Goal: Information Seeking & Learning: Find specific page/section

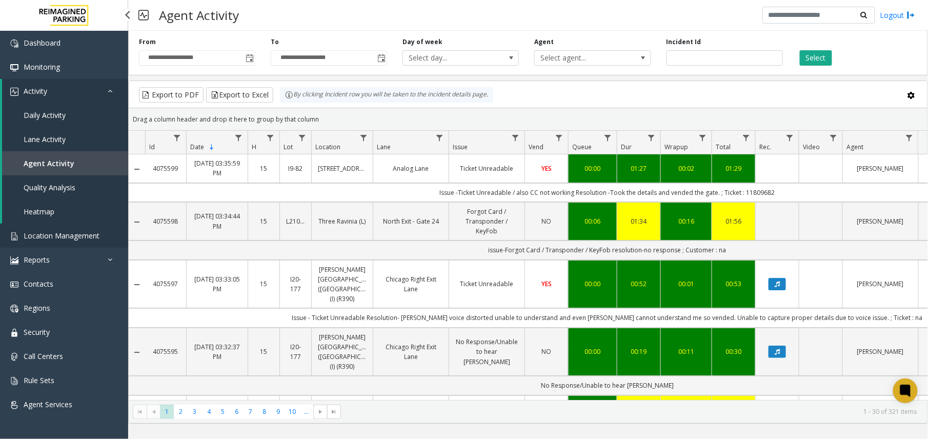
click at [64, 238] on span "Location Management" at bounding box center [62, 236] width 76 height 10
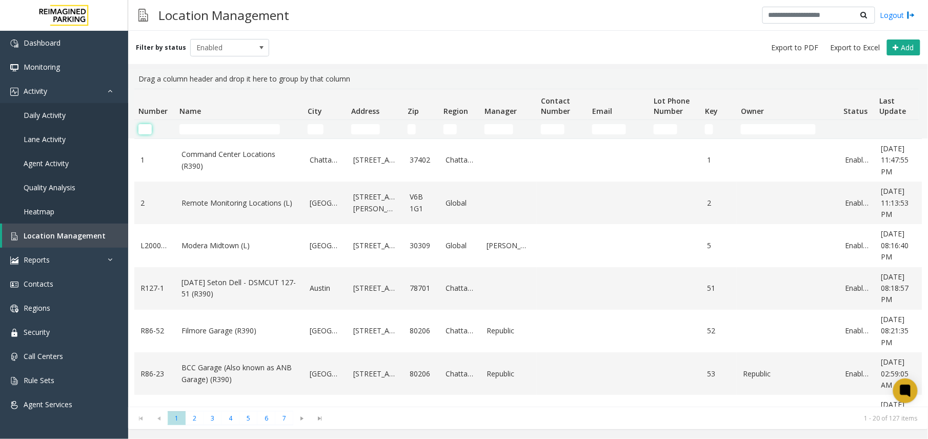
click at [146, 127] on input "Number Filter" at bounding box center [144, 129] width 13 height 10
paste input "********"
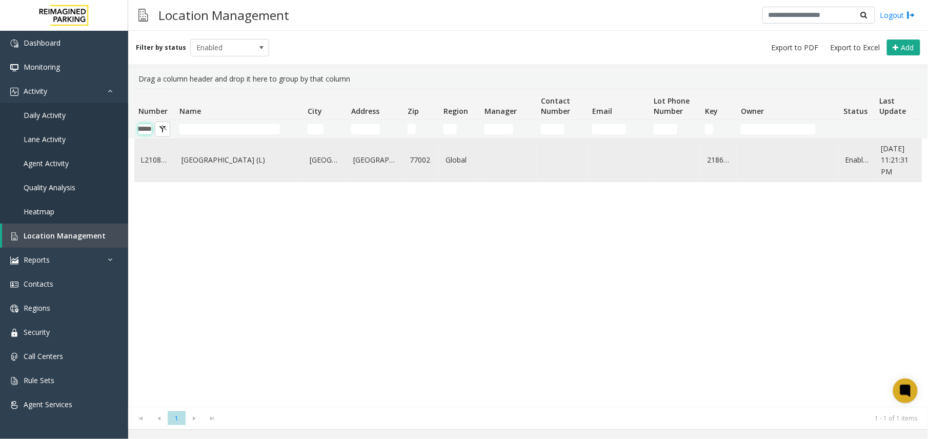
type input "********"
click at [242, 173] on td "HARRIS COUNTY CONGRESS PLAZA GARAGE (L)" at bounding box center [239, 160] width 128 height 43
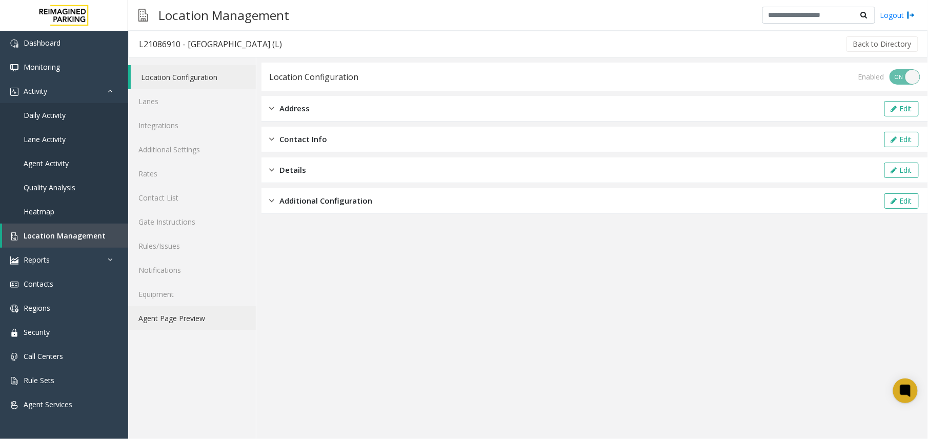
click at [214, 318] on link "Agent Page Preview" at bounding box center [192, 318] width 128 height 24
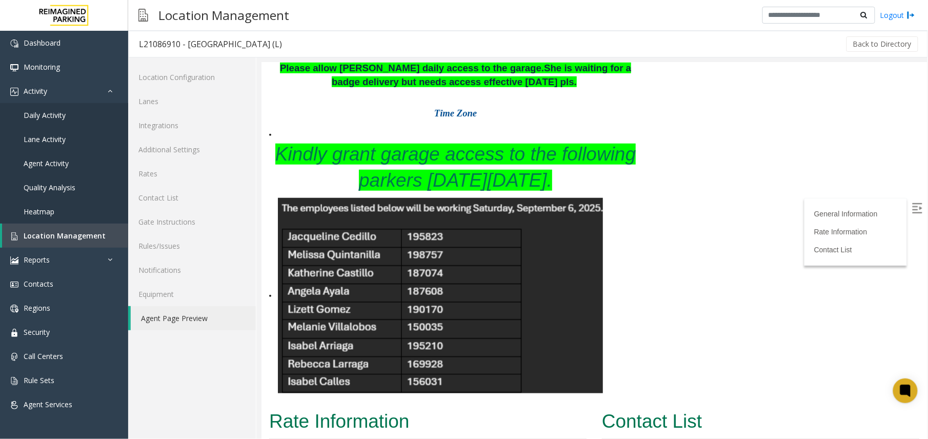
scroll to position [338, 0]
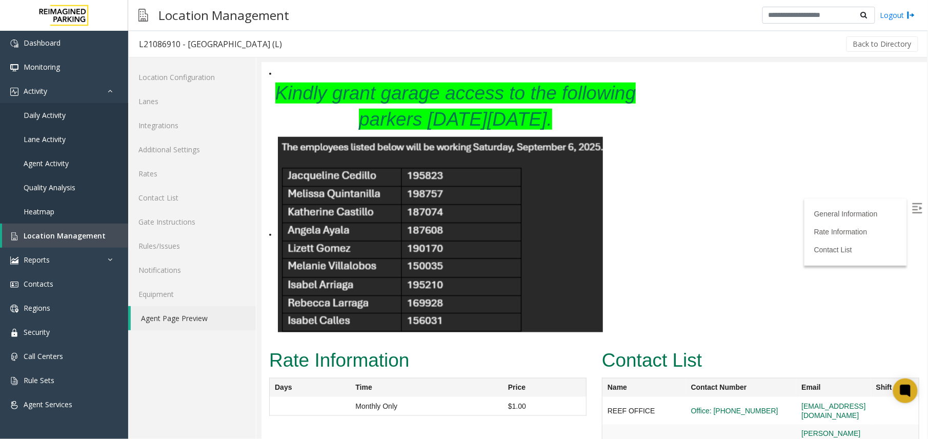
click at [492, 243] on img at bounding box center [439, 233] width 325 height 195
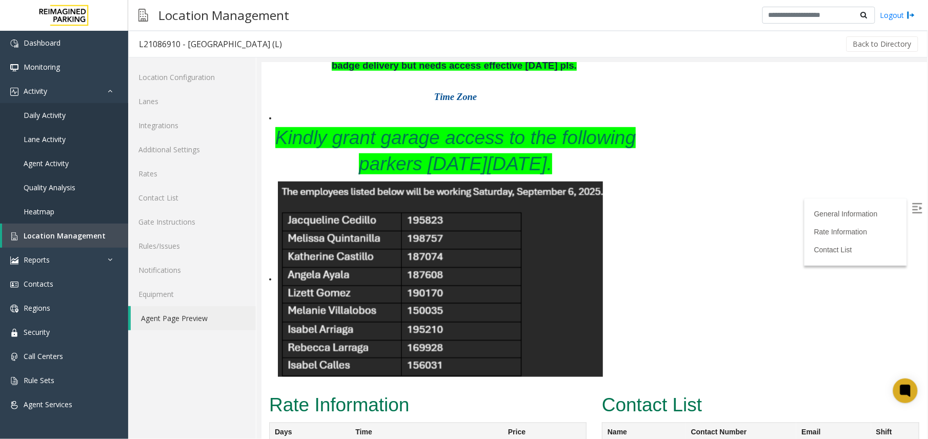
scroll to position [270, 0]
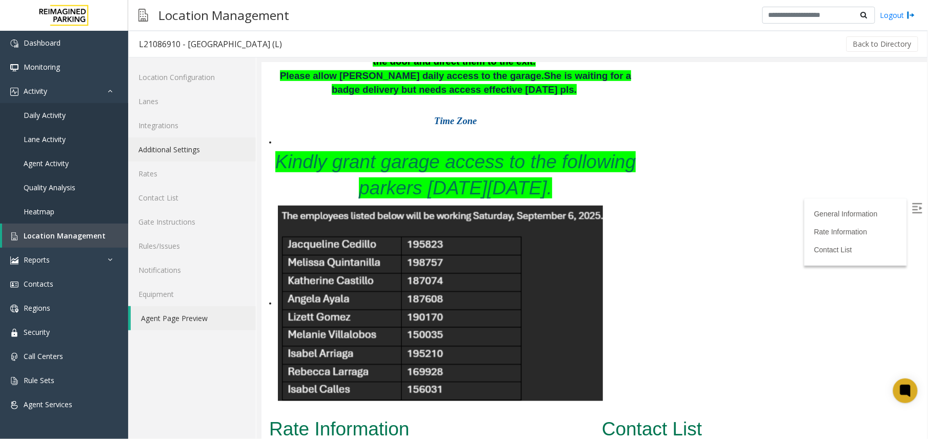
click at [189, 152] on link "Additional Settings" at bounding box center [192, 149] width 128 height 24
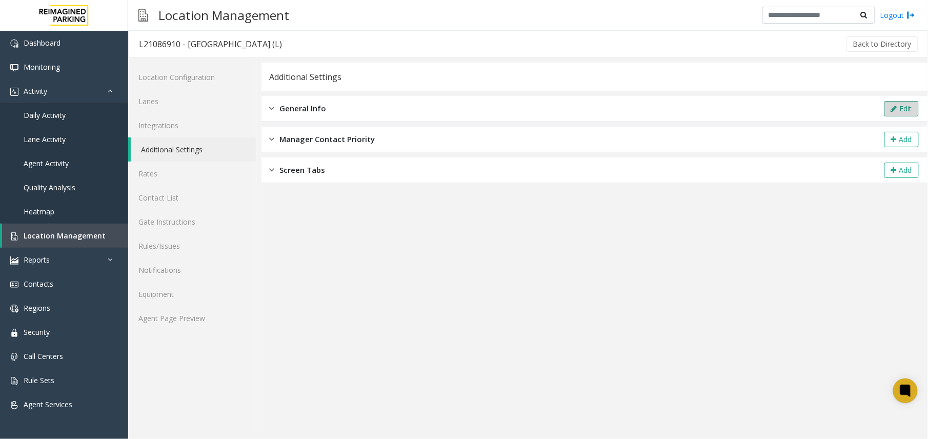
click at [901, 107] on button "Edit" at bounding box center [901, 108] width 34 height 15
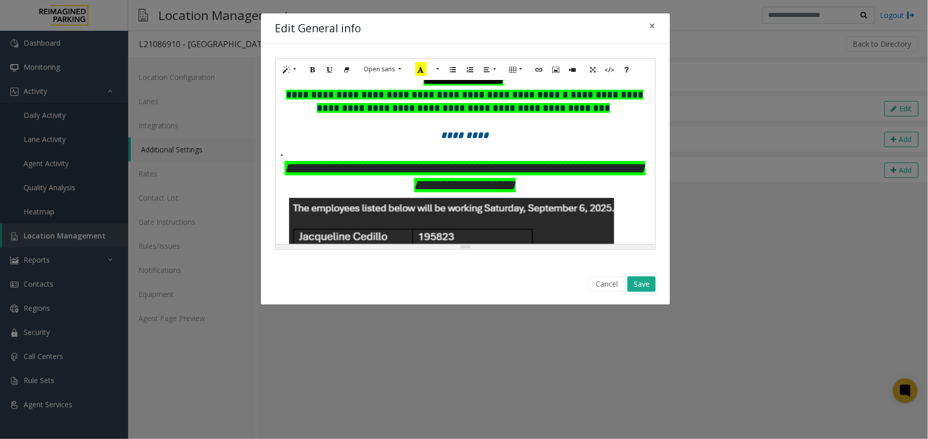
scroll to position [136, 0]
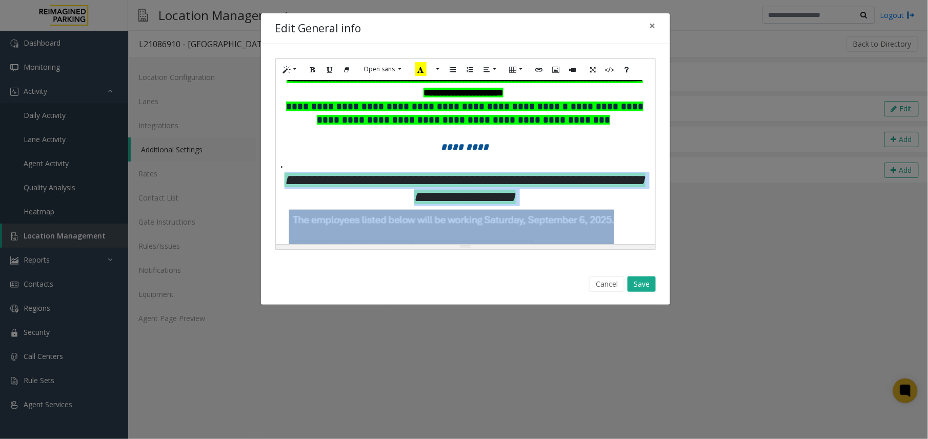
drag, startPoint x: 289, startPoint y: 154, endPoint x: 456, endPoint y: 214, distance: 177.0
click at [456, 214] on div "**********" at bounding box center [465, 252] width 368 height 305
click at [585, 67] on button "Full Screen" at bounding box center [584, 69] width 17 height 16
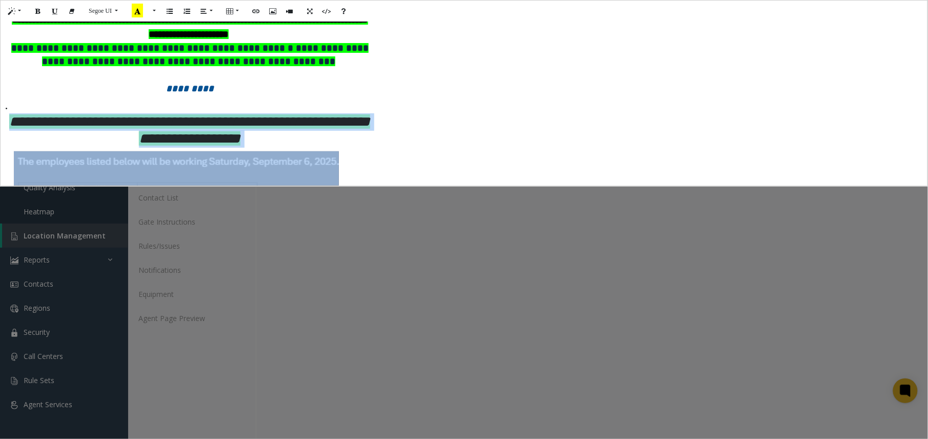
scroll to position [0, 0]
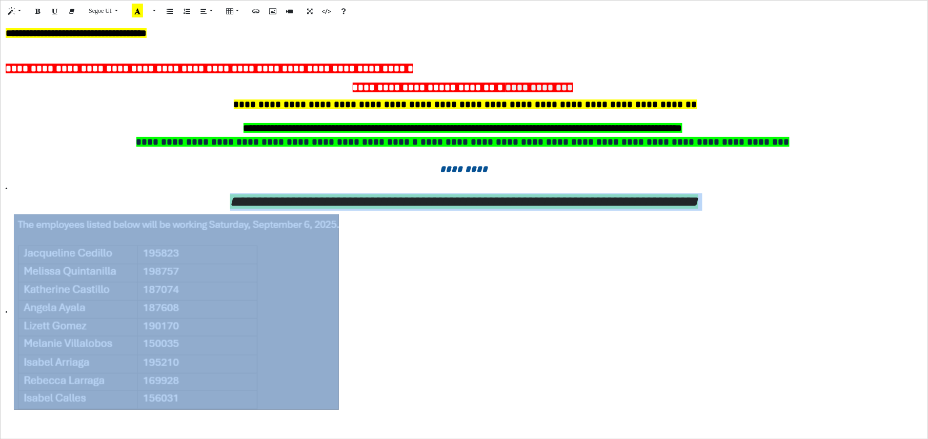
click at [409, 315] on li at bounding box center [464, 311] width 916 height 195
drag, startPoint x: 193, startPoint y: 189, endPoint x: 372, endPoint y: 347, distance: 238.9
click at [372, 347] on div "**********" at bounding box center [464, 272] width 916 height 274
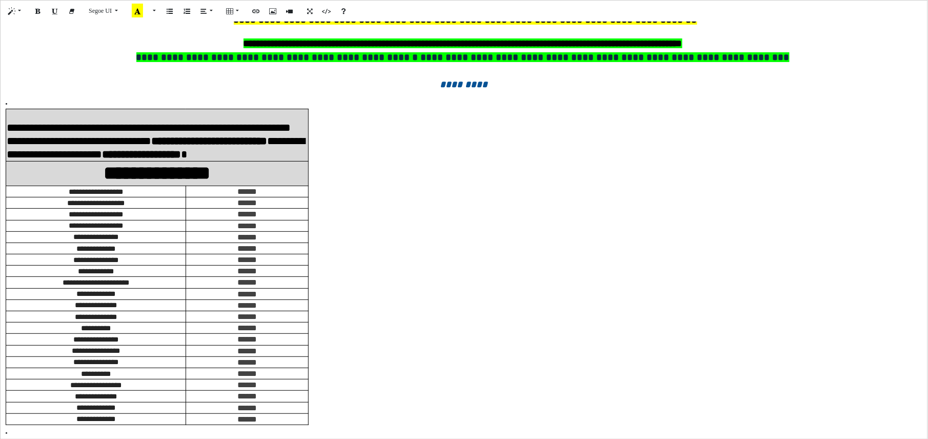
scroll to position [95, 0]
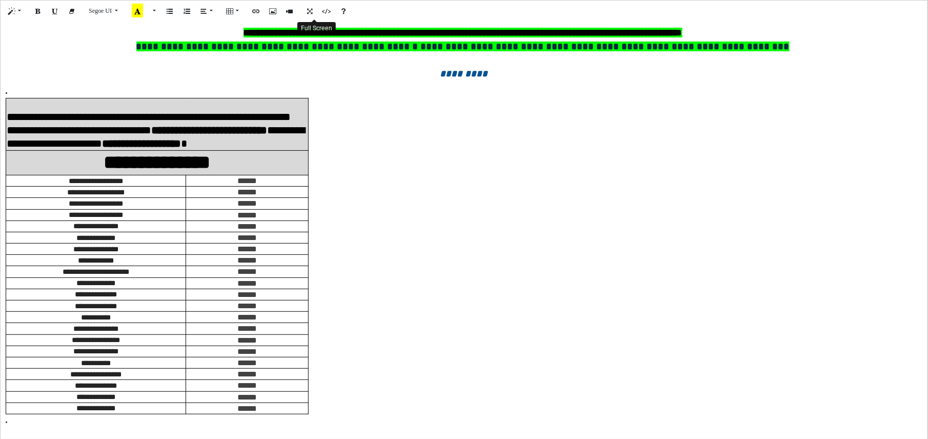
click at [307, 7] on button "Full Screen" at bounding box center [309, 11] width 17 height 16
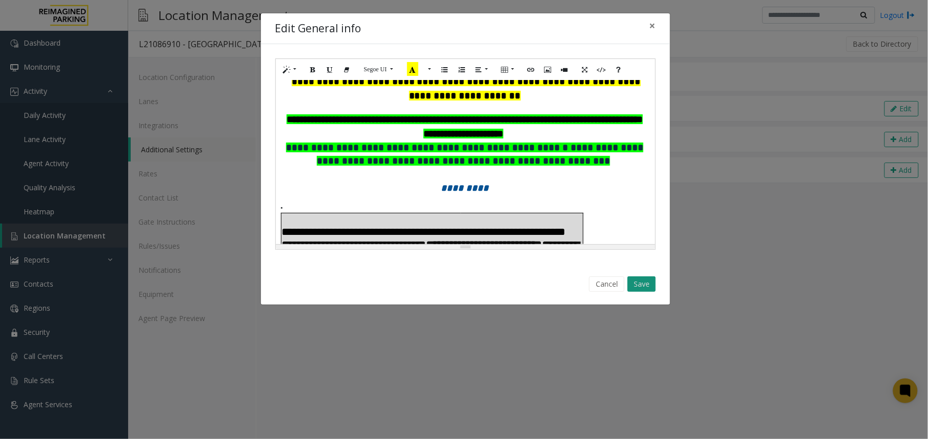
click at [638, 282] on button "Save" at bounding box center [641, 283] width 28 height 15
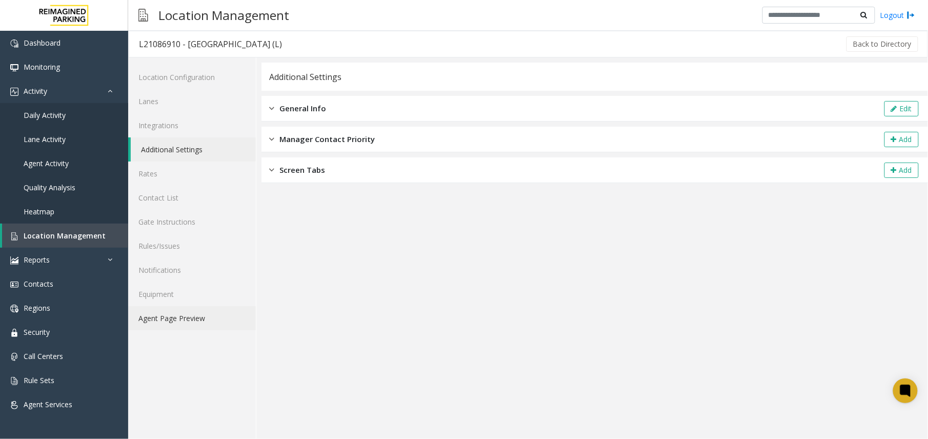
click at [195, 322] on link "Agent Page Preview" at bounding box center [192, 318] width 128 height 24
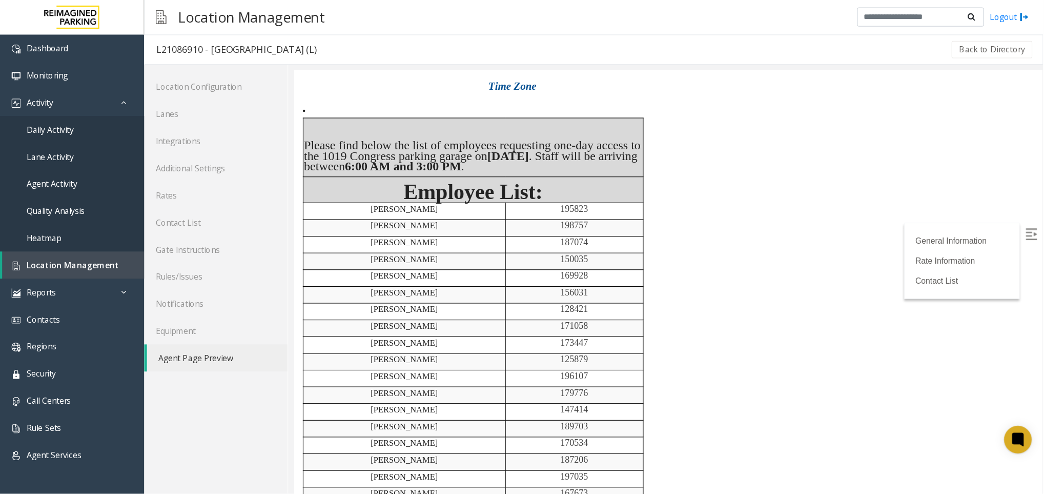
scroll to position [322, 0]
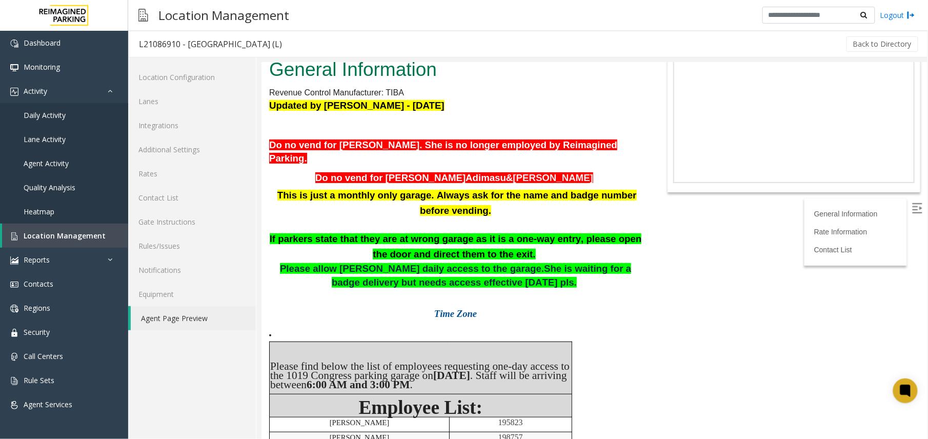
scroll to position [0, 0]
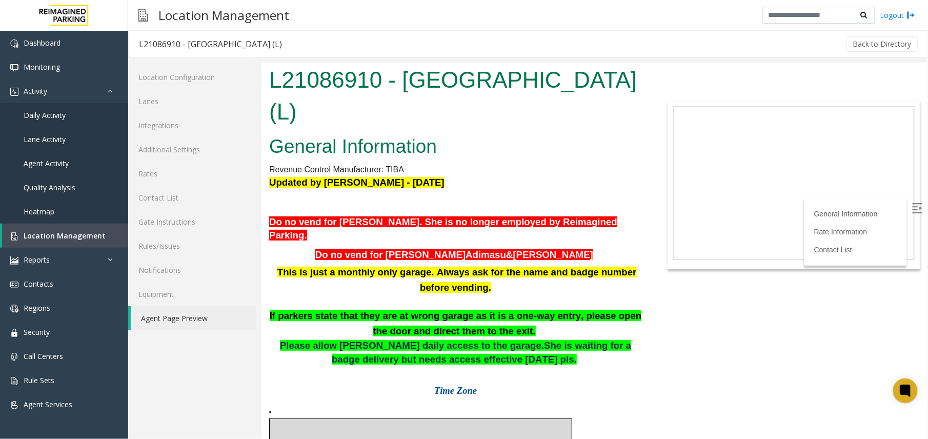
drag, startPoint x: 632, startPoint y: 119, endPoint x: 258, endPoint y: 81, distance: 375.6
click at [261, 81] on html "L21086910 - HARRIS COUNTY CONGRESS PLAZA GARAGE (L) General Information Revenue…" at bounding box center [593, 250] width 665 height 376
copy h1 "L21086910 - HARRIS COUNTY CONGRESS PLAZA GARAGE (L)"
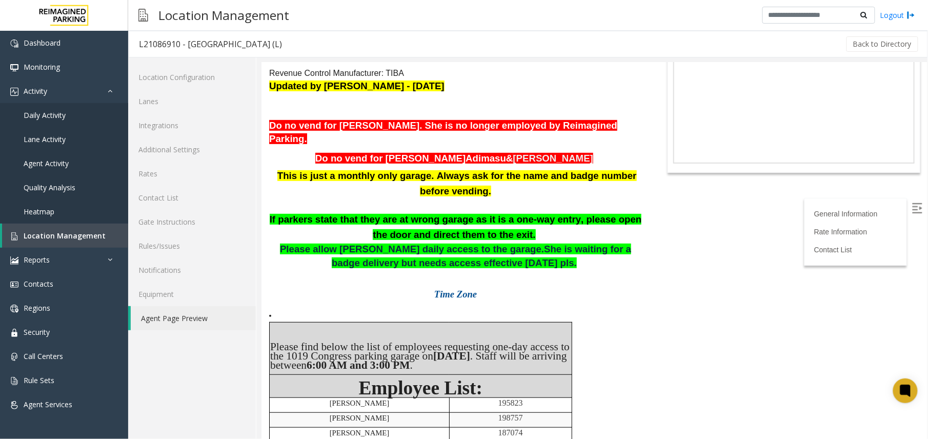
scroll to position [136, 0]
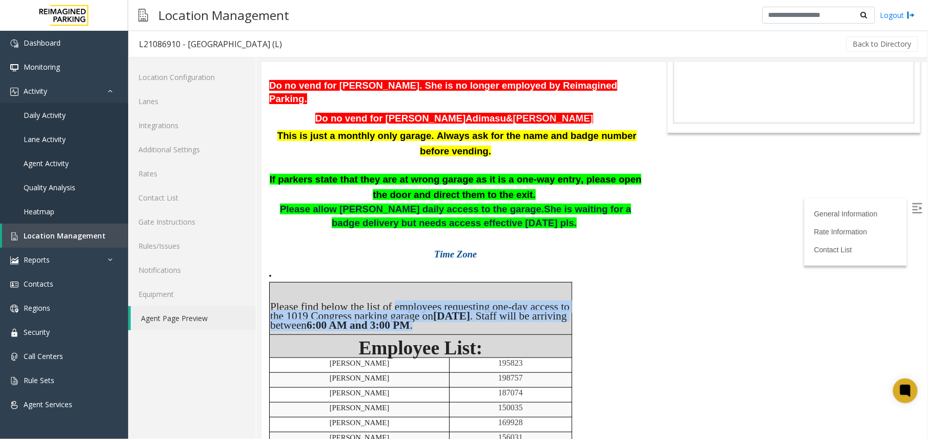
drag, startPoint x: 394, startPoint y: 281, endPoint x: 537, endPoint y: 302, distance: 143.9
click at [537, 302] on td "Please find below the list of employees requesting one-day access to the 1019 C…" at bounding box center [420, 307] width 302 height 52
copy td "employees requesting one-day access to the 1019 Congress parking garage on Satu…"
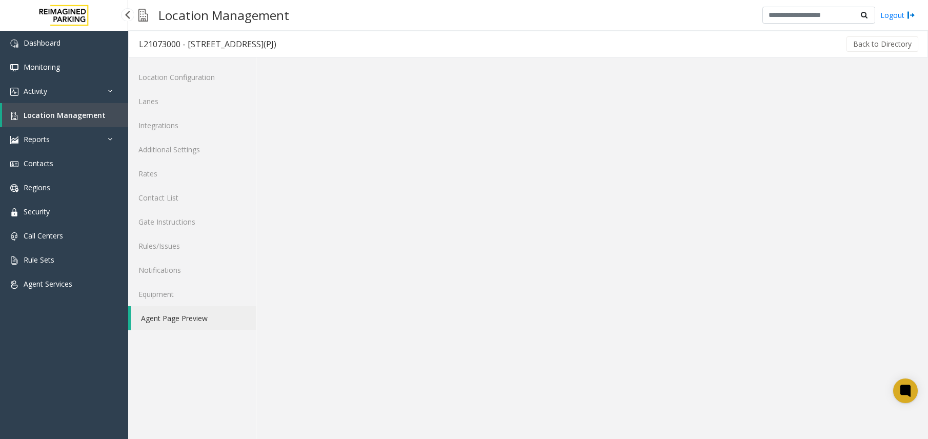
click at [77, 118] on span "Location Management" at bounding box center [65, 115] width 82 height 10
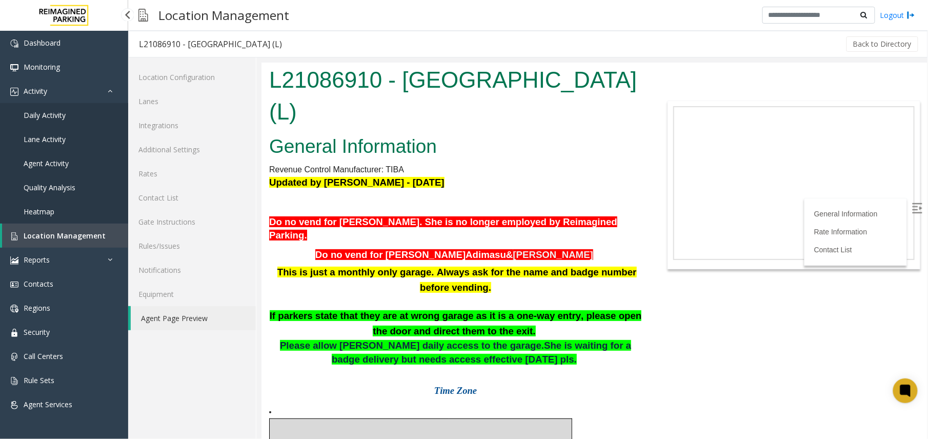
scroll to position [136, 0]
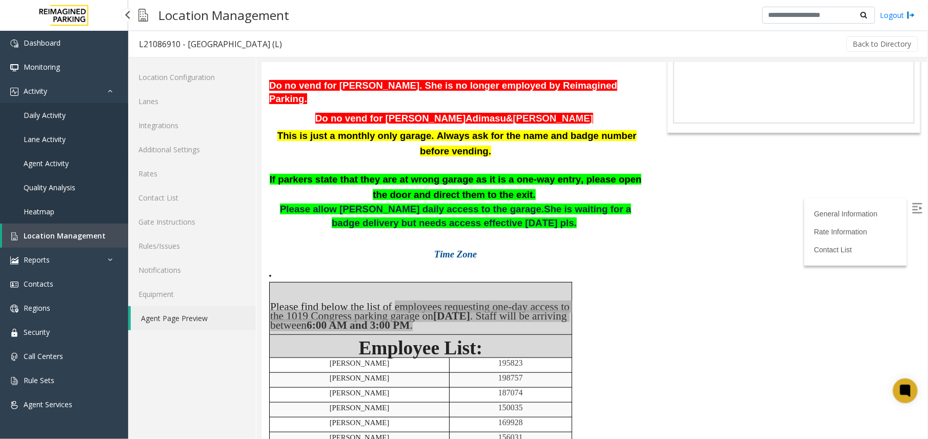
drag, startPoint x: 0, startPoint y: 0, endPoint x: 63, endPoint y: 174, distance: 185.1
click at [63, 174] on link "Agent Activity" at bounding box center [64, 163] width 128 height 24
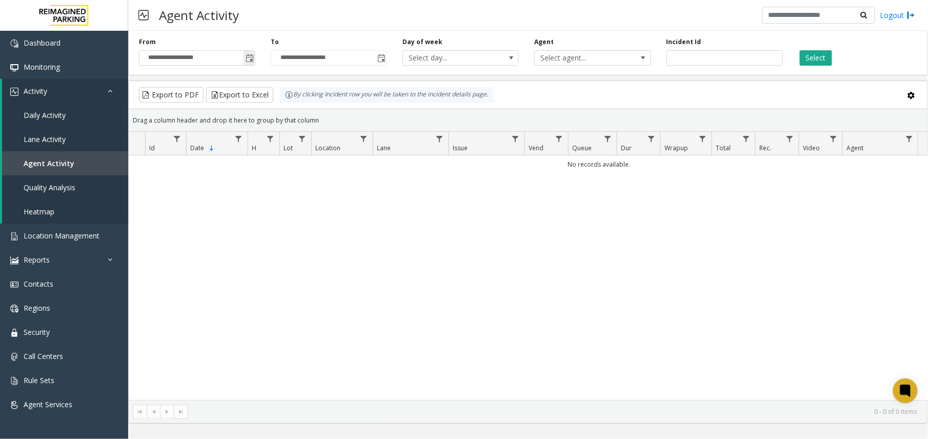
click at [249, 56] on span "Toggle popup" at bounding box center [249, 58] width 8 height 8
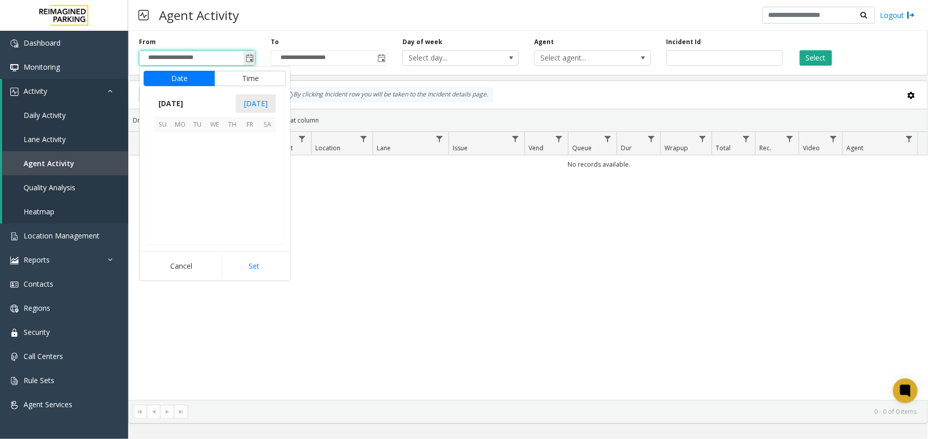
scroll to position [183930, 0]
click at [188, 136] on span "1" at bounding box center [179, 140] width 17 height 17
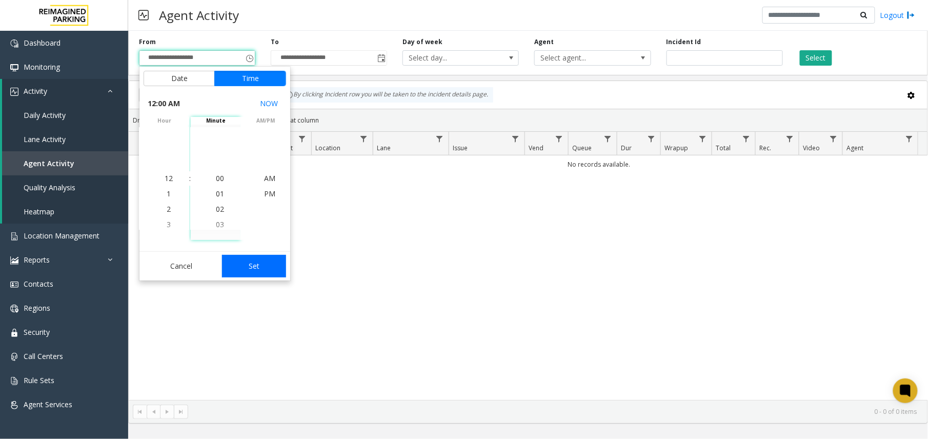
click at [266, 269] on button "Set" at bounding box center [254, 266] width 65 height 23
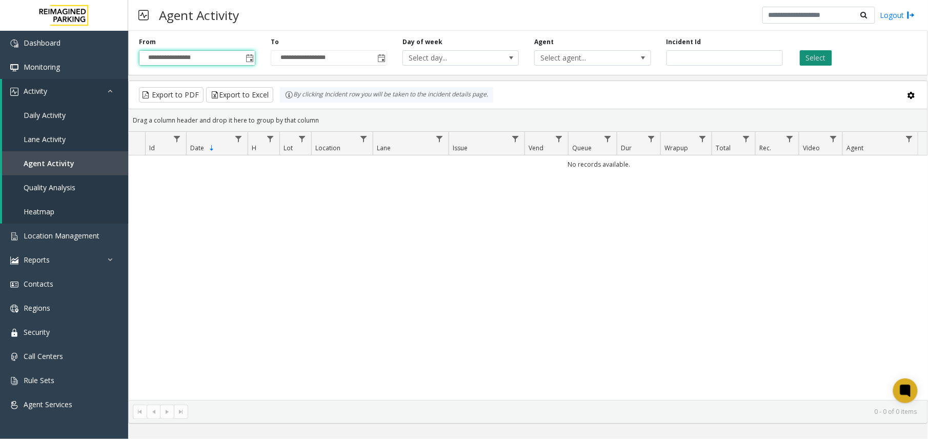
click at [827, 58] on button "Select" at bounding box center [815, 57] width 32 height 15
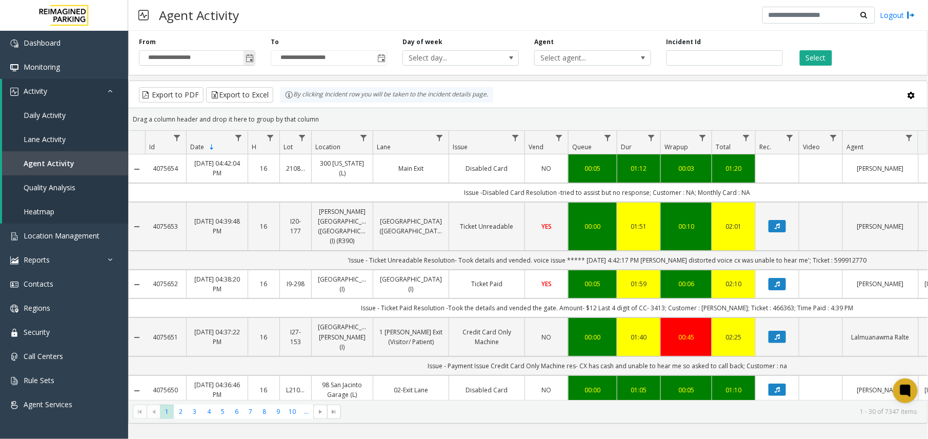
click at [251, 60] on span "Toggle popup" at bounding box center [249, 58] width 8 height 8
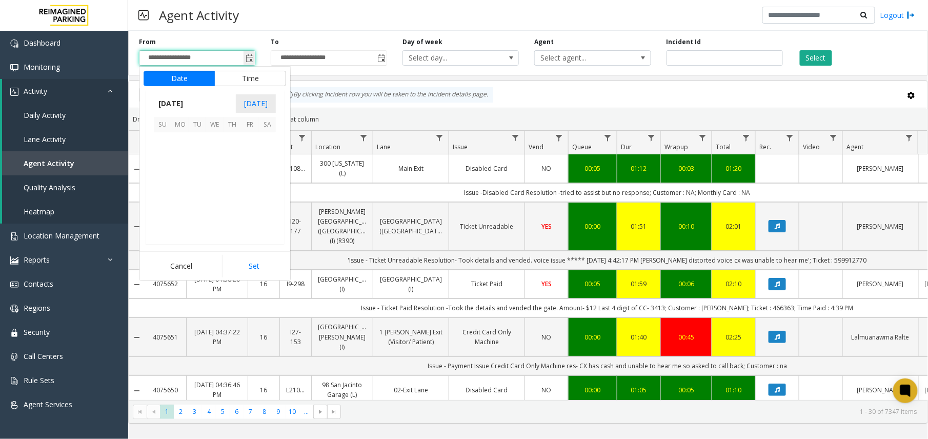
scroll to position [183930, 0]
click at [181, 159] on span "8" at bounding box center [179, 158] width 17 height 17
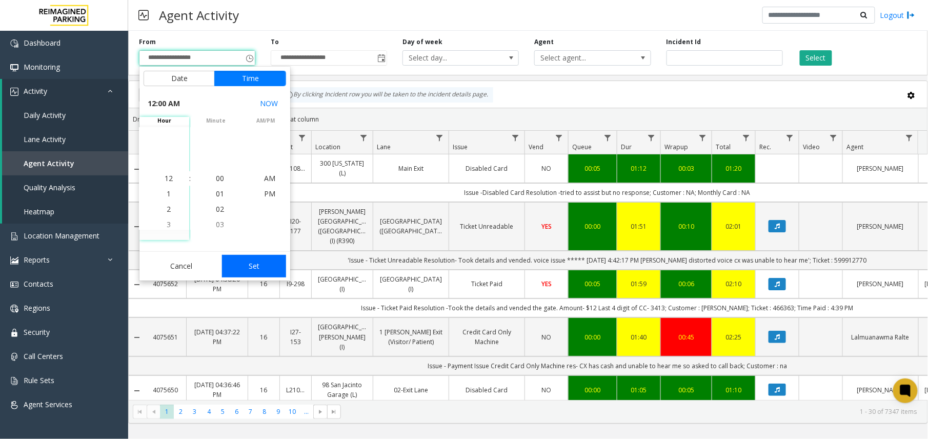
click at [255, 269] on button "Set" at bounding box center [254, 266] width 65 height 23
type input "**********"
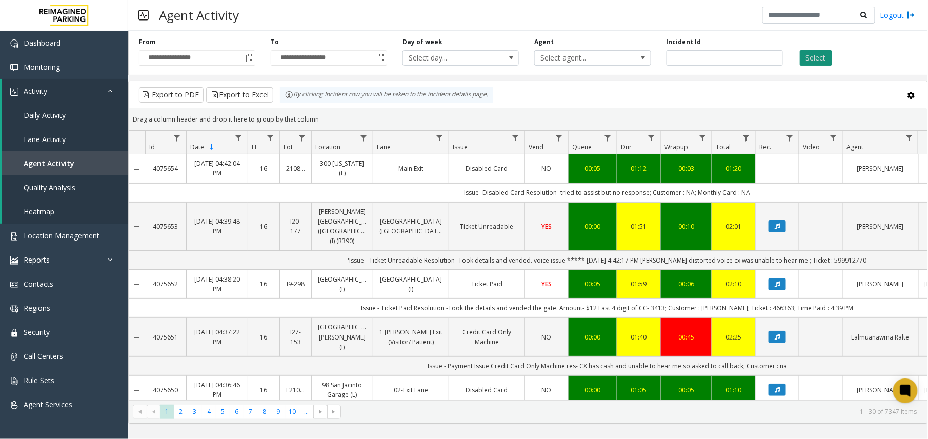
click at [820, 54] on button "Select" at bounding box center [815, 57] width 32 height 15
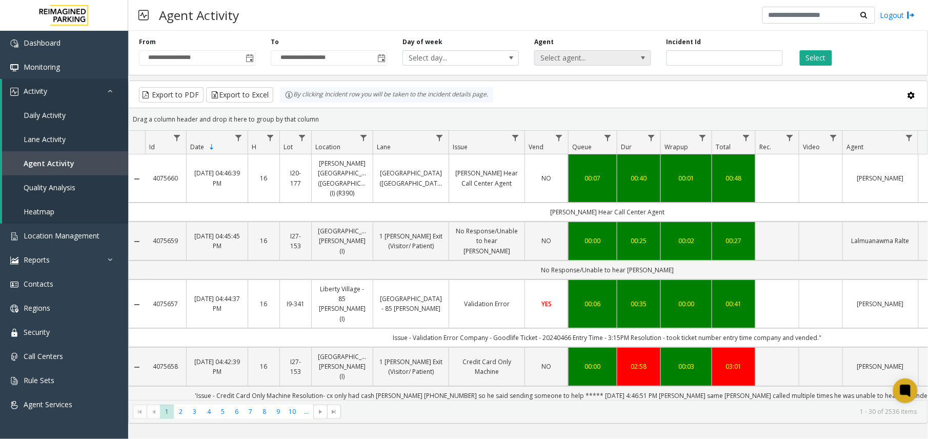
click at [630, 60] on span "Select agent..." at bounding box center [592, 57] width 116 height 15
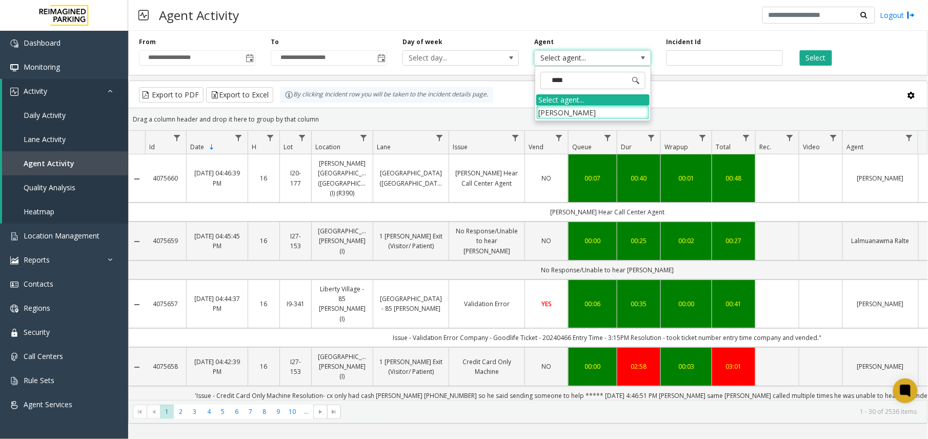
type input "*****"
click at [603, 110] on li "Mehak Sharma" at bounding box center [592, 113] width 113 height 14
click at [827, 57] on button "Select" at bounding box center [815, 57] width 32 height 15
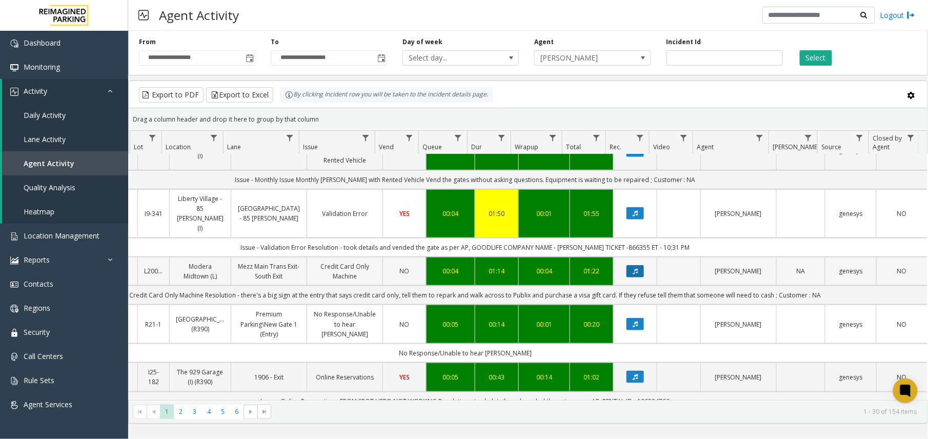
click at [633, 265] on button "Data table" at bounding box center [634, 271] width 17 height 12
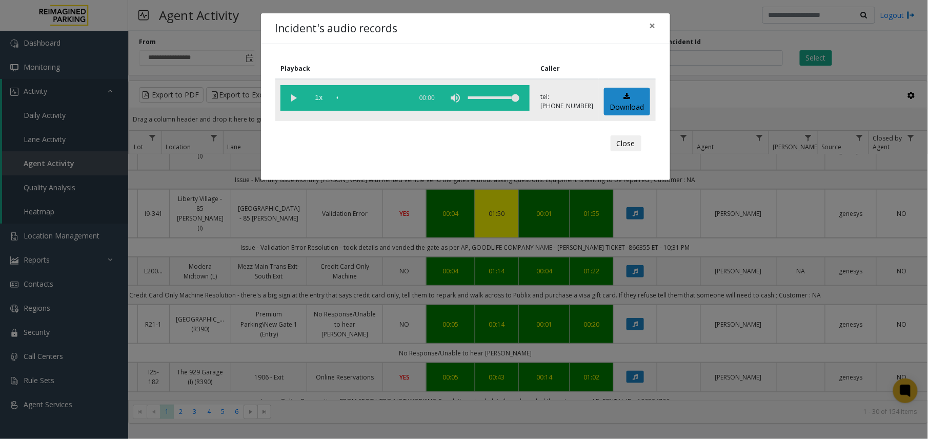
click at [294, 96] on vg-play-pause at bounding box center [293, 98] width 26 height 26
click at [298, 97] on vg-play-pause at bounding box center [293, 98] width 26 height 26
click at [337, 244] on div "Incident's audio records × Playback Caller 1x 01:15 tel:+10000059004 Download C…" at bounding box center [464, 219] width 928 height 439
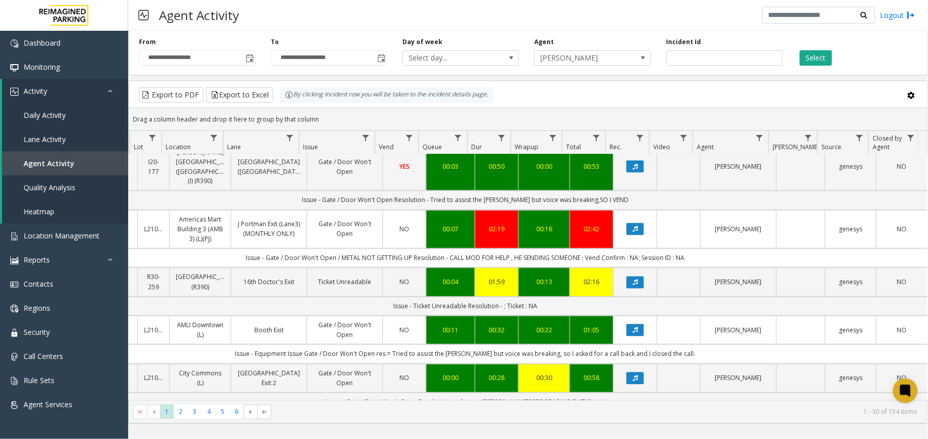
scroll to position [683, 150]
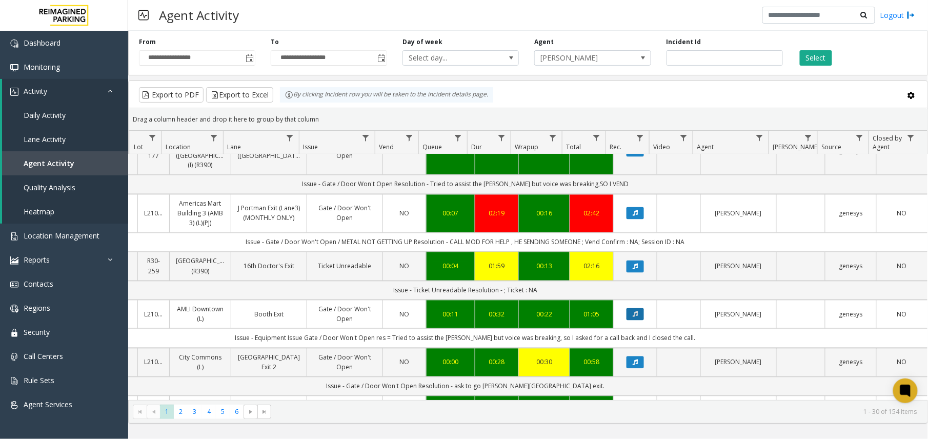
click at [632, 308] on button "Data table" at bounding box center [634, 314] width 17 height 12
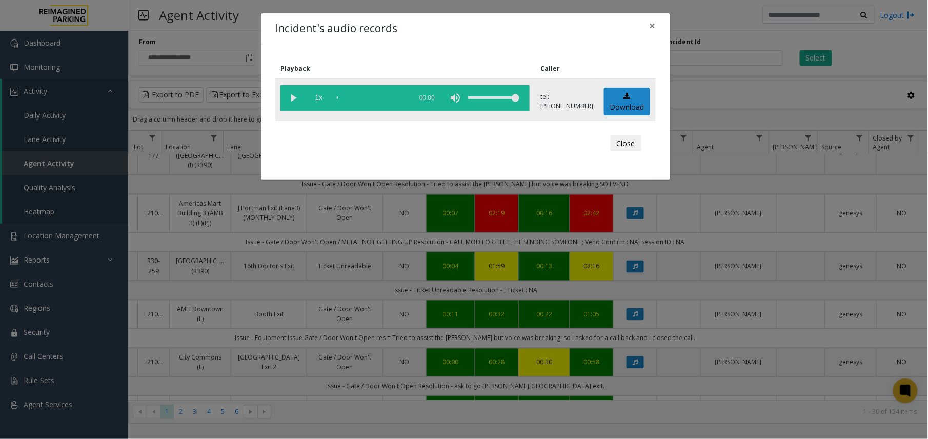
click at [295, 99] on vg-play-pause at bounding box center [293, 98] width 26 height 26
click at [282, 296] on div "Incident's audio records × Playback Caller 1x 00:33 tel:+10106399003 Download C…" at bounding box center [464, 219] width 928 height 439
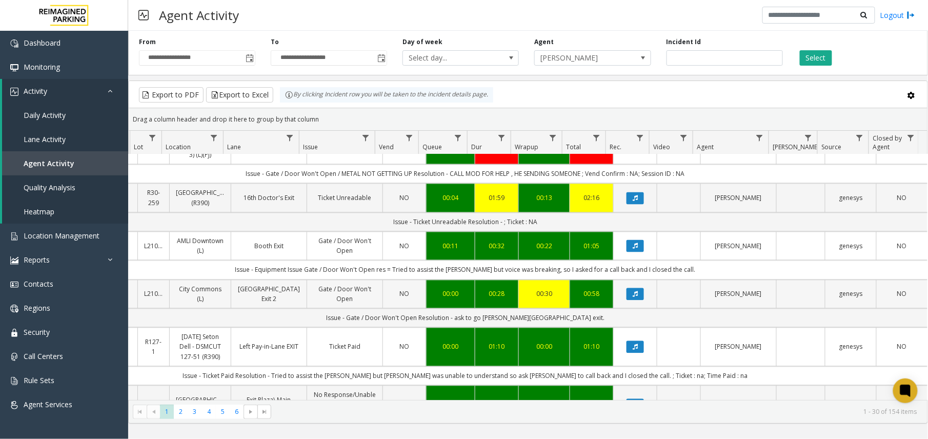
scroll to position [820, 150]
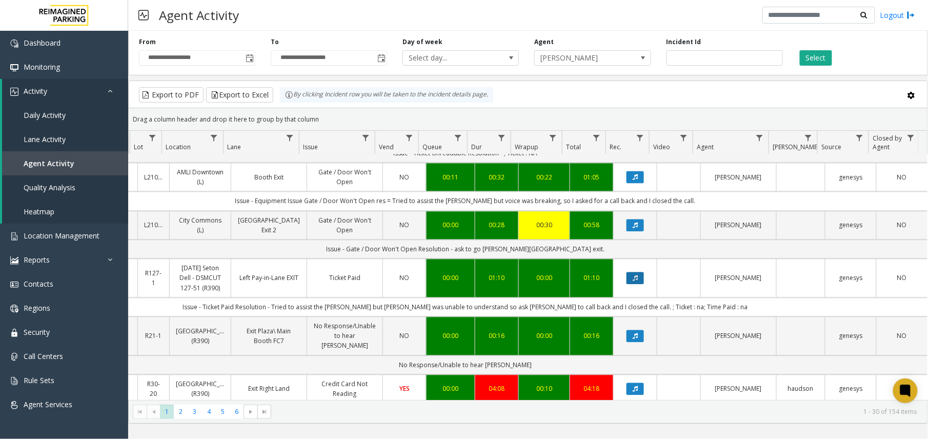
click at [626, 272] on button "Data table" at bounding box center [634, 278] width 17 height 12
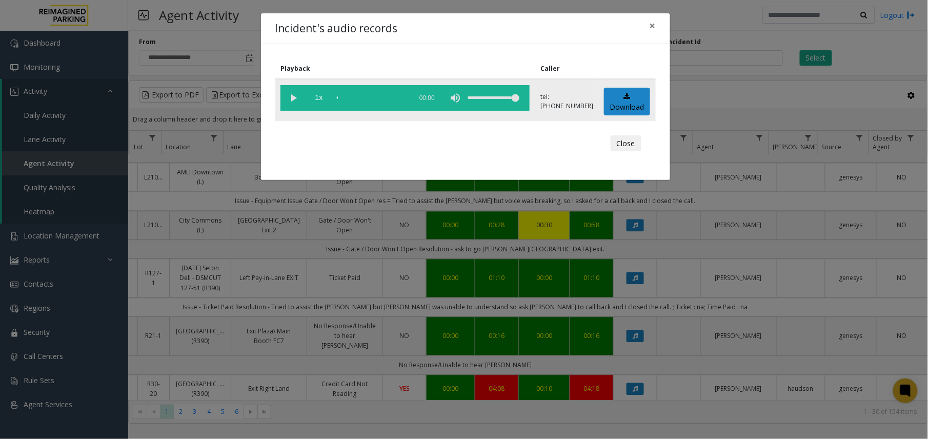
click at [289, 95] on vg-play-pause at bounding box center [293, 98] width 26 height 26
click at [345, 97] on div "scrub bar" at bounding box center [372, 98] width 70 height 26
click at [341, 98] on div "scrub bar" at bounding box center [372, 98] width 70 height 26
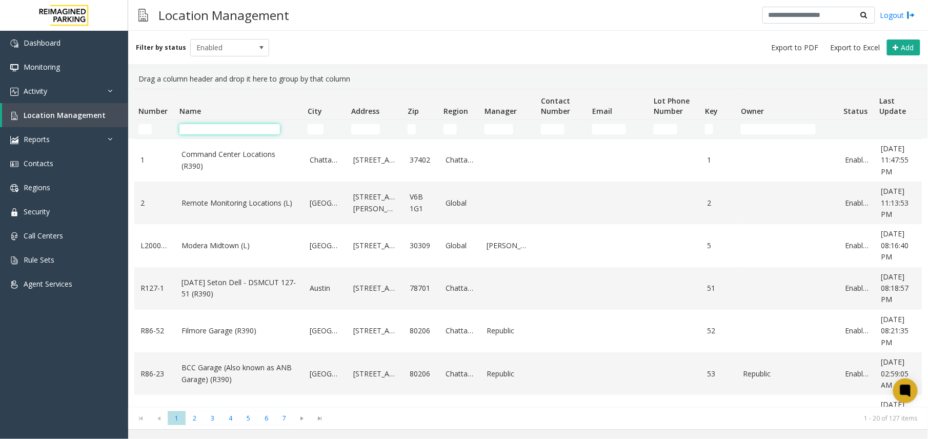
click at [210, 128] on input "Name Filter" at bounding box center [229, 129] width 100 height 10
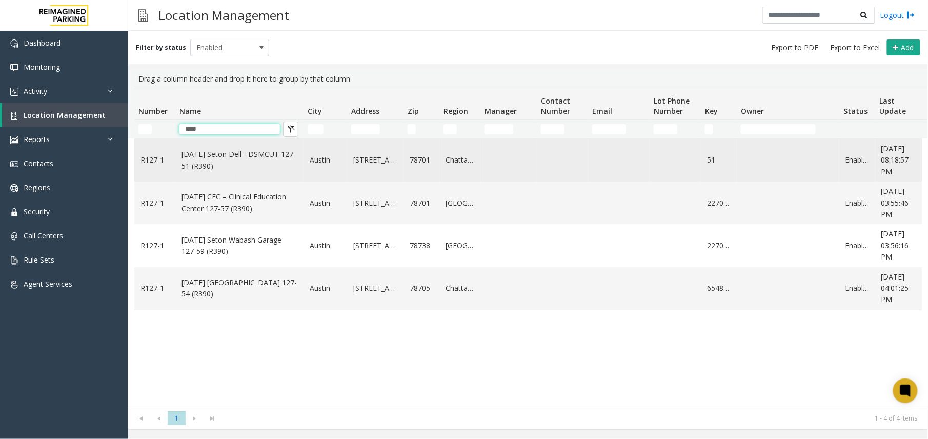
type input "****"
click at [268, 162] on link "[DATE] Seton Dell - DSMCUT 127-51 (R390)" at bounding box center [239, 160] width 116 height 23
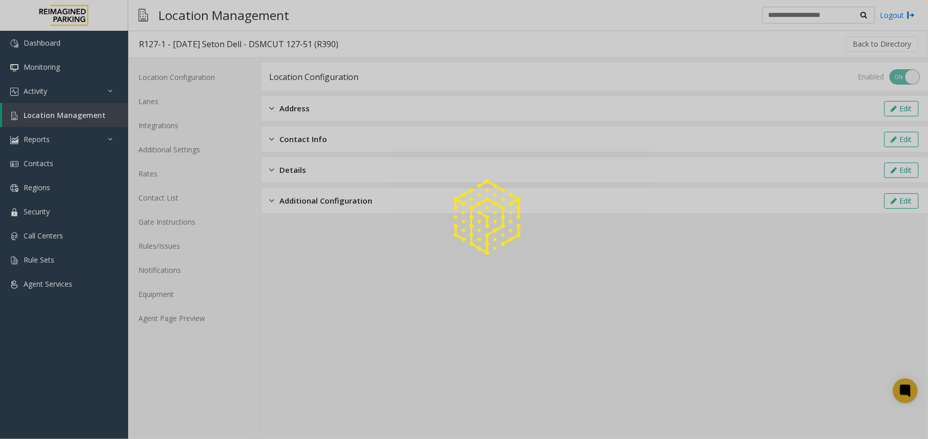
click at [197, 321] on div at bounding box center [464, 219] width 928 height 439
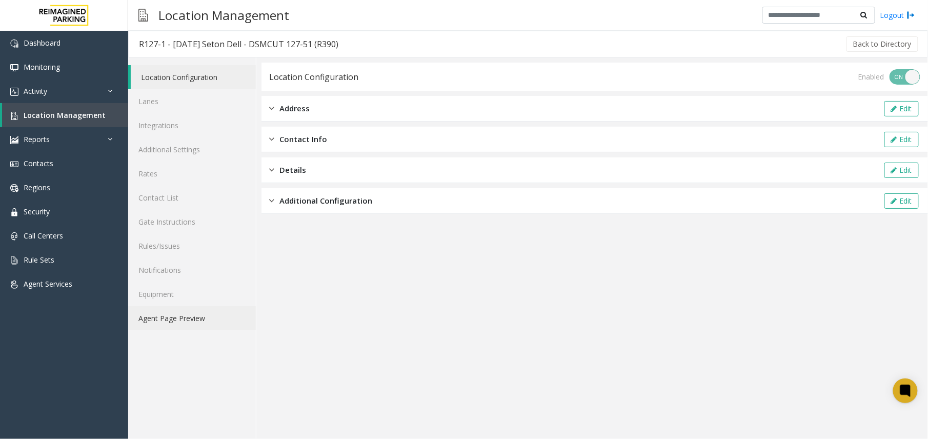
click at [201, 318] on link "Agent Page Preview" at bounding box center [192, 318] width 128 height 24
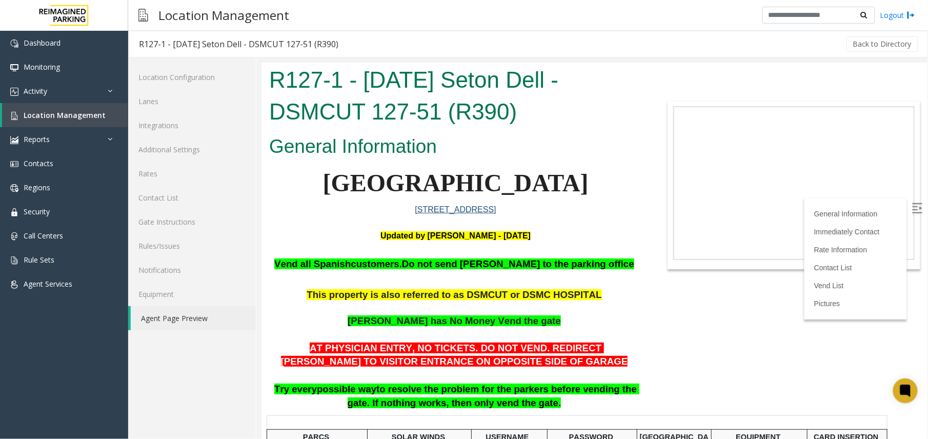
scroll to position [68, 0]
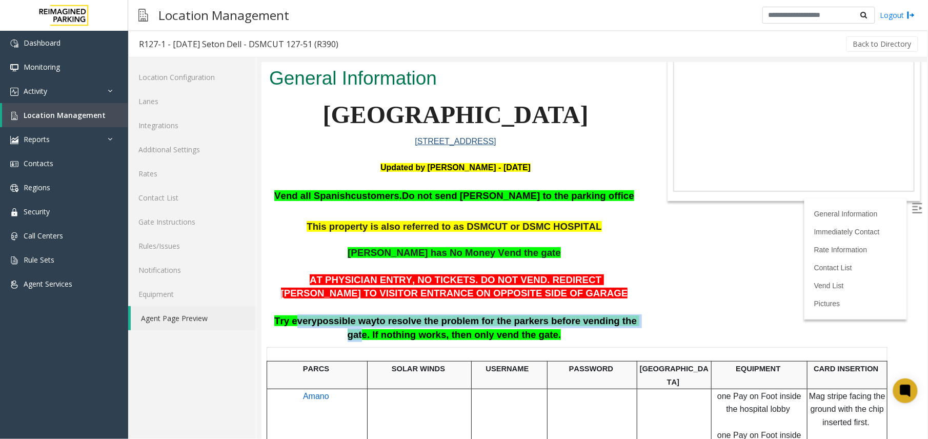
drag, startPoint x: 296, startPoint y: 324, endPoint x: 607, endPoint y: 317, distance: 311.7
click at [607, 317] on span "Try every possible way to resolve the problem for the parkers before vending th…" at bounding box center [456, 327] width 365 height 25
click at [459, 324] on span "to resolve the problem for the parkers before vending the gate. If nothing work…" at bounding box center [493, 327] width 292 height 25
drag, startPoint x: 371, startPoint y: 313, endPoint x: 552, endPoint y: 325, distance: 181.3
click at [552, 325] on p "AT PHYSICIAN ENTRY, NO TICKETS. DO NOT VEND. REDIRECT PARKER TO VISITOR ENTRANC…" at bounding box center [455, 307] width 373 height 69
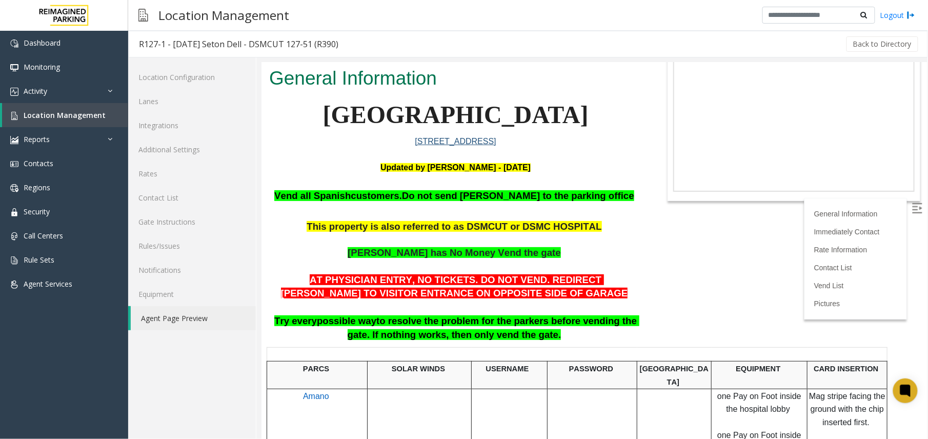
drag, startPoint x: 552, startPoint y: 325, endPoint x: 572, endPoint y: 341, distance: 25.5
click at [572, 341] on p "AT PHYSICIAN ENTRY, NO TICKETS. DO NOT VEND. REDIRECT PARKER TO VISITOR ENTRANC…" at bounding box center [455, 307] width 373 height 69
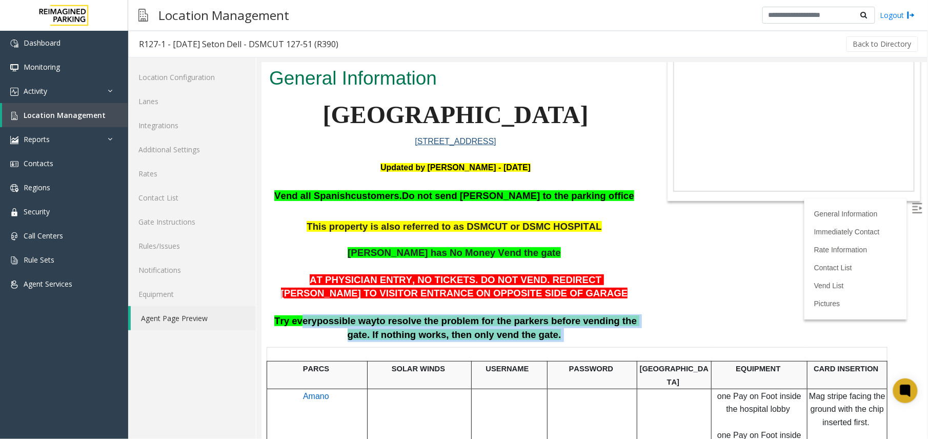
drag, startPoint x: 299, startPoint y: 319, endPoint x: 553, endPoint y: 328, distance: 254.9
click at [553, 328] on p "AT PHYSICIAN ENTRY, NO TICKETS. DO NOT VEND. REDIRECT PARKER TO VISITOR ENTRANC…" at bounding box center [455, 307] width 373 height 69
drag, startPoint x: 553, startPoint y: 328, endPoint x: 541, endPoint y: 339, distance: 16.7
click at [541, 339] on p "AT PHYSICIAN ENTRY, NO TICKETS. DO NOT VEND. REDIRECT PARKER TO VISITOR ENTRANC…" at bounding box center [455, 307] width 373 height 69
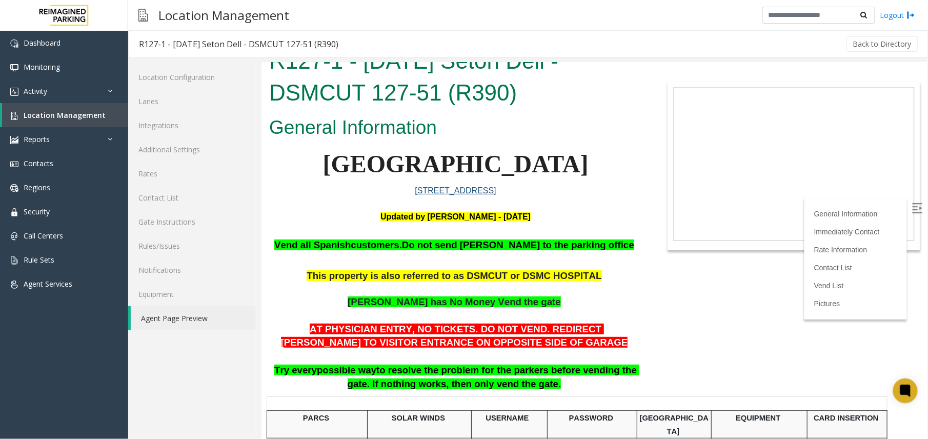
scroll to position [0, 0]
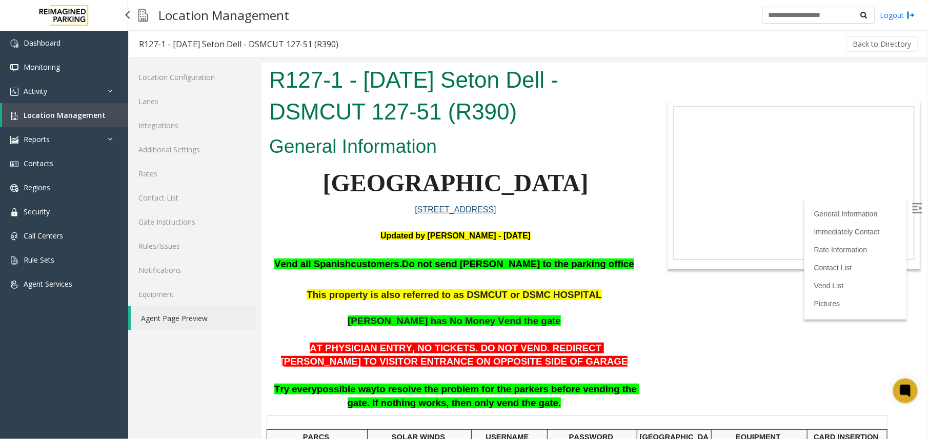
click at [60, 122] on link "Location Management" at bounding box center [65, 115] width 126 height 24
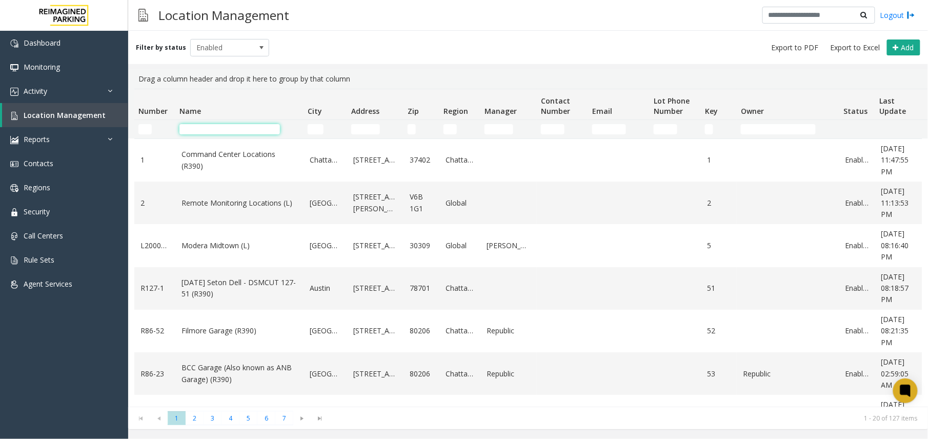
click at [195, 130] on input "Name Filter" at bounding box center [229, 129] width 100 height 10
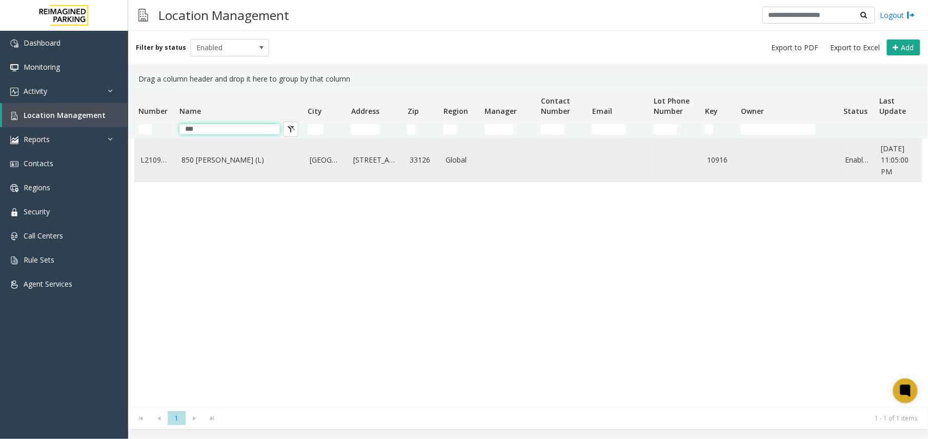
type input "***"
click at [228, 160] on link "850 [PERSON_NAME] (L)" at bounding box center [239, 159] width 116 height 11
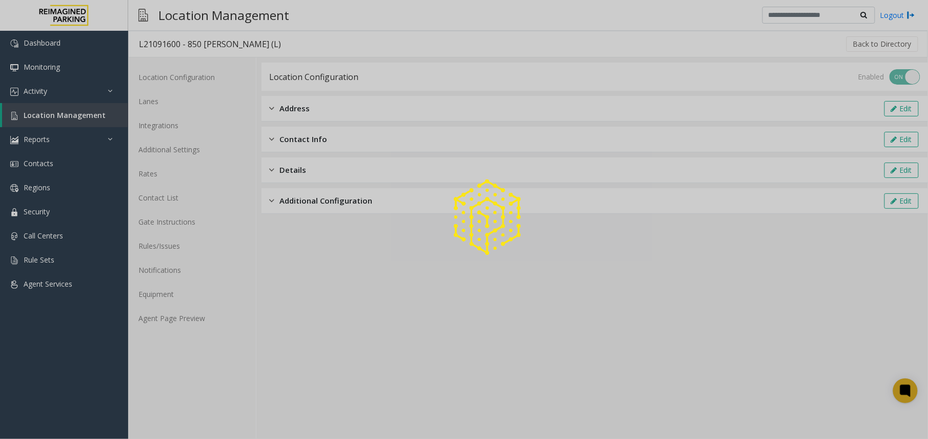
click at [189, 310] on div at bounding box center [464, 219] width 928 height 439
click at [189, 316] on div at bounding box center [464, 219] width 928 height 439
click at [189, 317] on div at bounding box center [464, 219] width 928 height 439
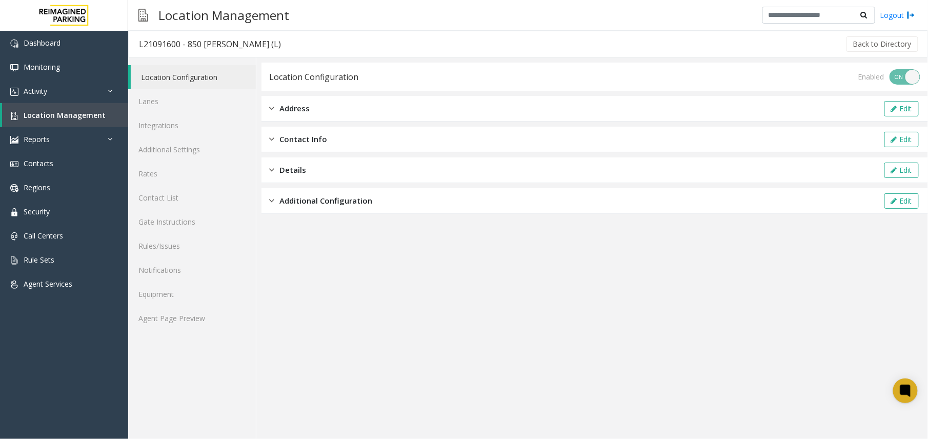
click at [179, 338] on div "Location Configuration Lanes Integrations Additional Settings Rates Contact Lis…" at bounding box center [192, 247] width 128 height 381
click at [185, 334] on div "Location Configuration Lanes Integrations Additional Settings Rates Contact Lis…" at bounding box center [192, 247] width 128 height 381
click at [194, 325] on link "Agent Page Preview" at bounding box center [192, 318] width 128 height 24
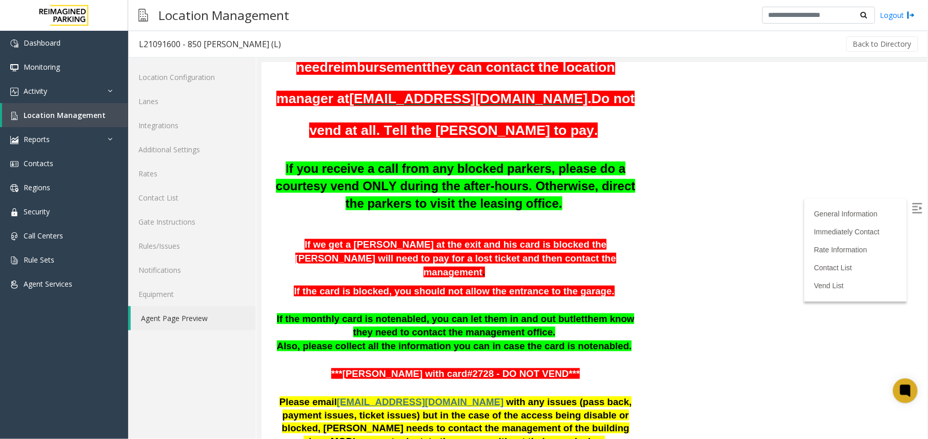
scroll to position [214, 0]
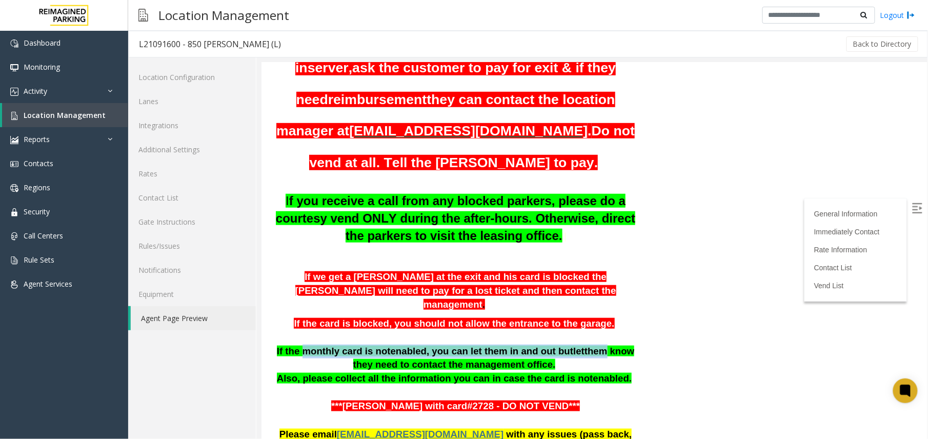
drag, startPoint x: 291, startPoint y: 308, endPoint x: 564, endPoint y: 303, distance: 273.2
click at [564, 345] on span "If the monthly card is not enabled , you can let them in and out but let them k…" at bounding box center [455, 357] width 358 height 25
drag, startPoint x: 564, startPoint y: 303, endPoint x: 520, endPoint y: 316, distance: 46.0
click at [555, 358] on span at bounding box center [556, 363] width 3 height 11
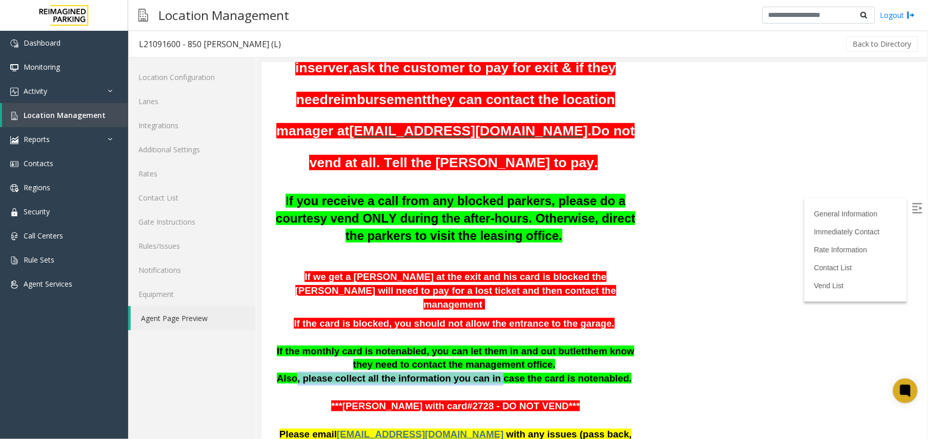
drag, startPoint x: 311, startPoint y: 331, endPoint x: 492, endPoint y: 331, distance: 180.9
click at [492, 372] on span "Also, please collect all the information you can in case the card is not" at bounding box center [434, 377] width 316 height 11
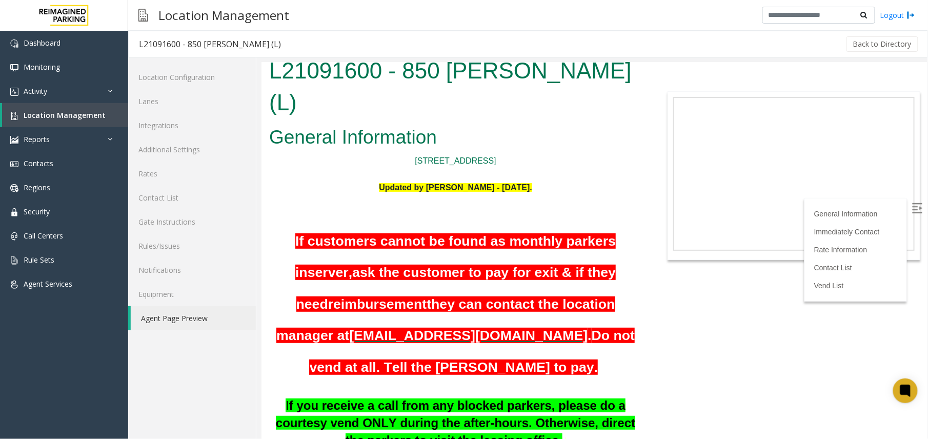
scroll to position [9, 0]
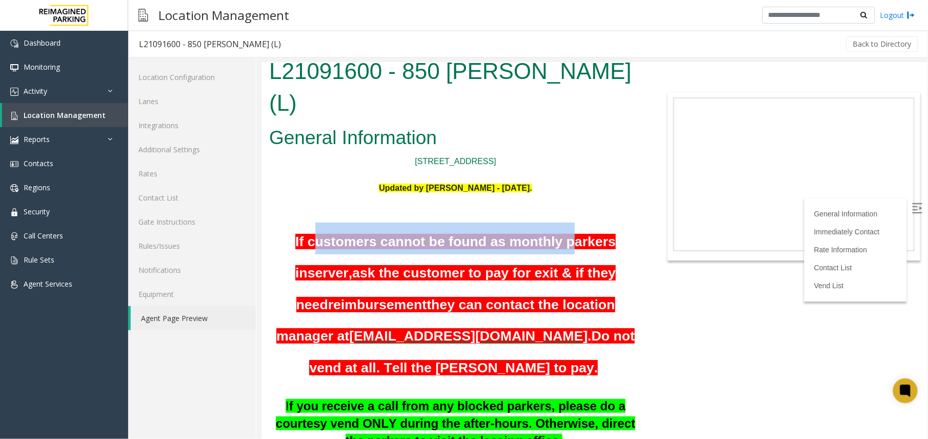
drag, startPoint x: 306, startPoint y: 208, endPoint x: 561, endPoint y: 214, distance: 255.3
click at [561, 233] on span "If customers cannot be found as monthly parkers in" at bounding box center [455, 256] width 320 height 47
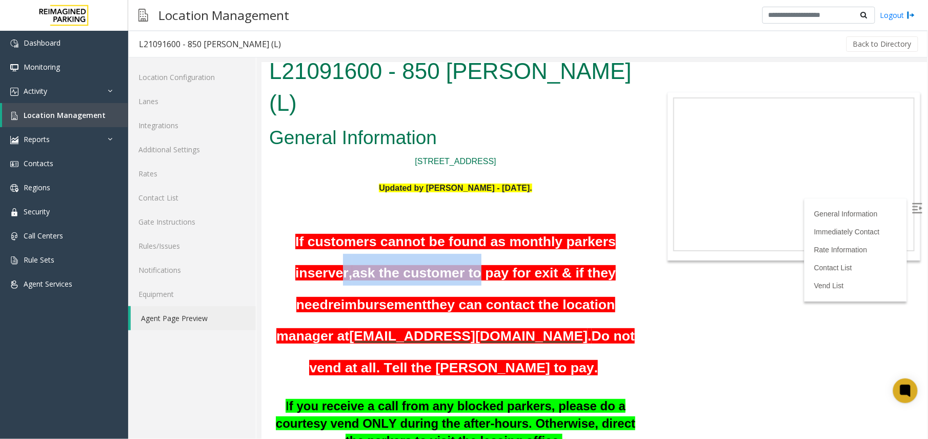
drag, startPoint x: 310, startPoint y: 247, endPoint x: 449, endPoint y: 245, distance: 139.4
click at [449, 245] on span "If customers cannot be found as monthly parkers in server, ask the customer to …" at bounding box center [445, 288] width 339 height 110
drag, startPoint x: 449, startPoint y: 245, endPoint x: 383, endPoint y: 260, distance: 67.3
click at [383, 260] on h1 "If customers cannot be found as monthly parkers in server, ask the customer to …" at bounding box center [455, 301] width 373 height 158
drag, startPoint x: 394, startPoint y: 242, endPoint x: 535, endPoint y: 242, distance: 141.4
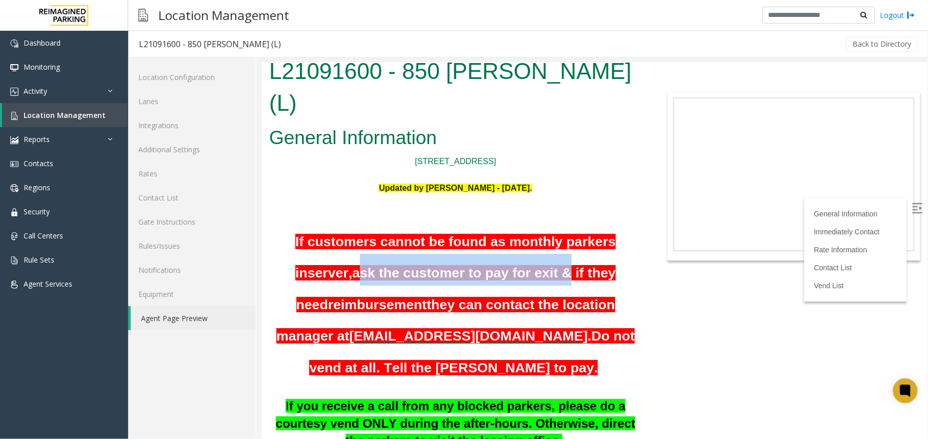
click at [535, 264] on span "ask the customer to pay for exit & if they need" at bounding box center [456, 287] width 320 height 47
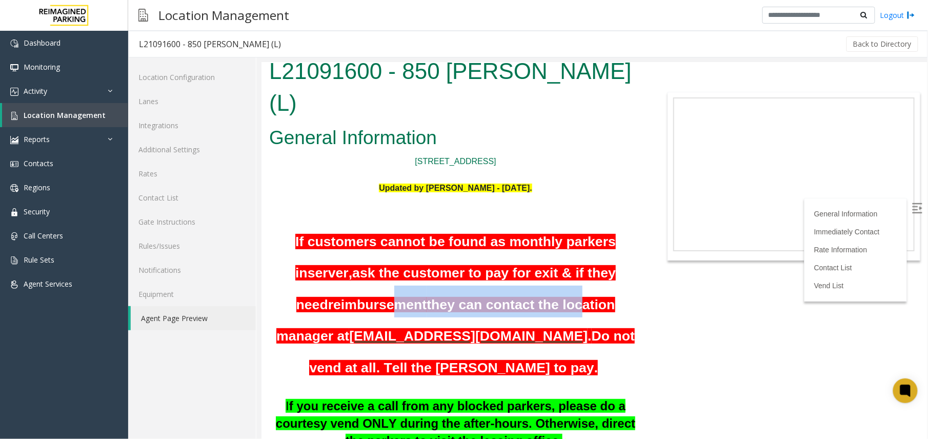
drag, startPoint x: 341, startPoint y: 268, endPoint x: 528, endPoint y: 268, distance: 187.6
click at [528, 268] on span "If customers cannot be found as monthly parkers in server, ask the customer to …" at bounding box center [445, 288] width 339 height 110
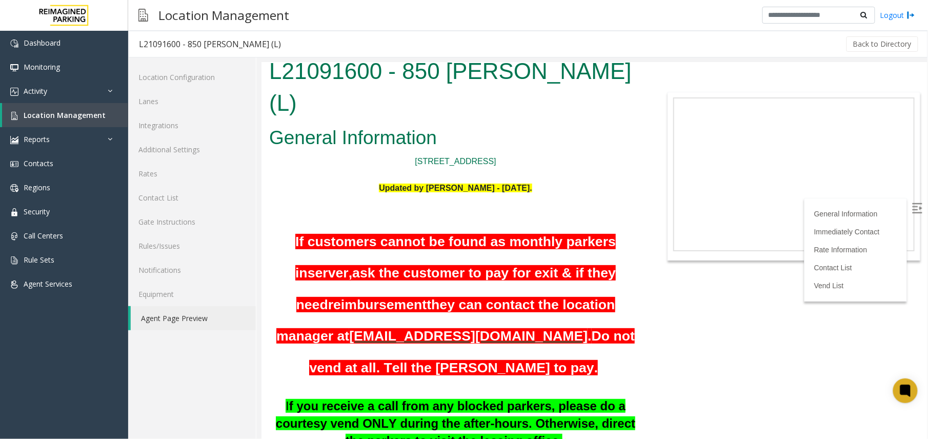
drag, startPoint x: 528, startPoint y: 268, endPoint x: 595, endPoint y: 259, distance: 67.3
click at [595, 259] on h1 "If customers cannot be found as monthly parkers in server, ask the customer to …" at bounding box center [455, 301] width 373 height 158
click at [88, 97] on link "Activity" at bounding box center [64, 91] width 128 height 24
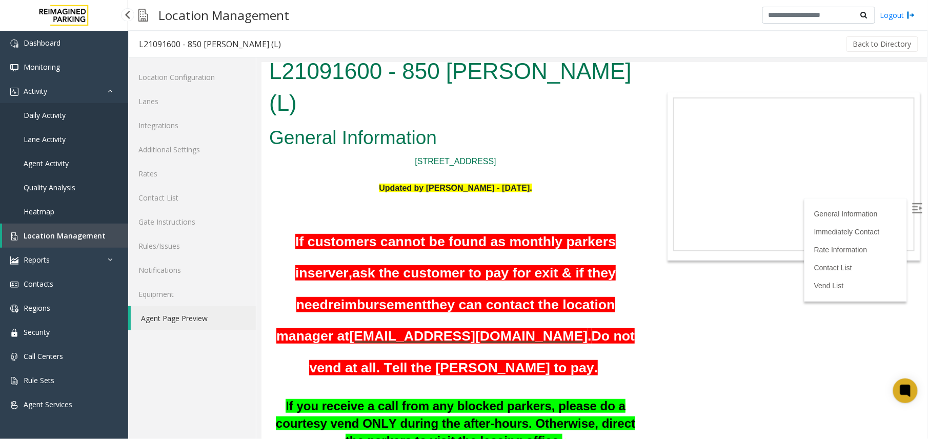
click at [66, 160] on span "Agent Activity" at bounding box center [46, 163] width 45 height 10
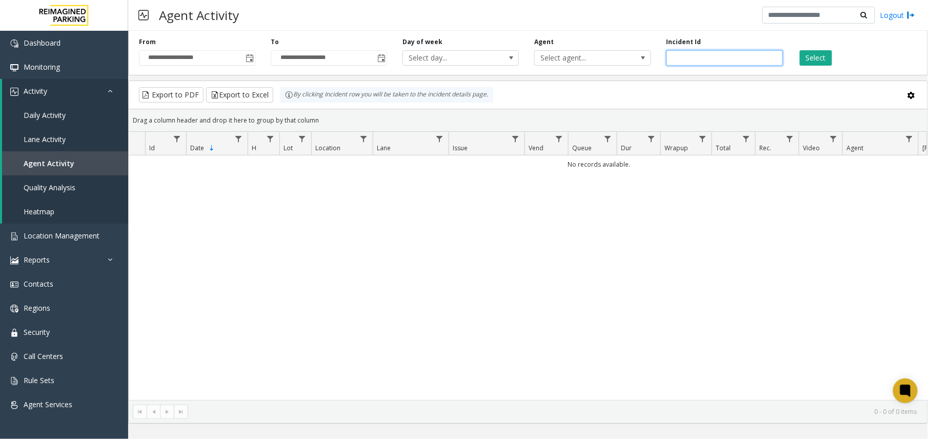
click at [717, 56] on input "number" at bounding box center [724, 57] width 116 height 15
paste input "*******"
type input "*******"
click at [829, 54] on button "Select" at bounding box center [815, 57] width 32 height 15
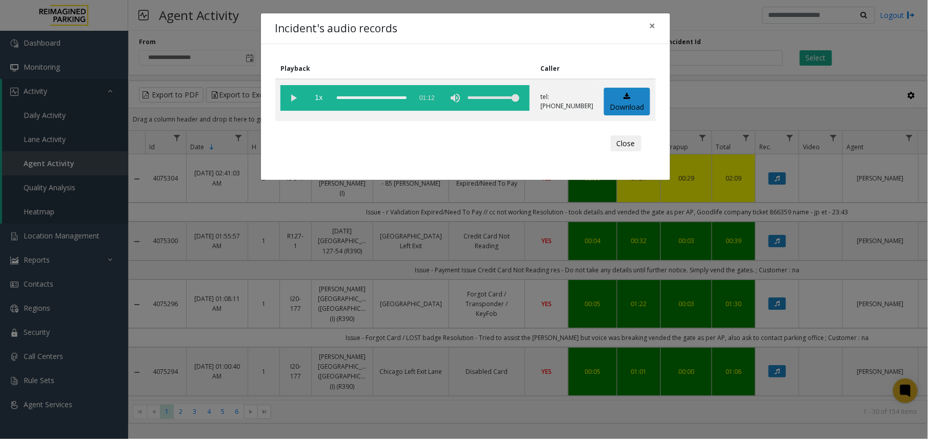
scroll to position [820, 150]
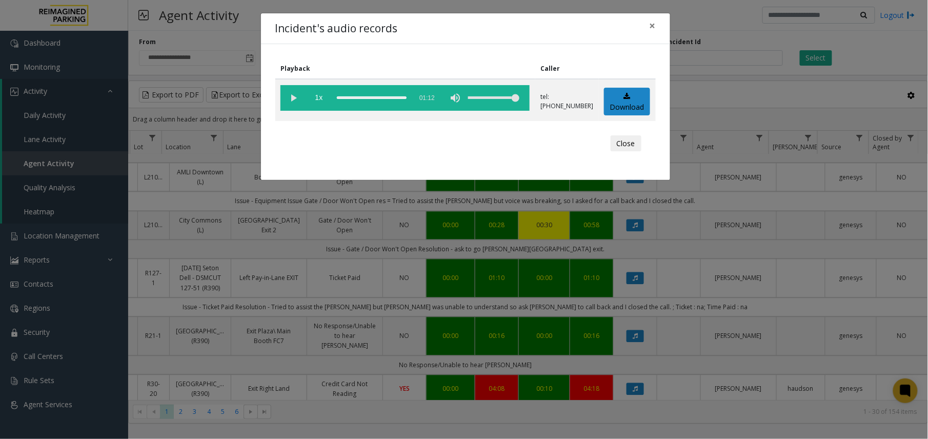
click at [388, 216] on div "Incident's audio records × Playback Caller 1x 01:12 tel:[PHONE_NUMBER] Download…" at bounding box center [464, 219] width 928 height 439
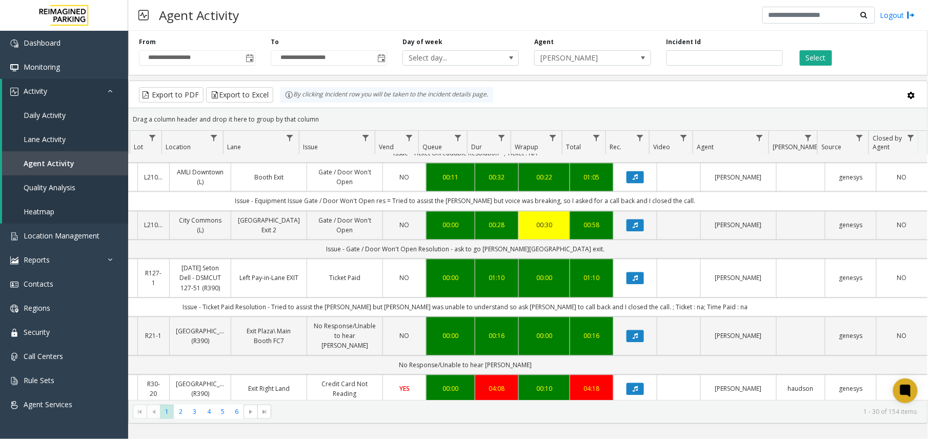
click at [444, 273] on div "00:00" at bounding box center [451, 278] width 36 height 10
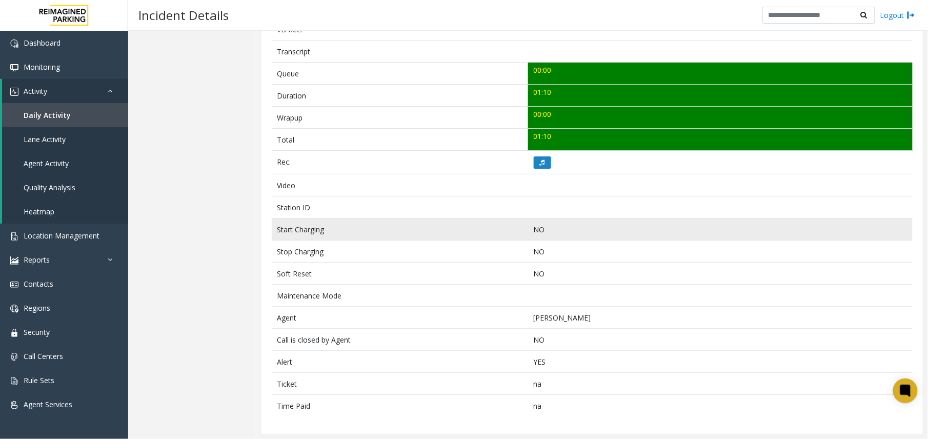
scroll to position [363, 0]
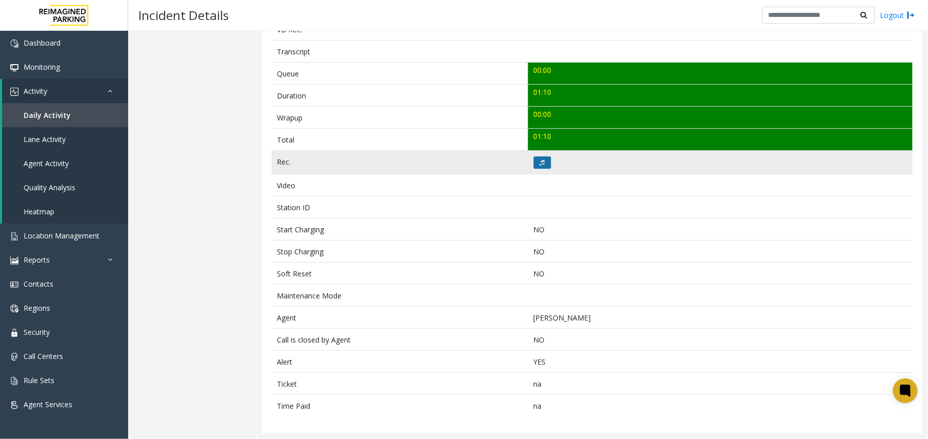
click at [540, 159] on icon at bounding box center [542, 162] width 5 height 6
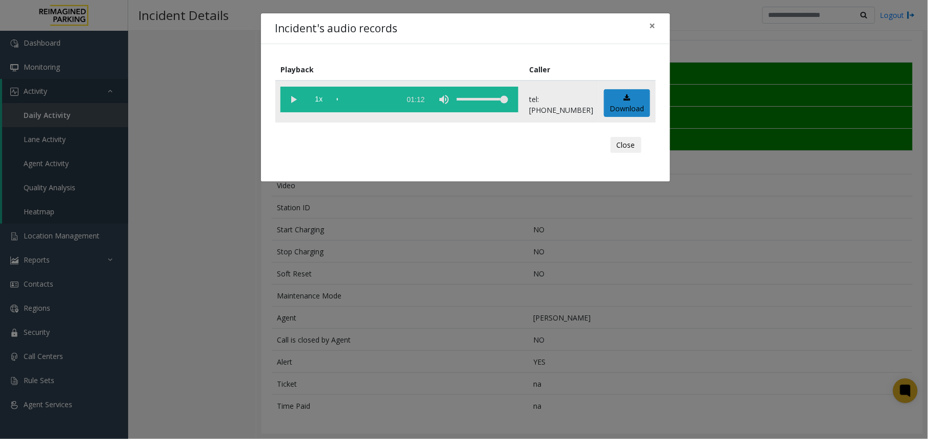
click at [297, 101] on vg-play-pause at bounding box center [293, 100] width 26 height 26
click at [457, 402] on div "Incident's audio records × Playback Caller 1x 01:12 tel:+110000519004 Download …" at bounding box center [464, 219] width 928 height 439
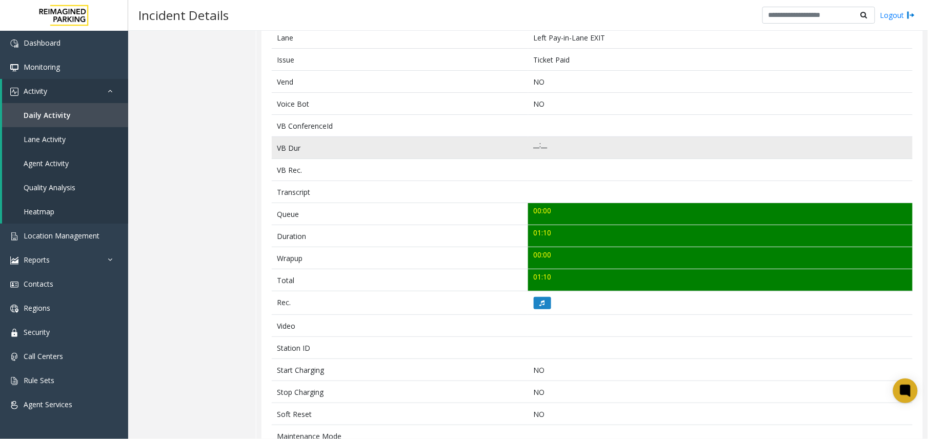
scroll to position [0, 0]
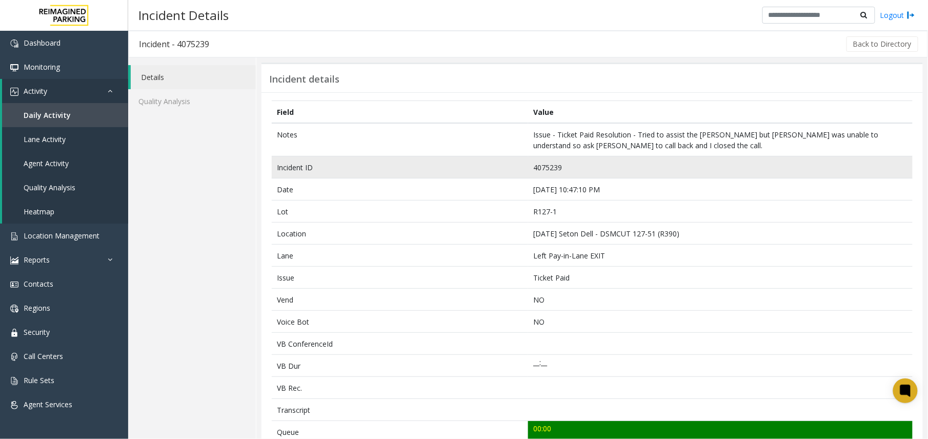
click at [552, 166] on td "4075239" at bounding box center [720, 167] width 384 height 22
copy td "4075239"
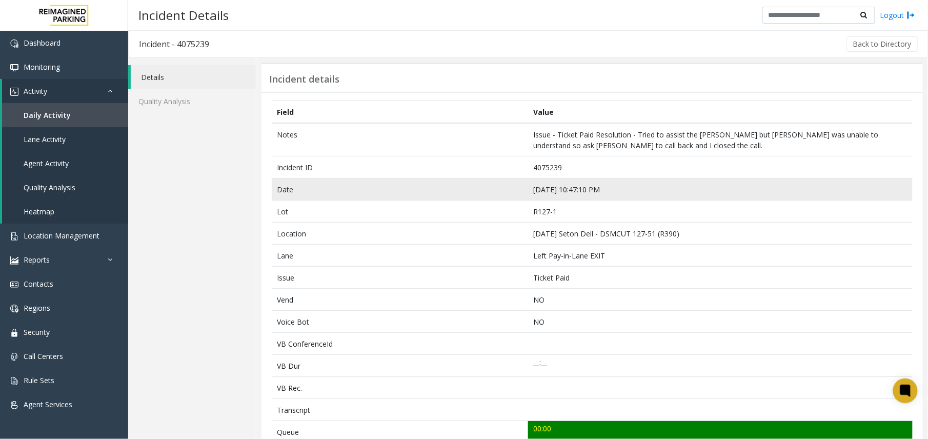
click at [558, 197] on td "Sep 10 10:47:10 PM" at bounding box center [720, 189] width 384 height 22
copy td "Sep 10 10:47:10 PM"
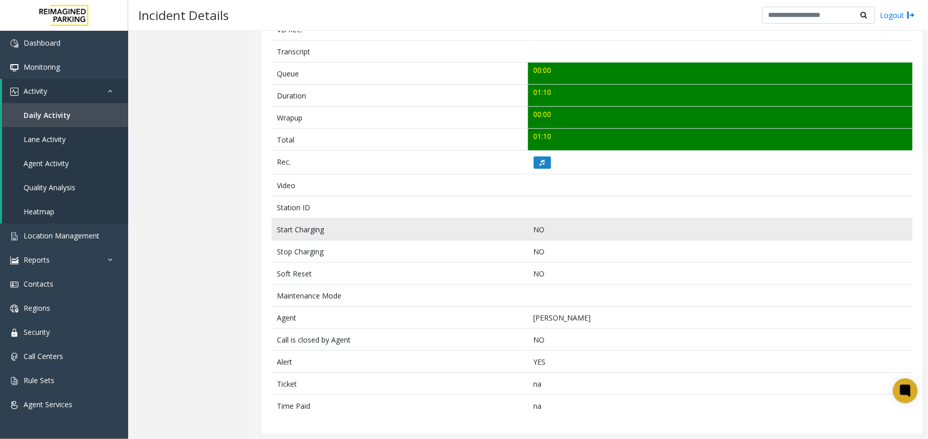
scroll to position [363, 0]
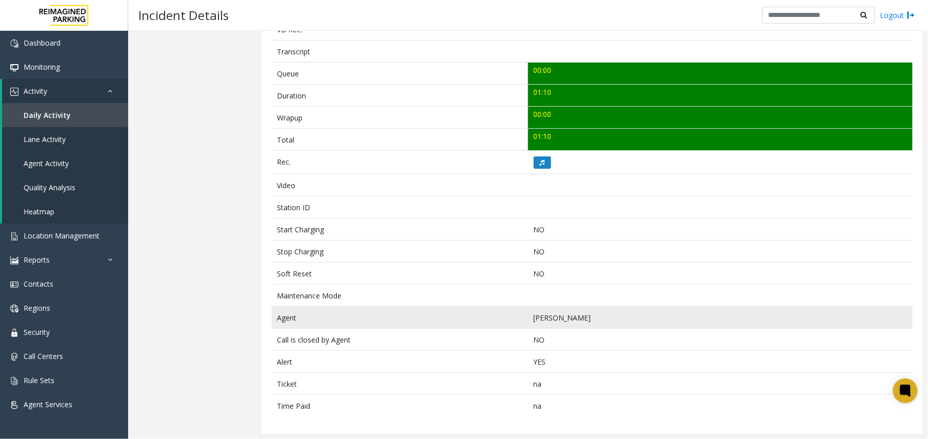
click at [554, 316] on td "Mehak Sharma" at bounding box center [720, 317] width 384 height 22
copy td "Mehak Sharma"
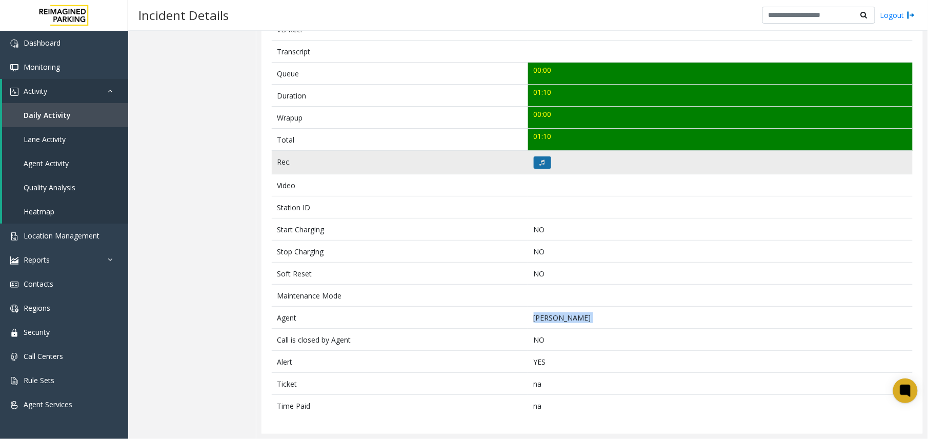
click at [533, 157] on button at bounding box center [541, 162] width 17 height 12
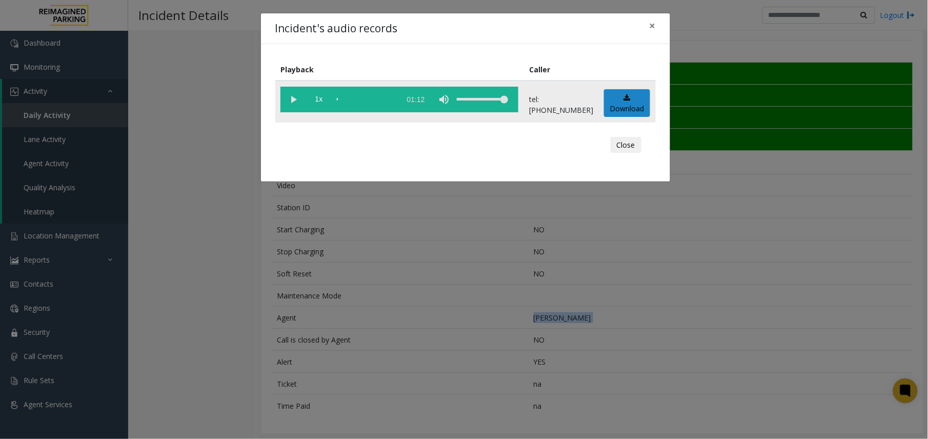
click at [295, 101] on vg-play-pause at bounding box center [293, 100] width 26 height 26
click at [289, 102] on vg-play-pause at bounding box center [293, 100] width 26 height 26
click at [551, 302] on div "Incident's audio records × Playback Caller 1x 01:12 tel:+110000519004 Download …" at bounding box center [464, 219] width 928 height 439
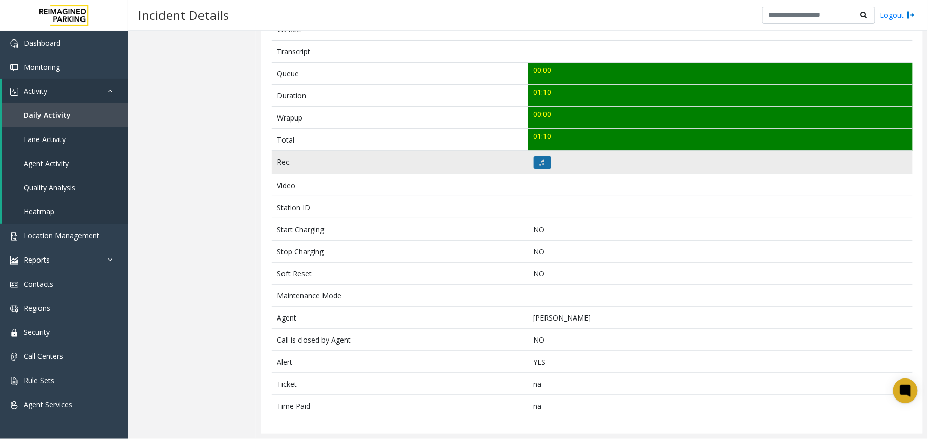
click at [544, 160] on button at bounding box center [541, 162] width 17 height 12
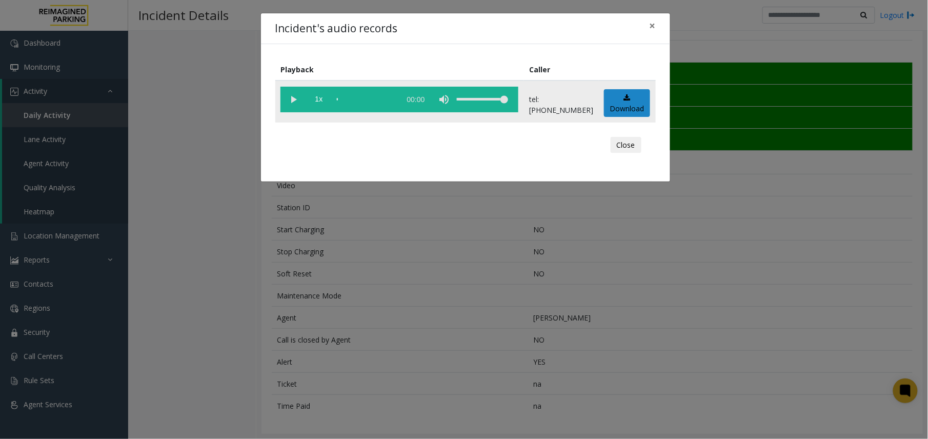
click at [289, 105] on vg-play-pause at bounding box center [293, 100] width 26 height 26
click at [366, 235] on div "Incident's audio records × Playback Caller 1x 01:12 tel:+110000519004 Download …" at bounding box center [464, 219] width 928 height 439
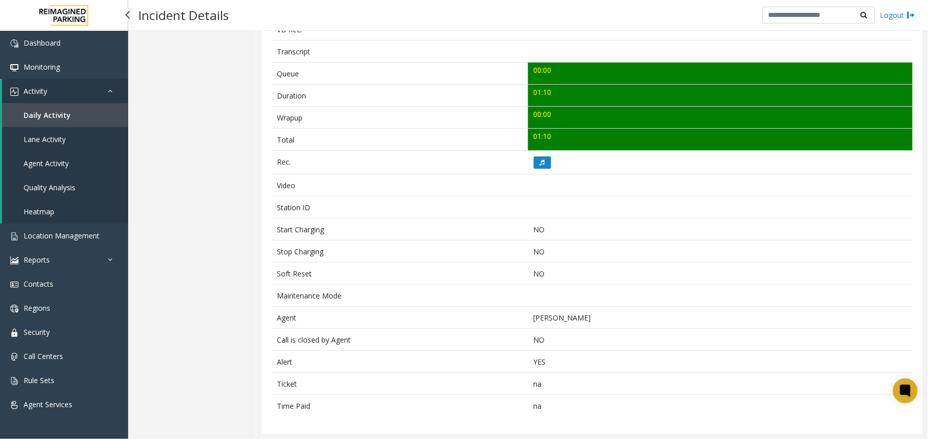
click at [48, 159] on span "Agent Activity" at bounding box center [46, 163] width 45 height 10
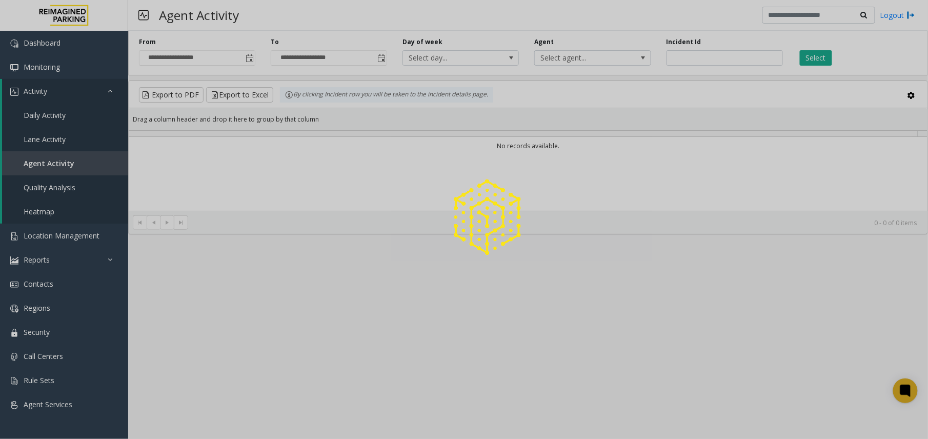
click at [253, 60] on div at bounding box center [464, 219] width 928 height 439
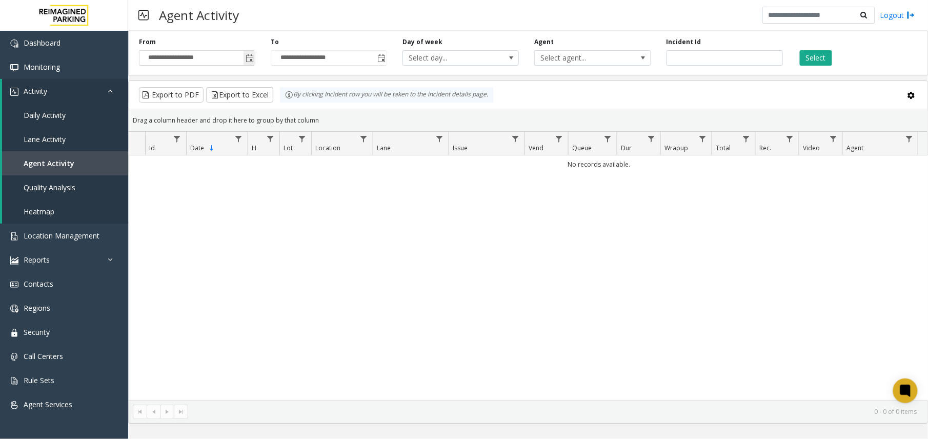
click at [253, 60] on span "Toggle popup" at bounding box center [249, 58] width 8 height 8
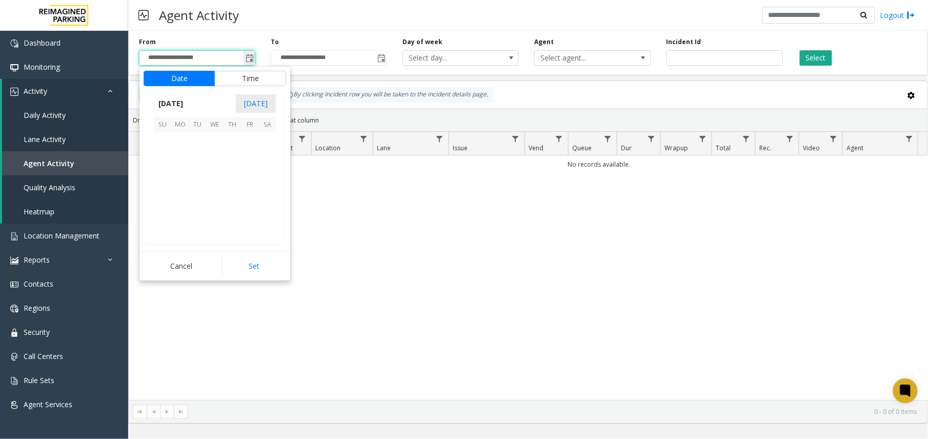
scroll to position [183930, 0]
click at [179, 160] on span "8" at bounding box center [179, 158] width 17 height 17
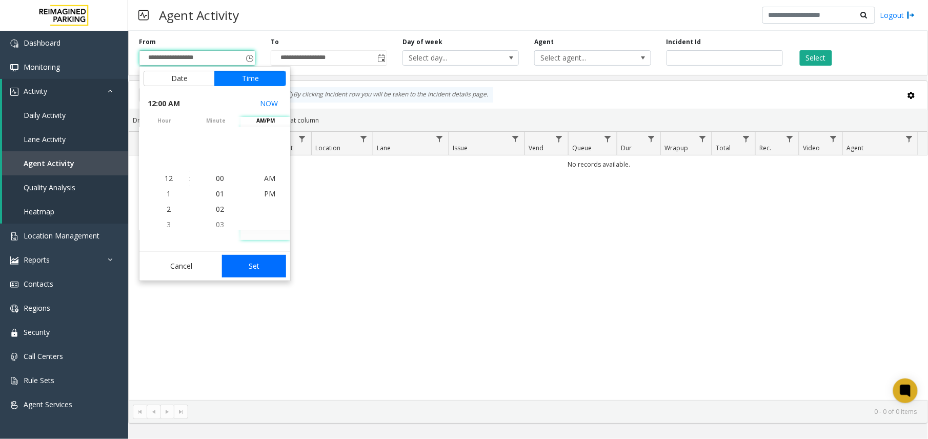
click at [258, 264] on button "Set" at bounding box center [254, 266] width 65 height 23
type input "**********"
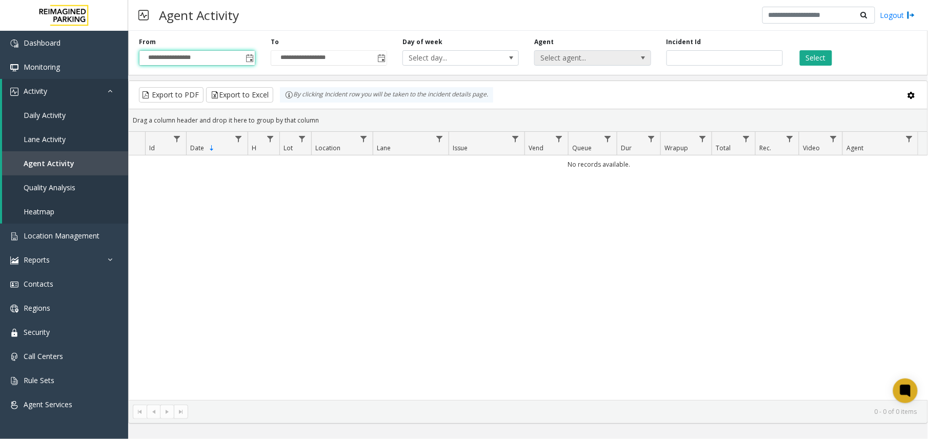
click at [627, 56] on span "Select agent..." at bounding box center [592, 57] width 116 height 15
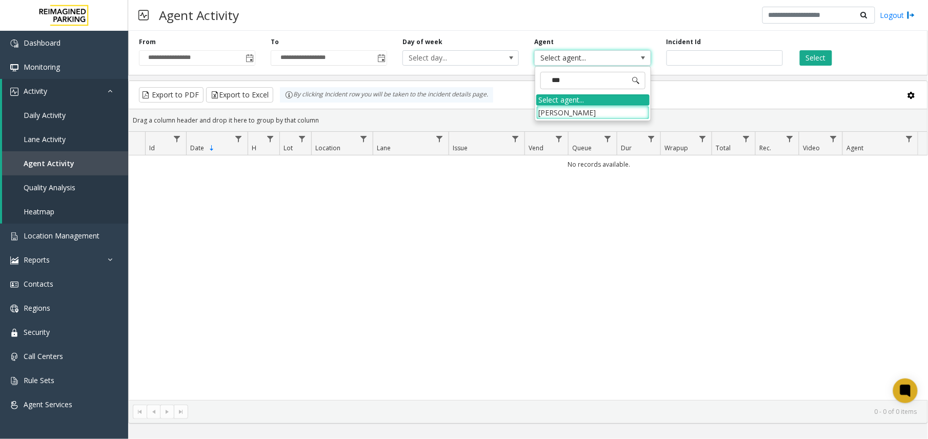
type input "****"
click at [597, 115] on li "Abhishek Jha" at bounding box center [592, 113] width 113 height 14
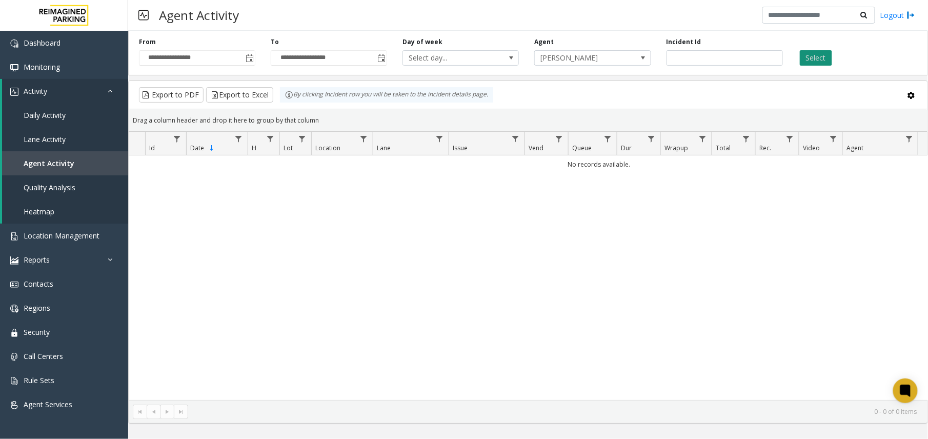
click at [820, 56] on button "Select" at bounding box center [815, 57] width 32 height 15
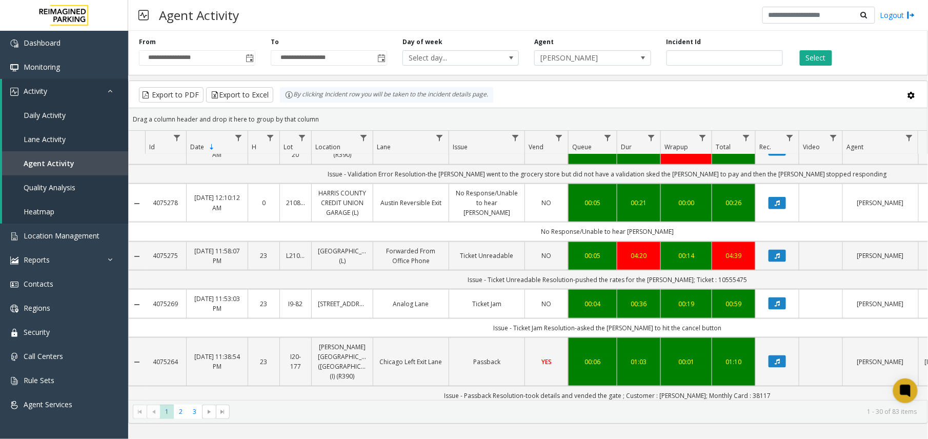
scroll to position [478, 0]
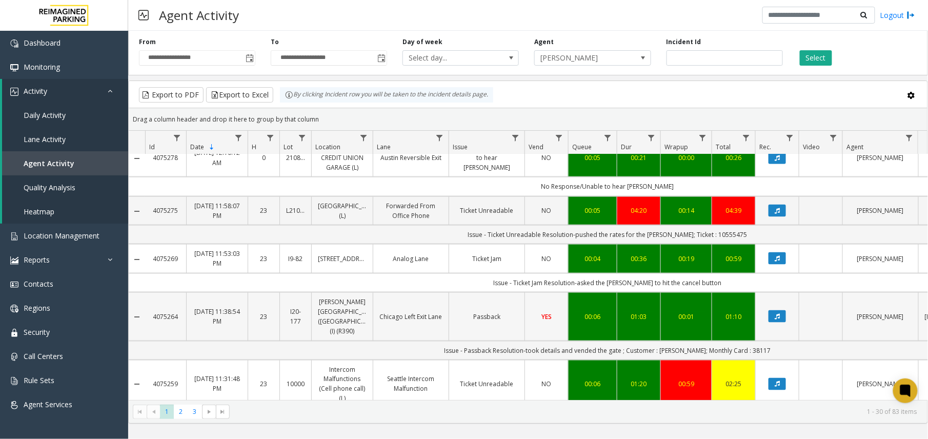
click at [482, 292] on td "Passback" at bounding box center [486, 316] width 76 height 49
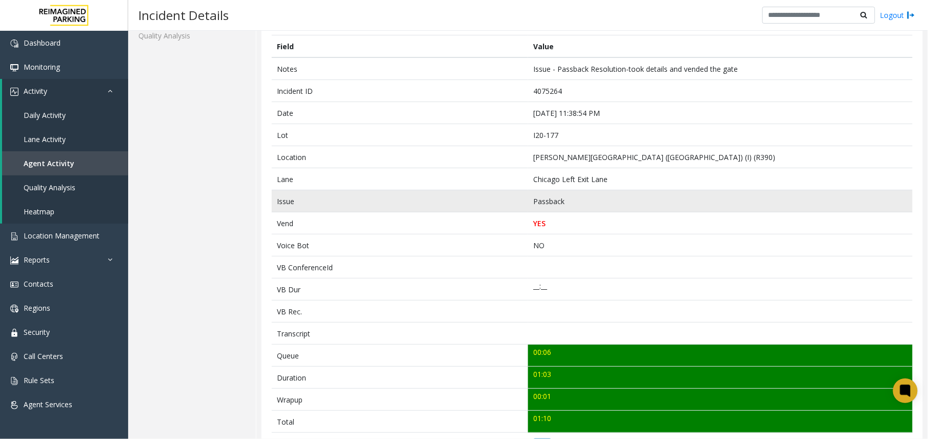
scroll to position [341, 0]
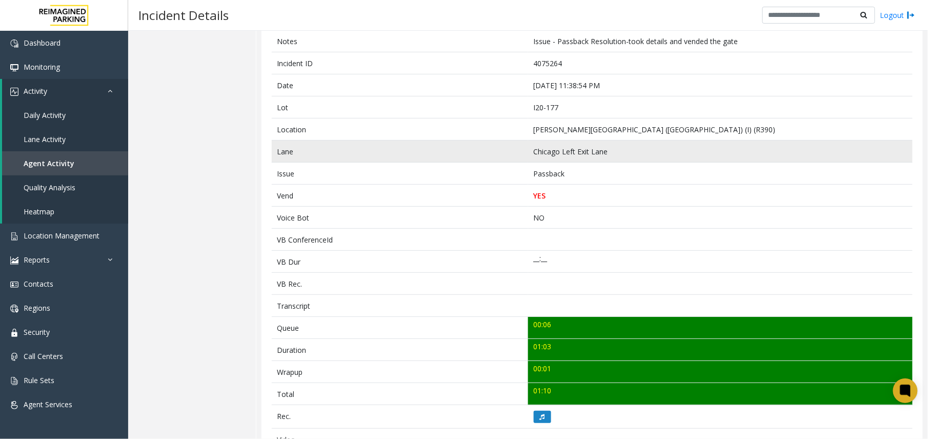
scroll to position [68, 0]
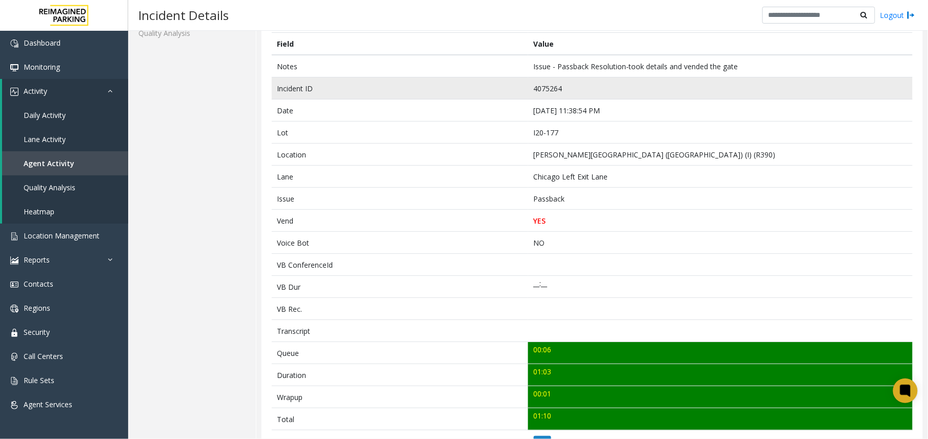
click at [540, 87] on td "4075264" at bounding box center [720, 88] width 384 height 22
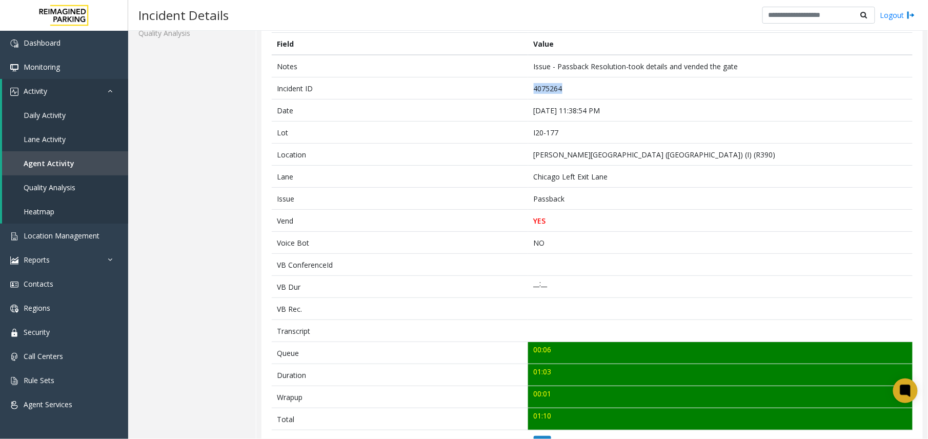
copy td "4075264"
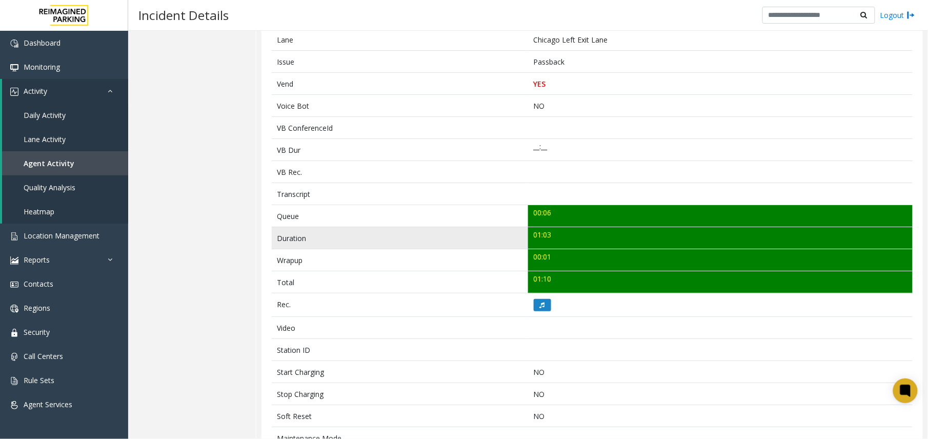
scroll to position [375, 0]
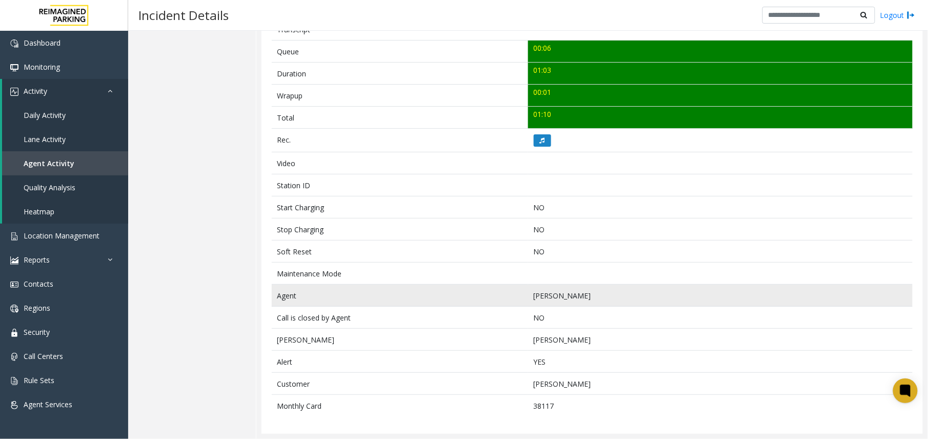
click at [548, 296] on td "Abhishek Jha" at bounding box center [720, 295] width 384 height 22
copy td "Abhishek Jha"
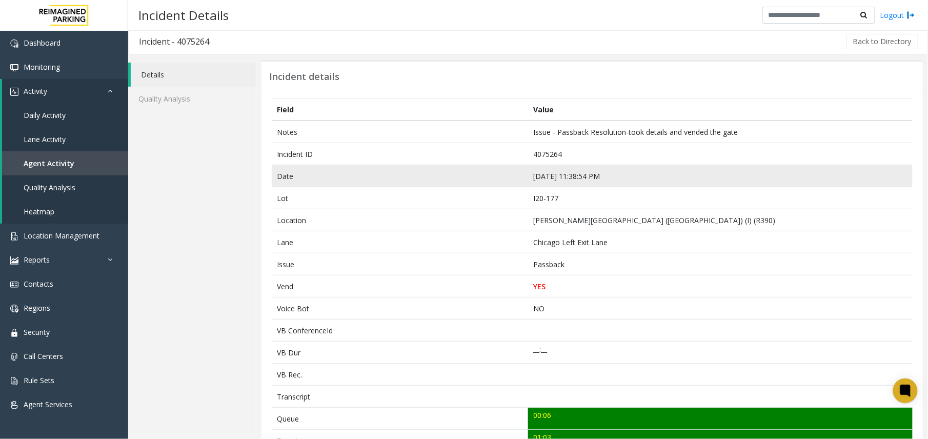
scroll to position [0, 0]
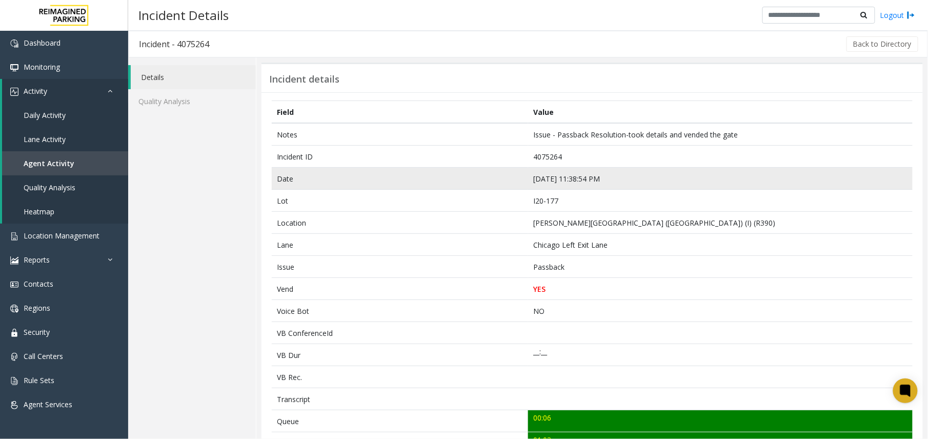
click at [551, 183] on td "Sep 10 11:38:54 PM" at bounding box center [720, 179] width 384 height 22
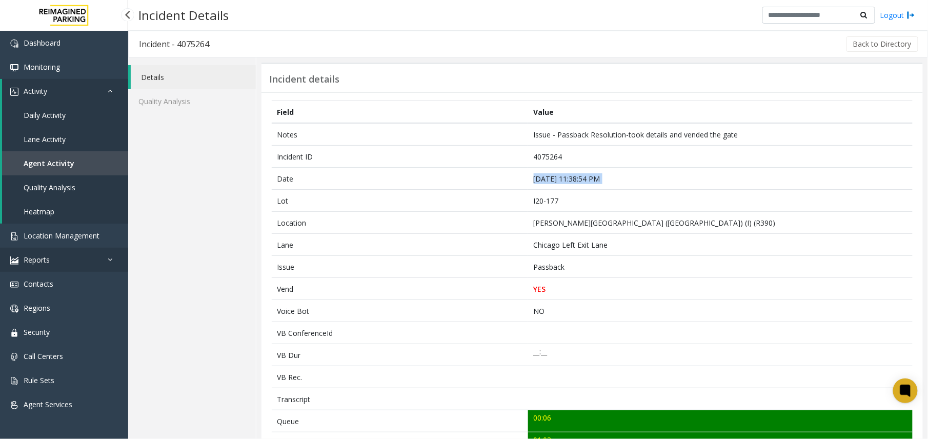
copy td "Sep 10 11:38:54 PM"
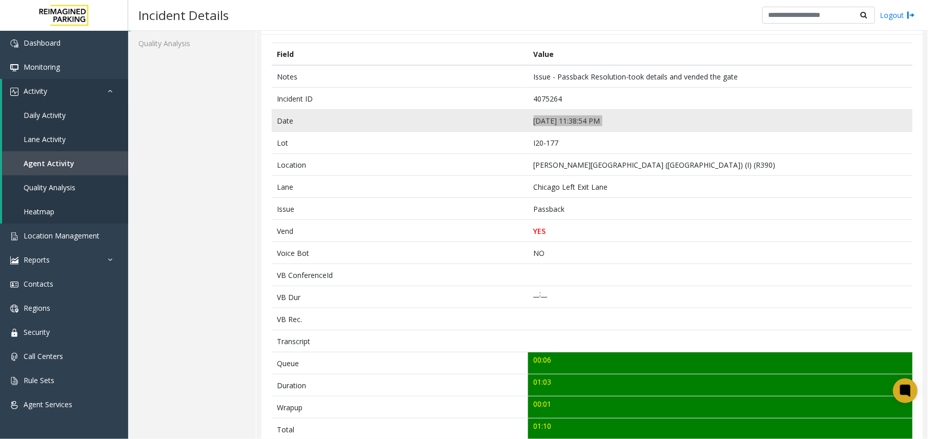
scroll to position [136, 0]
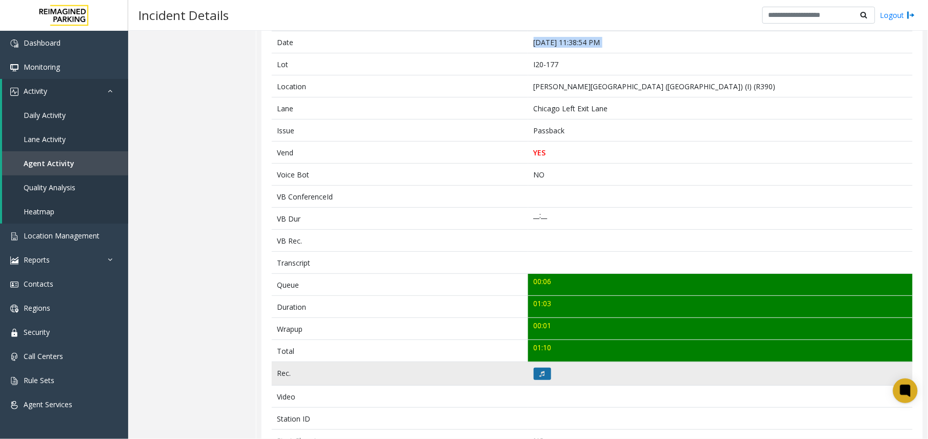
click at [540, 375] on icon at bounding box center [542, 374] width 5 height 6
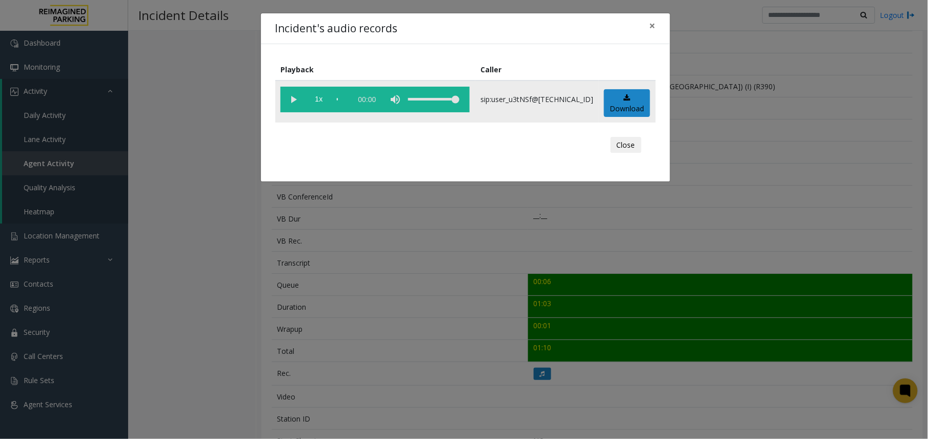
click at [295, 101] on vg-play-pause at bounding box center [293, 100] width 26 height 26
click at [542, 249] on div "Incident's audio records × Playback Caller 1x 01:04 sip:user_u3tNSf@67.223.103.…" at bounding box center [464, 219] width 928 height 439
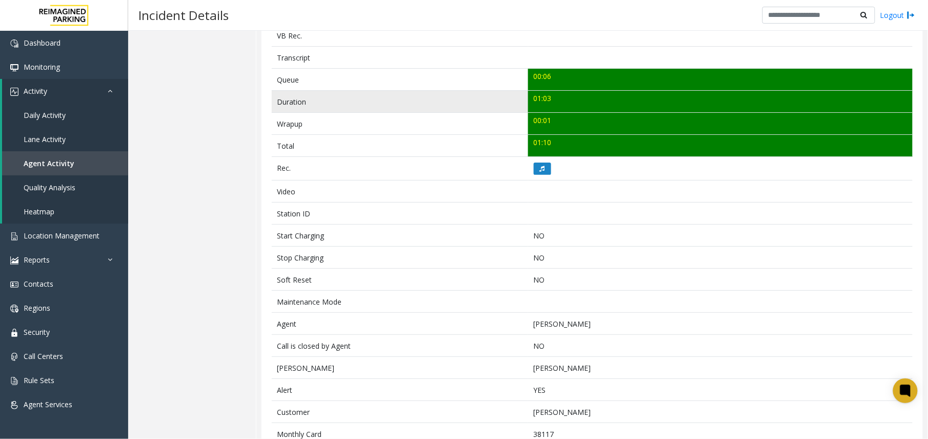
scroll to position [375, 0]
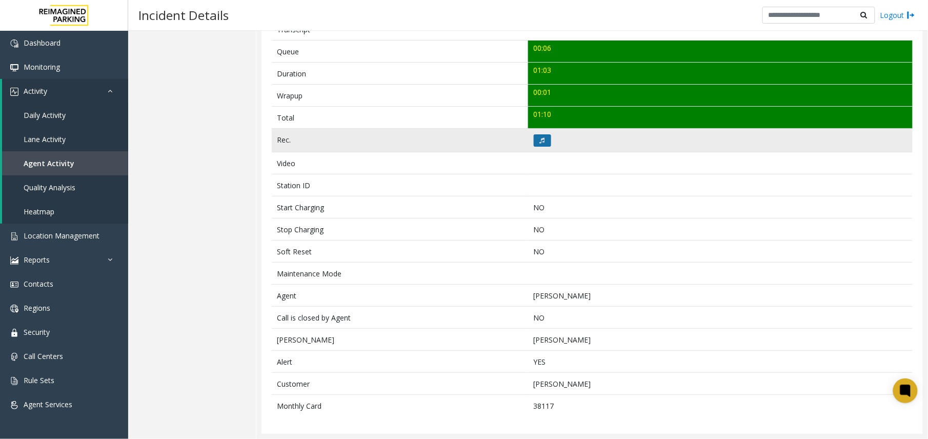
click at [534, 139] on button at bounding box center [541, 140] width 17 height 12
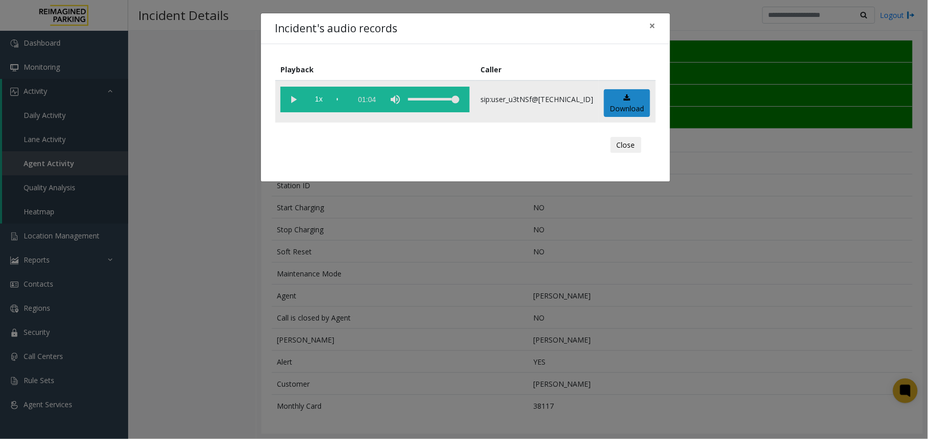
click at [290, 99] on vg-play-pause at bounding box center [293, 100] width 26 height 26
click at [342, 97] on div "scrub bar" at bounding box center [342, 100] width 10 height 26
click at [346, 97] on div "scrub bar" at bounding box center [342, 100] width 10 height 26
click at [300, 99] on vg-play-pause at bounding box center [293, 100] width 26 height 26
click at [509, 269] on div "Incident's audio records × Playback Caller 1x 01:04 sip:user_u3tNSf@67.223.103.…" at bounding box center [464, 219] width 928 height 439
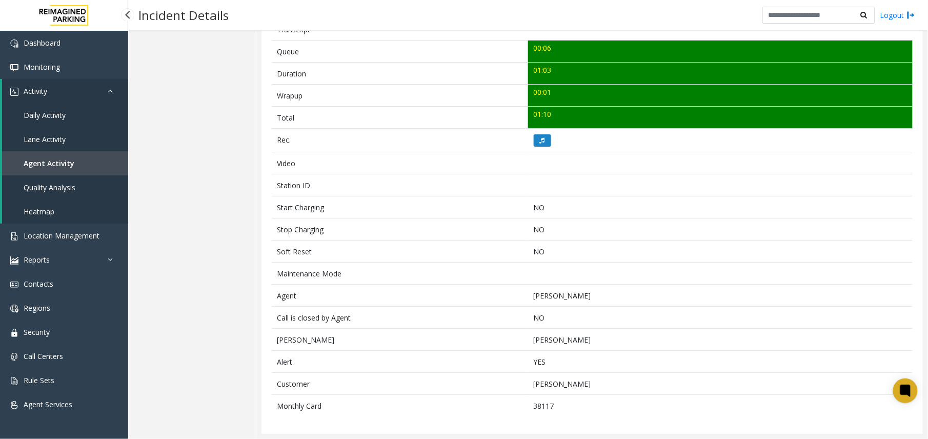
click at [40, 166] on span "Agent Activity" at bounding box center [49, 163] width 51 height 10
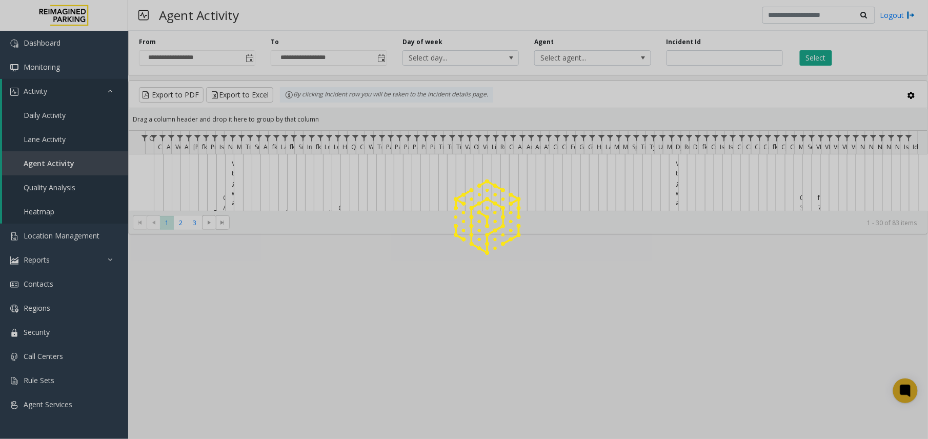
click at [40, 164] on div at bounding box center [464, 219] width 928 height 439
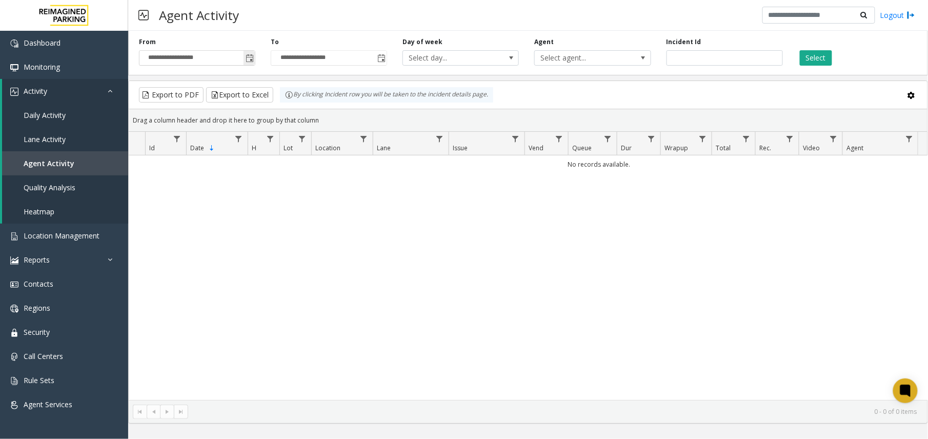
click at [245, 60] on span "Toggle popup" at bounding box center [249, 58] width 8 height 8
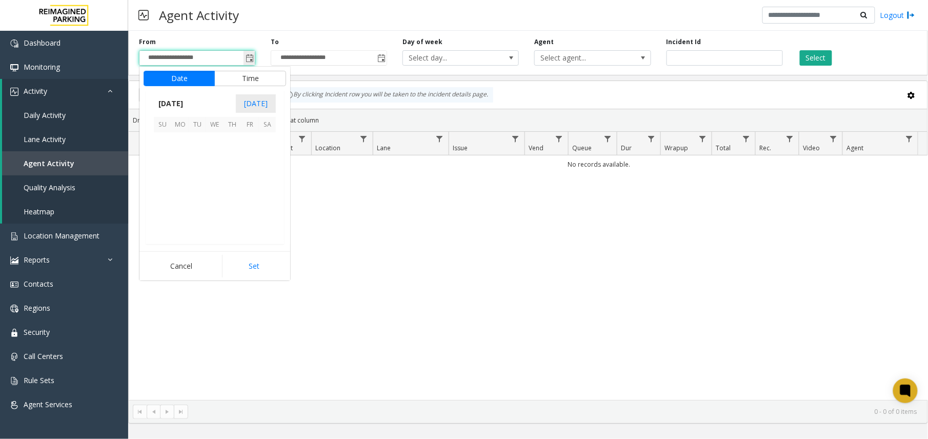
scroll to position [183930, 0]
click at [183, 145] on span "1" at bounding box center [179, 140] width 17 height 17
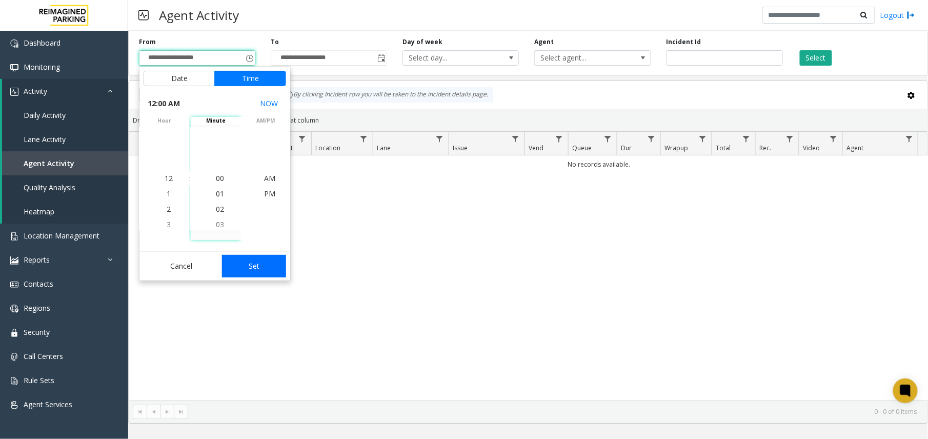
click at [255, 261] on button "Set" at bounding box center [254, 266] width 65 height 23
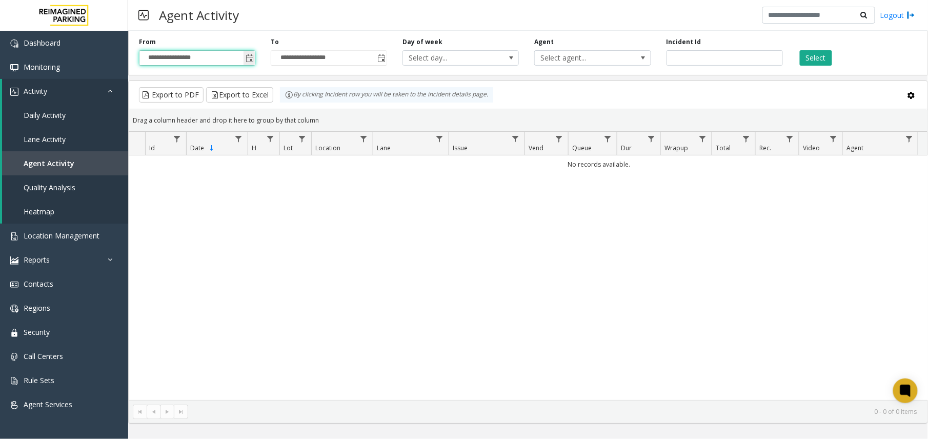
click at [247, 55] on span "Toggle popup" at bounding box center [249, 58] width 8 height 8
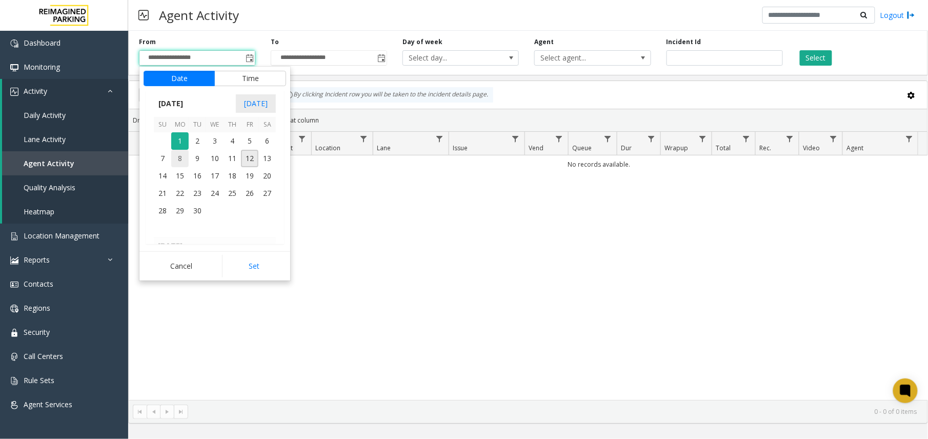
click at [178, 158] on span "8" at bounding box center [179, 158] width 17 height 17
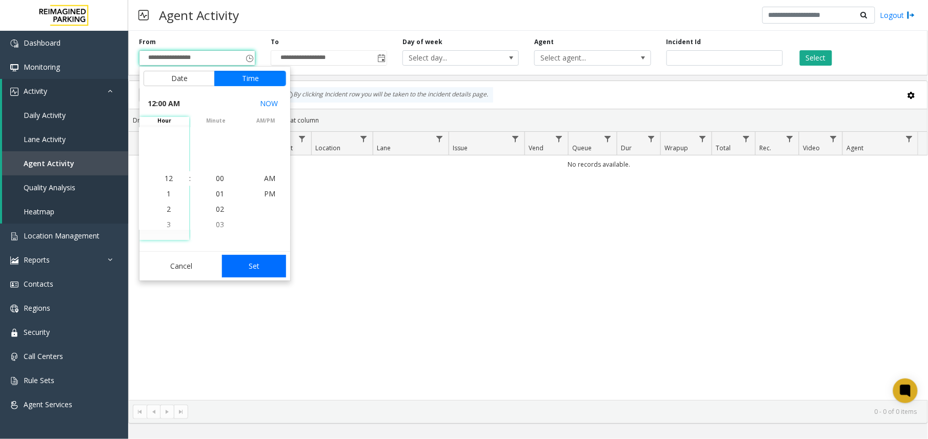
click at [266, 269] on button "Set" at bounding box center [254, 266] width 65 height 23
type input "**********"
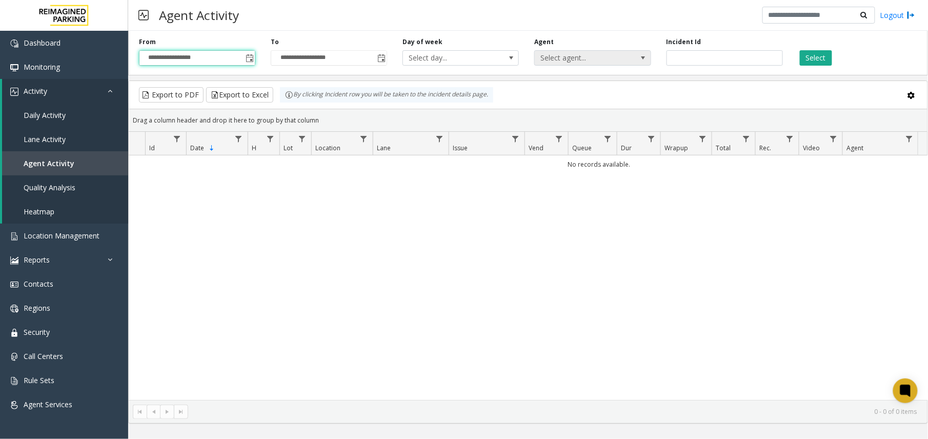
click at [575, 56] on span "Select agent..." at bounding box center [581, 58] width 92 height 14
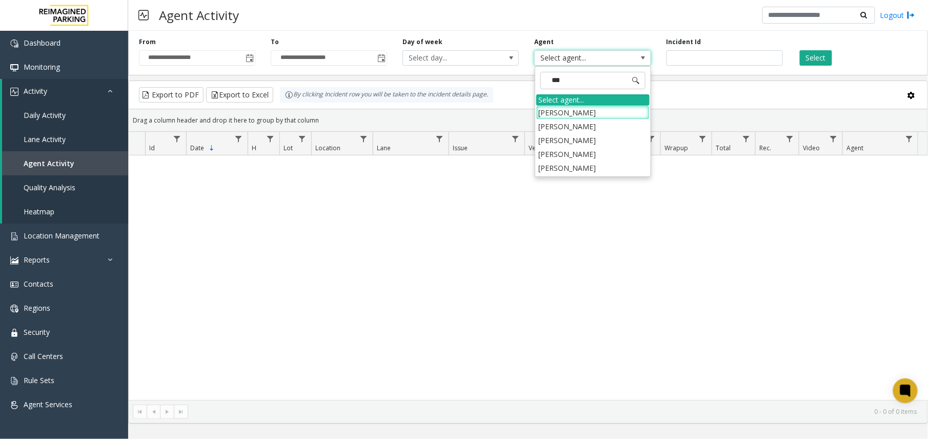
type input "****"
click at [598, 113] on li "Mohammad Zaid Khan" at bounding box center [592, 113] width 113 height 14
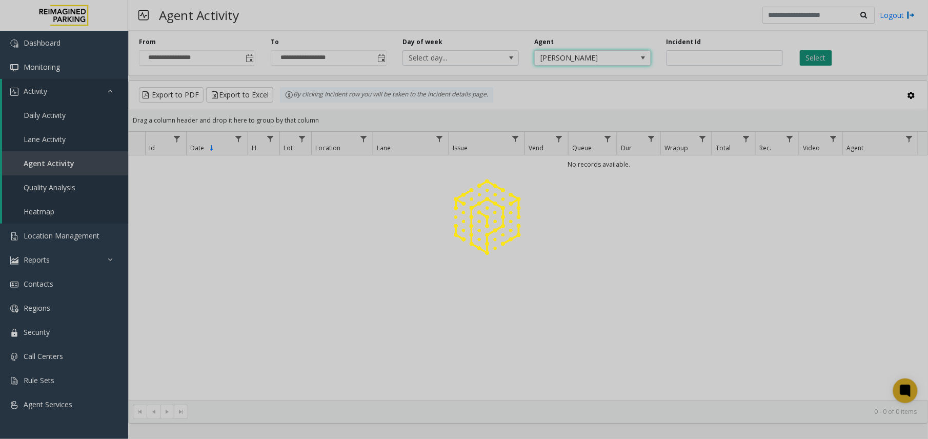
click at [819, 61] on button "Select" at bounding box center [815, 57] width 32 height 15
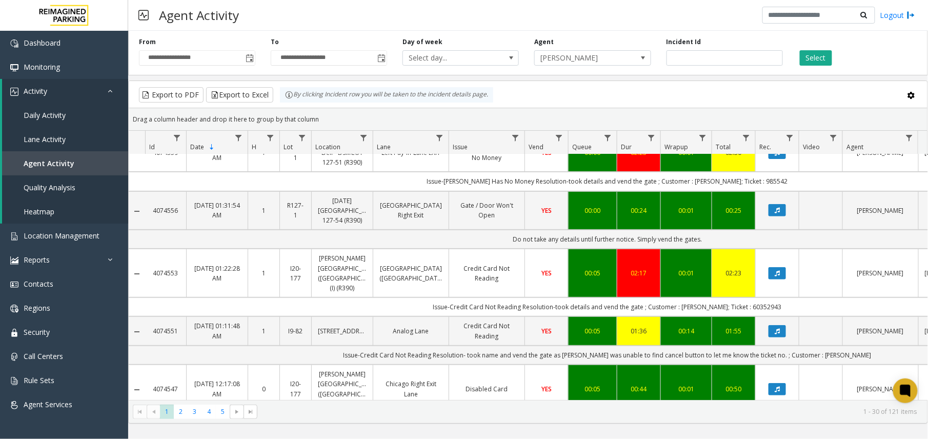
scroll to position [205, 0]
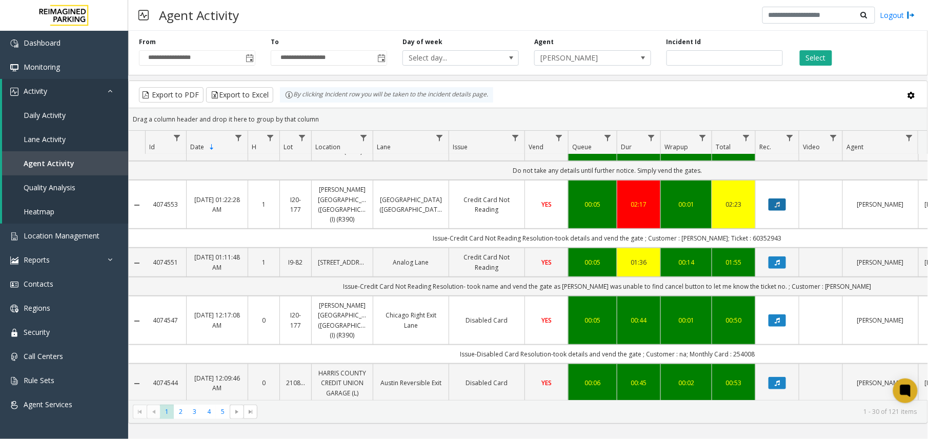
click at [778, 206] on icon "Data table" at bounding box center [776, 204] width 5 height 6
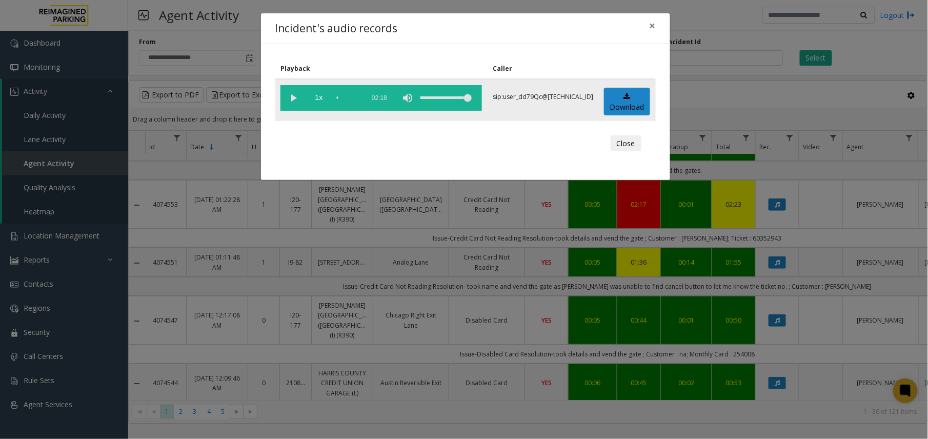
click at [290, 93] on vg-play-pause at bounding box center [293, 98] width 26 height 26
click at [492, 257] on div "Incident's audio records × Playback Caller 1x 02:18 sip:user_dd79Qc@67.223.103.…" at bounding box center [464, 219] width 928 height 439
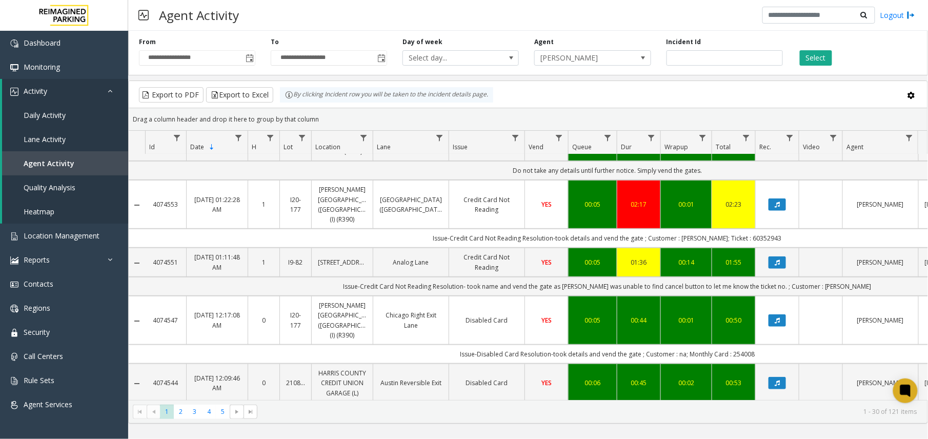
click at [542, 206] on span "YES" at bounding box center [546, 204] width 10 height 9
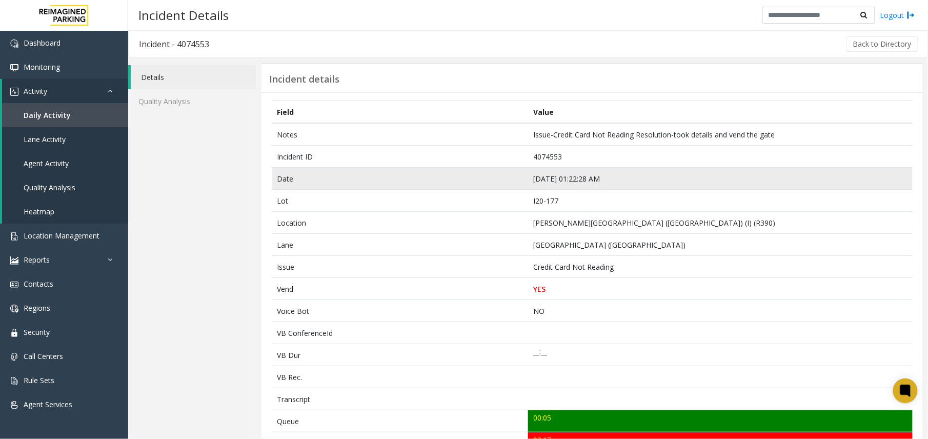
click at [565, 175] on td "Sep 10 01:22:28 AM" at bounding box center [720, 179] width 384 height 22
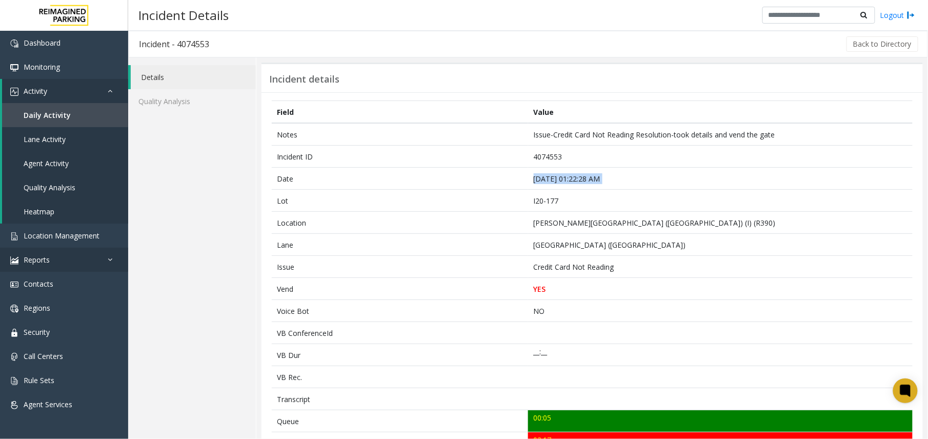
copy td "Sep 10 01:22:28 AM"
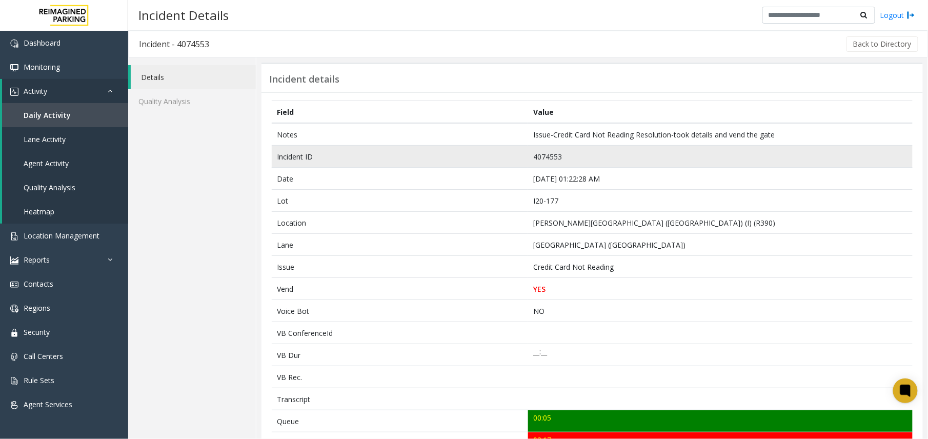
click at [548, 158] on td "4074553" at bounding box center [720, 157] width 384 height 22
copy td "4074553"
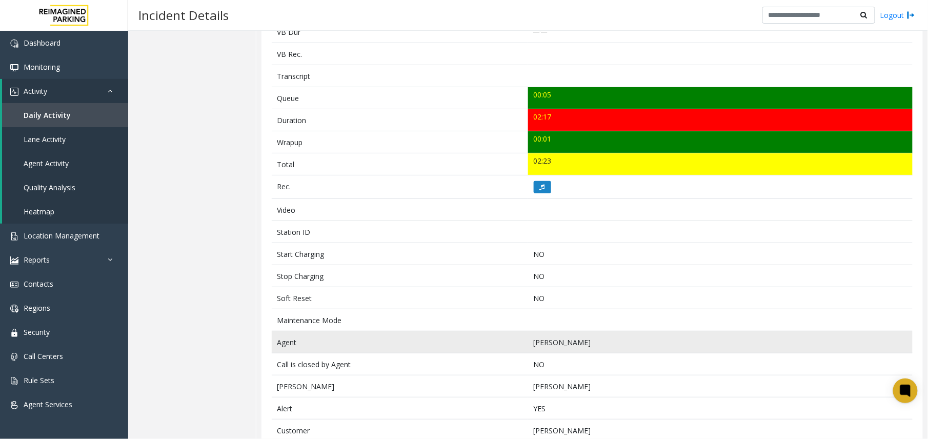
scroll to position [375, 0]
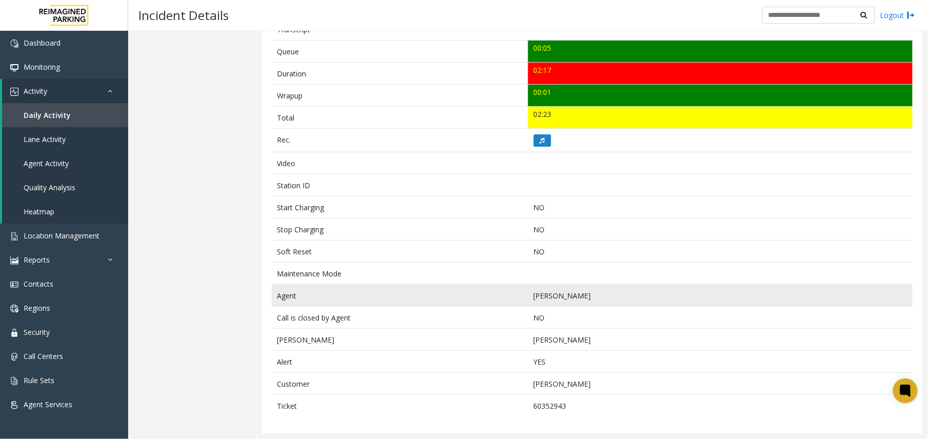
click at [565, 290] on td "Mohammad Zaid Khan" at bounding box center [720, 295] width 384 height 22
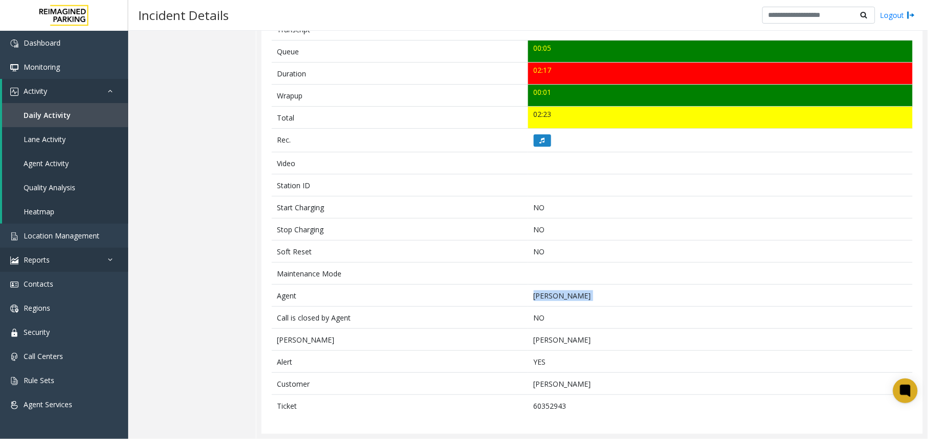
copy td "Mohammad Zaid Khan"
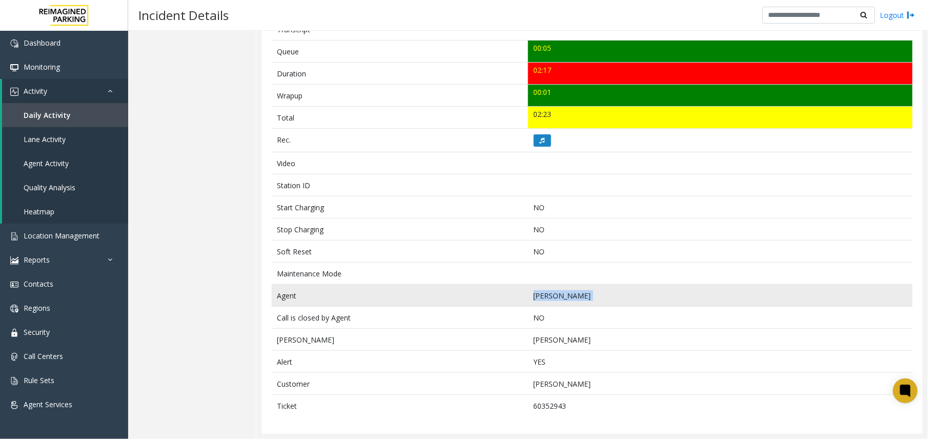
click at [581, 293] on td "Mohammad Zaid Khan" at bounding box center [720, 295] width 384 height 22
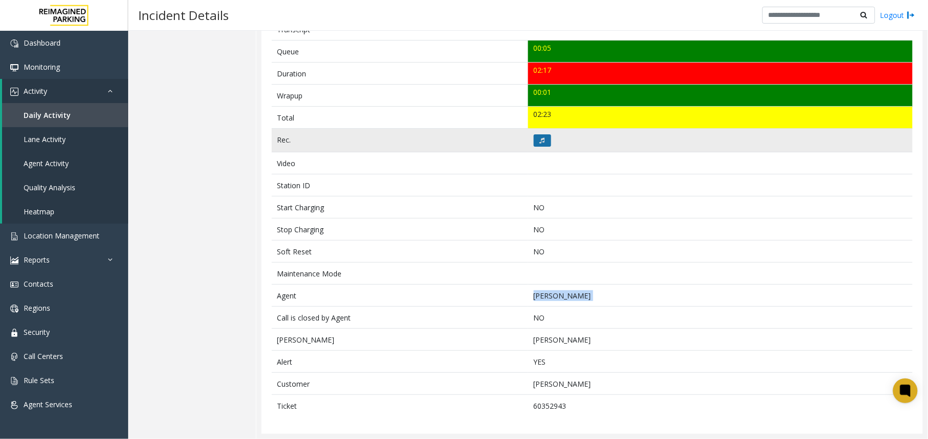
click at [543, 138] on button at bounding box center [541, 140] width 17 height 12
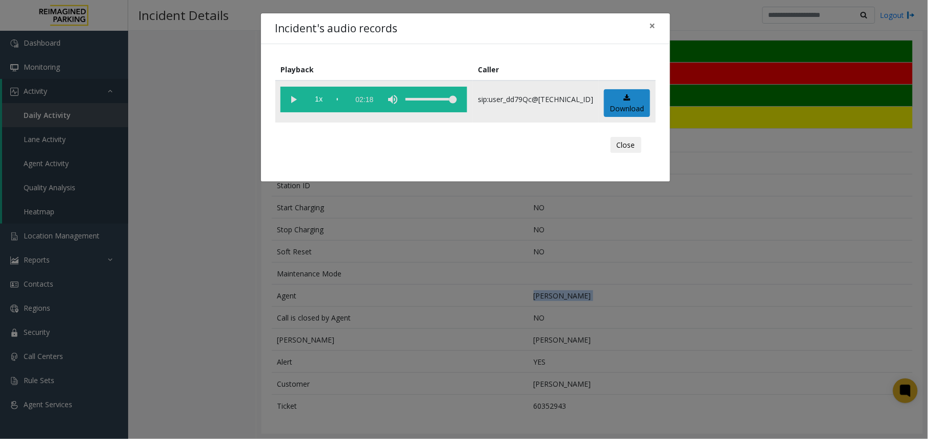
click at [289, 110] on vg-play-pause at bounding box center [293, 100] width 26 height 26
click at [478, 333] on div "Incident's audio records × Playback Caller 1x 02:18 sip:user_dd79Qc@67.223.103.…" at bounding box center [464, 219] width 928 height 439
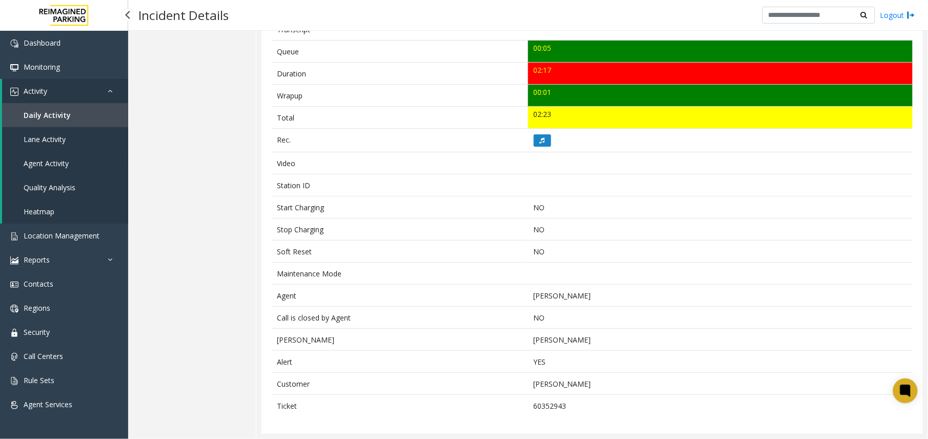
click at [36, 156] on link "Agent Activity" at bounding box center [65, 163] width 126 height 24
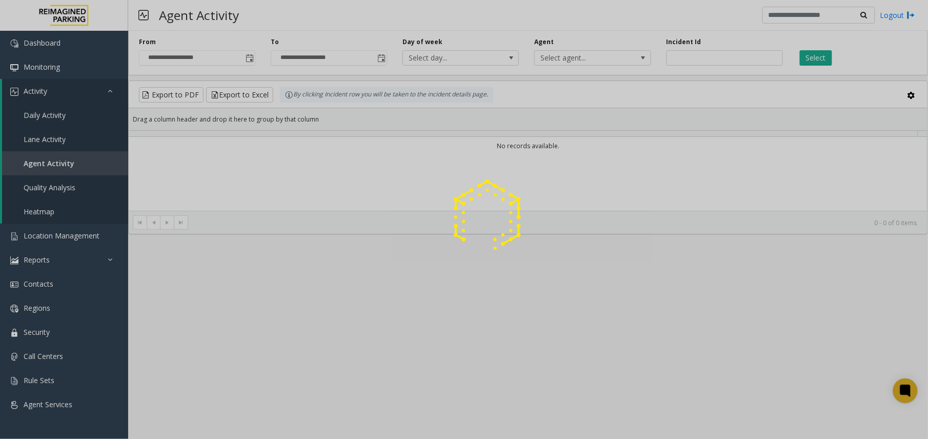
click at [246, 58] on div at bounding box center [464, 219] width 928 height 439
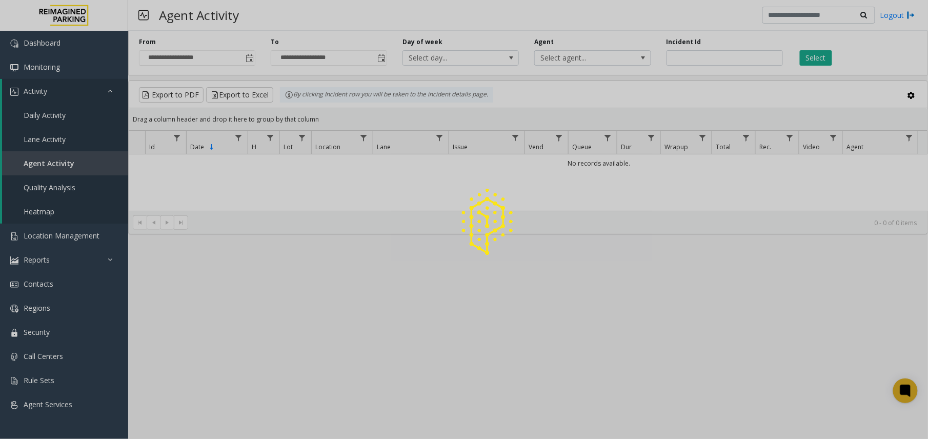
click at [246, 58] on span "Toggle popup" at bounding box center [249, 58] width 8 height 8
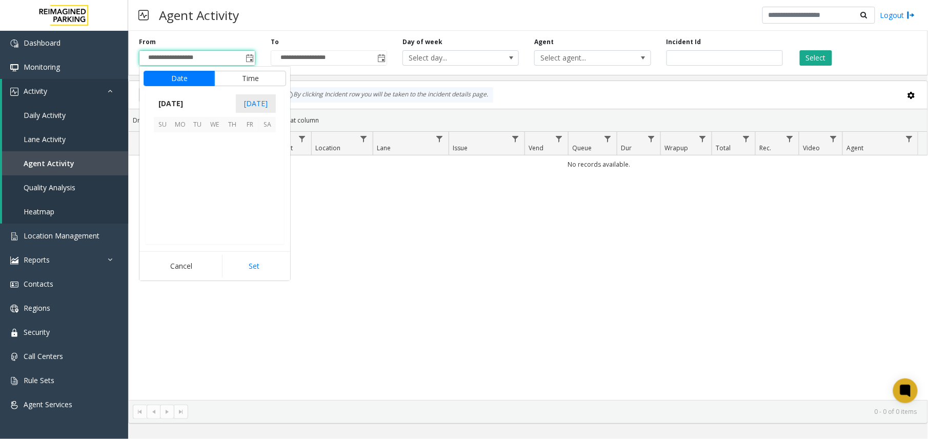
scroll to position [183930, 0]
click at [181, 158] on span "8" at bounding box center [179, 158] width 17 height 17
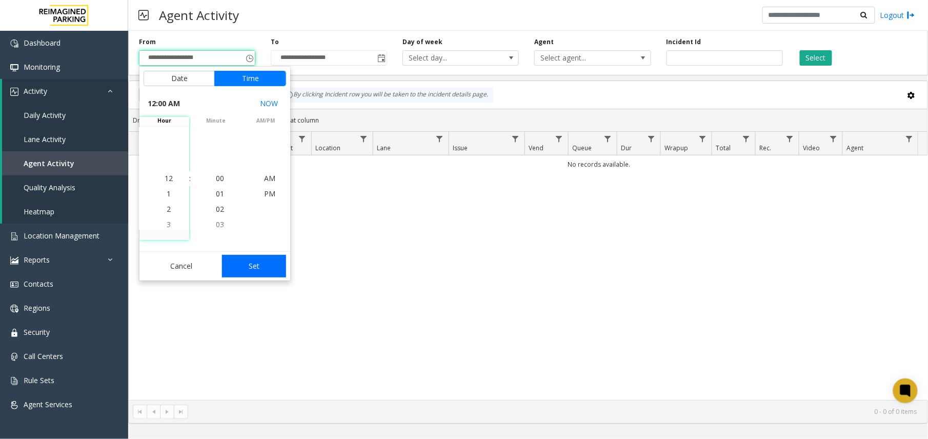
click at [263, 261] on button "Set" at bounding box center [254, 266] width 65 height 23
type input "**********"
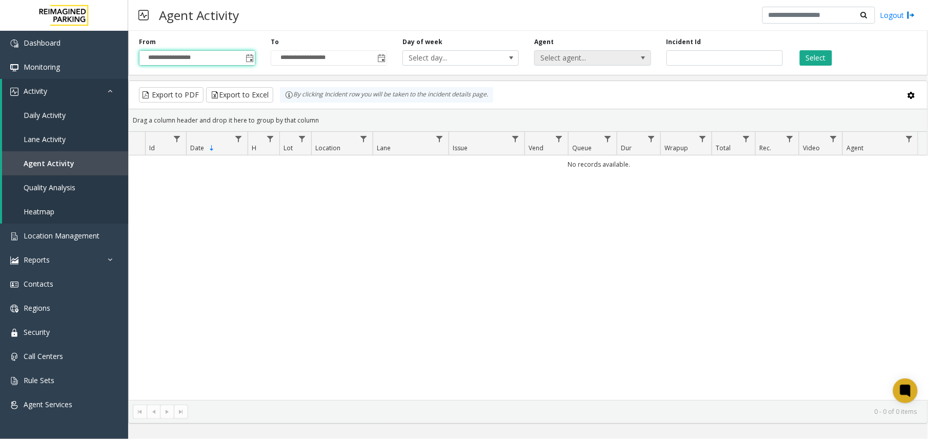
click at [584, 52] on span "Select agent..." at bounding box center [581, 58] width 92 height 14
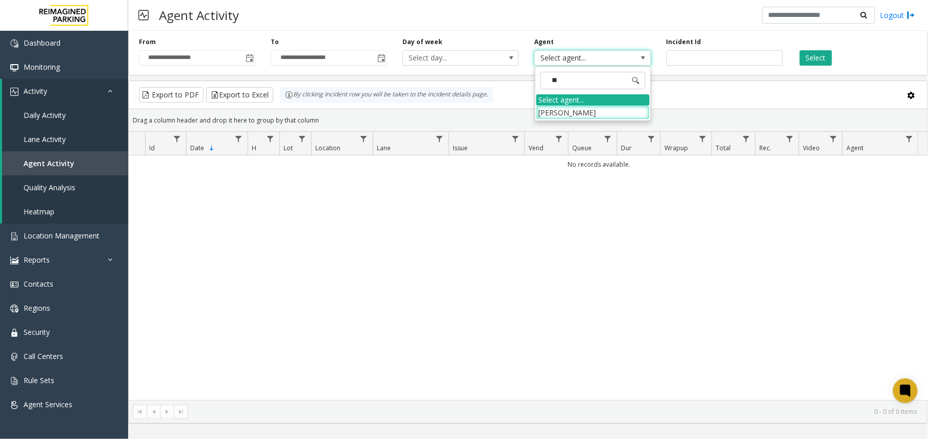
type input "***"
click at [576, 109] on li "Mohammad Zaid Khan" at bounding box center [592, 113] width 113 height 14
click at [827, 60] on button "Select" at bounding box center [815, 57] width 32 height 15
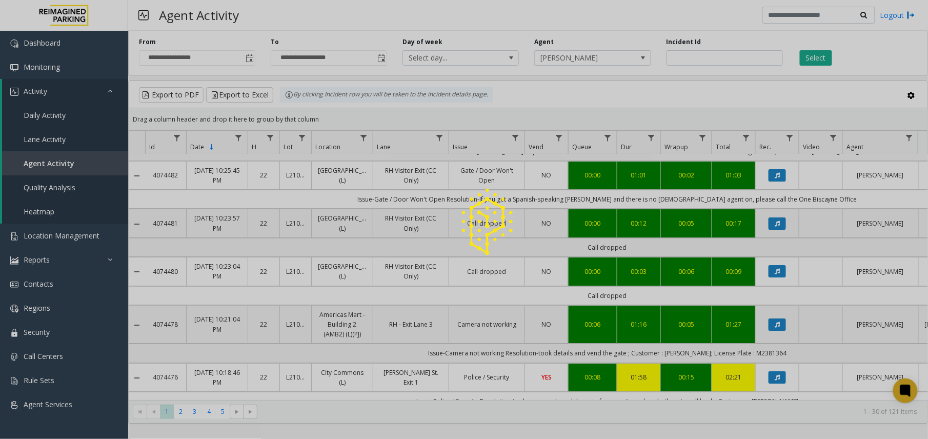
scroll to position [1230, 0]
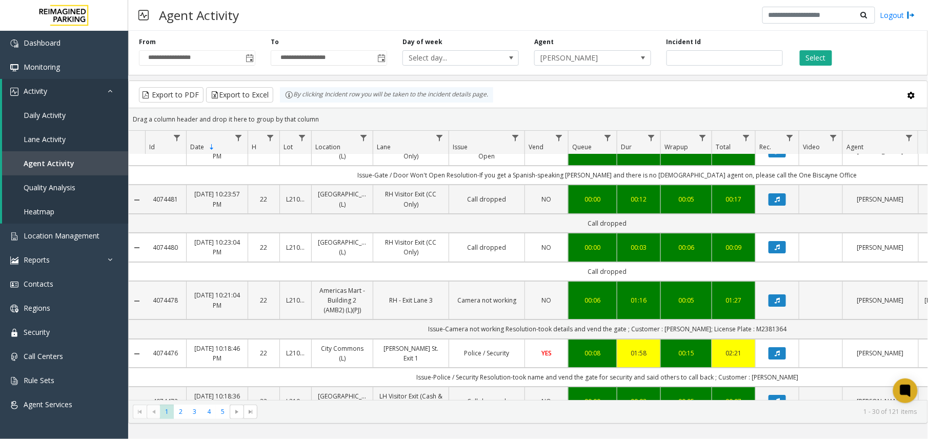
click at [614, 281] on td "00:06" at bounding box center [592, 300] width 49 height 39
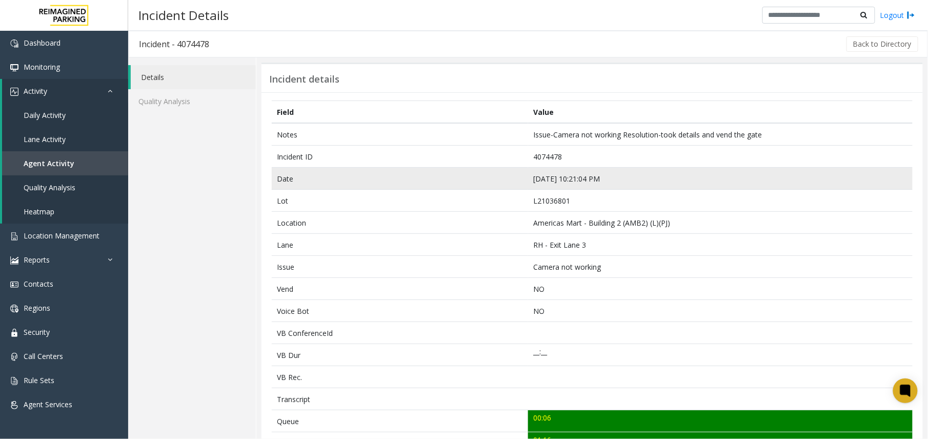
click at [550, 173] on td "Sep 9 10:21:04 PM" at bounding box center [720, 179] width 384 height 22
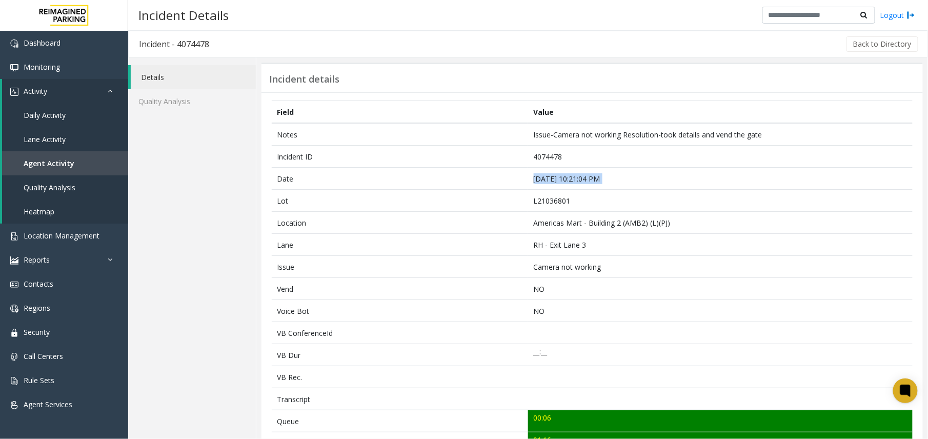
copy td "Sep 9 10:21:04 PM"
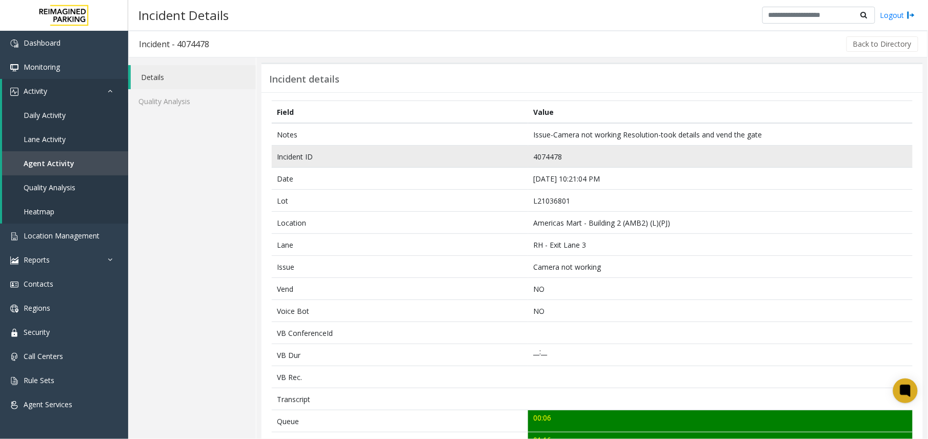
click at [552, 151] on td "4074478" at bounding box center [720, 157] width 384 height 22
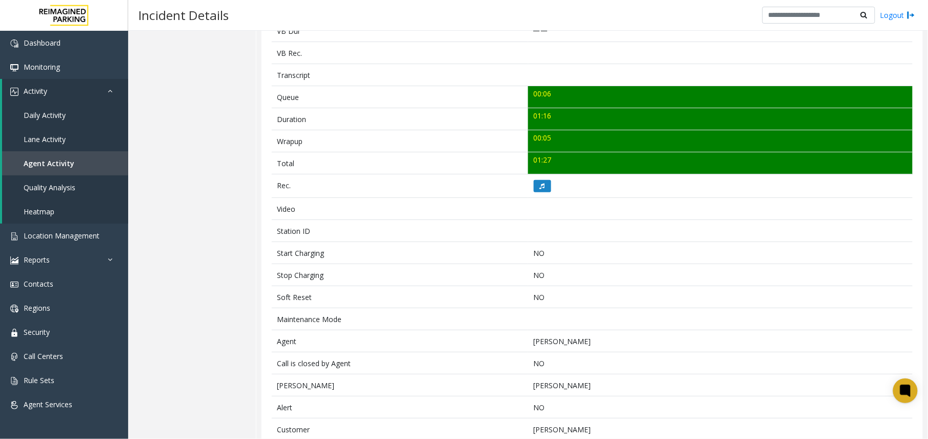
scroll to position [375, 0]
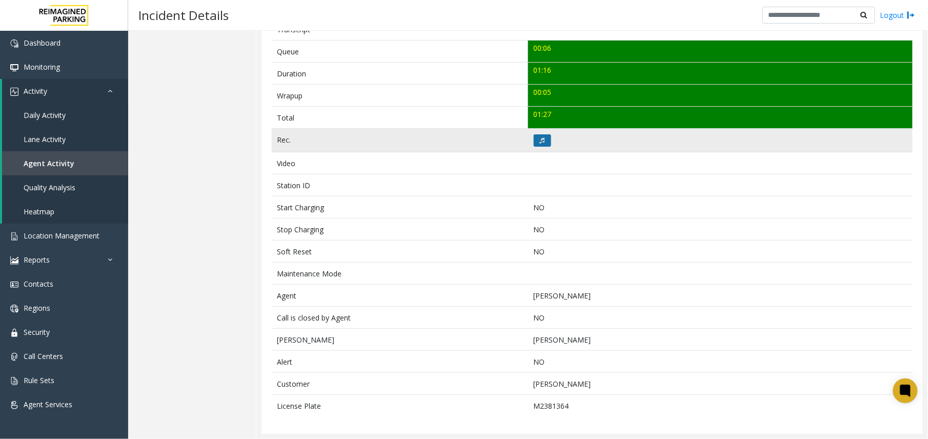
click at [540, 137] on icon at bounding box center [542, 140] width 5 height 6
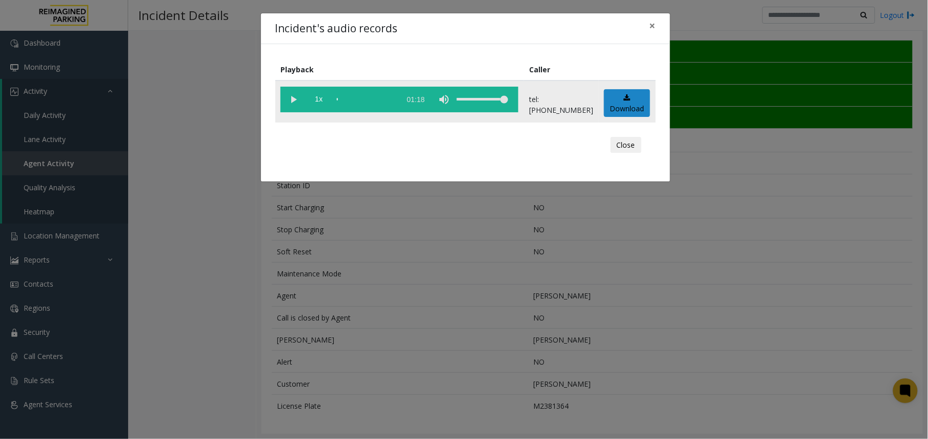
click at [299, 99] on vg-play-pause at bounding box center [293, 100] width 26 height 26
click at [298, 101] on vg-play-pause at bounding box center [293, 100] width 26 height 26
click at [365, 95] on div "scrub bar" at bounding box center [366, 100] width 58 height 26
click at [720, 347] on div "Incident's audio records × Playback Caller 1x 01:18 tel:+10103689003 Download C…" at bounding box center [464, 219] width 928 height 439
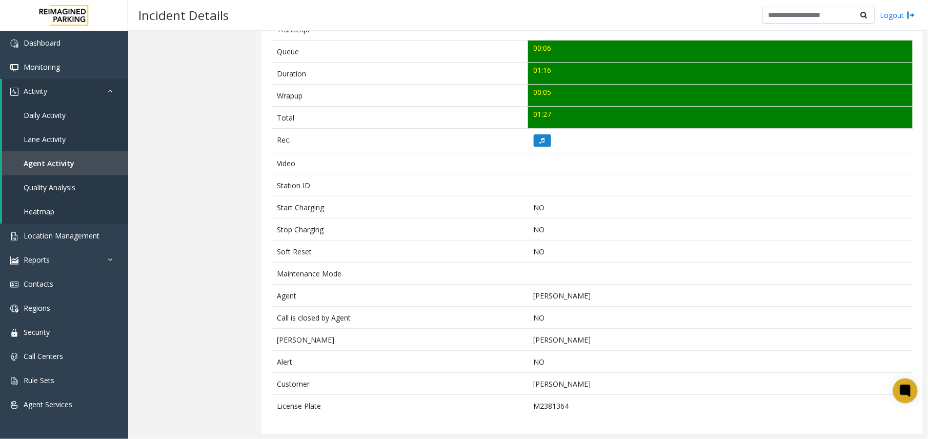
scroll to position [33, 0]
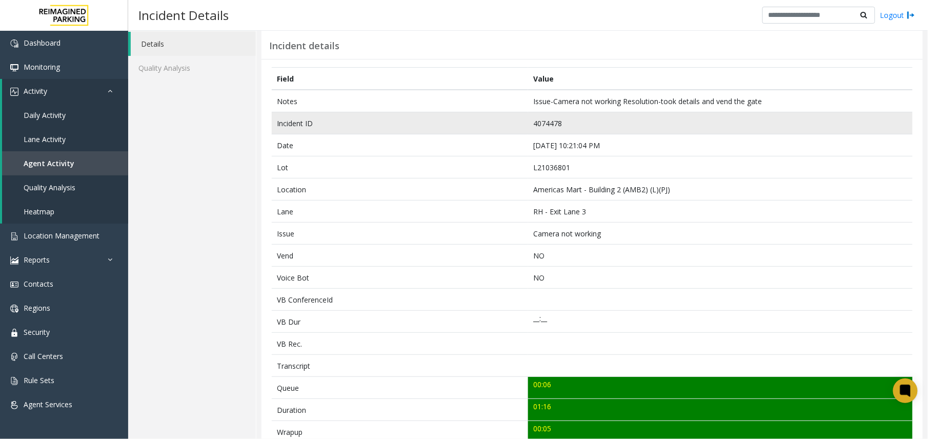
click at [542, 124] on td "4074478" at bounding box center [720, 123] width 384 height 22
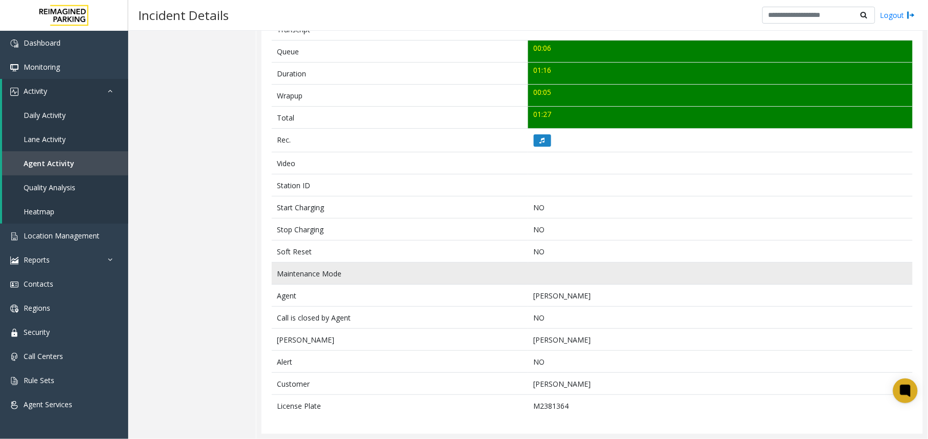
scroll to position [375, 0]
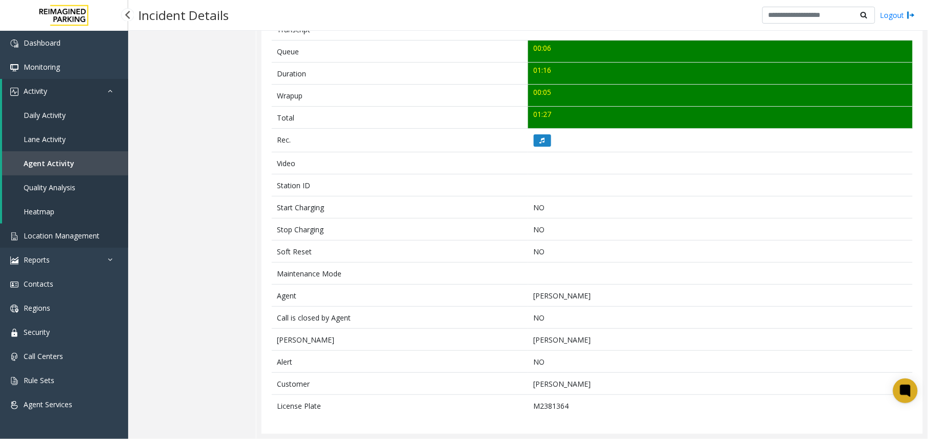
click at [38, 235] on span "Location Management" at bounding box center [62, 236] width 76 height 10
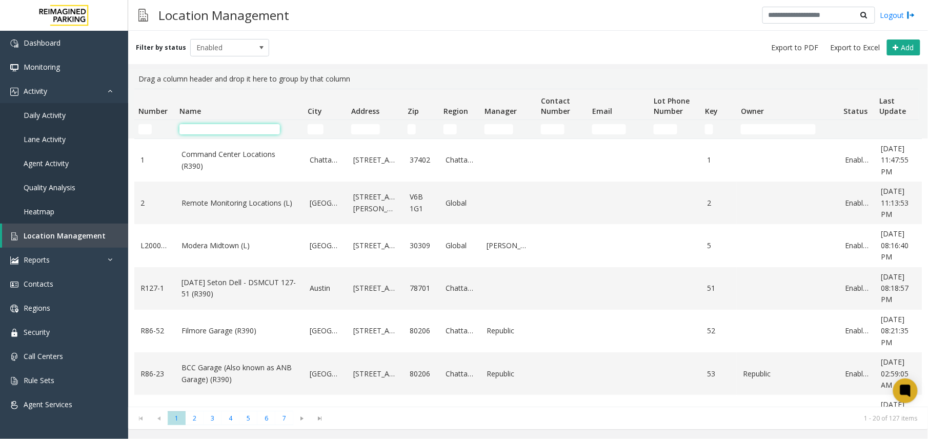
click at [191, 128] on input "Name Filter" at bounding box center [229, 129] width 100 height 10
click at [42, 163] on span "Agent Activity" at bounding box center [46, 163] width 45 height 10
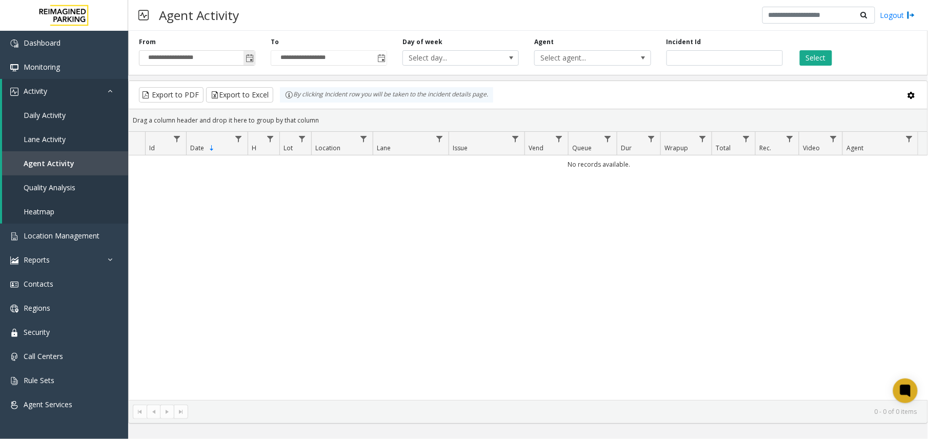
click at [243, 61] on span "**********" at bounding box center [197, 57] width 116 height 15
click at [251, 60] on span "Toggle popup" at bounding box center [249, 58] width 8 height 8
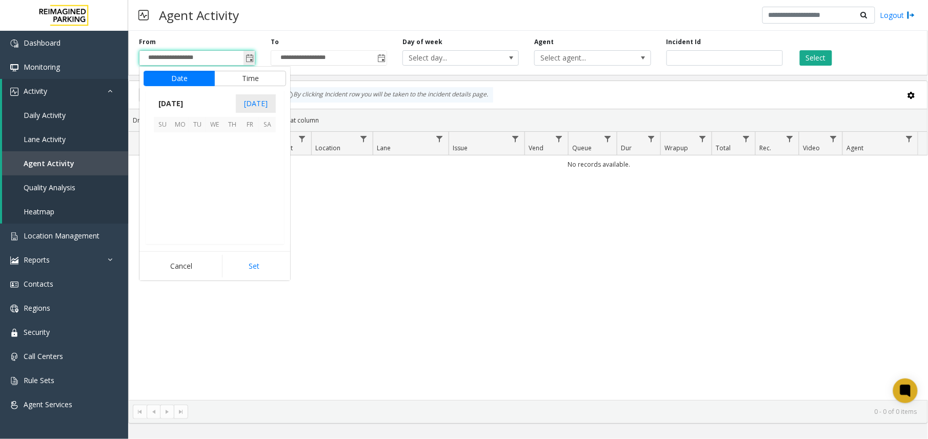
scroll to position [183930, 0]
click at [183, 162] on span "8" at bounding box center [179, 158] width 17 height 17
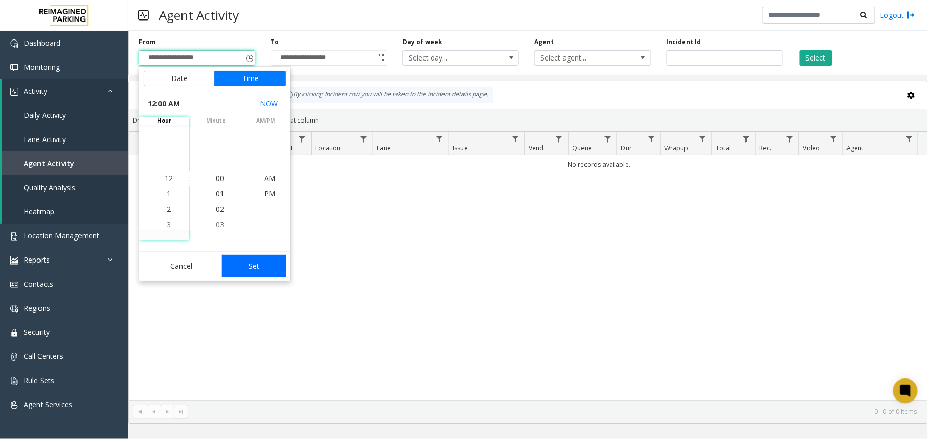
click at [253, 271] on button "Set" at bounding box center [254, 266] width 65 height 23
type input "**********"
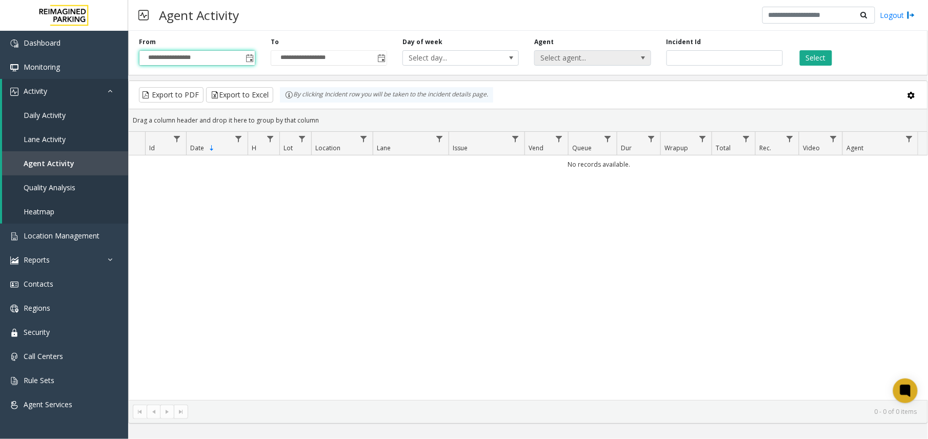
click at [615, 60] on span "Select agent..." at bounding box center [581, 58] width 92 height 14
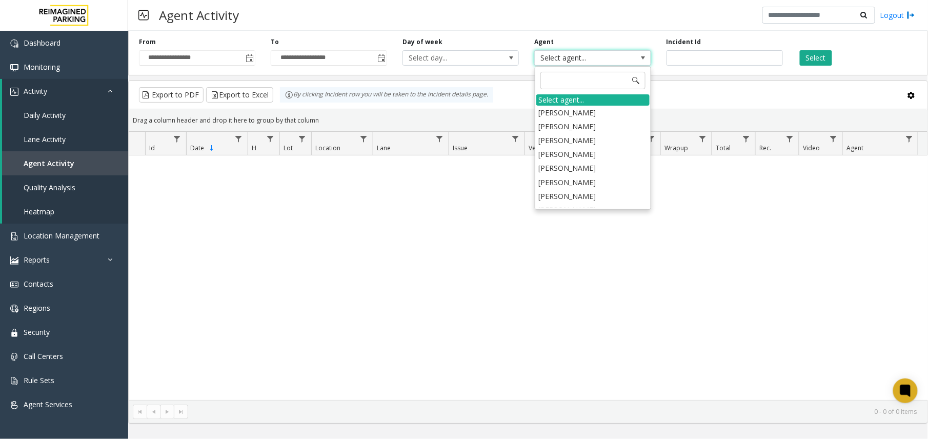
type input "*"
type input "****"
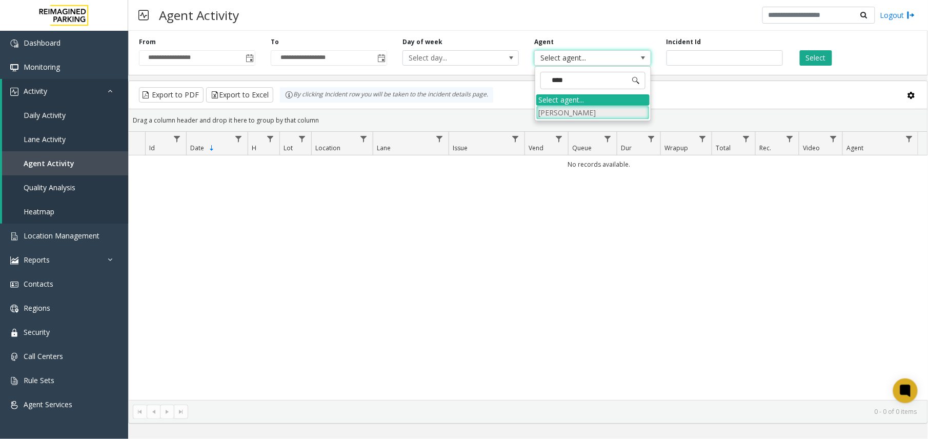
click at [583, 114] on li "Mohammad Zaid Khan" at bounding box center [592, 113] width 113 height 14
click at [812, 61] on button "Select" at bounding box center [815, 57] width 32 height 15
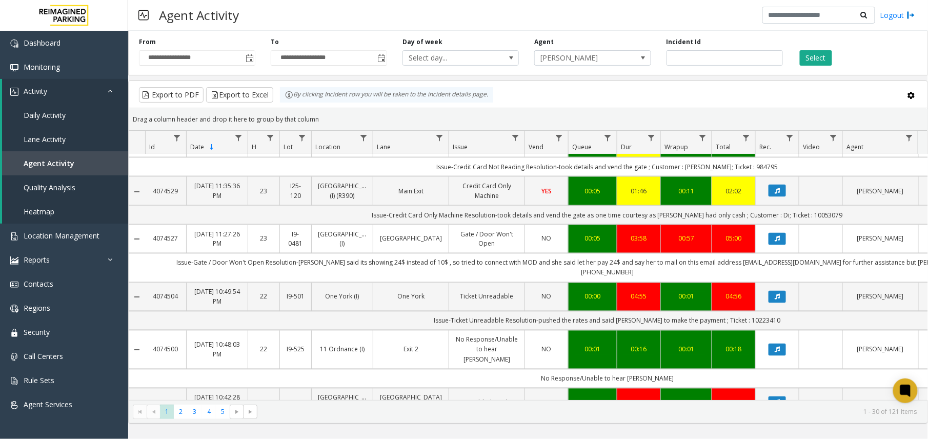
scroll to position [615, 0]
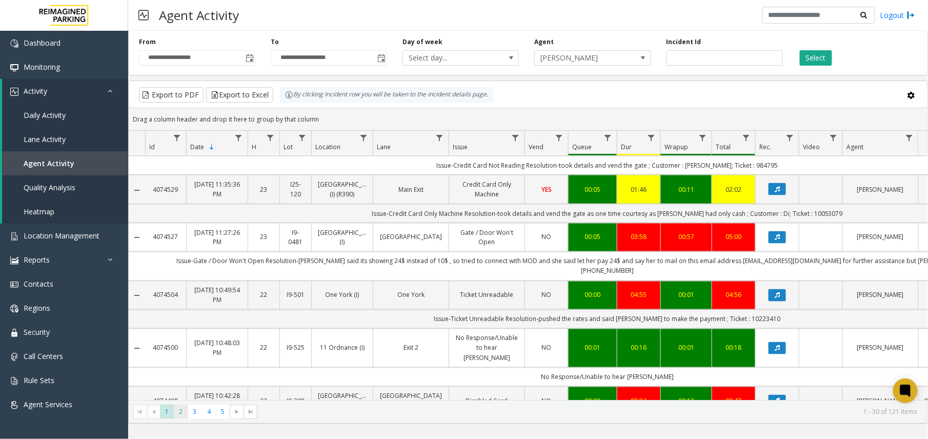
click at [186, 409] on span "2" at bounding box center [181, 411] width 14 height 14
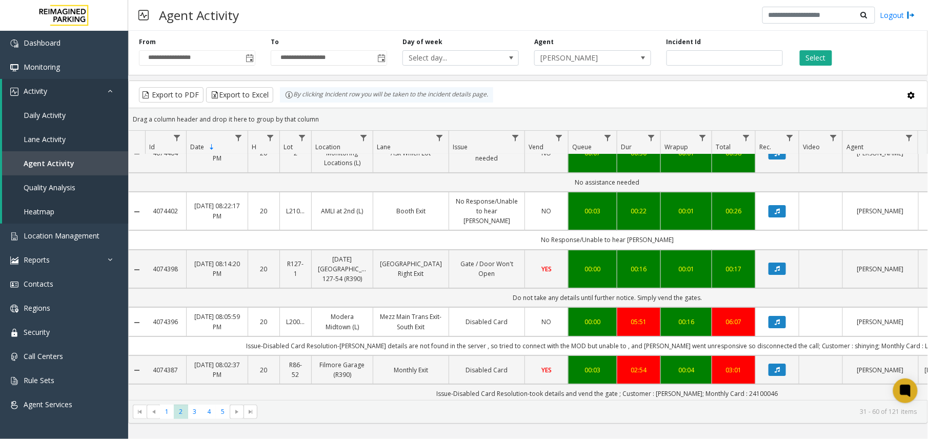
scroll to position [1332, 0]
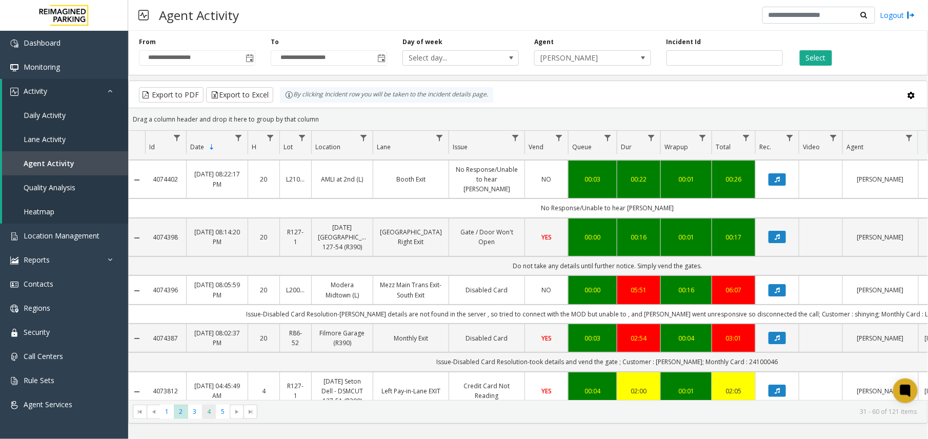
click at [203, 409] on span "4" at bounding box center [209, 411] width 14 height 14
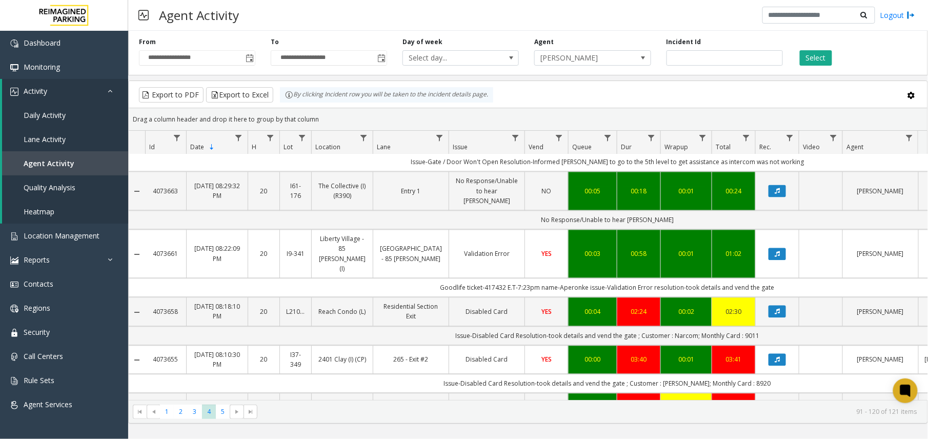
scroll to position [820, 0]
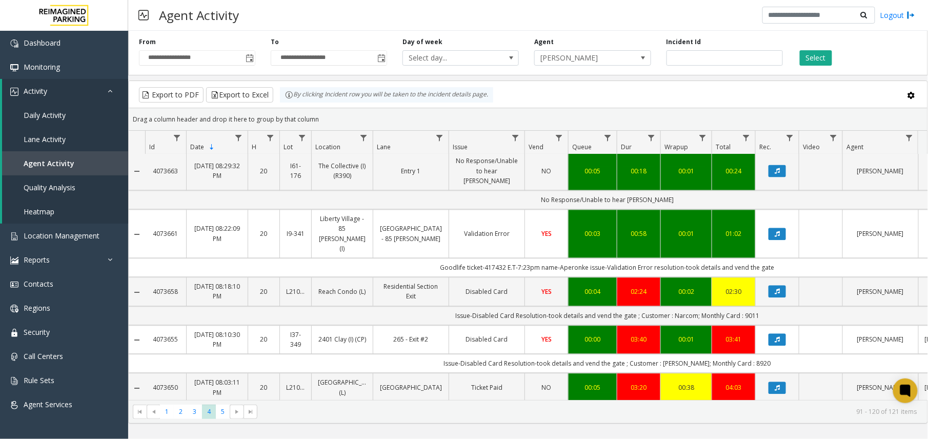
click at [574, 335] on div "00:00" at bounding box center [592, 340] width 36 height 10
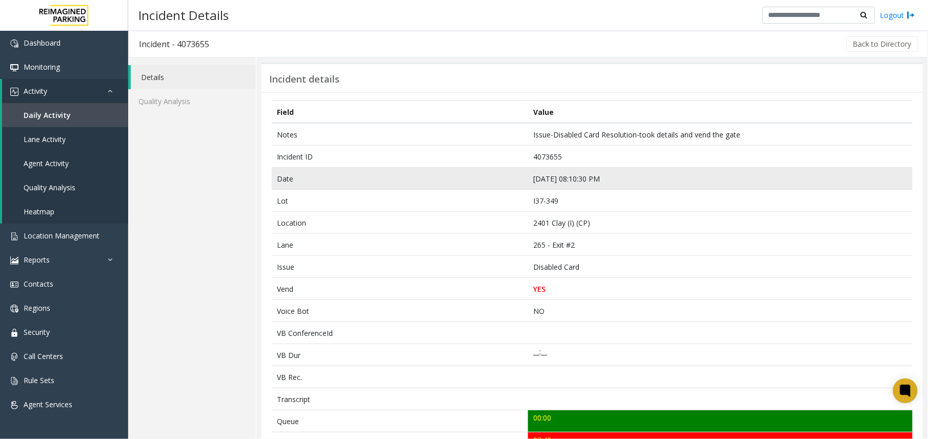
click at [547, 181] on td "Sep 8 08:10:30 PM" at bounding box center [720, 179] width 384 height 22
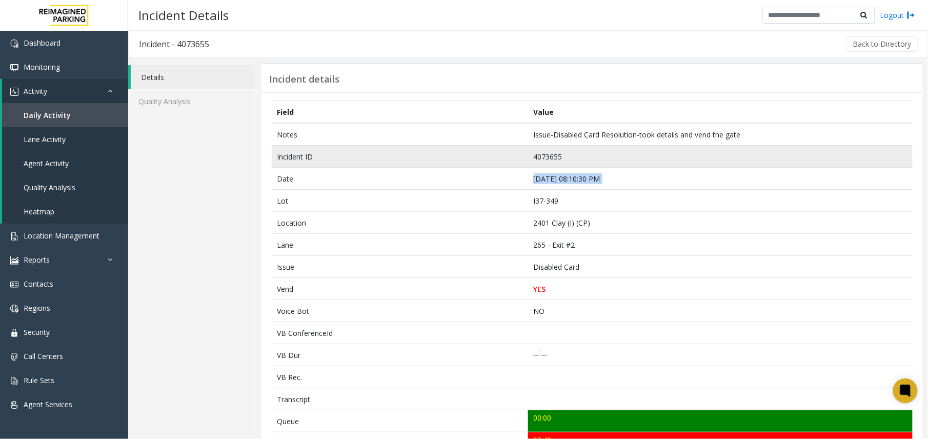
click at [534, 152] on td "4073655" at bounding box center [720, 157] width 384 height 22
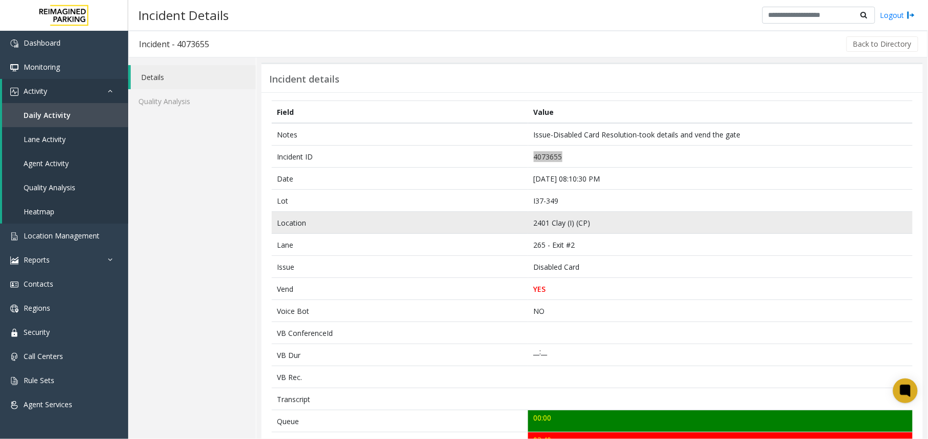
scroll to position [375, 0]
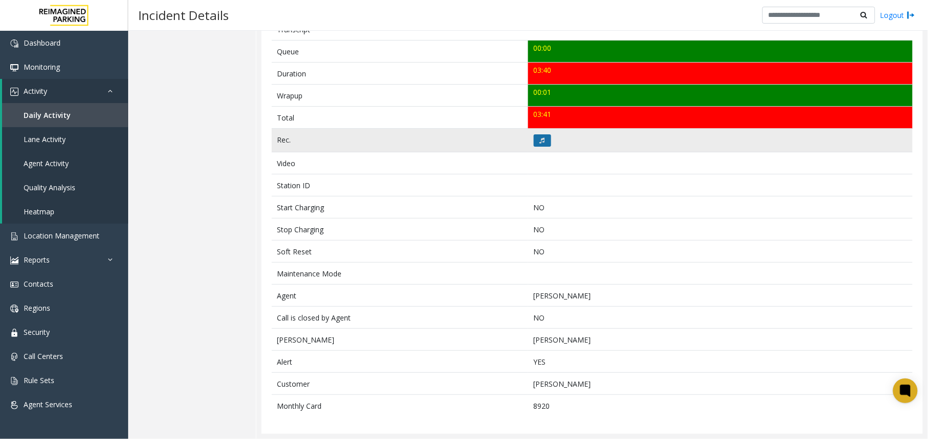
click at [540, 137] on icon at bounding box center [542, 140] width 5 height 6
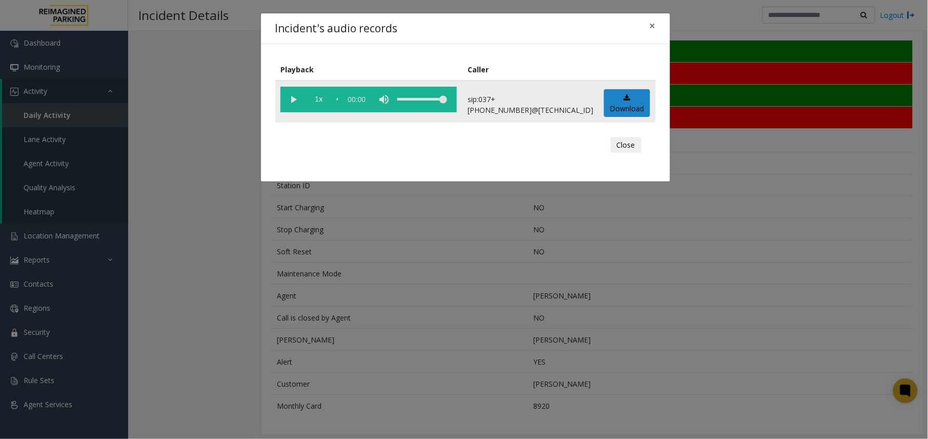
click at [292, 99] on vg-play-pause at bounding box center [293, 100] width 26 height 26
click at [285, 105] on vg-play-pause at bounding box center [293, 100] width 26 height 26
click at [535, 250] on div "Incident's audio records × Playback Caller 1x 03:42 sip:037+10373499002@67.223.…" at bounding box center [464, 219] width 928 height 439
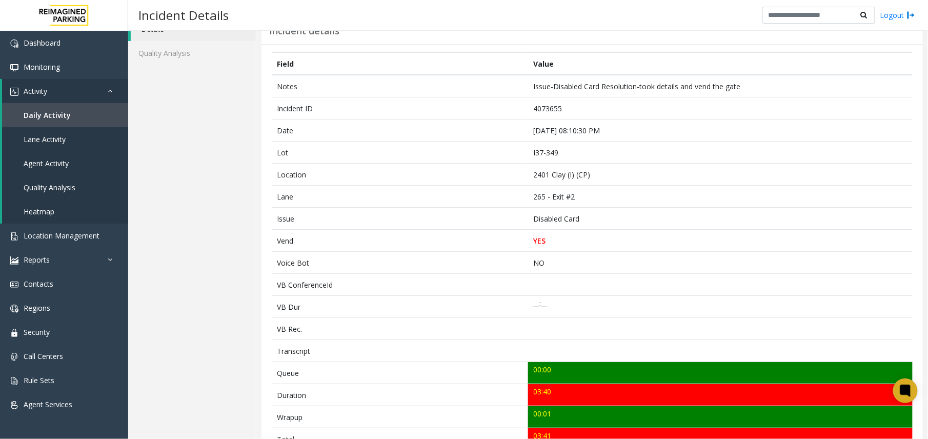
scroll to position [0, 0]
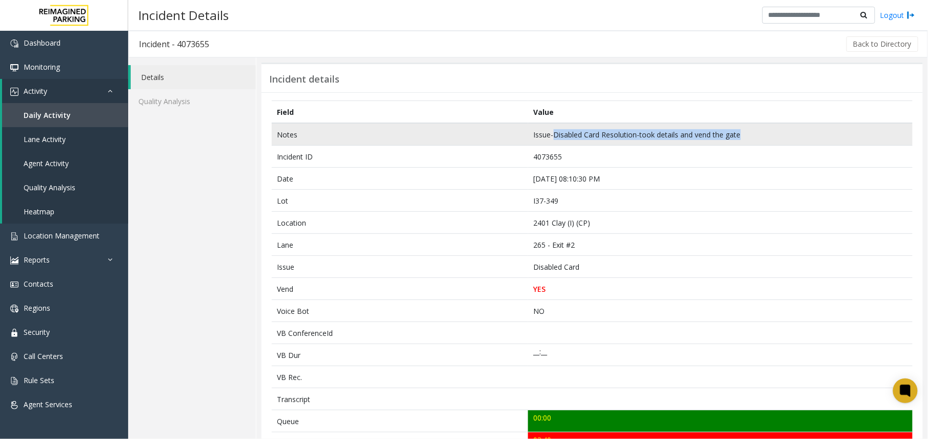
drag, startPoint x: 549, startPoint y: 137, endPoint x: 891, endPoint y: 144, distance: 341.4
click at [891, 144] on td "Issue-Disabled Card Resolution-took details and vend the gate" at bounding box center [720, 134] width 384 height 23
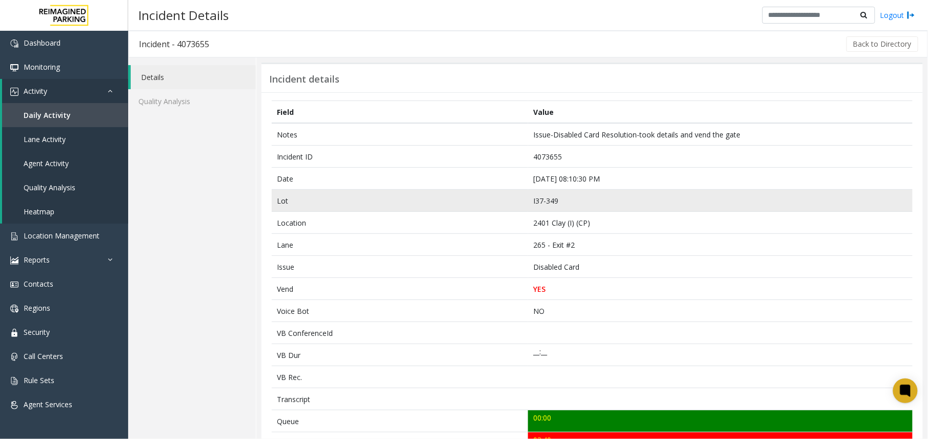
drag, startPoint x: 891, startPoint y: 144, endPoint x: 701, endPoint y: 202, distance: 198.3
click at [701, 202] on td "I37-349" at bounding box center [720, 201] width 384 height 22
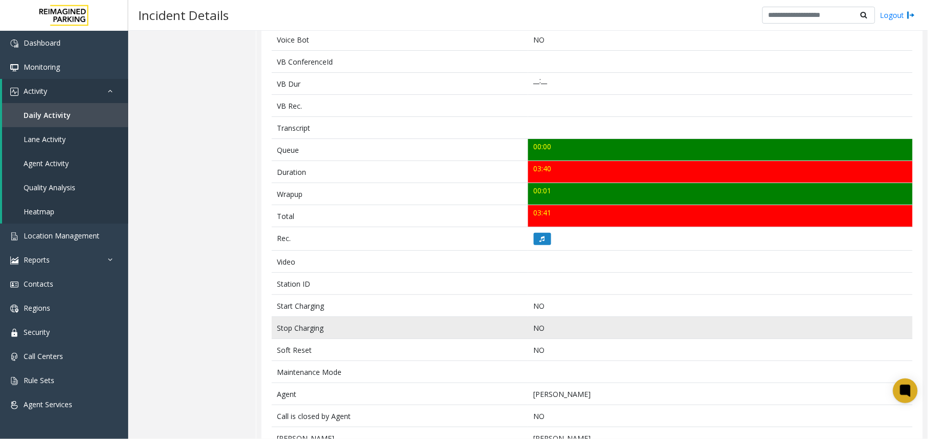
scroll to position [273, 0]
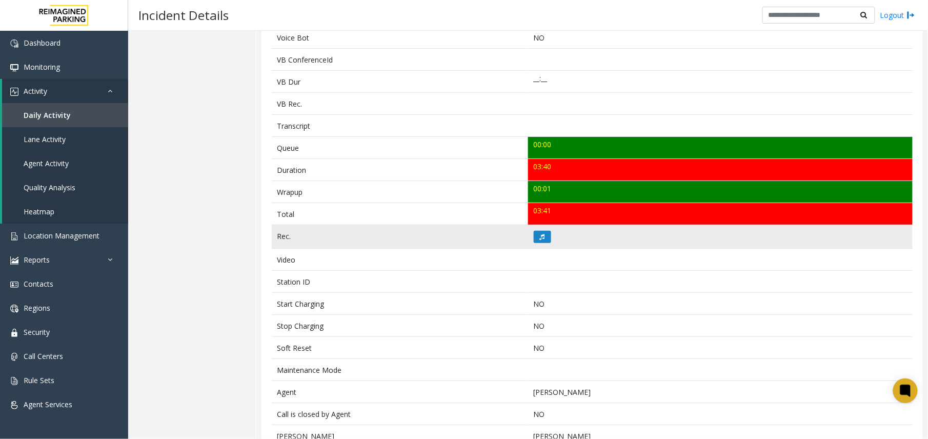
click at [536, 246] on td at bounding box center [720, 237] width 384 height 24
click at [538, 243] on button at bounding box center [541, 237] width 17 height 12
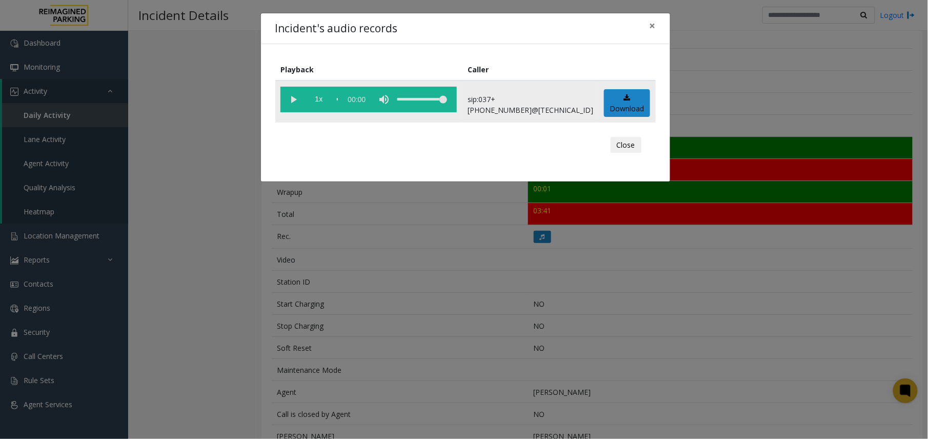
click at [297, 99] on vg-play-pause at bounding box center [293, 100] width 26 height 26
click at [587, 364] on div "Incident's audio records × Playback Caller 1x 03:42 sip:037+10373499002@67.223.…" at bounding box center [464, 219] width 928 height 439
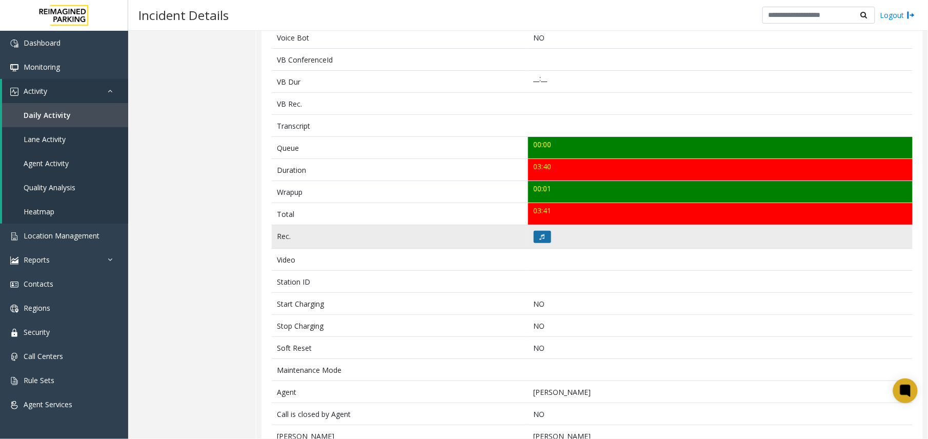
click at [540, 240] on icon at bounding box center [542, 237] width 5 height 6
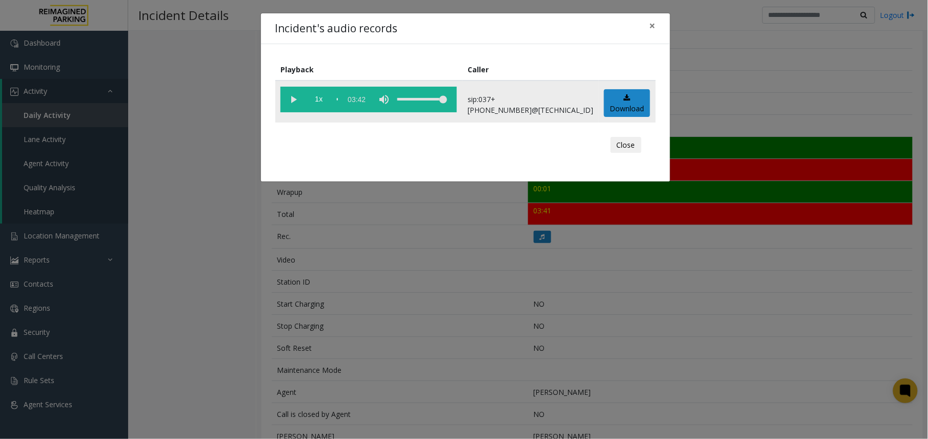
click at [290, 96] on vg-play-pause at bounding box center [293, 100] width 26 height 26
click at [320, 99] on span "1x" at bounding box center [319, 100] width 26 height 26
click at [322, 102] on span "2x" at bounding box center [319, 100] width 26 height 26
click at [322, 102] on span "0.5x" at bounding box center [319, 100] width 26 height 26
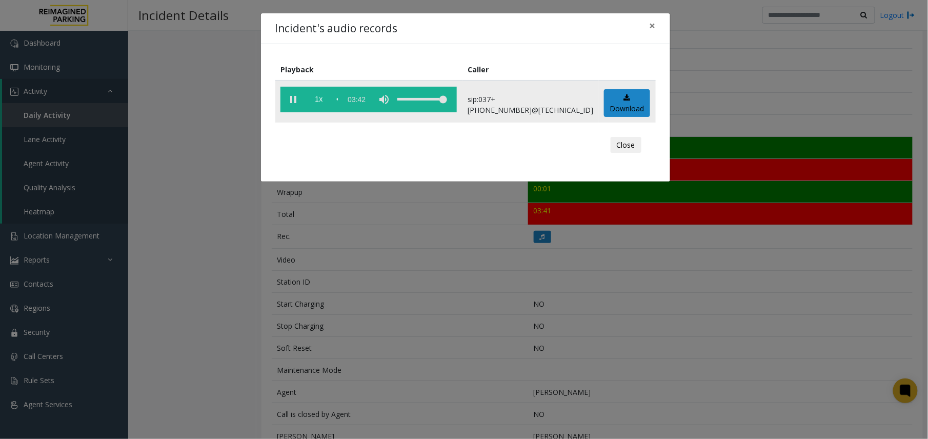
click at [298, 98] on vg-play-pause at bounding box center [293, 100] width 26 height 26
click at [353, 251] on div "Incident's audio records × Playback Caller 1x 03:42 sip:037+10373499002@67.223.…" at bounding box center [464, 219] width 928 height 439
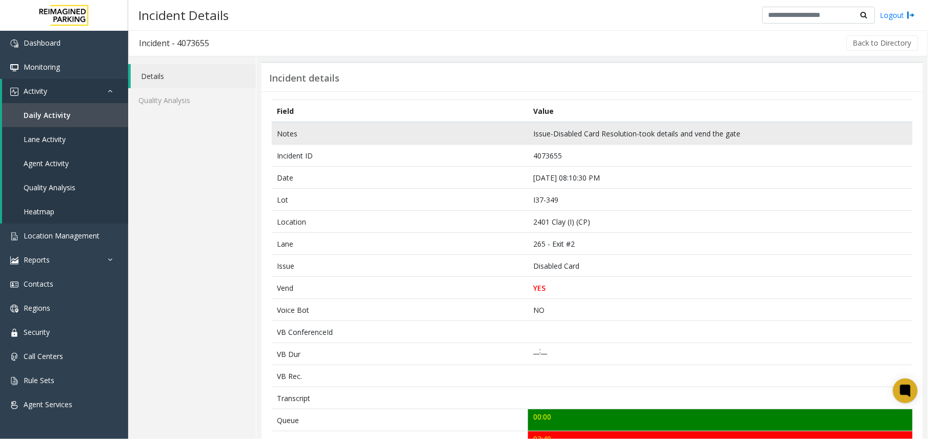
scroll to position [0, 0]
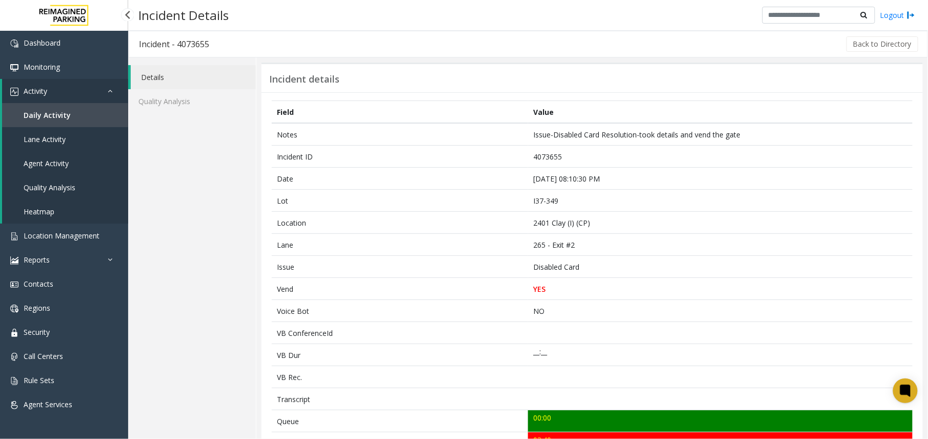
click at [37, 160] on span "Agent Activity" at bounding box center [46, 163] width 45 height 10
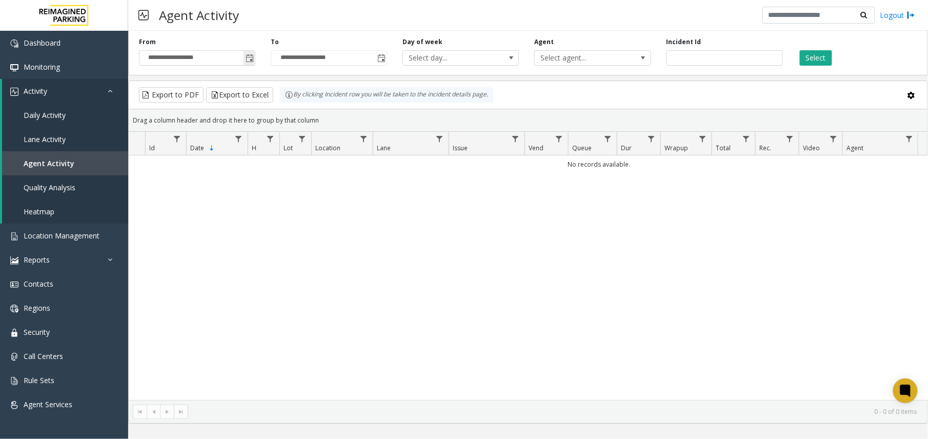
click at [253, 58] on span "Toggle popup" at bounding box center [249, 58] width 8 height 8
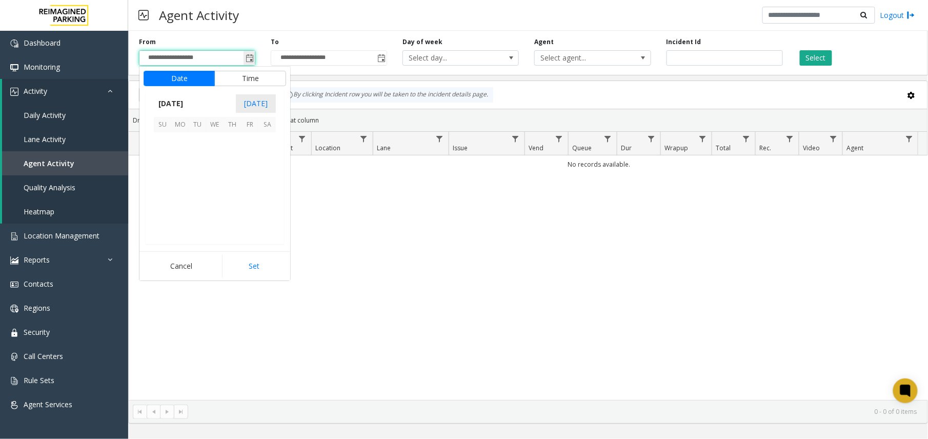
scroll to position [183930, 0]
click at [179, 160] on span "8" at bounding box center [179, 158] width 17 height 17
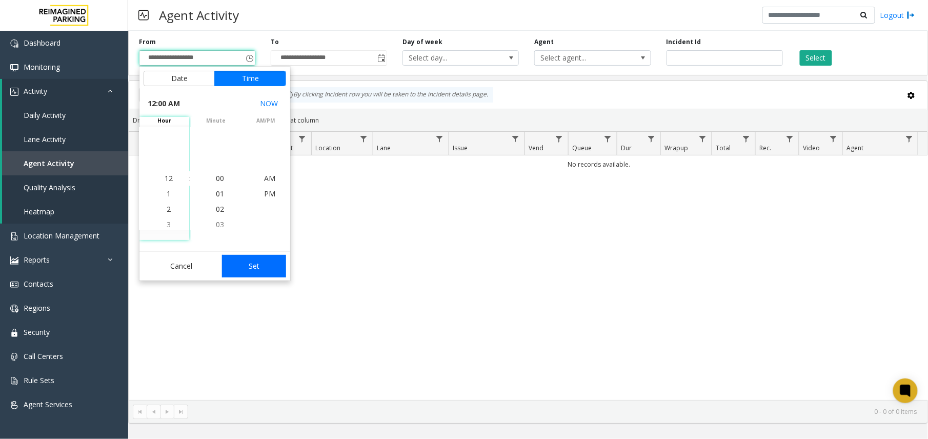
click at [265, 258] on button "Set" at bounding box center [254, 266] width 65 height 23
type input "**********"
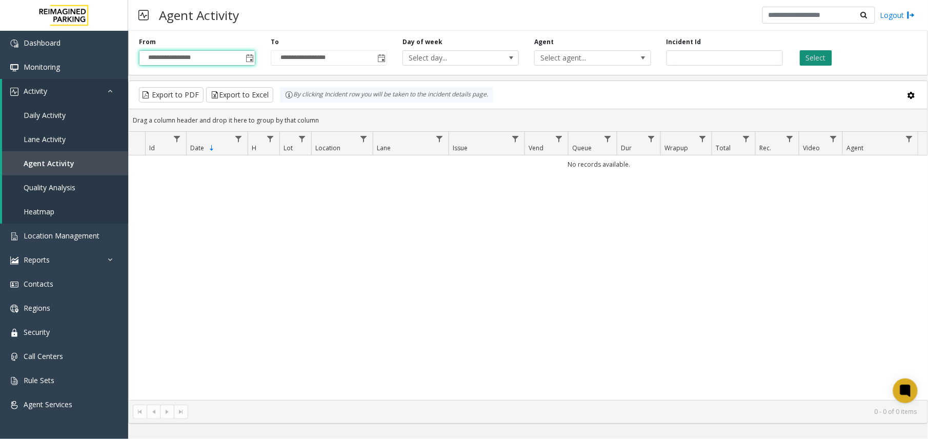
click at [812, 57] on button "Select" at bounding box center [815, 57] width 32 height 15
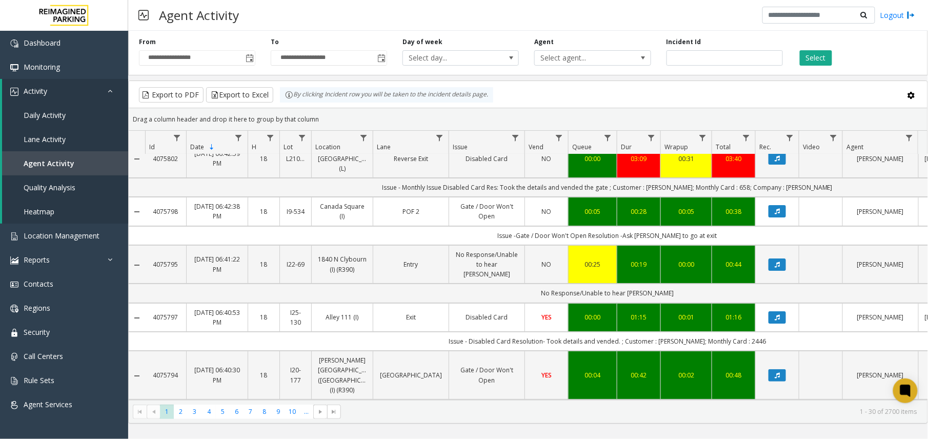
scroll to position [1362, 0]
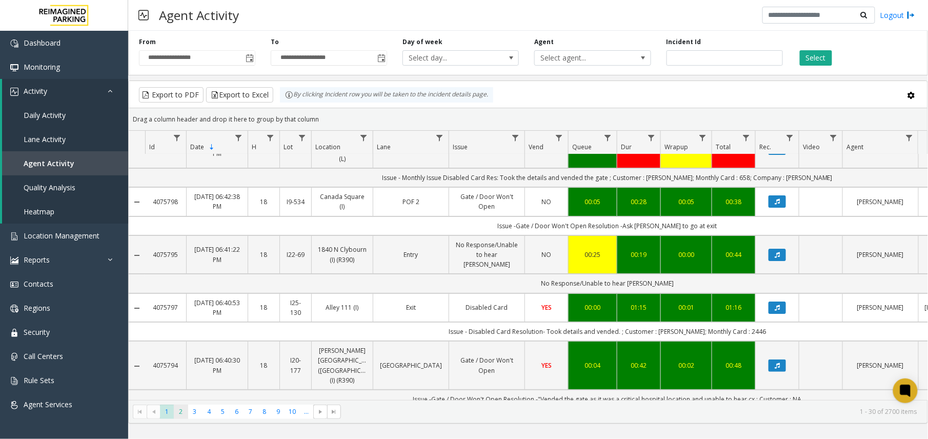
click at [183, 414] on span "2" at bounding box center [181, 411] width 14 height 14
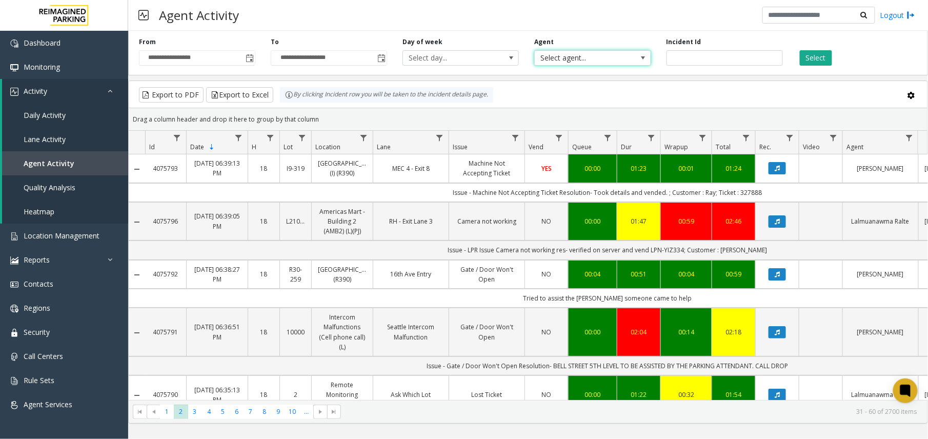
click at [597, 56] on span "Select agent..." at bounding box center [581, 58] width 92 height 14
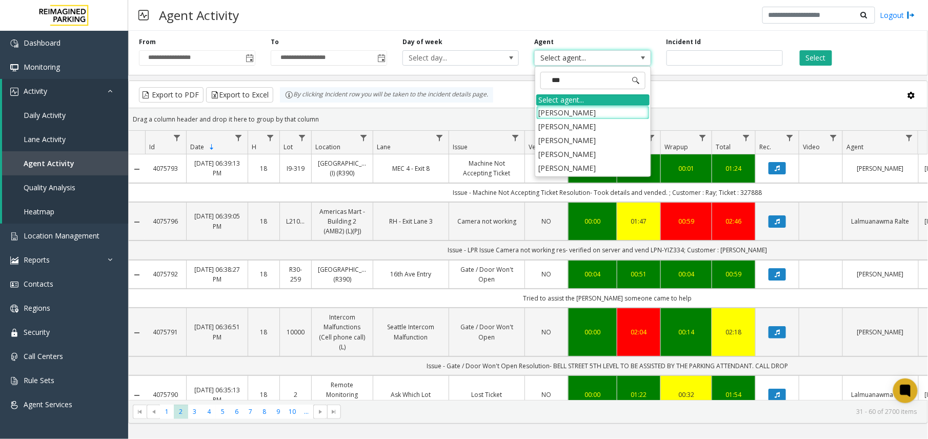
type input "****"
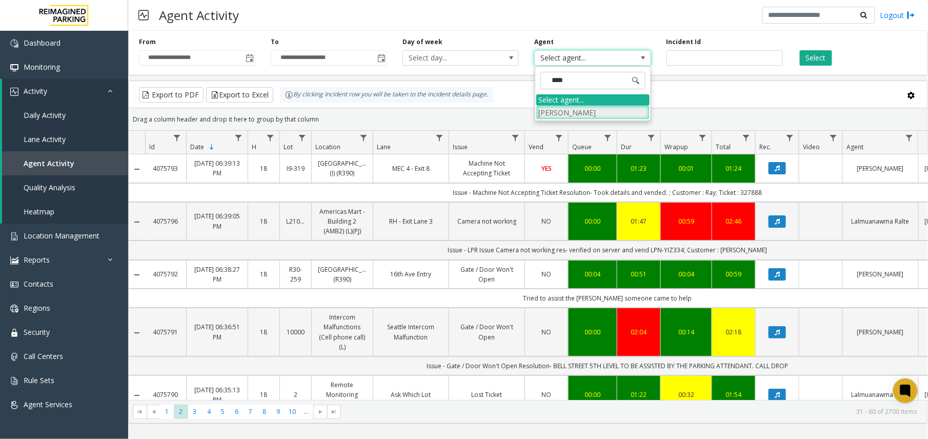
click at [595, 111] on li "Mohammad Zaid Khan" at bounding box center [592, 113] width 113 height 14
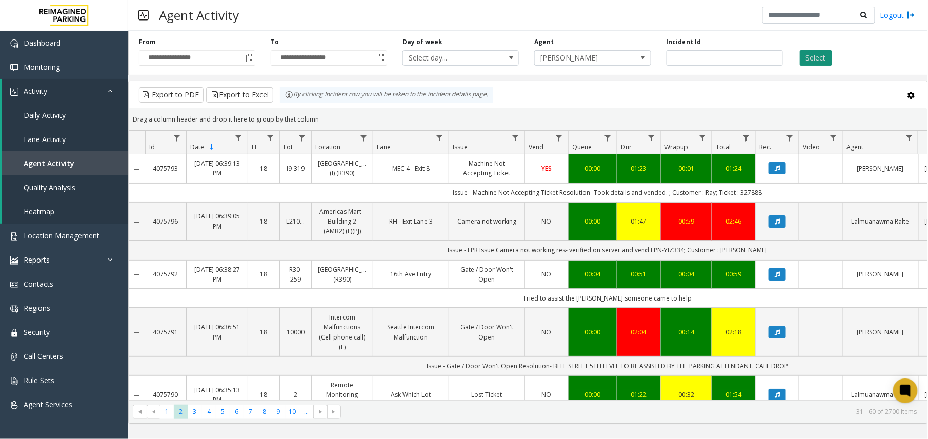
click at [816, 63] on button "Select" at bounding box center [815, 57] width 32 height 15
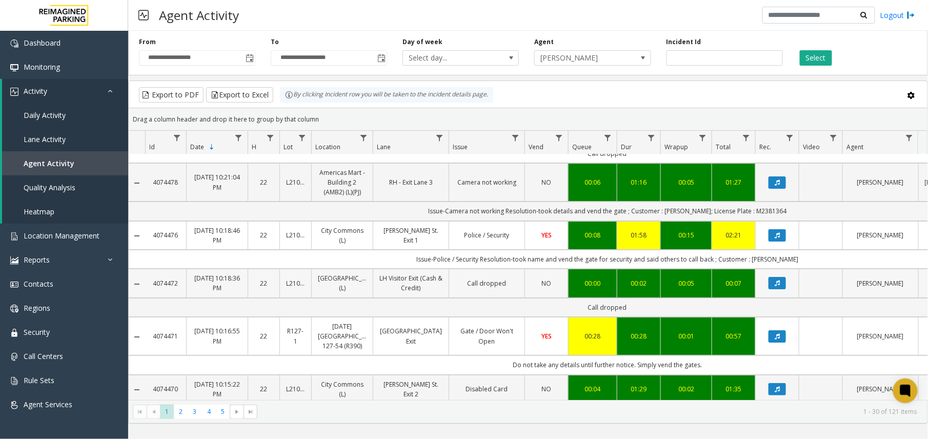
scroll to position [1362, 0]
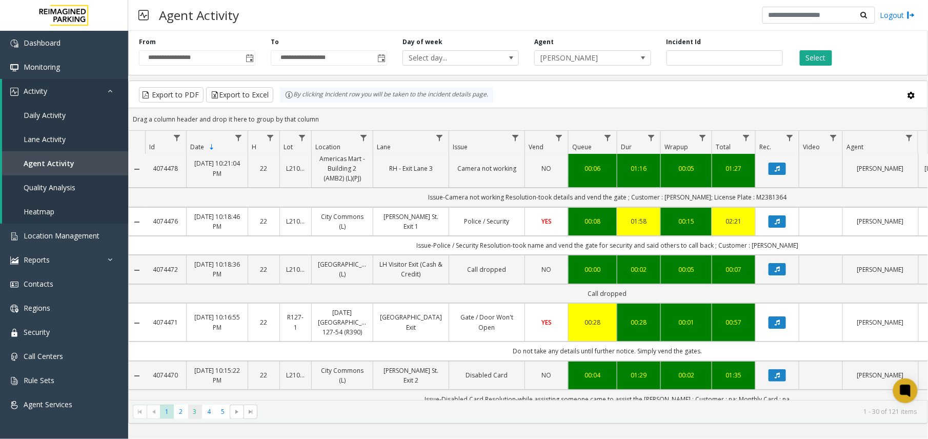
click at [188, 413] on span "3" at bounding box center [195, 411] width 14 height 14
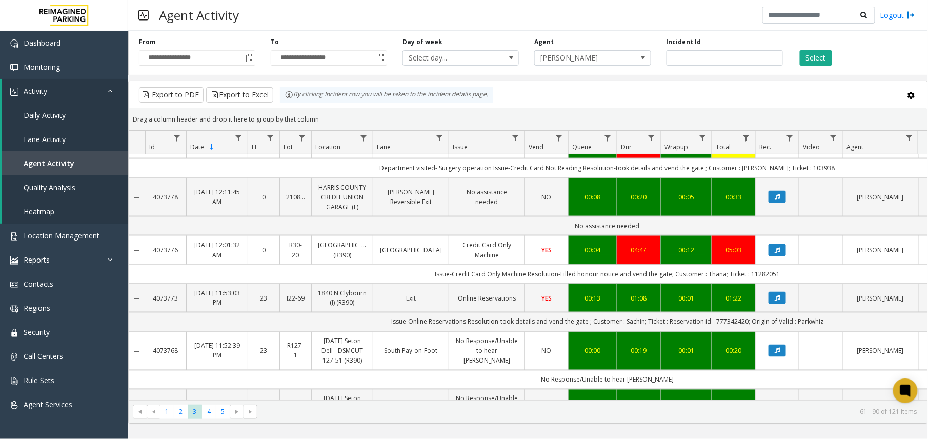
scroll to position [546, 0]
click at [448, 283] on td "Online Reservations" at bounding box center [486, 297] width 76 height 29
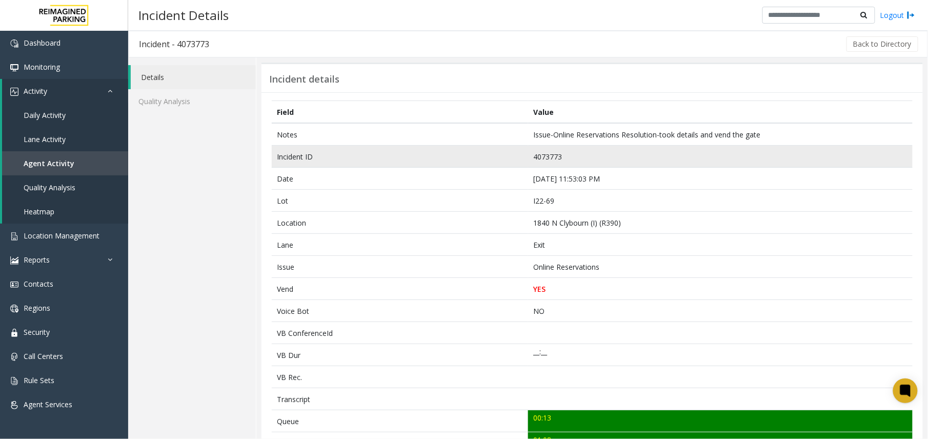
click at [531, 155] on td "4073773" at bounding box center [720, 157] width 384 height 22
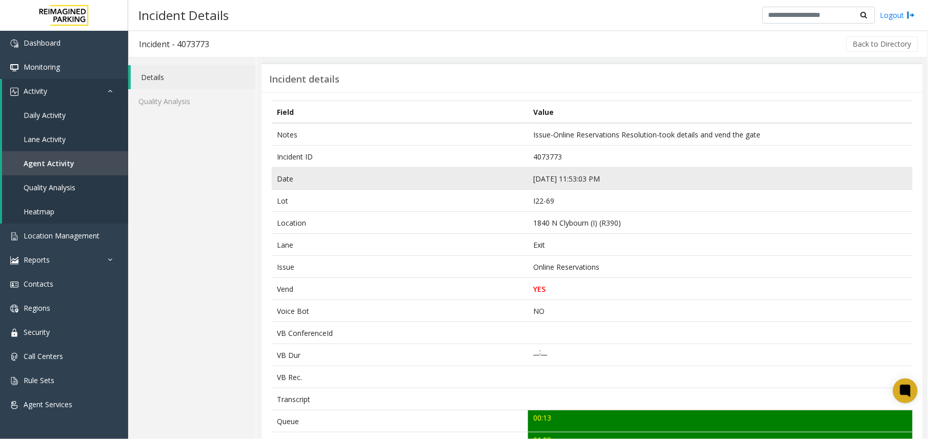
click at [549, 173] on td "Sep 8 11:53:03 PM" at bounding box center [720, 179] width 384 height 22
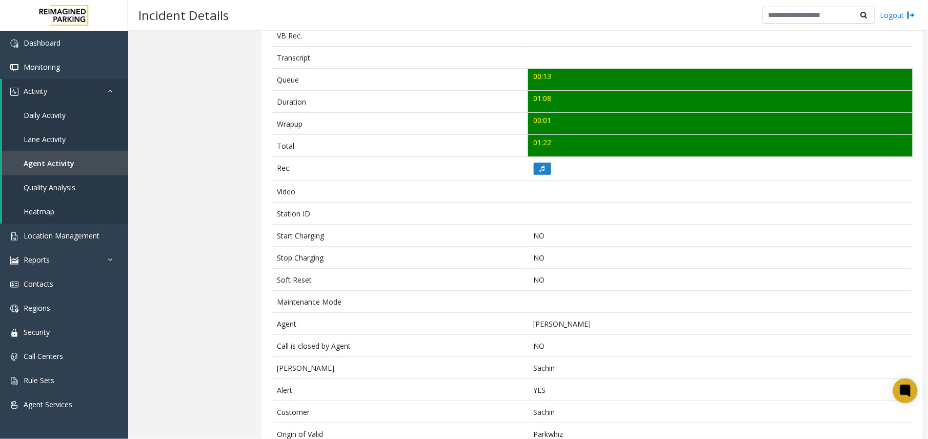
scroll to position [397, 0]
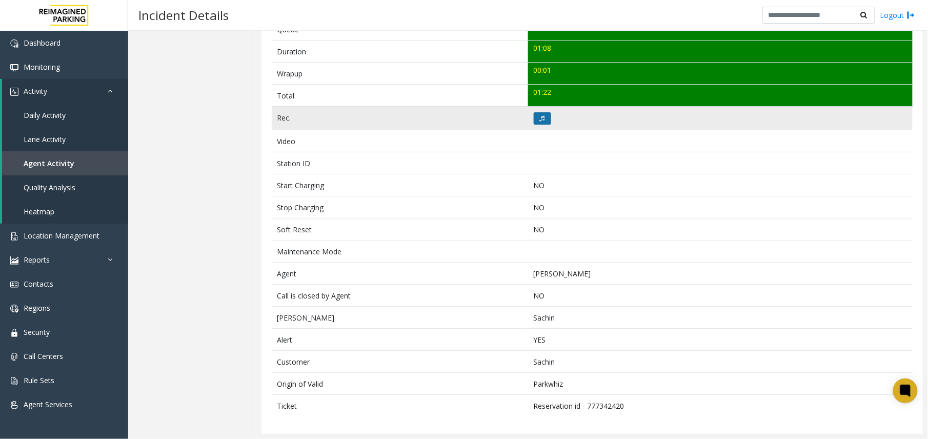
click at [540, 115] on icon at bounding box center [542, 118] width 5 height 6
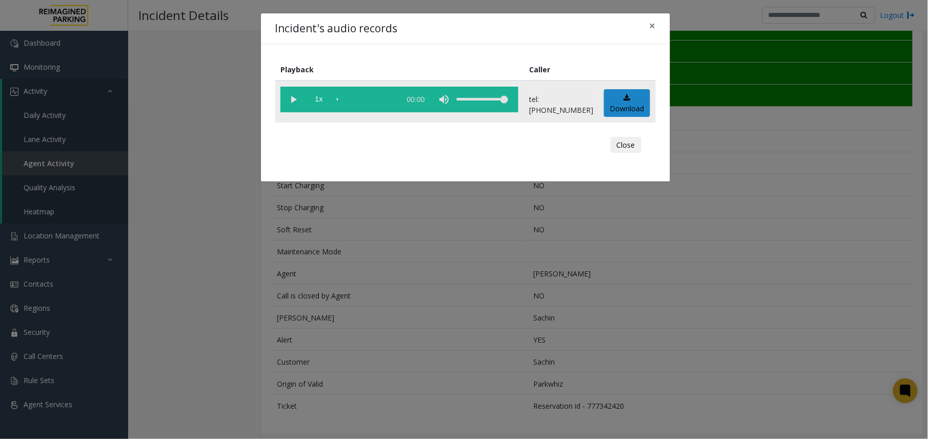
click at [296, 97] on vg-play-pause at bounding box center [293, 100] width 26 height 26
click at [468, 244] on div "Incident's audio records × Playback Caller 1x 01:09 tel:+10160699002 Download C…" at bounding box center [464, 219] width 928 height 439
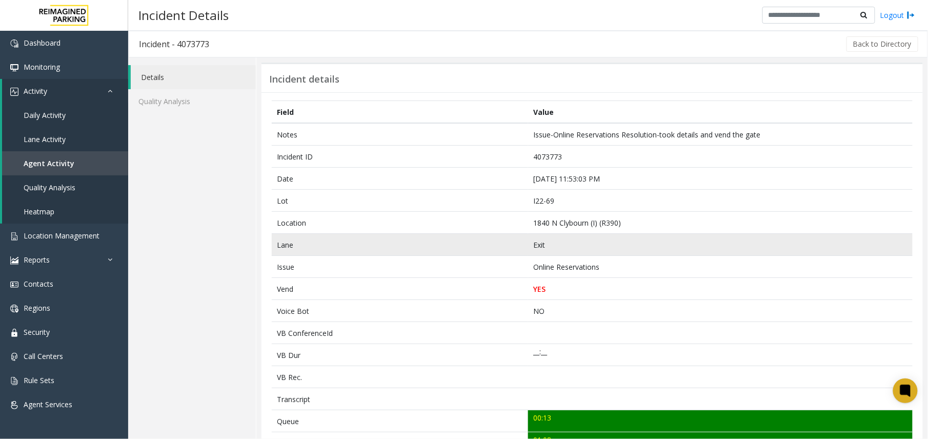
scroll to position [341, 0]
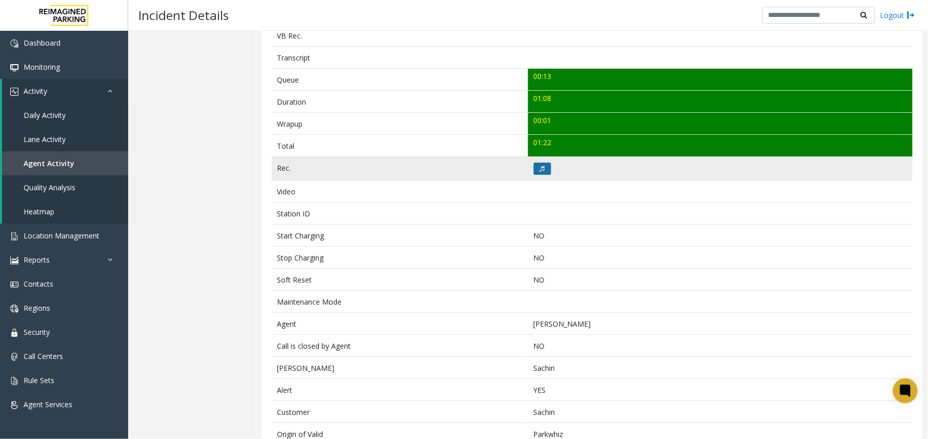
click at [540, 169] on icon at bounding box center [542, 169] width 5 height 6
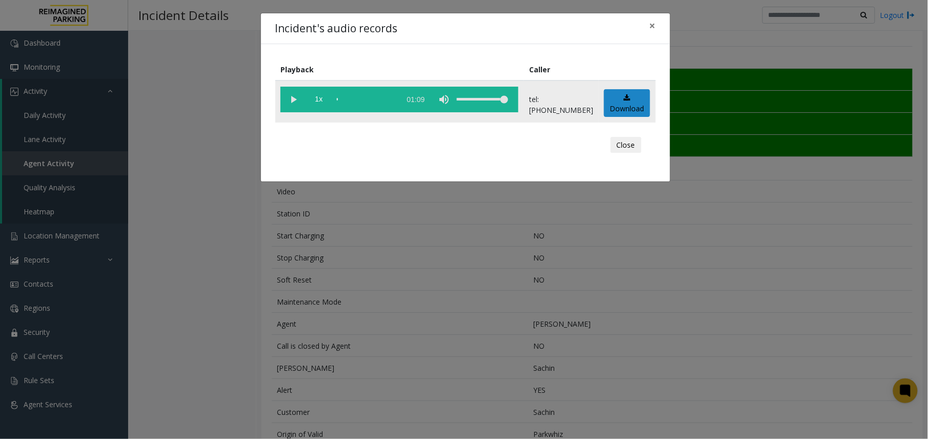
click at [290, 97] on vg-play-pause at bounding box center [293, 100] width 26 height 26
click at [309, 279] on div "Incident's audio records × Playback Caller 1x 01:09 tel:+10160699002 Download C…" at bounding box center [464, 219] width 928 height 439
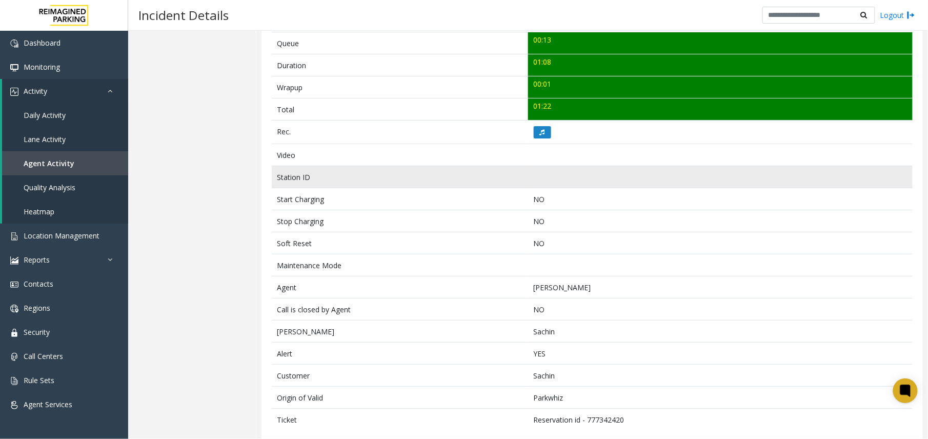
scroll to position [397, 0]
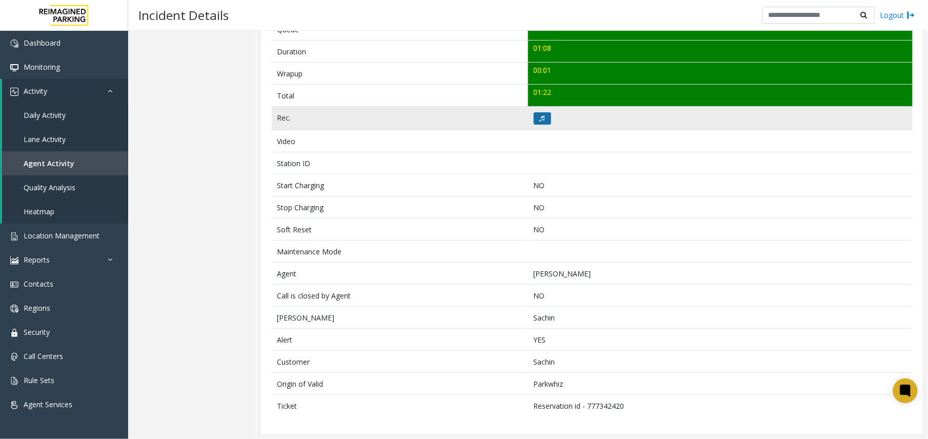
click at [540, 119] on icon at bounding box center [542, 118] width 5 height 6
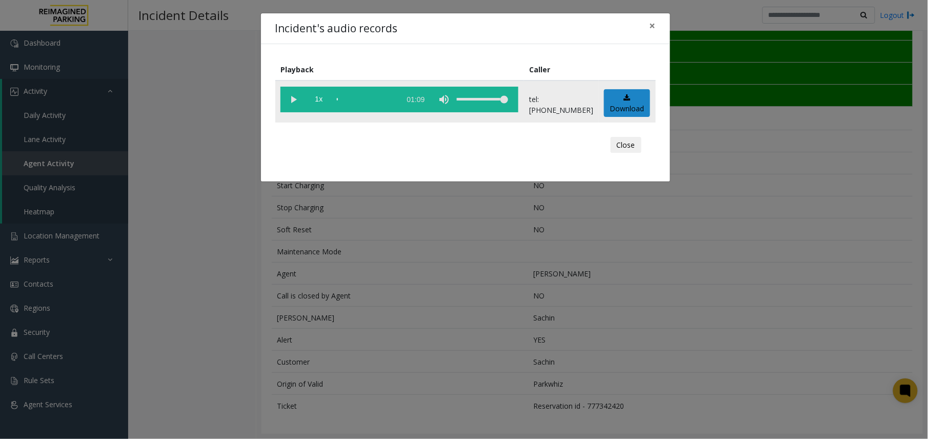
click at [291, 99] on vg-play-pause at bounding box center [293, 100] width 26 height 26
click at [296, 96] on vg-play-pause at bounding box center [293, 100] width 26 height 26
click at [368, 99] on div "scrub bar" at bounding box center [366, 100] width 58 height 26
click at [253, 279] on div "Incident's audio records × Playback Caller 1x 01:09 tel:+10160699002 Download C…" at bounding box center [464, 219] width 928 height 439
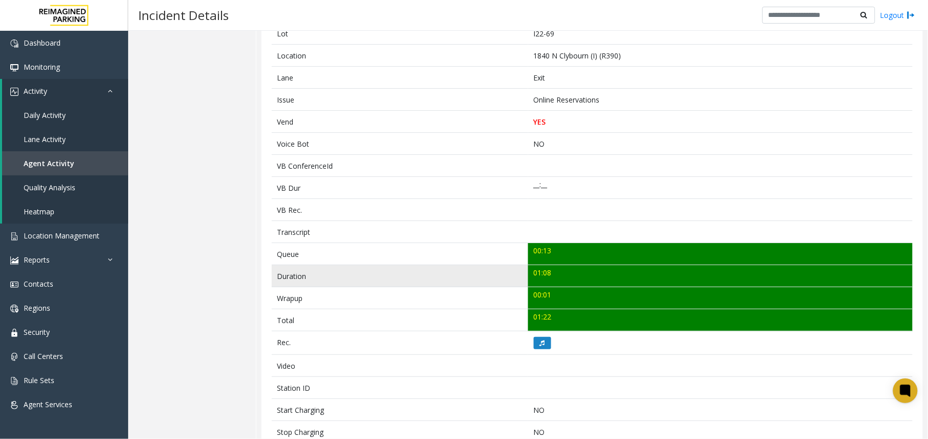
scroll to position [192, 0]
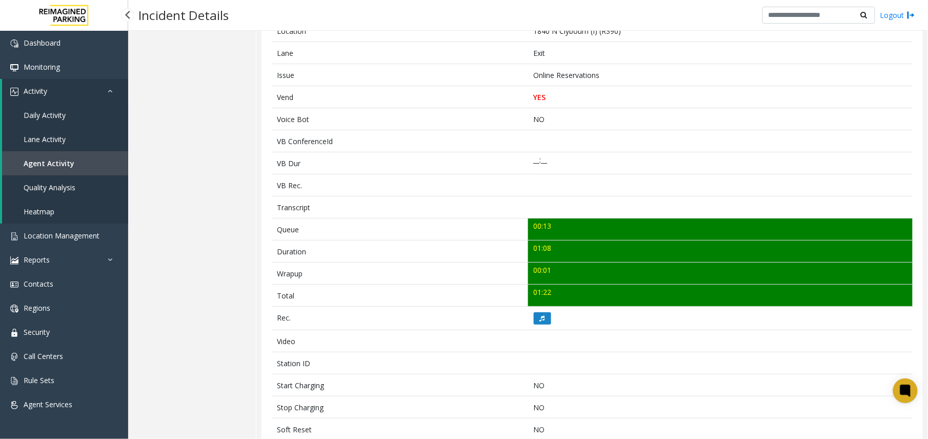
click at [56, 162] on span "Agent Activity" at bounding box center [49, 163] width 51 height 10
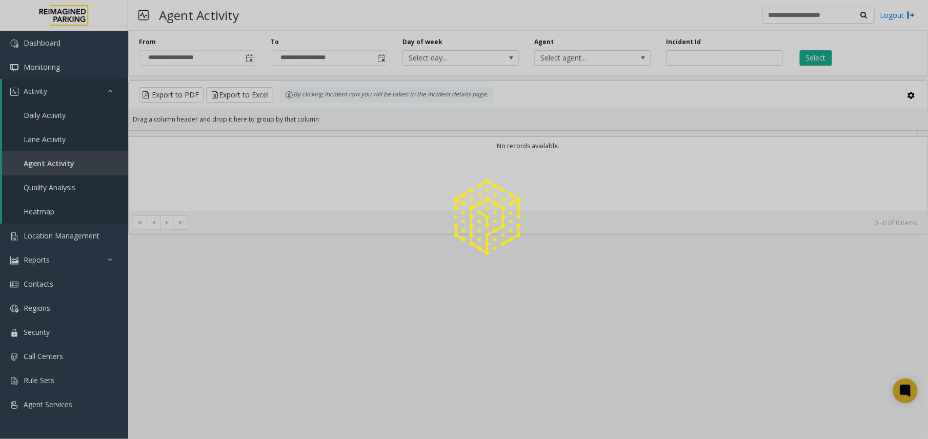
click at [253, 53] on div at bounding box center [464, 219] width 928 height 439
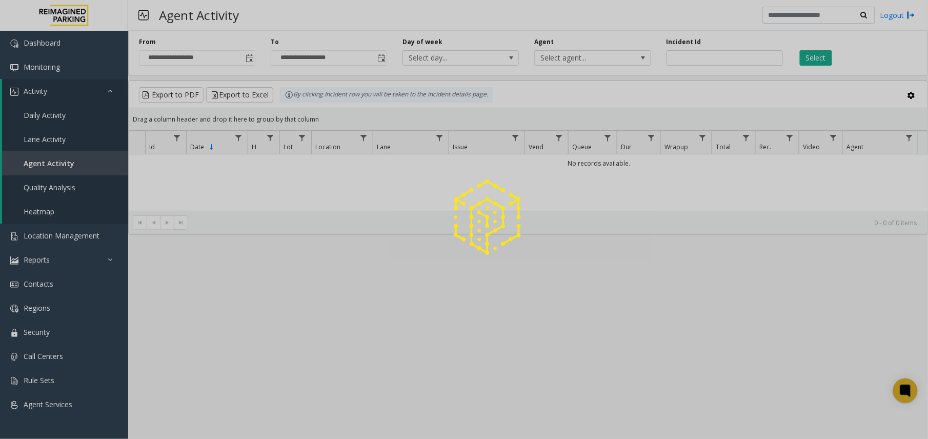
click at [253, 53] on span "Toggle popup" at bounding box center [248, 58] width 11 height 16
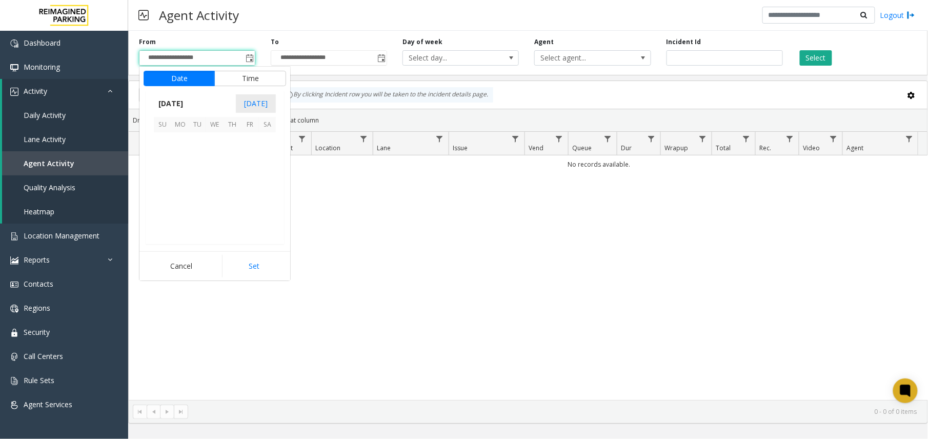
scroll to position [183930, 0]
click at [179, 160] on span "8" at bounding box center [179, 158] width 17 height 17
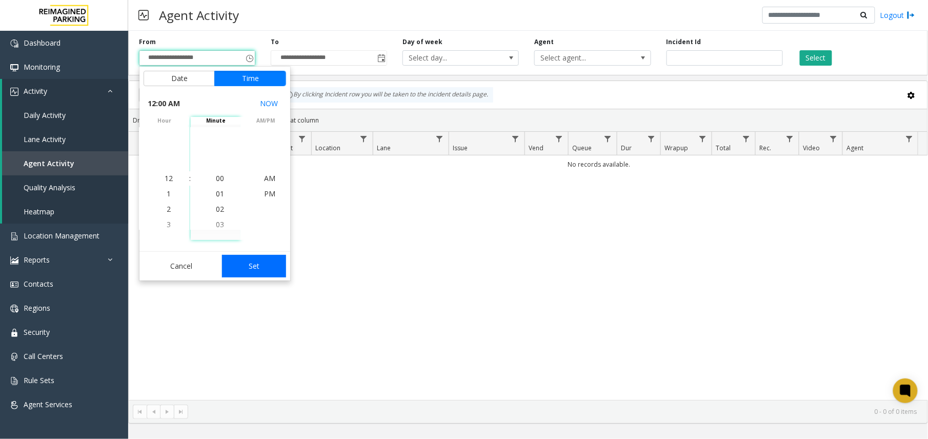
click at [257, 259] on button "Set" at bounding box center [254, 266] width 65 height 23
type input "**********"
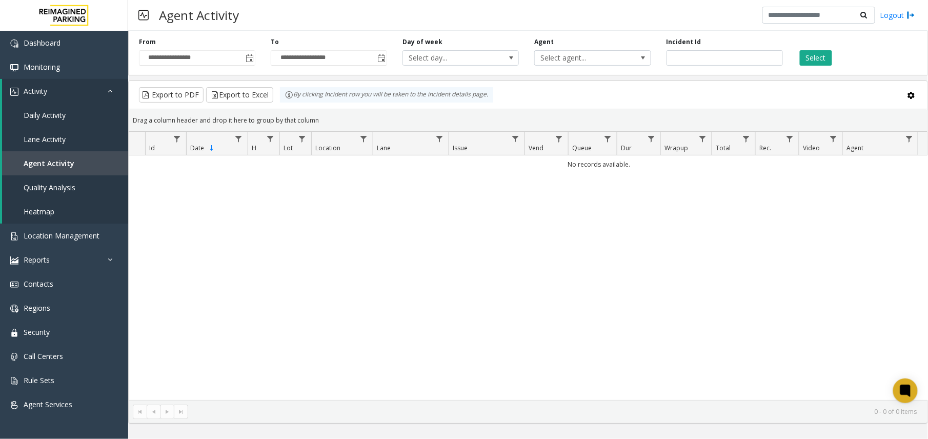
click at [614, 68] on div "**********" at bounding box center [527, 51] width 799 height 49
click at [614, 61] on span "Select agent..." at bounding box center [581, 58] width 92 height 14
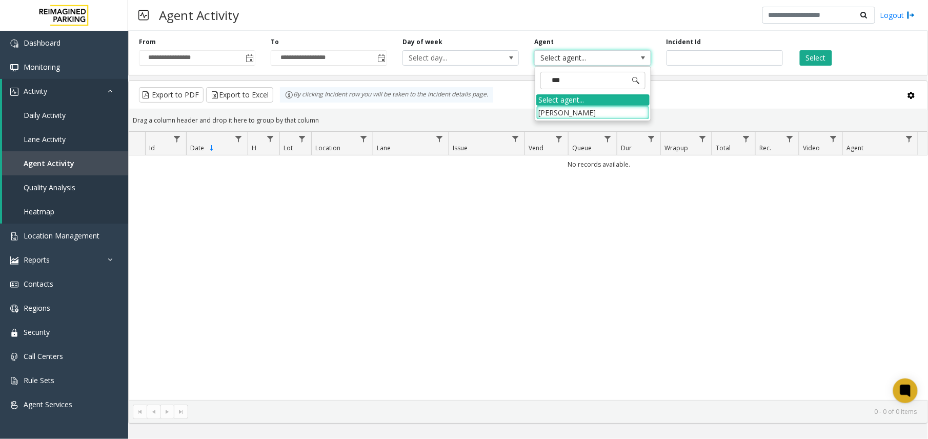
type input "****"
click at [611, 114] on li "Mohammad Zaid Khan" at bounding box center [592, 113] width 113 height 14
click at [804, 62] on button "Select" at bounding box center [815, 57] width 32 height 15
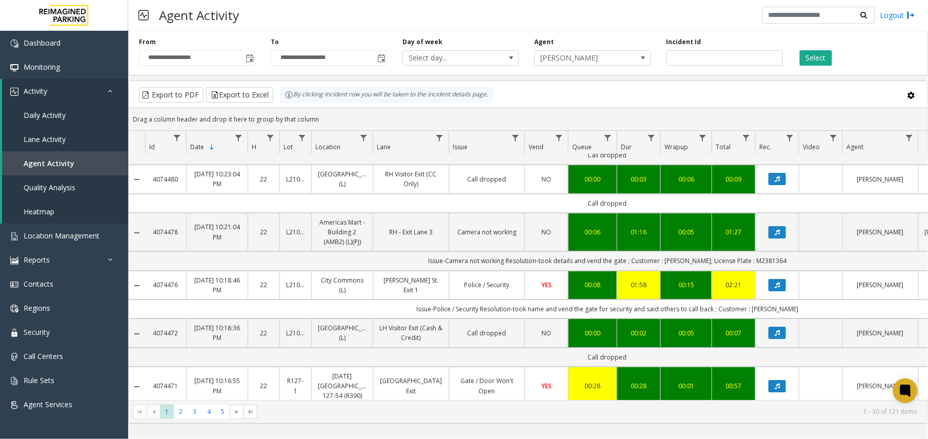
scroll to position [1362, 0]
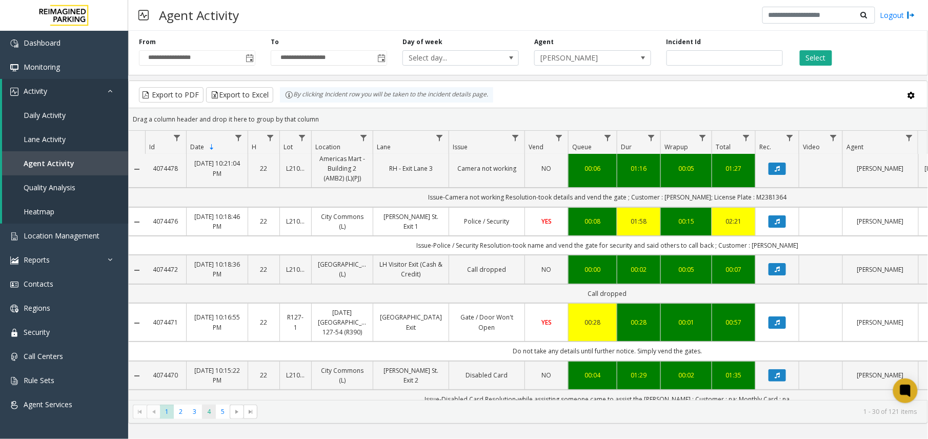
click at [206, 413] on span "4" at bounding box center [209, 411] width 14 height 14
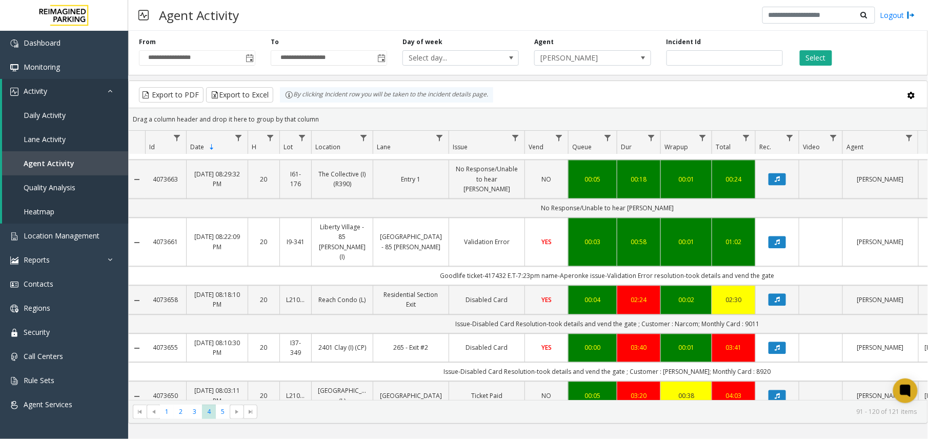
scroll to position [820, 0]
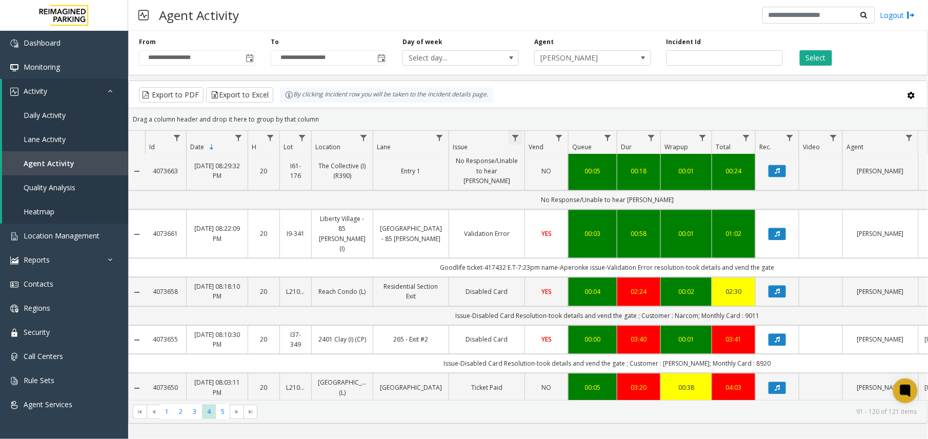
click at [519, 134] on span "Data table" at bounding box center [515, 138] width 8 height 8
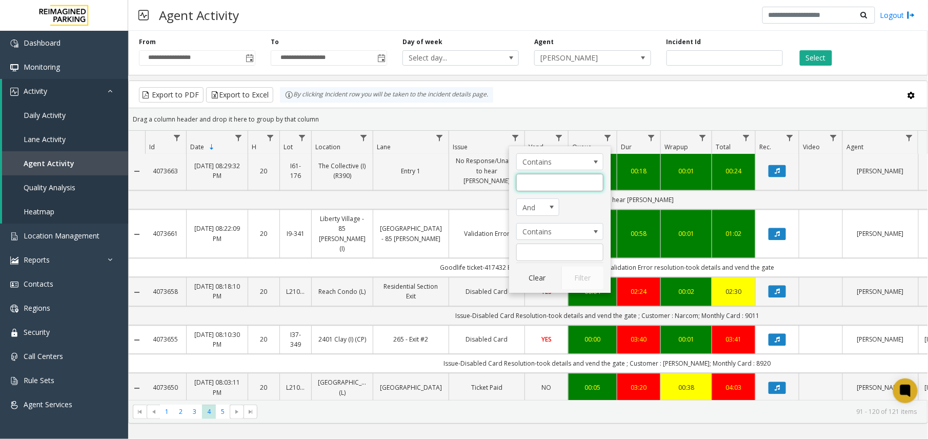
click at [548, 179] on input "Issue Filter" at bounding box center [559, 182] width 87 height 17
type input "******"
click button "Filter" at bounding box center [582, 277] width 42 height 23
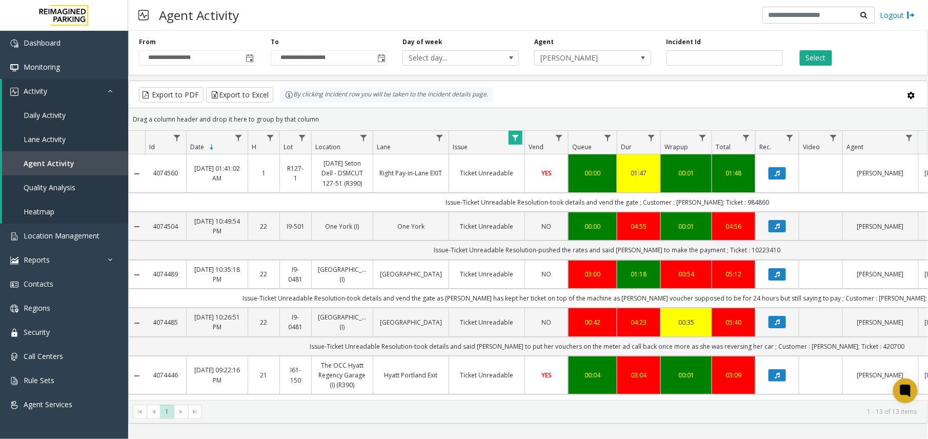
click at [647, 174] on div "01:47" at bounding box center [638, 173] width 31 height 10
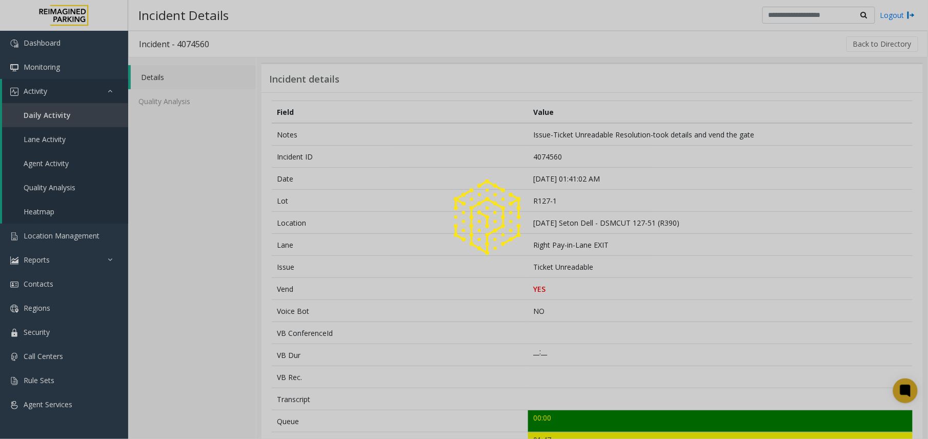
click at [564, 180] on td "Sep 10 01:41:02 AM" at bounding box center [720, 179] width 384 height 22
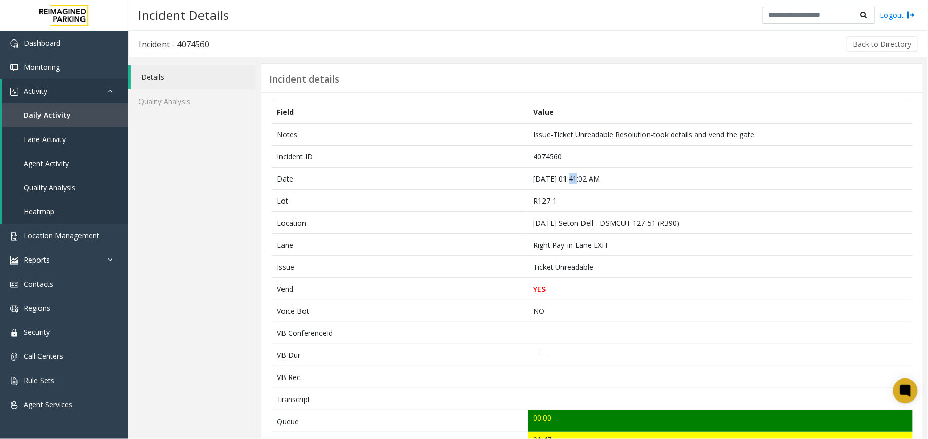
click at [564, 180] on td "Sep 10 01:41:02 AM" at bounding box center [720, 179] width 384 height 22
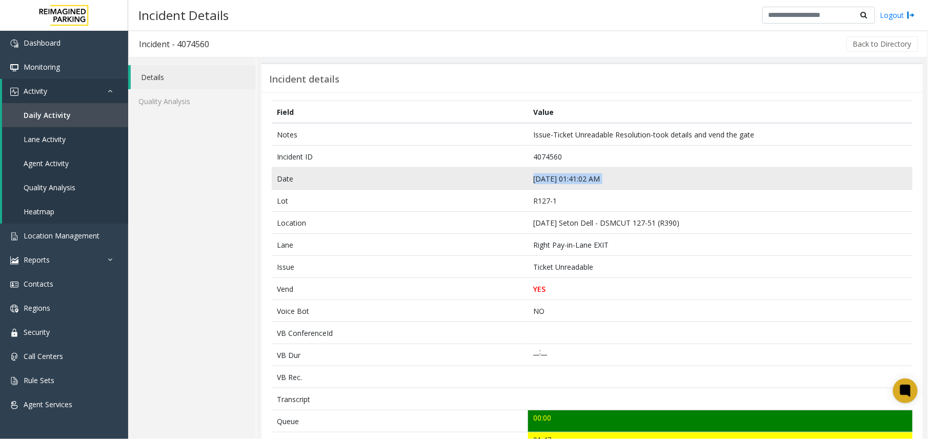
click at [564, 180] on td "Sep 10 01:41:02 AM" at bounding box center [720, 179] width 384 height 22
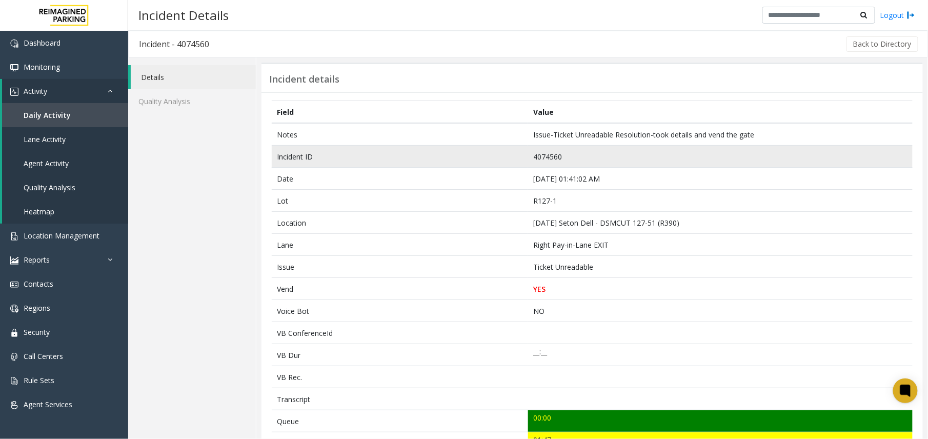
click at [536, 154] on td "4074560" at bounding box center [720, 157] width 384 height 22
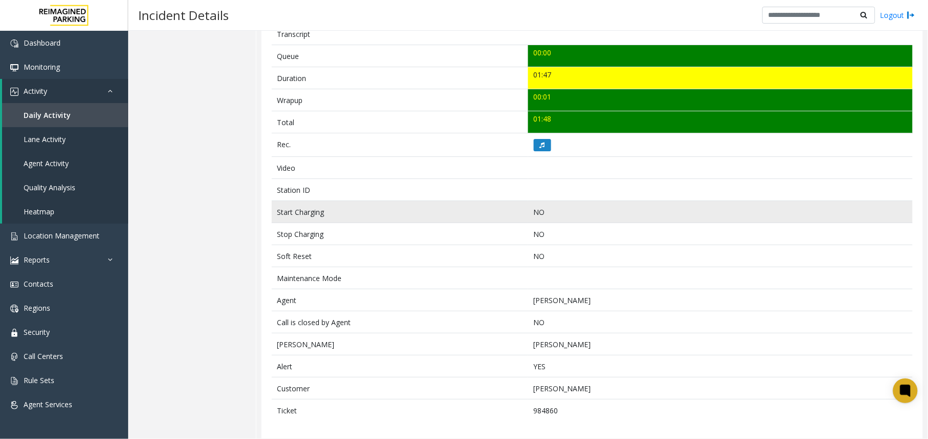
scroll to position [375, 0]
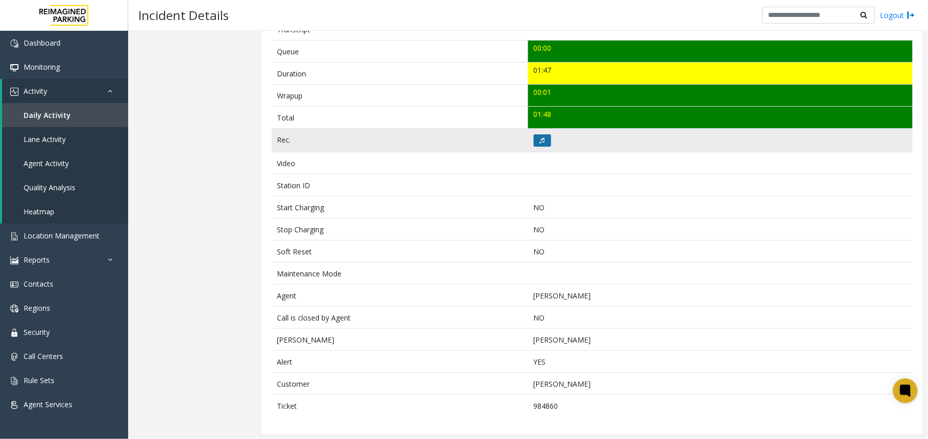
click at [540, 140] on icon at bounding box center [542, 140] width 5 height 6
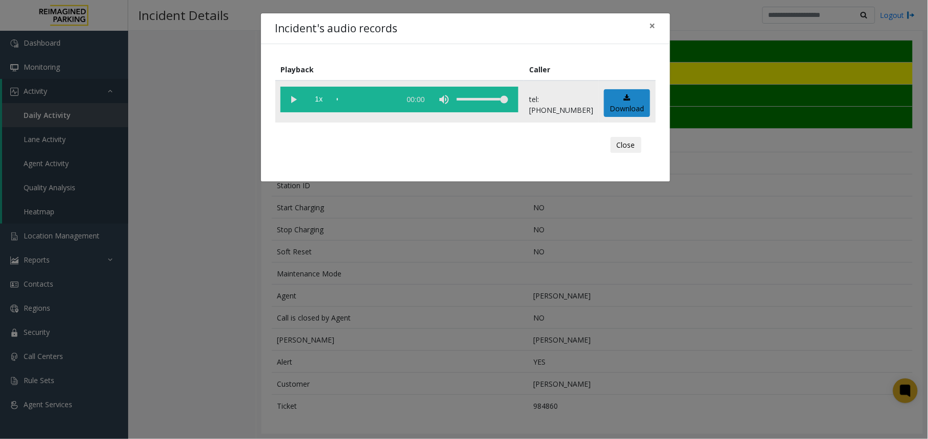
click at [288, 109] on vg-play-pause at bounding box center [293, 100] width 26 height 26
click at [691, 290] on div "Incident's audio records × Playback Caller 1x 01:48 tel:+110000519005 Download …" at bounding box center [464, 219] width 928 height 439
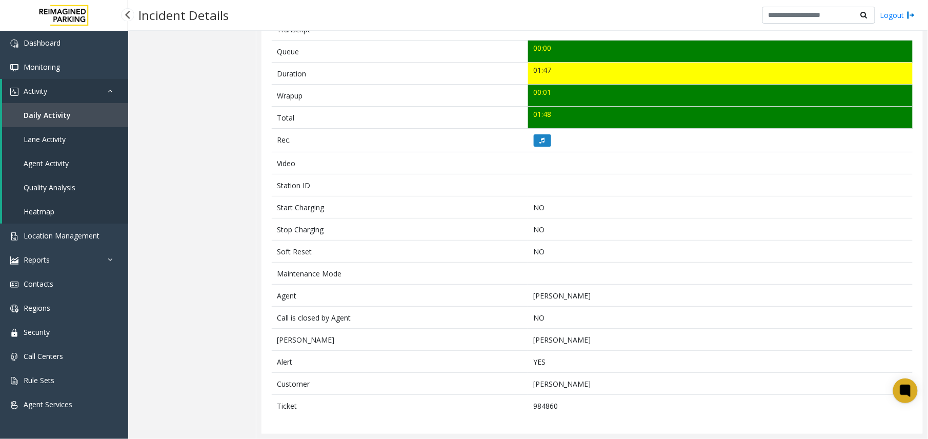
click at [47, 156] on link "Agent Activity" at bounding box center [65, 163] width 126 height 24
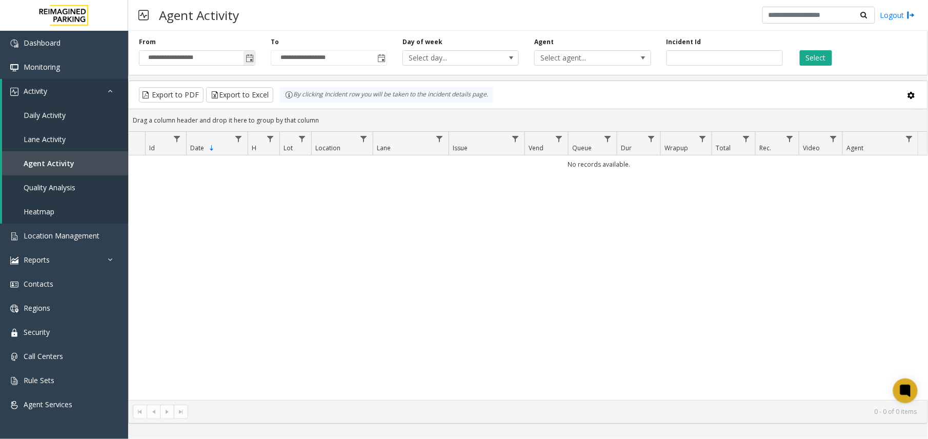
click at [254, 64] on span "Toggle popup" at bounding box center [248, 58] width 11 height 16
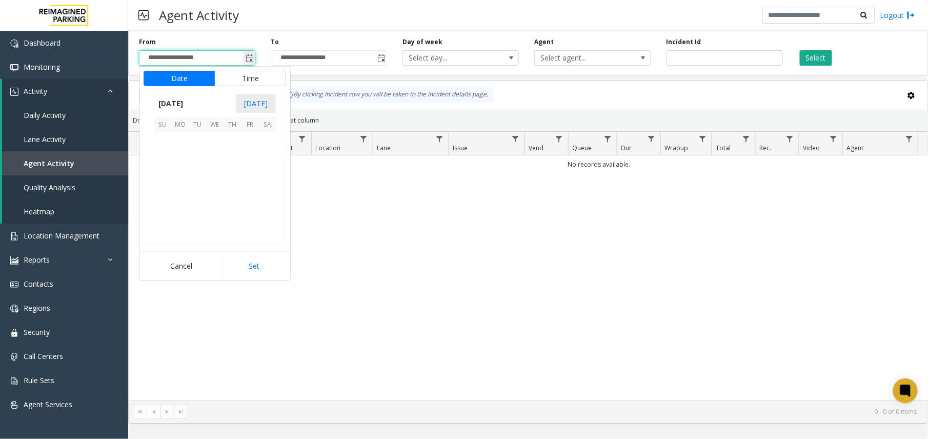
scroll to position [183930, 0]
click at [186, 157] on span "8" at bounding box center [179, 158] width 17 height 17
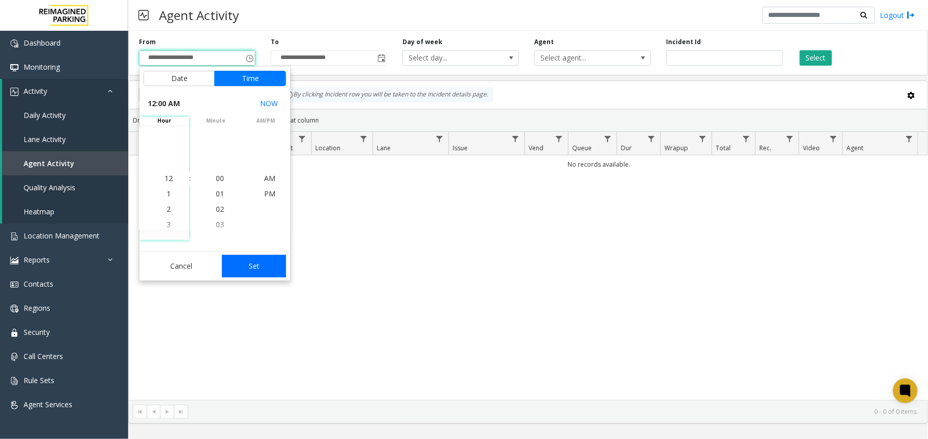
click at [261, 258] on button "Set" at bounding box center [254, 266] width 65 height 23
type input "**********"
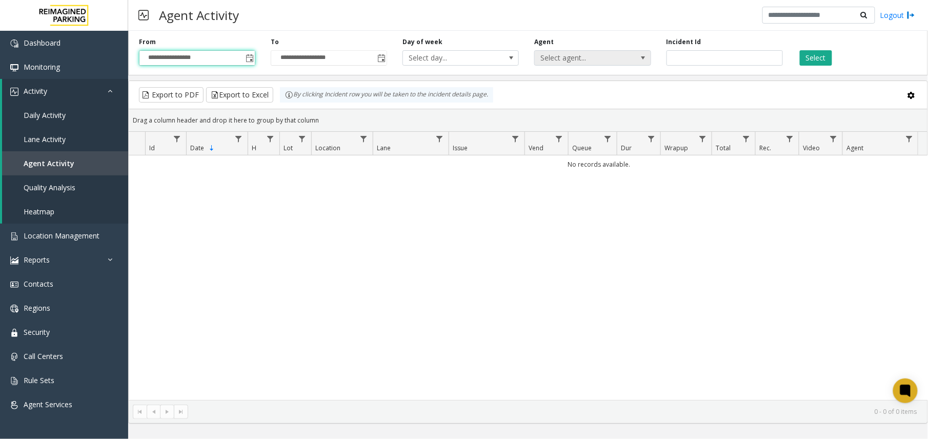
click at [558, 54] on span "Select agent..." at bounding box center [581, 58] width 92 height 14
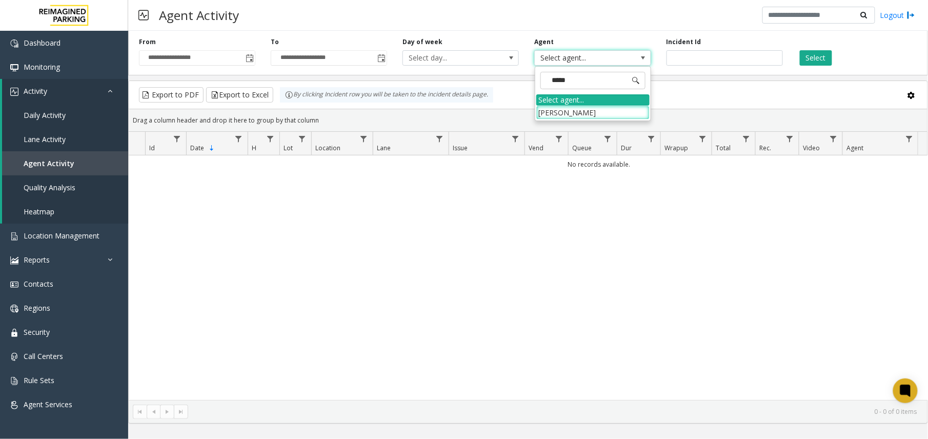
type input "******"
click at [577, 107] on li "Dinesh Prasad" at bounding box center [592, 113] width 113 height 14
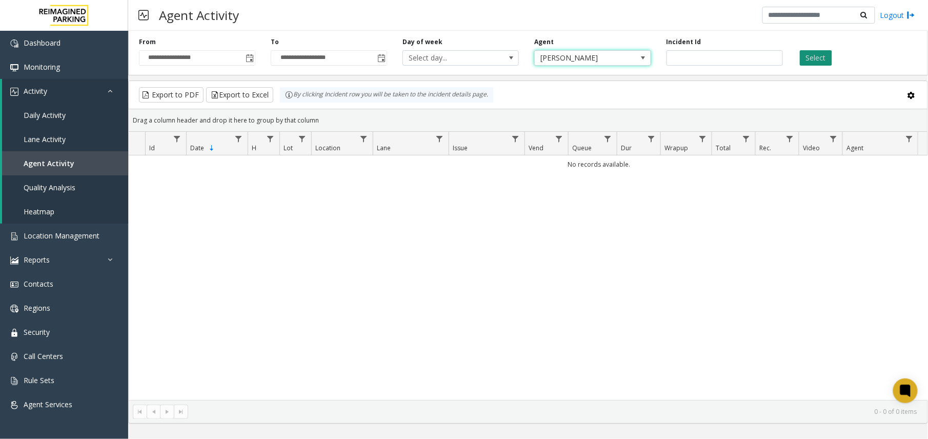
click at [818, 54] on button "Select" at bounding box center [815, 57] width 32 height 15
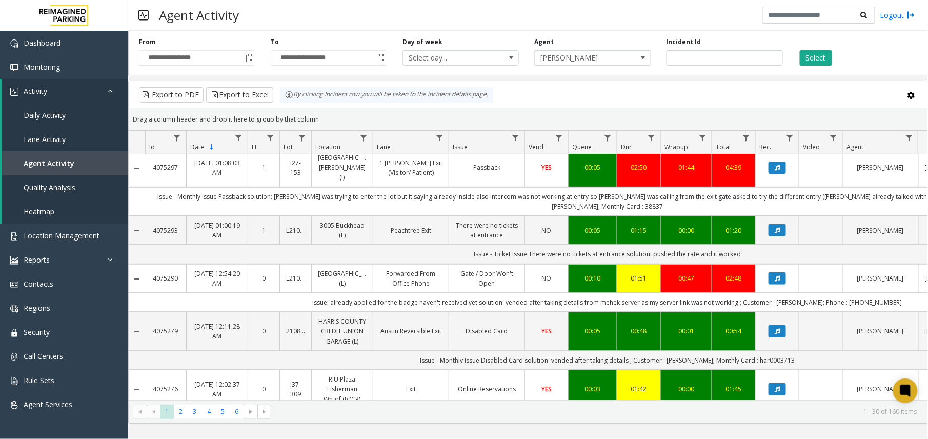
scroll to position [136, 0]
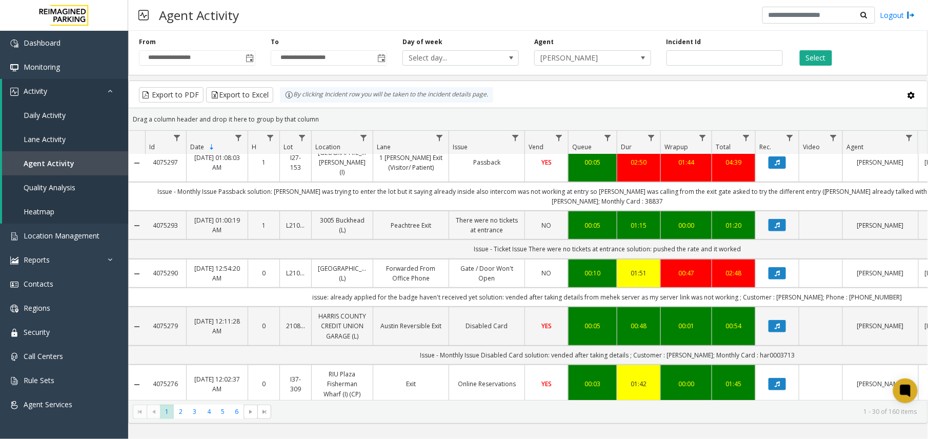
click at [593, 220] on div "00:05" at bounding box center [592, 225] width 36 height 10
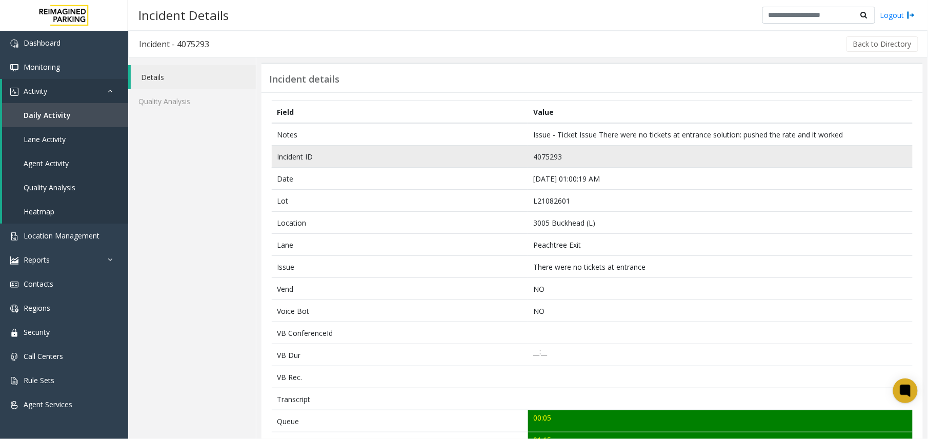
click at [540, 160] on td "4075293" at bounding box center [720, 157] width 384 height 22
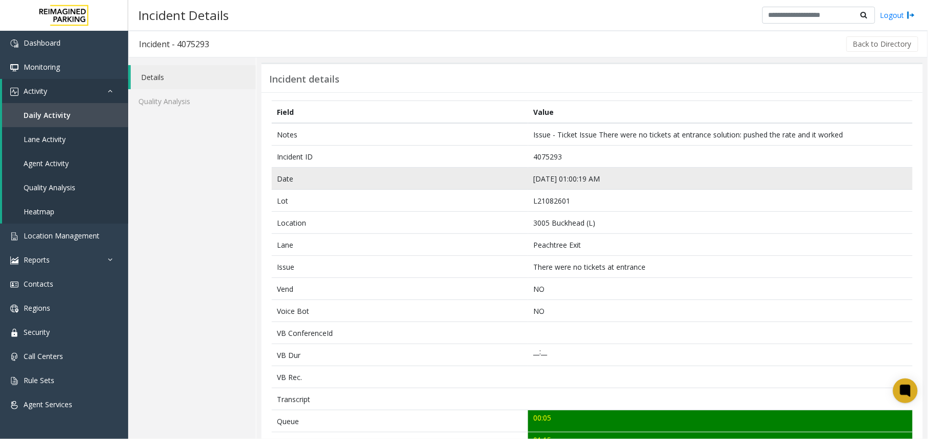
click at [568, 173] on td "Sep 11 01:00:19 AM" at bounding box center [720, 179] width 384 height 22
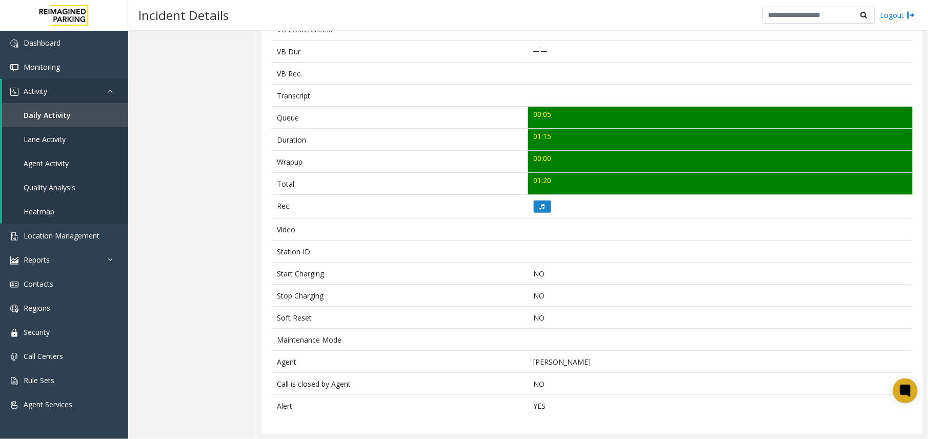
scroll to position [308, 0]
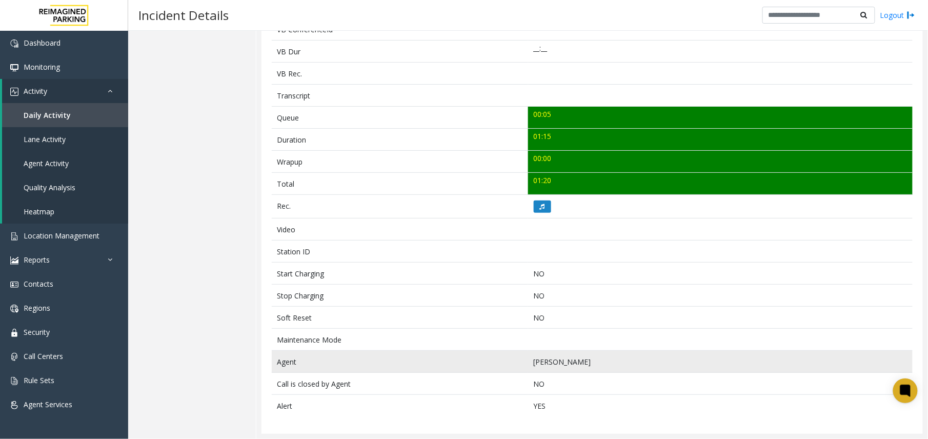
click at [543, 361] on td "Dinesh Prasad" at bounding box center [720, 362] width 384 height 22
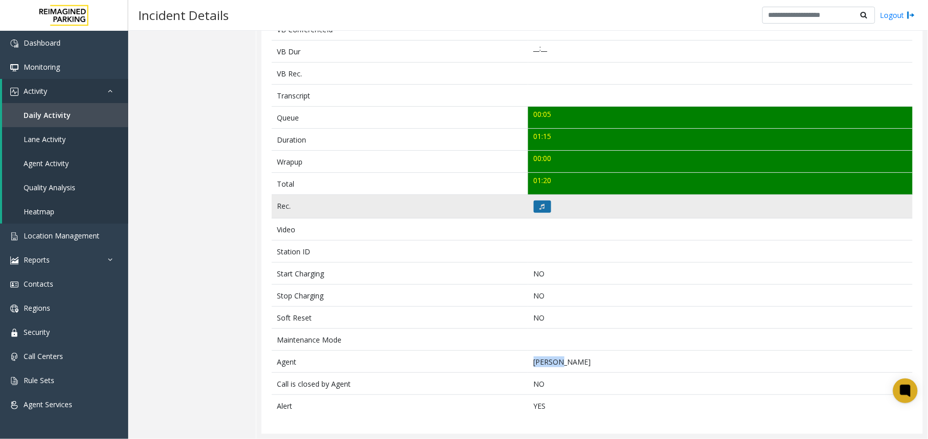
click at [540, 203] on icon at bounding box center [542, 206] width 5 height 6
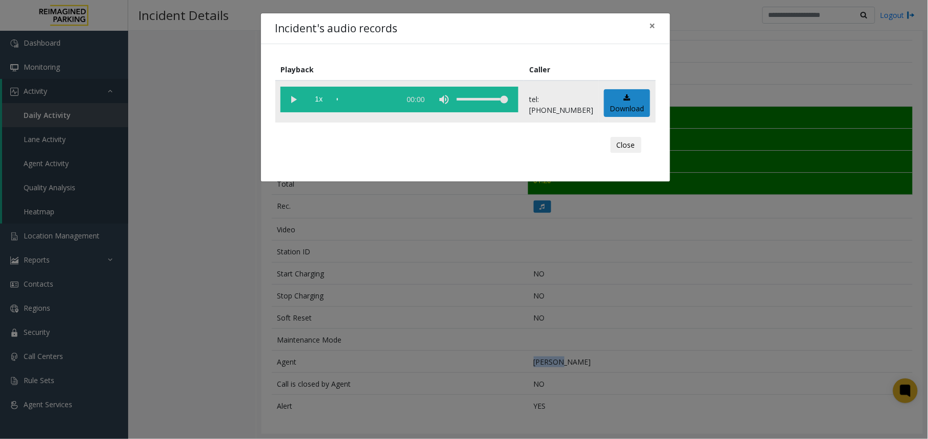
click at [285, 99] on vg-play-pause at bounding box center [293, 100] width 26 height 26
click at [339, 97] on div "scrub bar" at bounding box center [366, 100] width 58 height 26
drag, startPoint x: 525, startPoint y: 238, endPoint x: 468, endPoint y: 222, distance: 59.7
click at [525, 238] on div "Incident's audio records × Playback Caller 1x 01:15 tel:+10108269002 Download C…" at bounding box center [464, 219] width 928 height 439
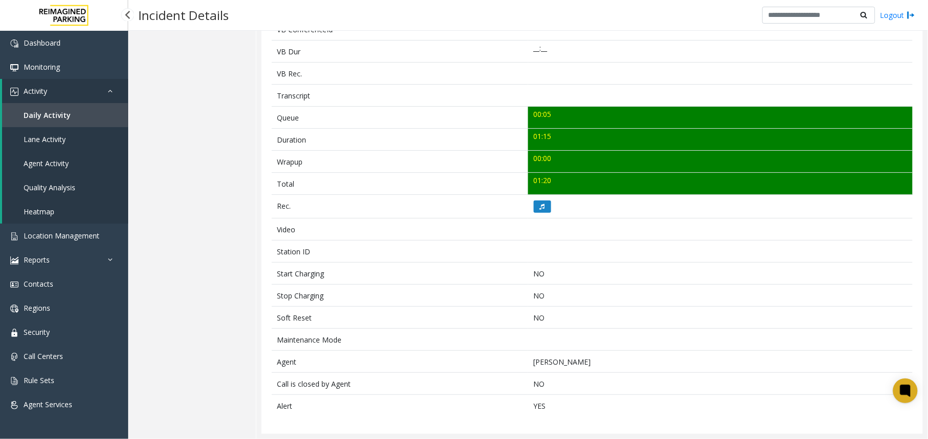
click at [35, 162] on span "Agent Activity" at bounding box center [46, 163] width 45 height 10
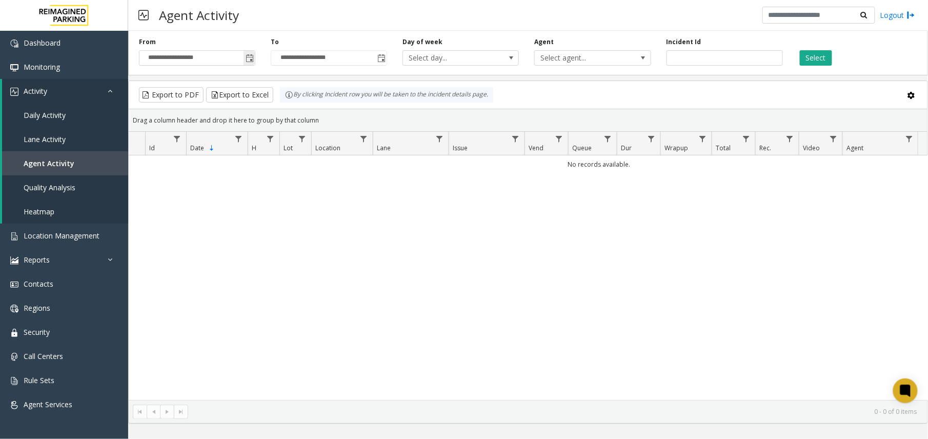
click at [252, 56] on span "Toggle popup" at bounding box center [249, 58] width 8 height 8
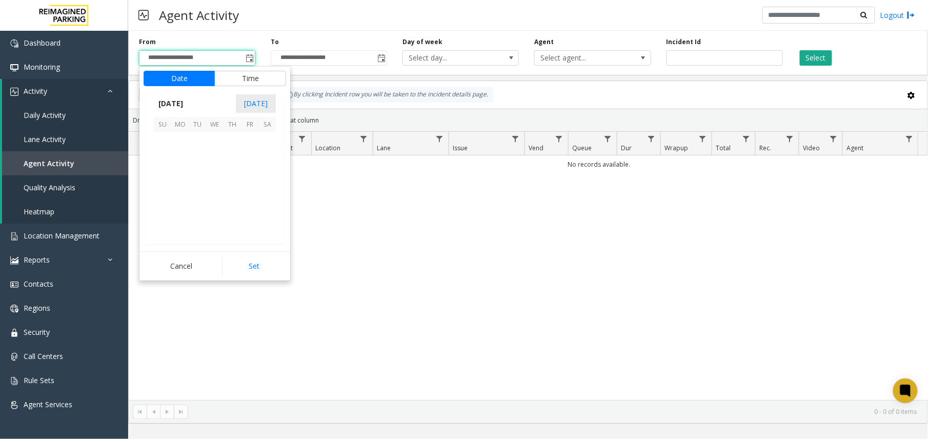
scroll to position [183930, 0]
click at [186, 158] on span "8" at bounding box center [179, 158] width 17 height 17
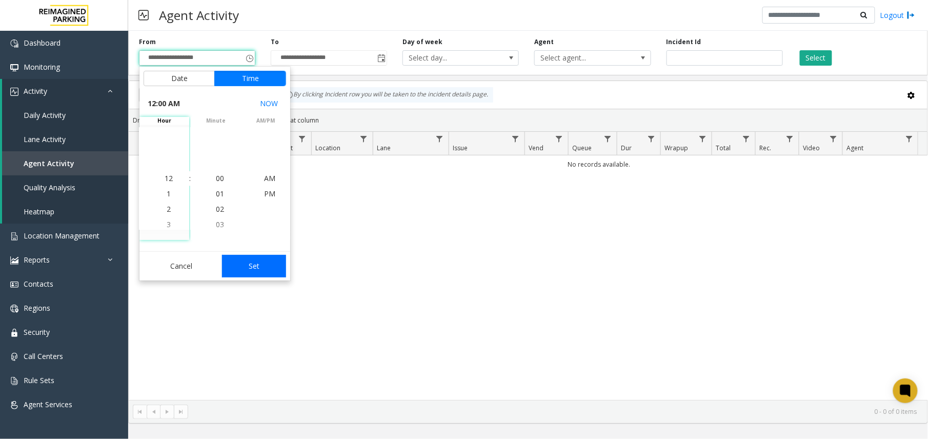
click at [264, 273] on button "Set" at bounding box center [254, 266] width 65 height 23
type input "**********"
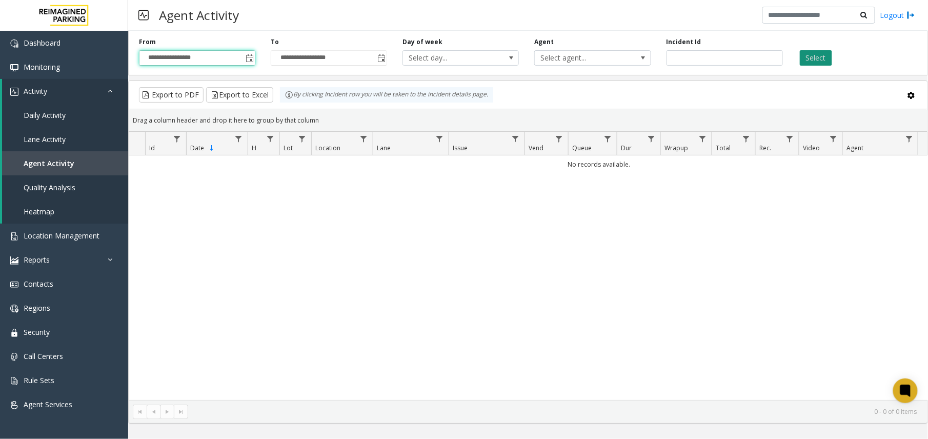
click at [827, 60] on button "Select" at bounding box center [815, 57] width 32 height 15
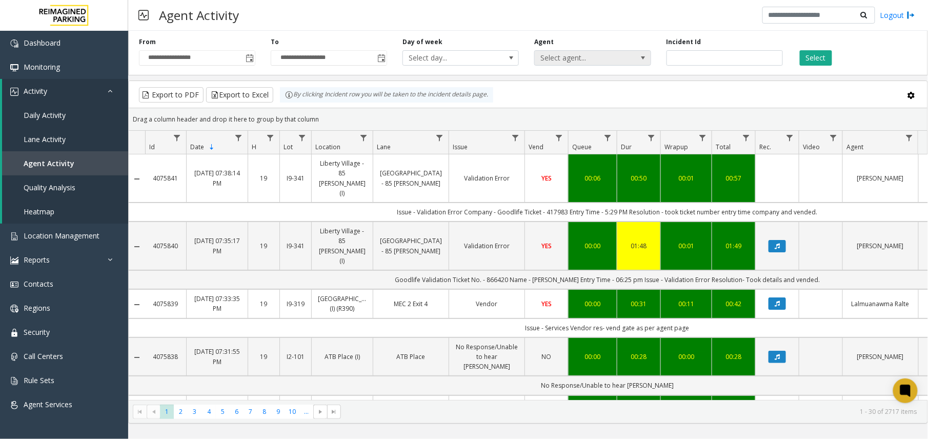
click at [601, 57] on span "Select agent..." at bounding box center [581, 58] width 92 height 14
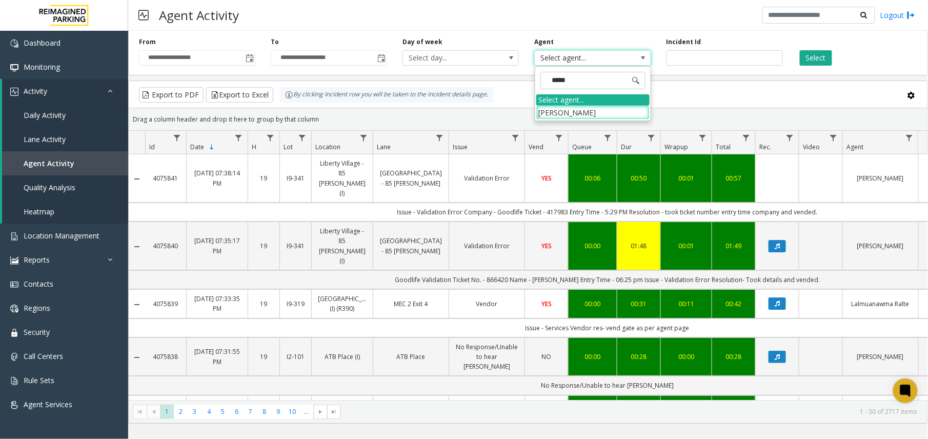
type input "******"
click at [581, 110] on li "Dinesh Prasad" at bounding box center [592, 113] width 113 height 14
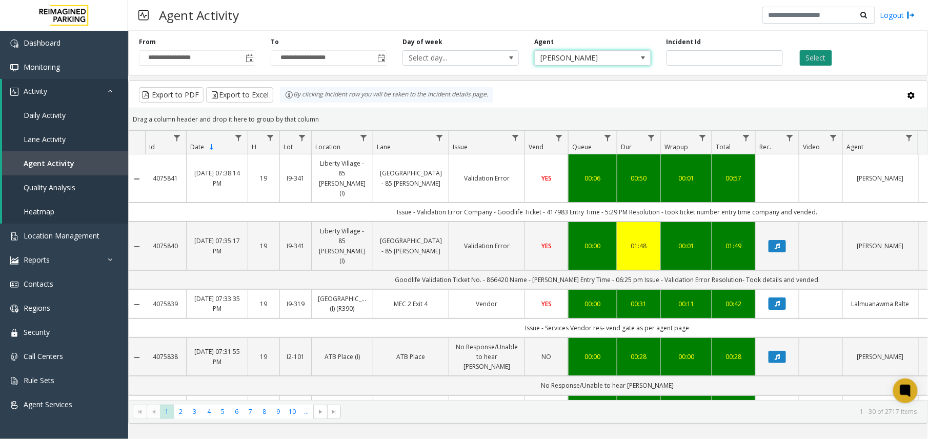
click at [822, 60] on button "Select" at bounding box center [815, 57] width 32 height 15
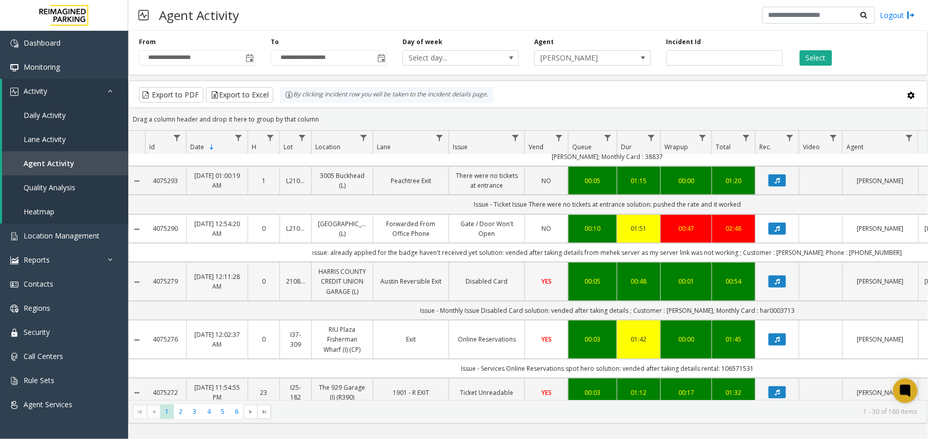
scroll to position [205, 0]
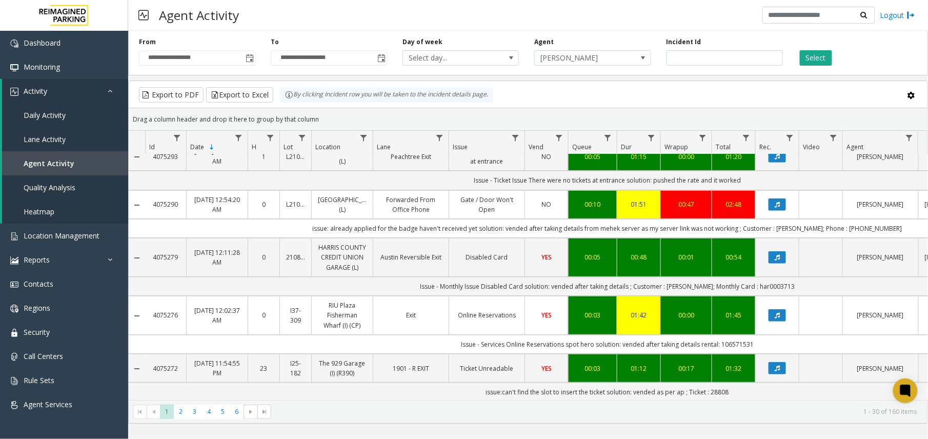
click at [473, 310] on link "Online Reservations" at bounding box center [486, 315] width 63 height 10
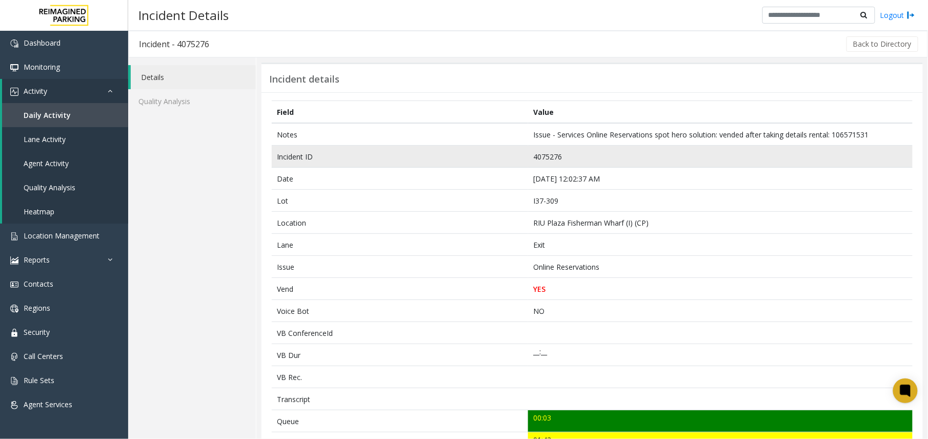
click at [540, 161] on td "4075276" at bounding box center [720, 157] width 384 height 22
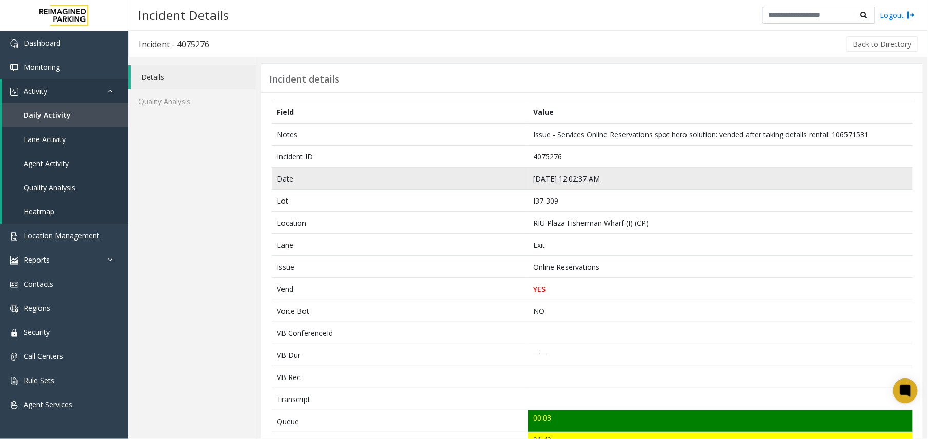
click at [553, 171] on td "Sep 11 12:02:37 AM" at bounding box center [720, 179] width 384 height 22
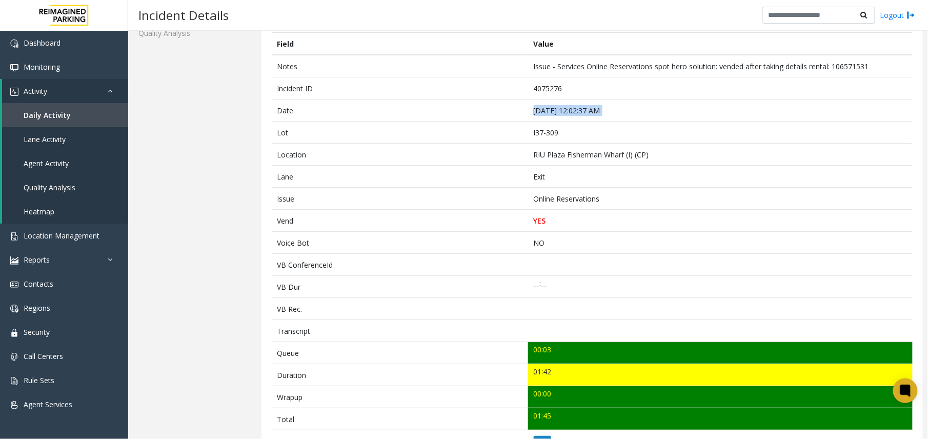
scroll to position [87, 0]
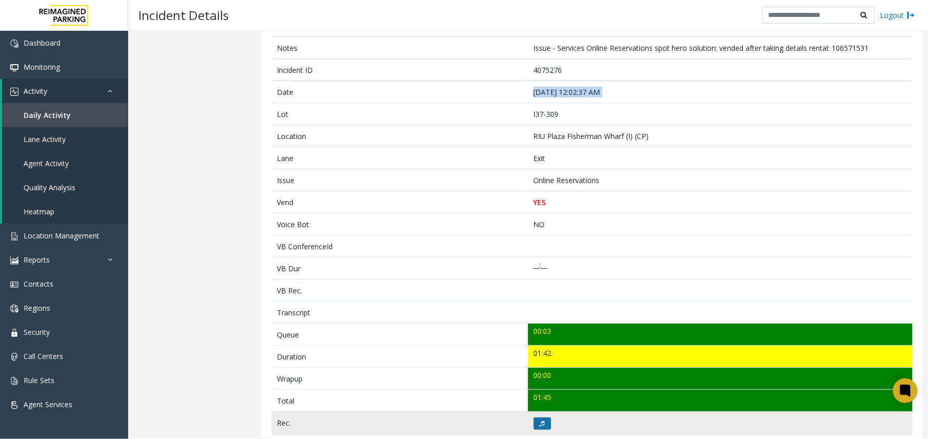
click at [541, 425] on button at bounding box center [541, 423] width 17 height 12
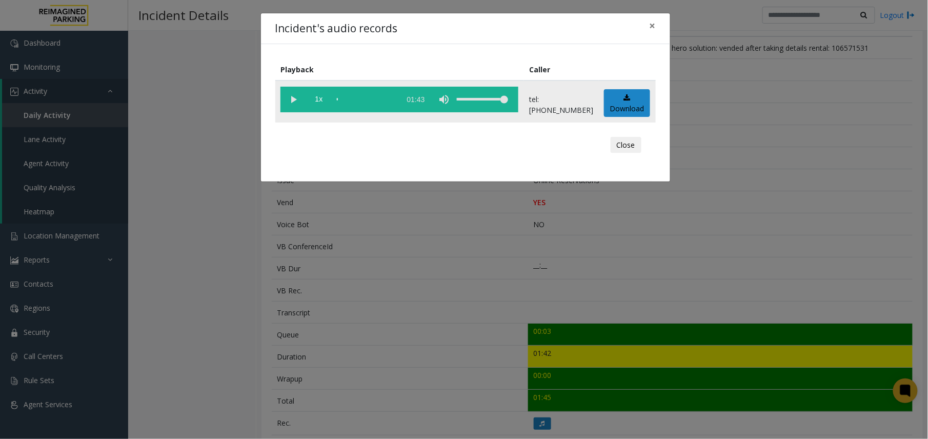
click at [292, 103] on vg-play-pause at bounding box center [293, 100] width 26 height 26
click at [644, 237] on div "Incident's audio records × Playback Caller 1x 01:43 tel:+10373099002 Download C…" at bounding box center [464, 219] width 928 height 439
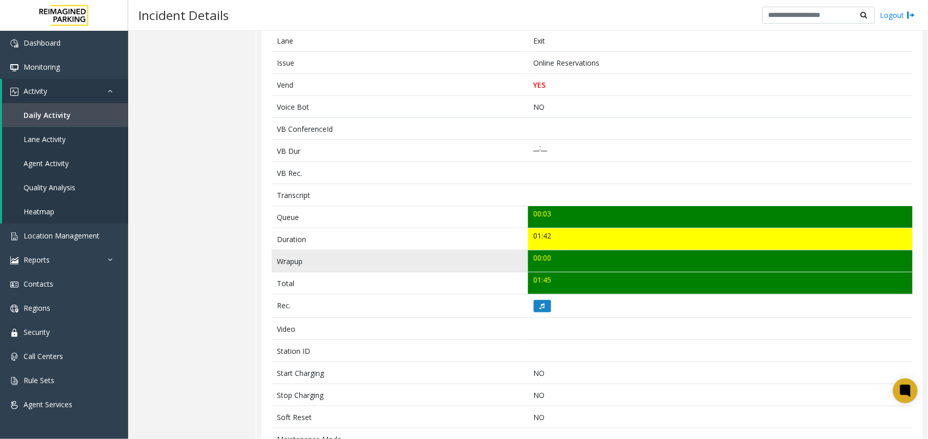
scroll to position [205, 0]
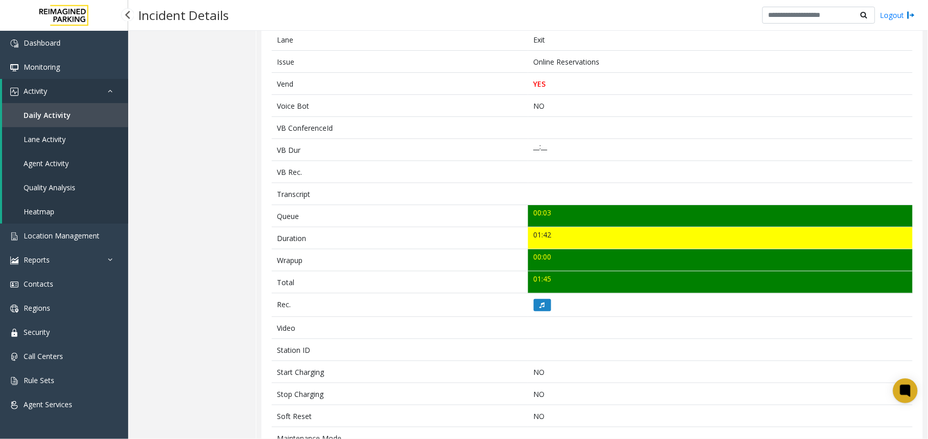
click at [75, 165] on link "Agent Activity" at bounding box center [65, 163] width 126 height 24
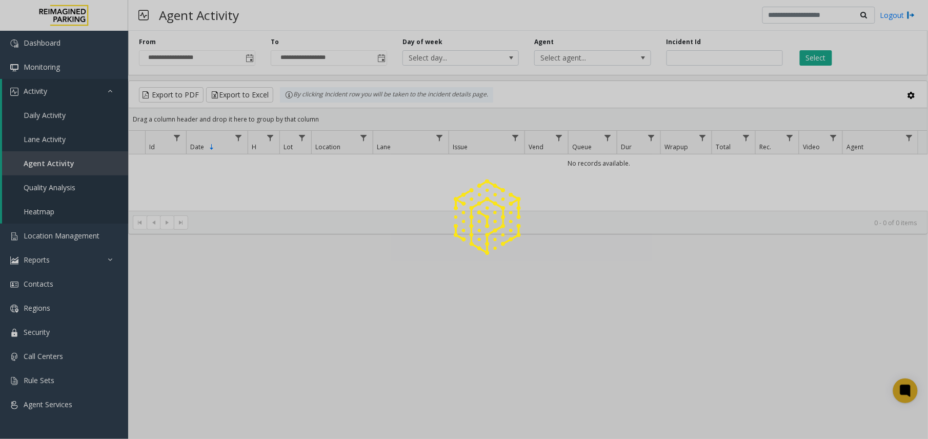
click at [250, 60] on div at bounding box center [464, 219] width 928 height 439
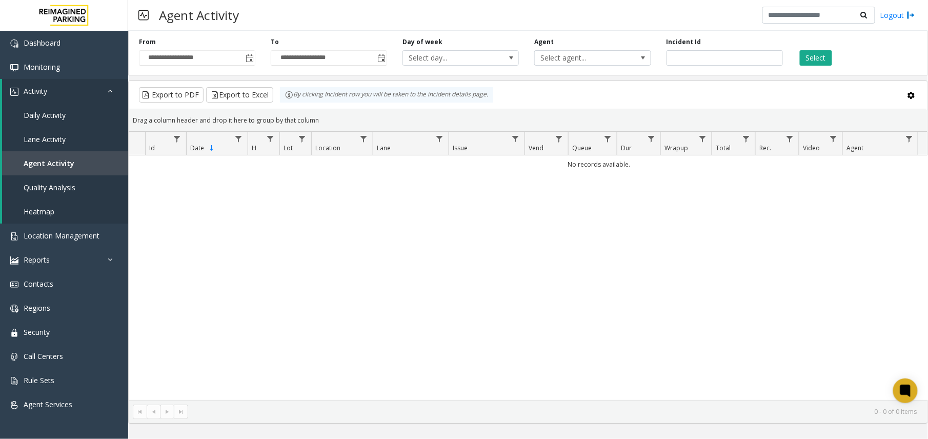
click at [250, 60] on span "Toggle popup" at bounding box center [249, 58] width 8 height 8
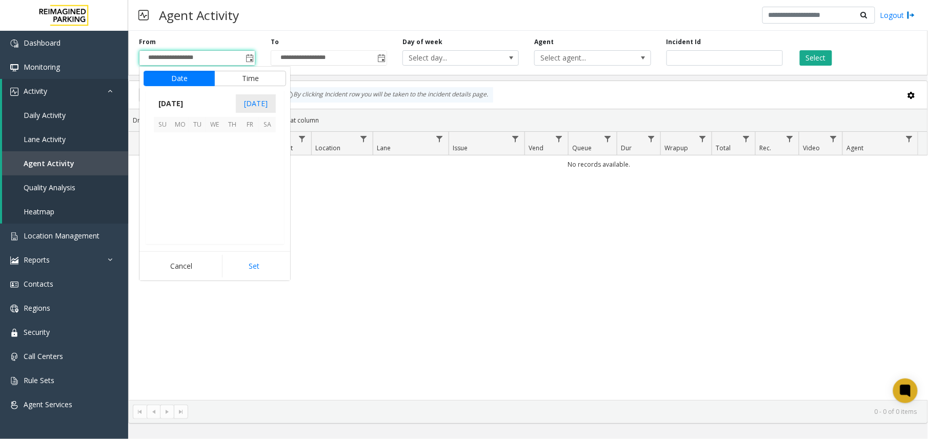
scroll to position [183930, 0]
click at [179, 158] on span "8" at bounding box center [179, 158] width 17 height 17
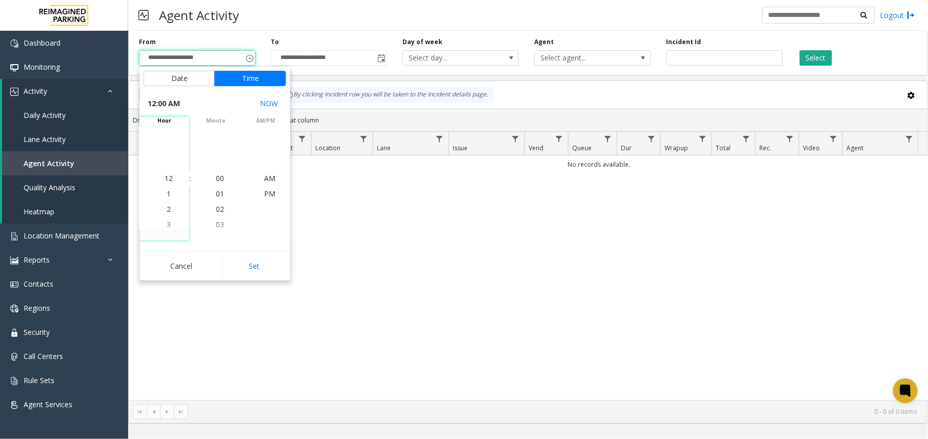
click at [242, 250] on div "Date Time September 2025 Today Su Mo Tu We Th Fr Sa September 2025 1 2 3 4 5 6 …" at bounding box center [214, 174] width 151 height 214
click at [242, 252] on div "Cancel Set" at bounding box center [214, 265] width 151 height 29
click at [243, 262] on button "Set" at bounding box center [254, 266] width 65 height 23
type input "**********"
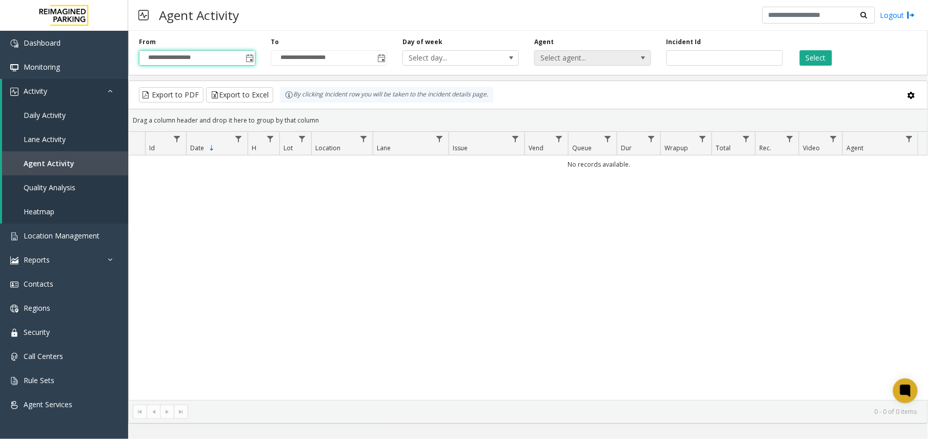
click at [597, 50] on span "Select agent..." at bounding box center [592, 57] width 116 height 15
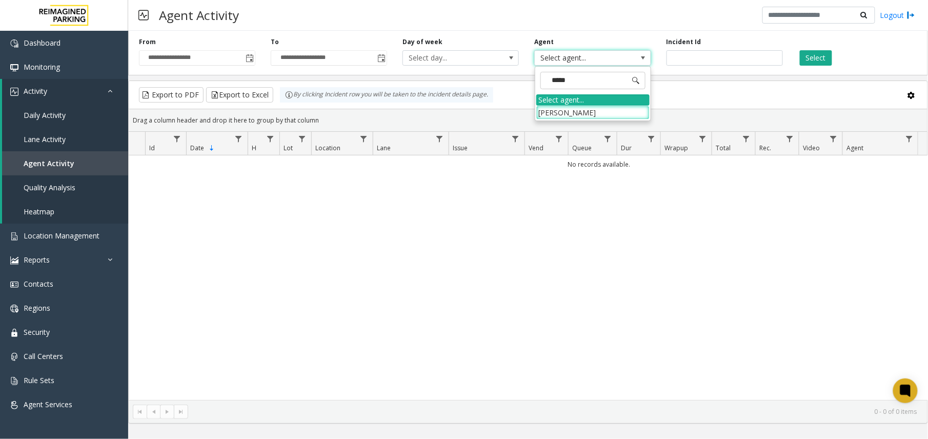
type input "******"
click at [604, 112] on li "Dinesh Prasad" at bounding box center [592, 113] width 113 height 14
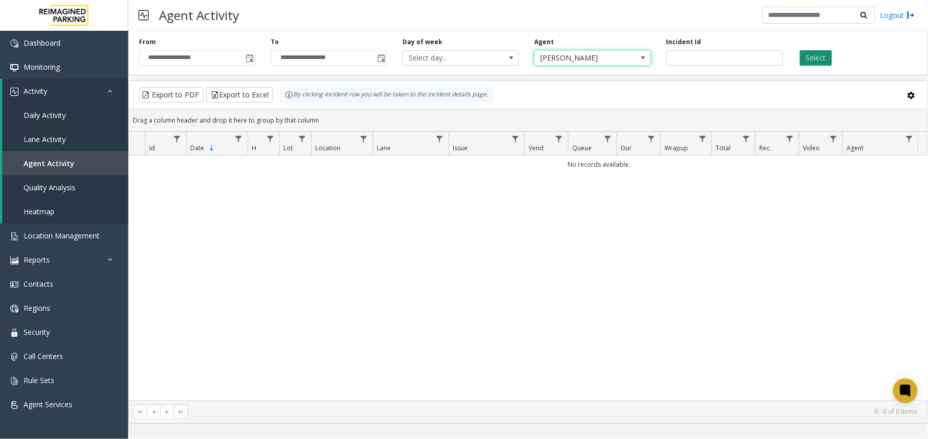
click at [820, 54] on button "Select" at bounding box center [815, 57] width 32 height 15
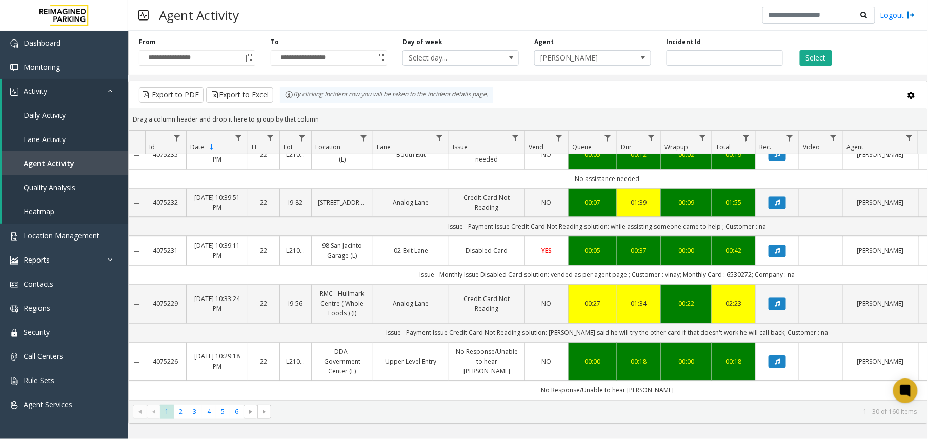
scroll to position [1093, 0]
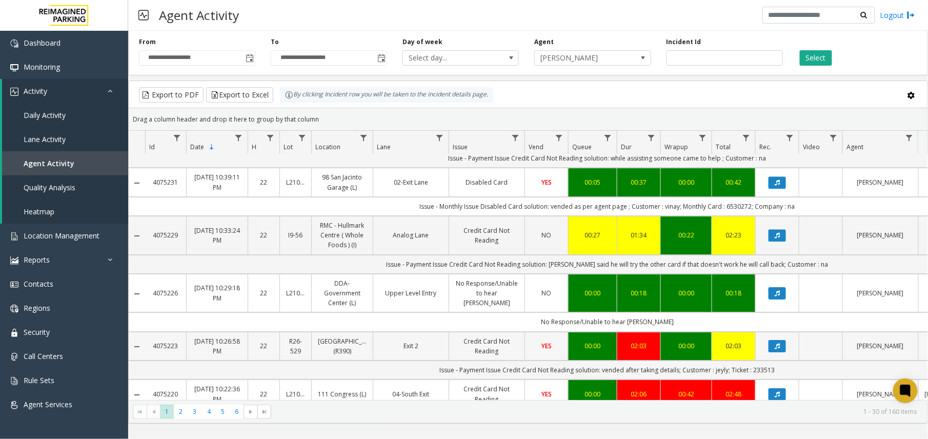
click at [493, 336] on link "Credit Card Not Reading" at bounding box center [486, 345] width 63 height 19
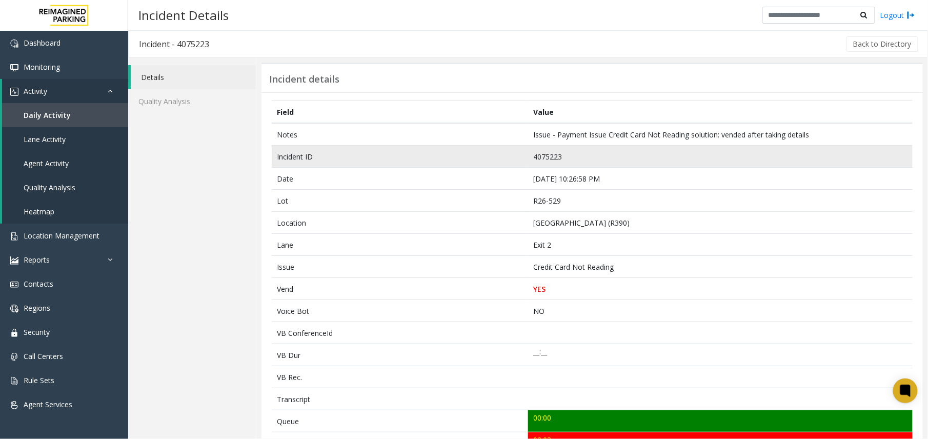
click at [544, 154] on td "4075223" at bounding box center [720, 157] width 384 height 22
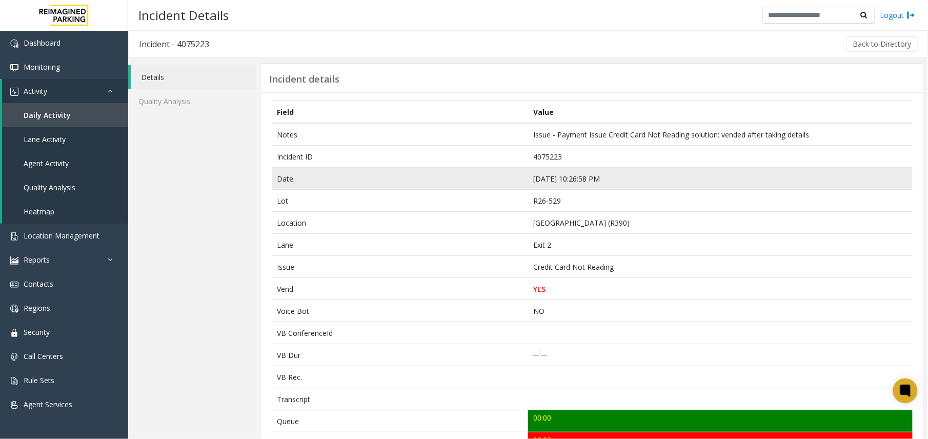
click at [553, 175] on td "Sep 10 10:26:58 PM" at bounding box center [720, 179] width 384 height 22
click at [553, 178] on td "Sep 10 10:26:58 PM" at bounding box center [720, 179] width 384 height 22
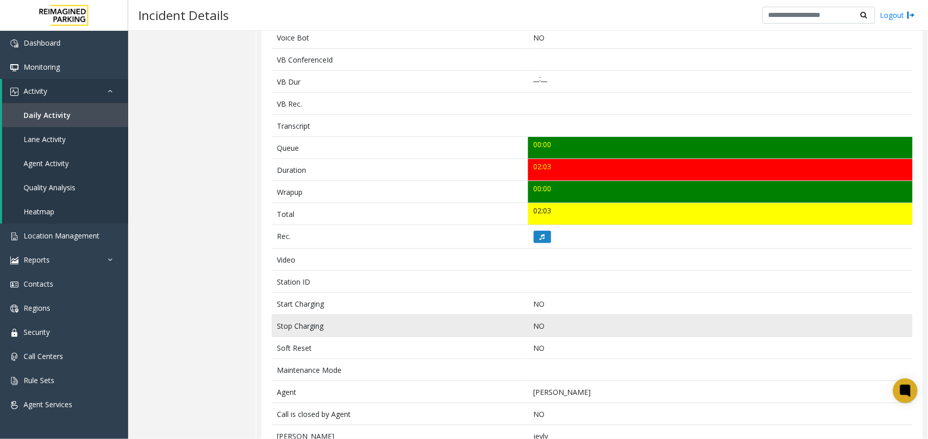
scroll to position [375, 0]
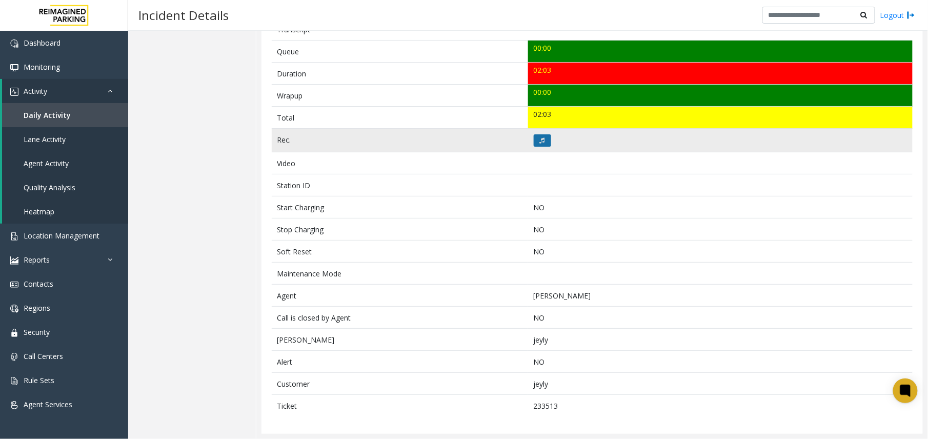
click at [537, 134] on button at bounding box center [541, 140] width 17 height 12
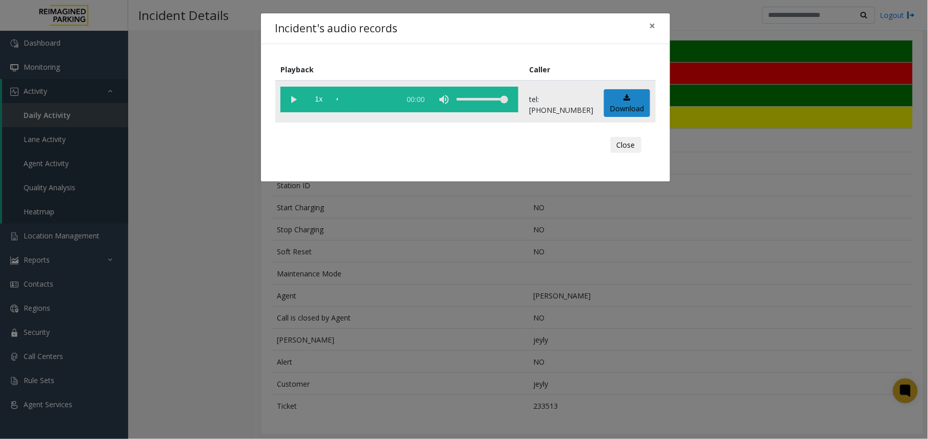
click at [301, 97] on vg-play-pause at bounding box center [293, 100] width 26 height 26
click at [357, 335] on div "Incident's audio records × Playback Caller 1x 02:04 tel:+10005299004 Download C…" at bounding box center [464, 219] width 928 height 439
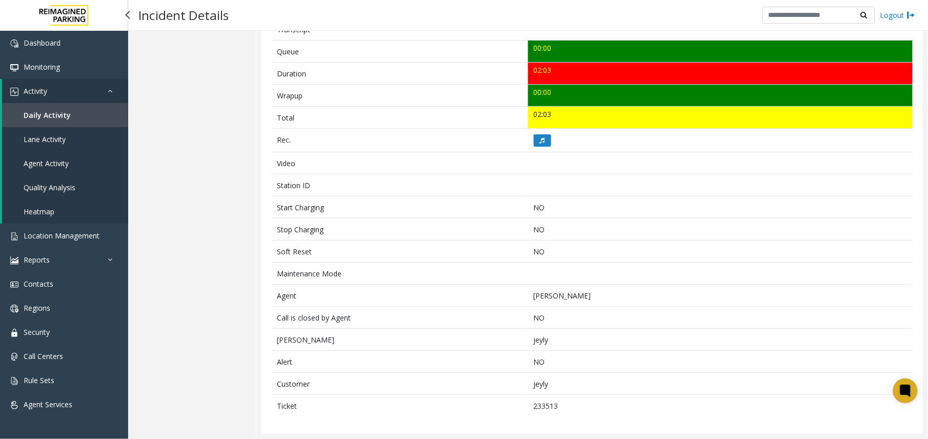
click at [48, 171] on link "Agent Activity" at bounding box center [65, 163] width 126 height 24
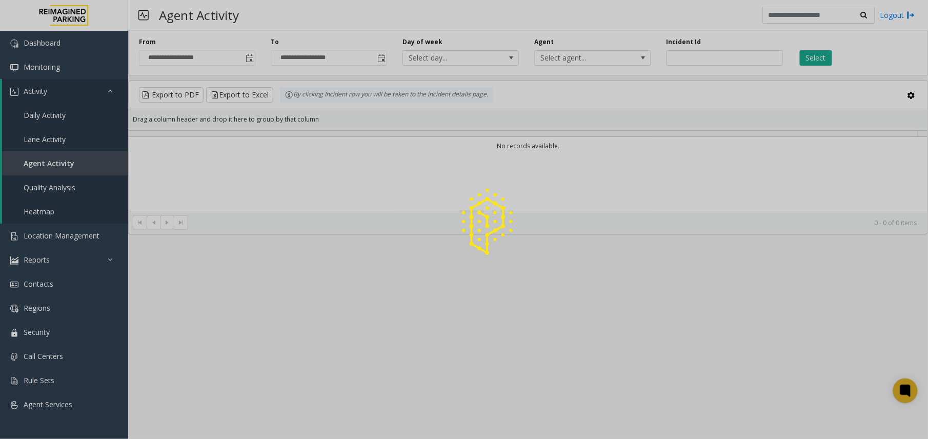
click at [242, 54] on div at bounding box center [464, 219] width 928 height 439
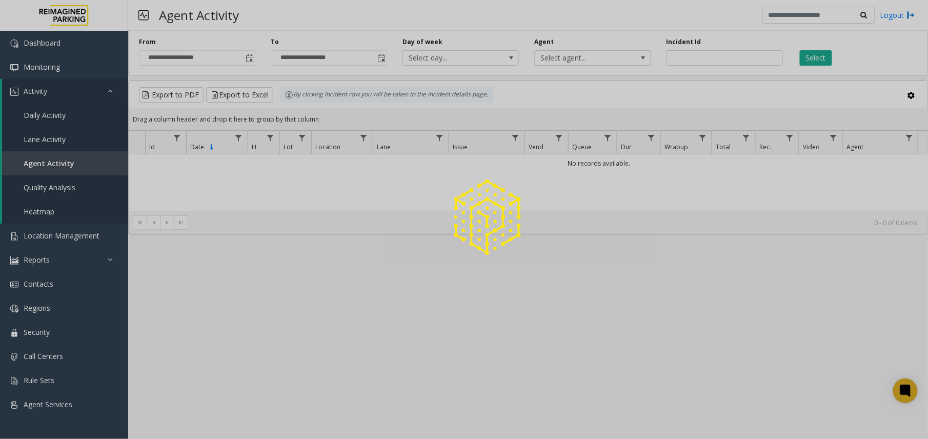
click at [247, 56] on div at bounding box center [464, 219] width 928 height 439
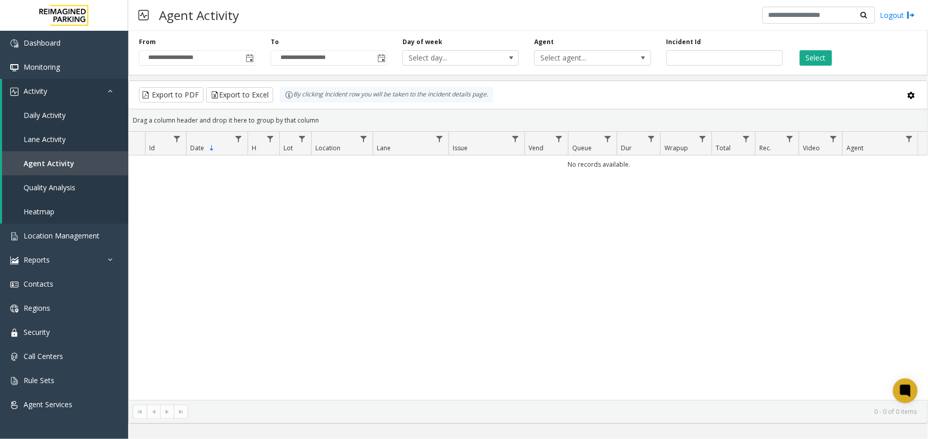
click at [247, 56] on span "Toggle popup" at bounding box center [249, 58] width 8 height 8
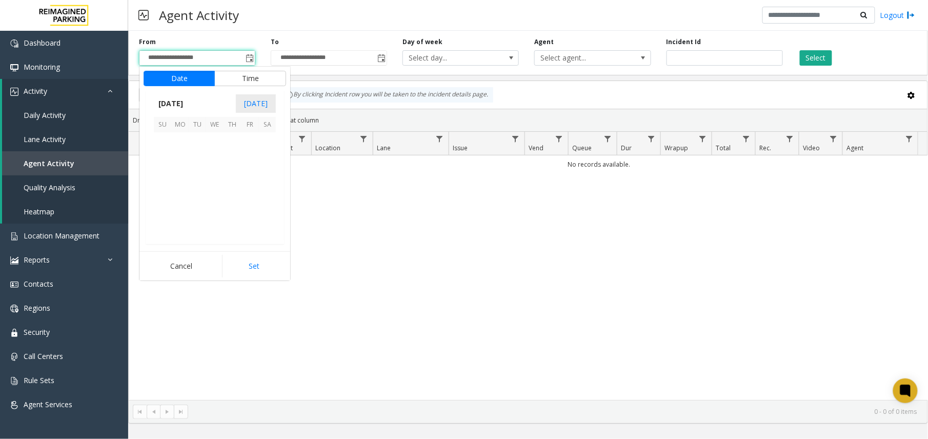
scroll to position [183930, 0]
click at [183, 160] on span "8" at bounding box center [179, 158] width 17 height 17
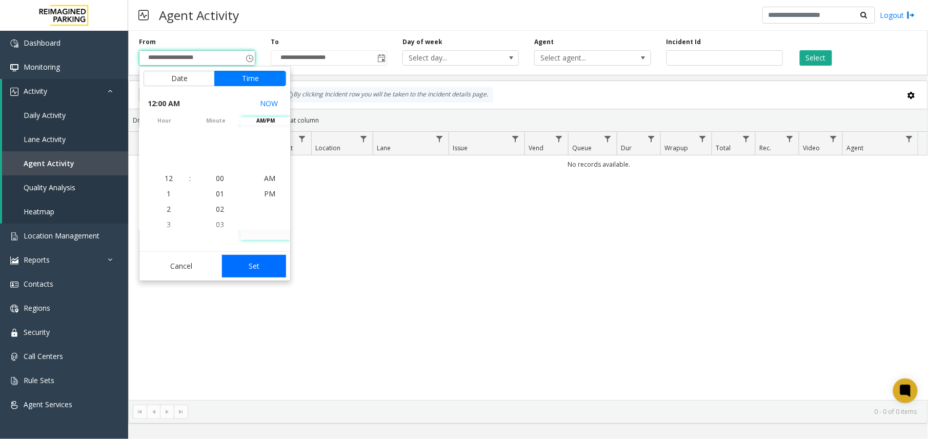
click at [248, 265] on button "Set" at bounding box center [254, 266] width 65 height 23
type input "**********"
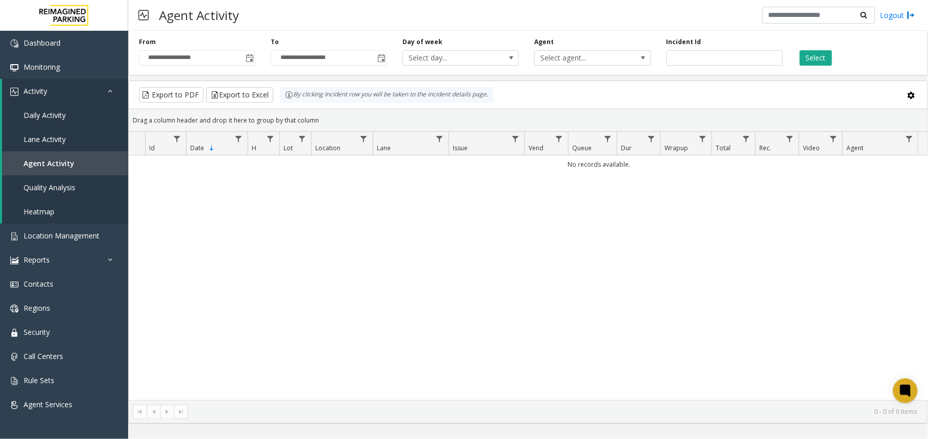
click at [586, 68] on div "**********" at bounding box center [527, 51] width 799 height 49
click at [594, 58] on span "Select agent..." at bounding box center [581, 58] width 92 height 14
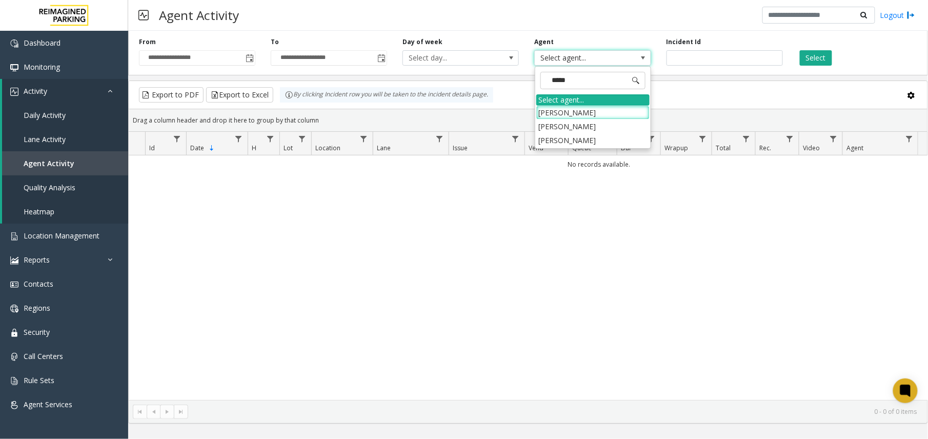
type input "******"
click at [611, 117] on li "Dinesh Prasad" at bounding box center [592, 113] width 113 height 14
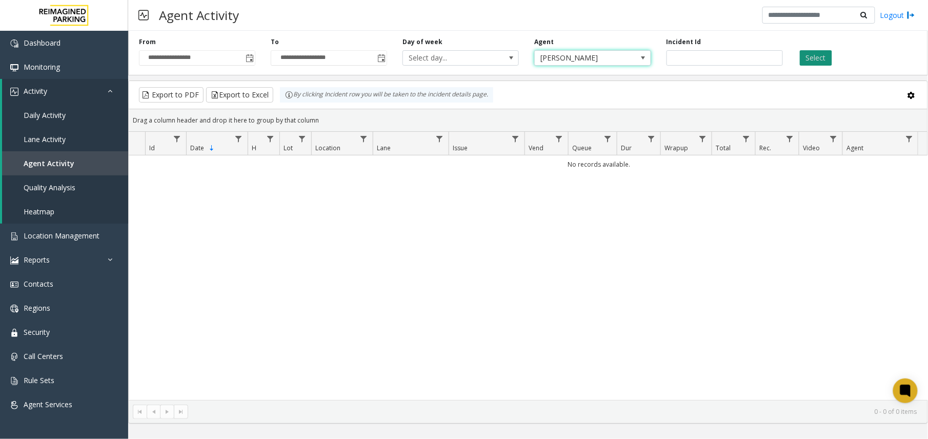
click at [815, 61] on button "Select" at bounding box center [815, 57] width 32 height 15
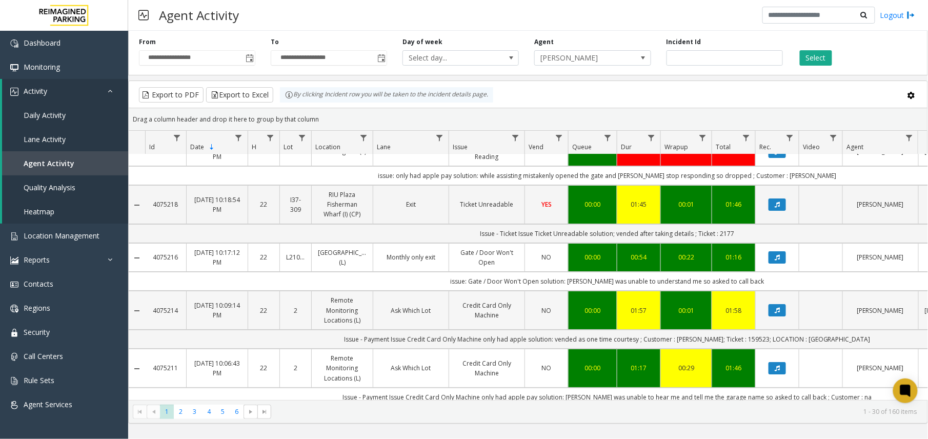
scroll to position [1372, 0]
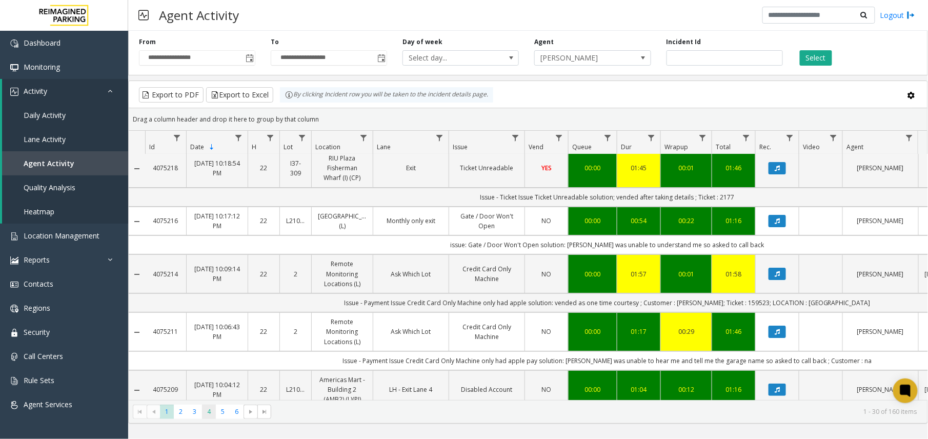
click at [208, 415] on span "4" at bounding box center [209, 411] width 14 height 14
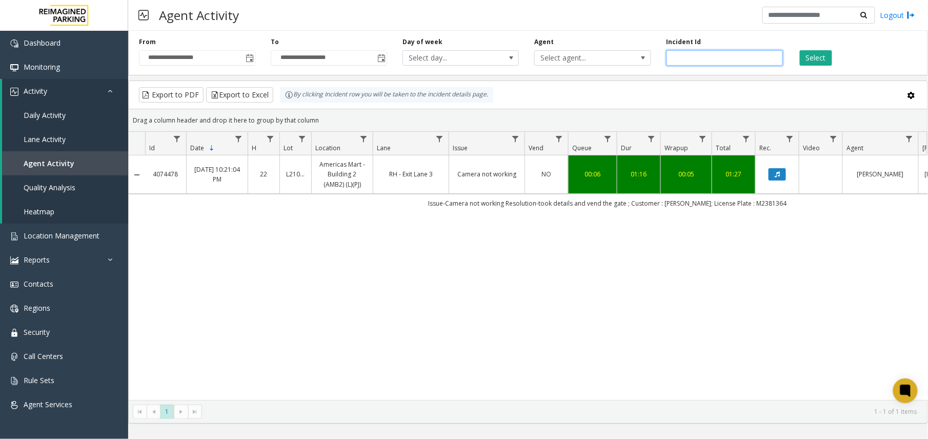
click at [685, 54] on input "*******" at bounding box center [724, 57] width 116 height 15
paste input "number"
type input "*******"
click at [827, 57] on button "Select" at bounding box center [815, 57] width 32 height 15
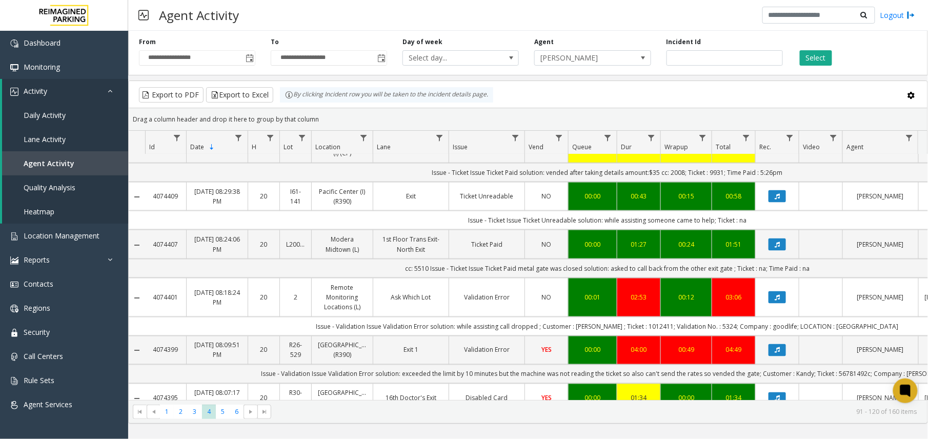
scroll to position [546, 0]
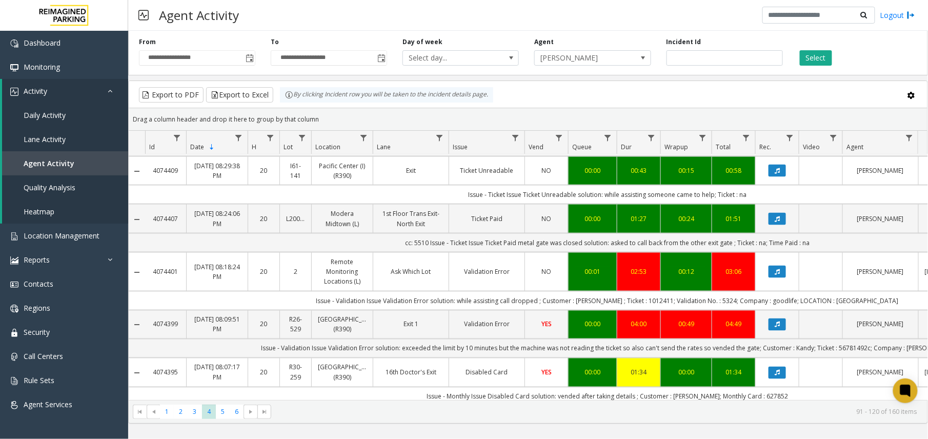
click at [501, 266] on link "Validation Error" at bounding box center [486, 271] width 63 height 10
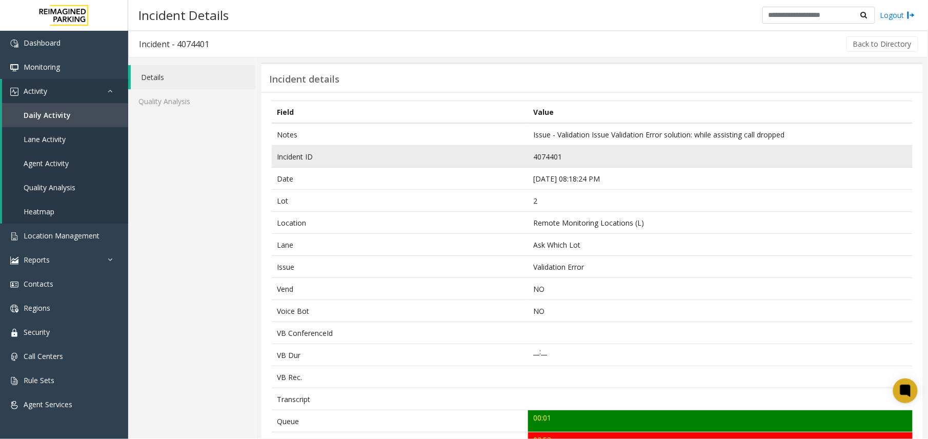
click at [540, 160] on td "4074401" at bounding box center [720, 157] width 384 height 22
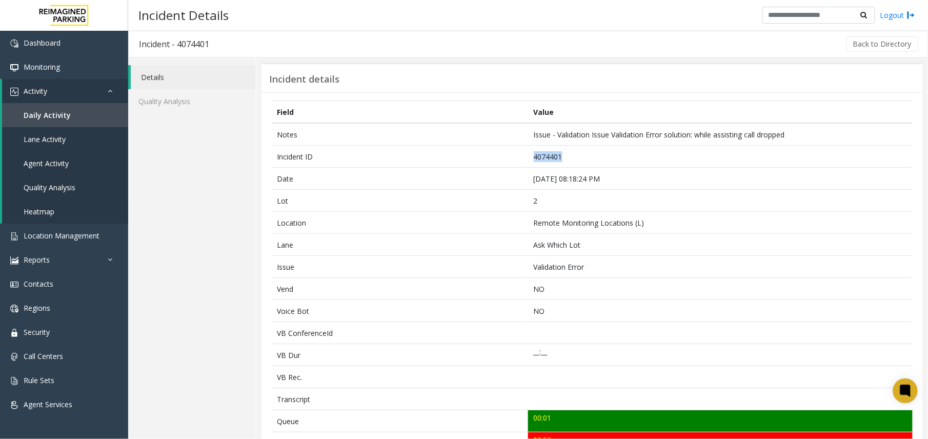
copy td "4074401"
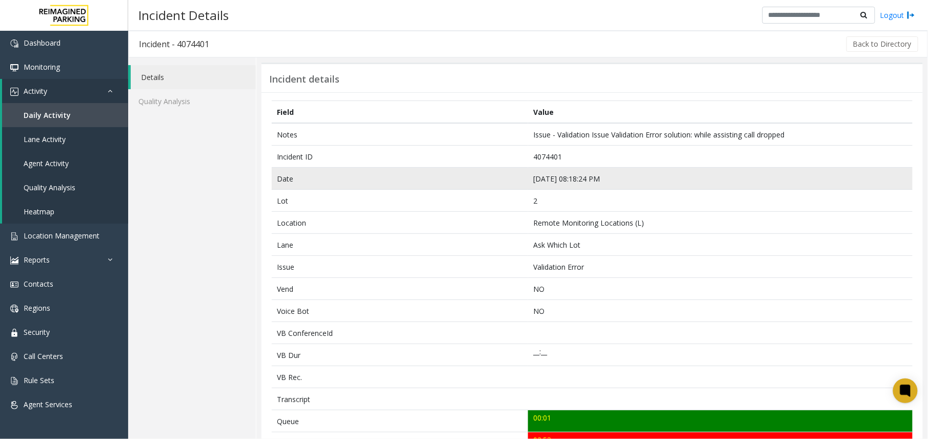
click at [542, 174] on td "[DATE] 08:18:24 PM" at bounding box center [720, 179] width 384 height 22
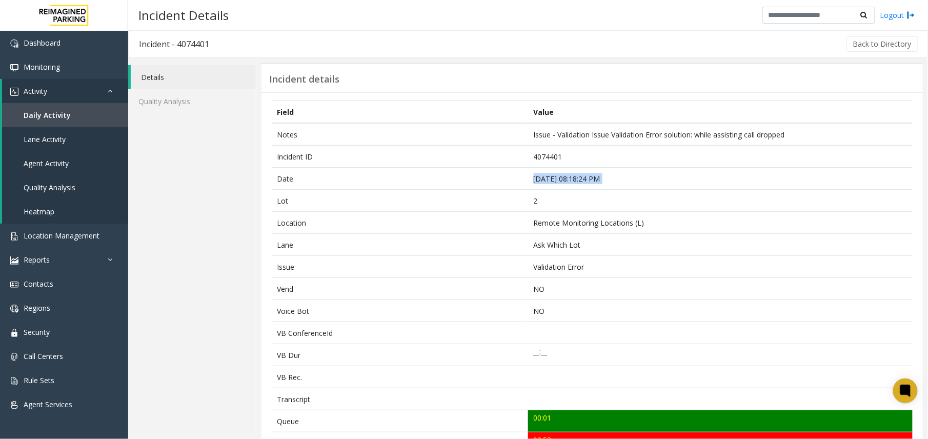
copy td "[DATE] 08:18:24 PM"
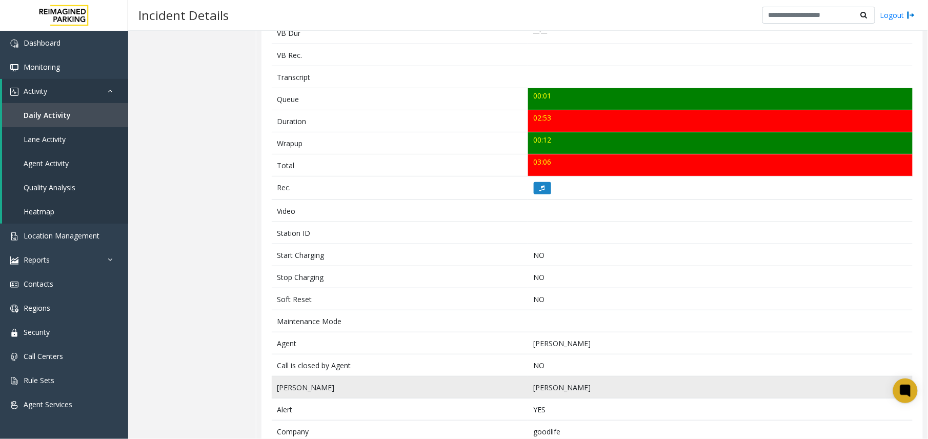
scroll to position [441, 0]
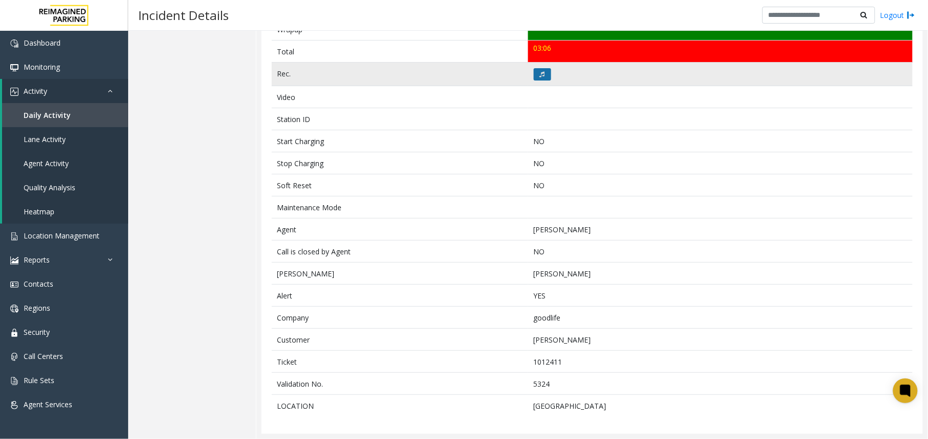
click at [540, 71] on icon at bounding box center [542, 74] width 5 height 6
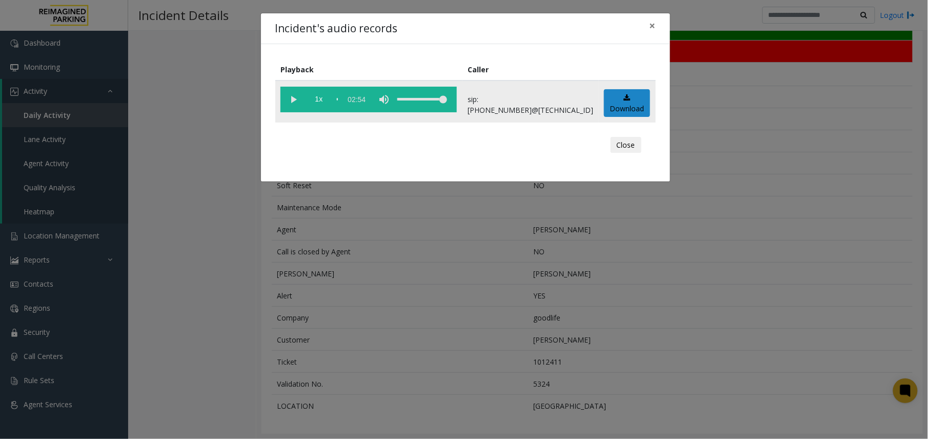
click at [292, 105] on vg-play-pause at bounding box center [293, 100] width 26 height 26
click at [548, 273] on div "Incident's audio records × Playback Caller 1x 02:54 sip:[PHONE_NUMBER]@[TECHNIC…" at bounding box center [464, 219] width 928 height 439
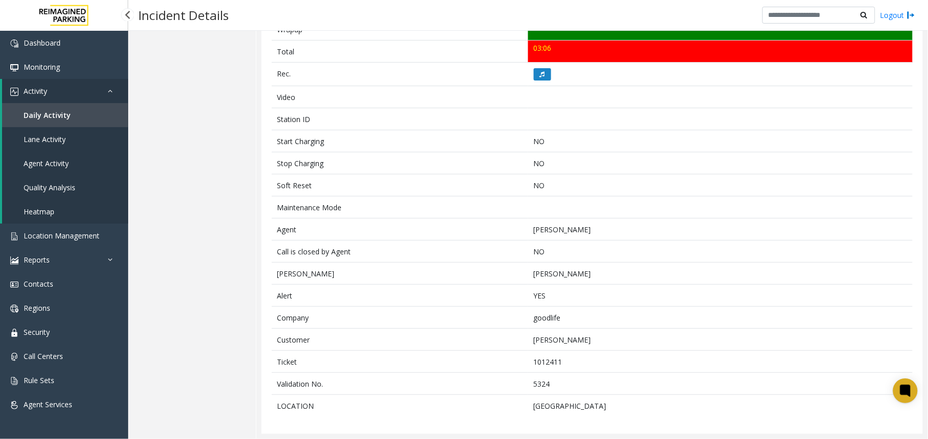
click at [68, 163] on span "Agent Activity" at bounding box center [46, 163] width 45 height 10
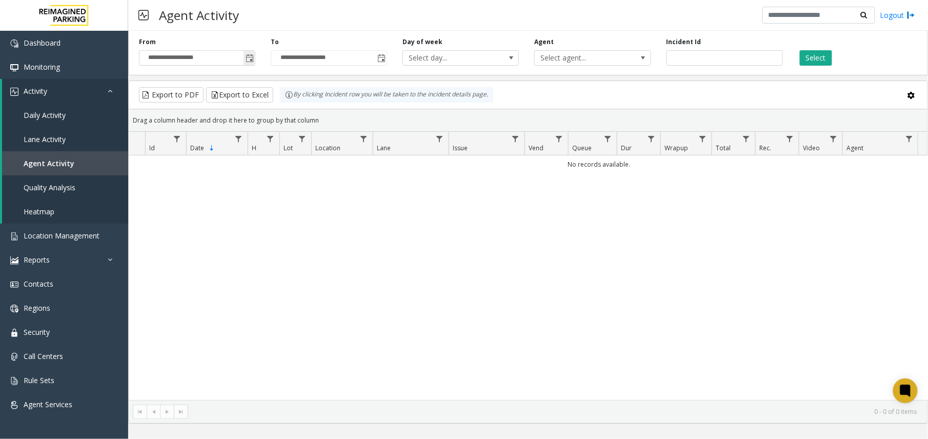
click at [251, 58] on span "Toggle popup" at bounding box center [249, 58] width 8 height 8
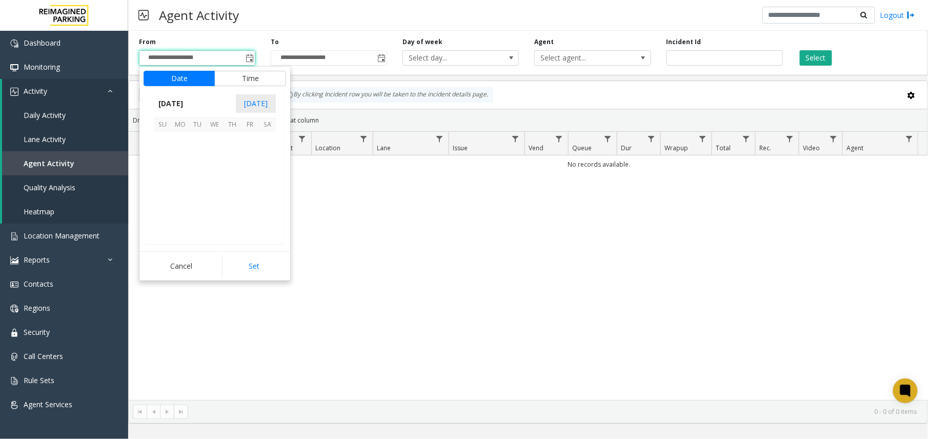
scroll to position [183930, 0]
click at [185, 160] on span "8" at bounding box center [179, 158] width 17 height 17
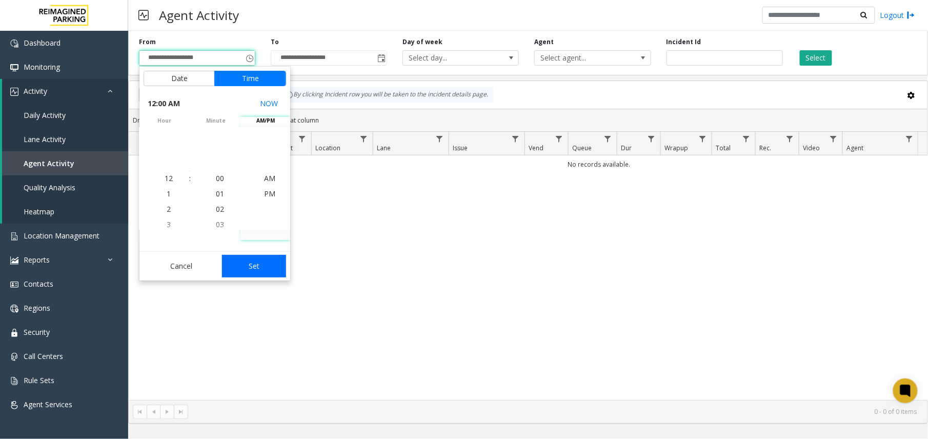
click at [256, 263] on button "Set" at bounding box center [254, 266] width 65 height 23
type input "**********"
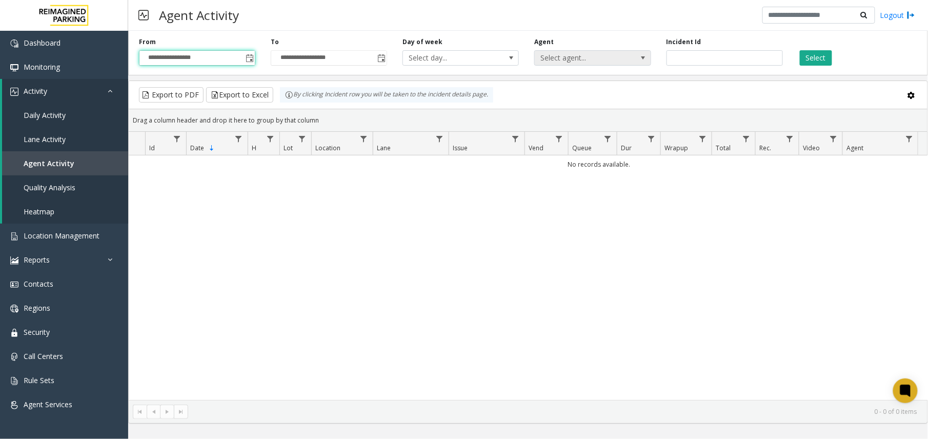
click at [577, 58] on span "Select agent..." at bounding box center [581, 58] width 92 height 14
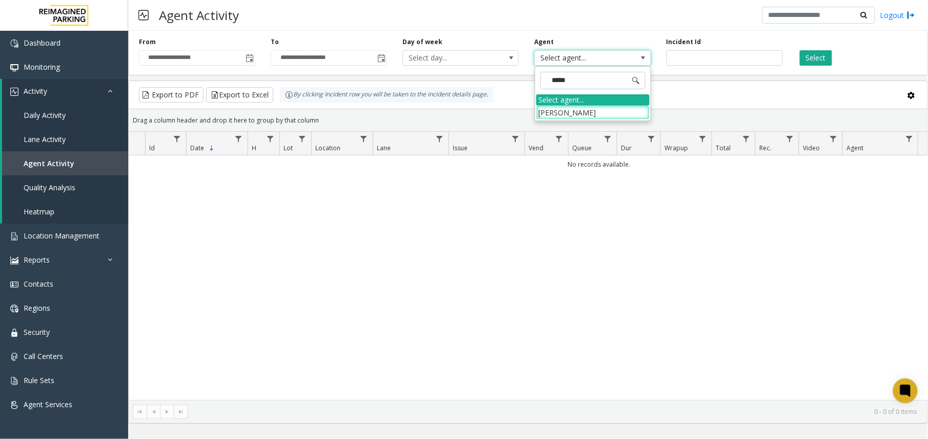
type input "******"
click at [593, 113] on li "[PERSON_NAME]" at bounding box center [592, 113] width 113 height 14
click at [822, 48] on div "Select" at bounding box center [856, 51] width 132 height 28
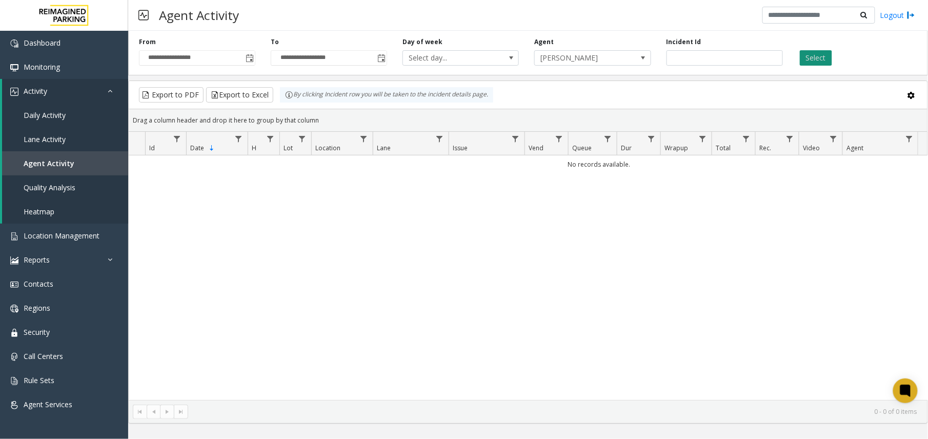
click at [818, 56] on button "Select" at bounding box center [815, 57] width 32 height 15
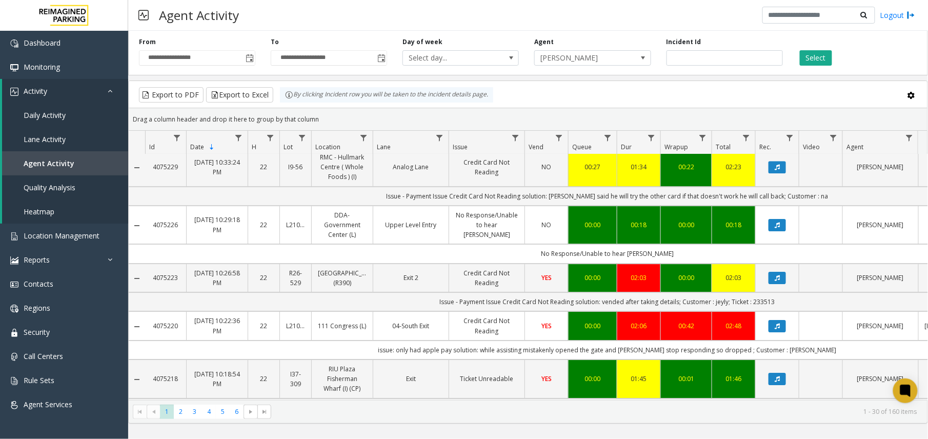
scroll to position [1372, 0]
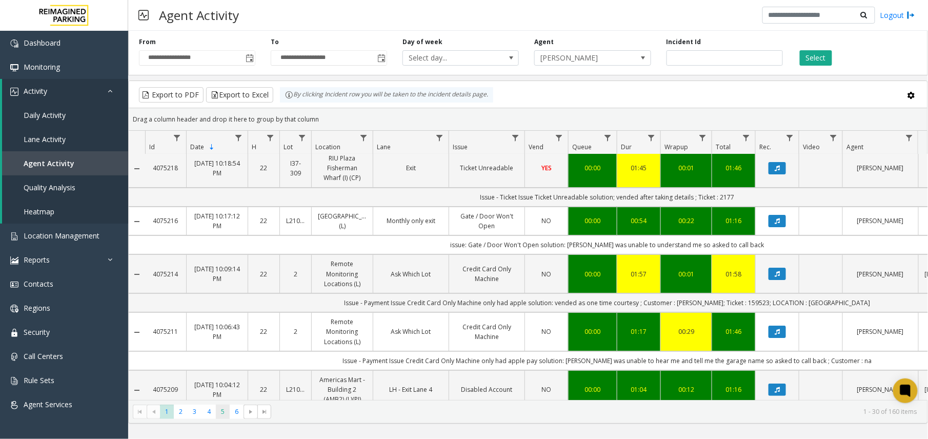
click at [220, 416] on span "5" at bounding box center [223, 411] width 14 height 14
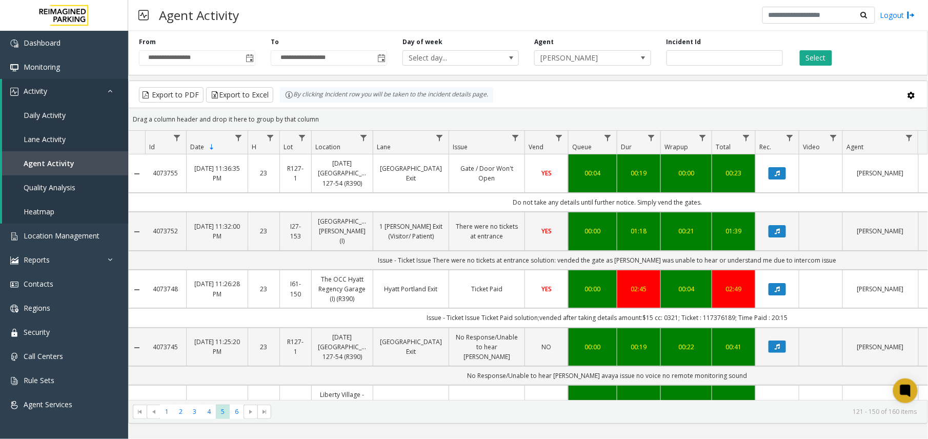
click at [559, 294] on td "YES" at bounding box center [546, 289] width 44 height 39
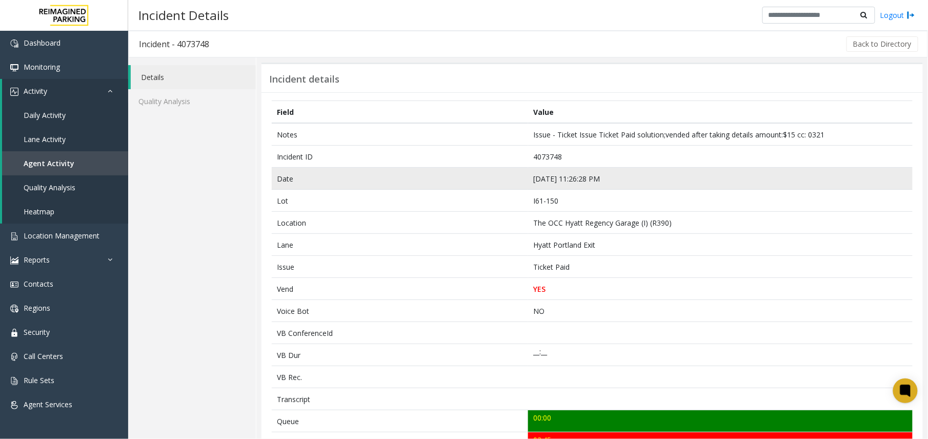
click at [544, 181] on td "[DATE] 11:26:28 PM" at bounding box center [720, 179] width 384 height 22
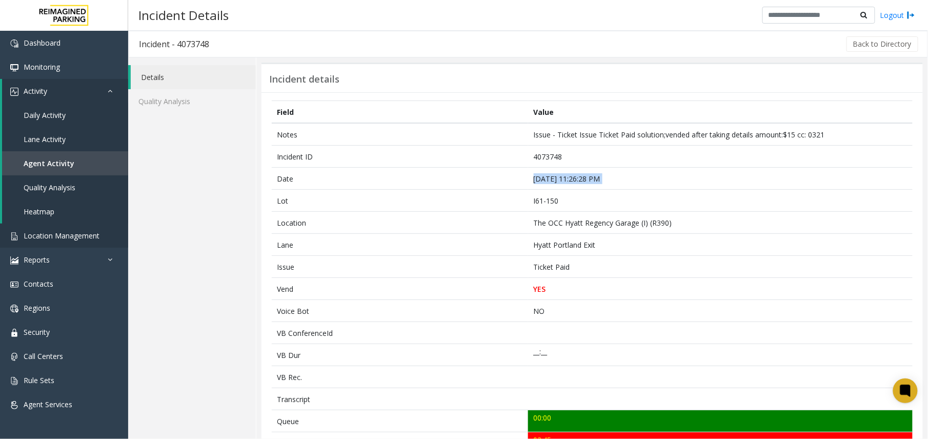
copy td "[DATE] 11:26:28 PM"
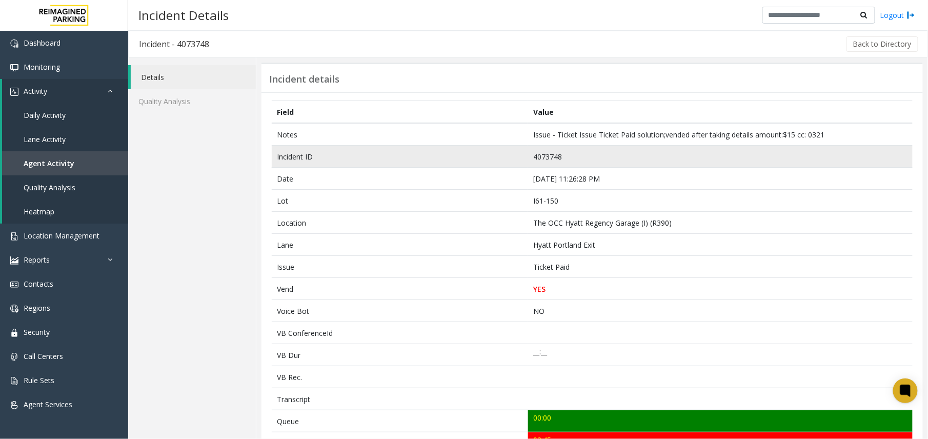
click at [551, 162] on td "4073748" at bounding box center [720, 157] width 384 height 22
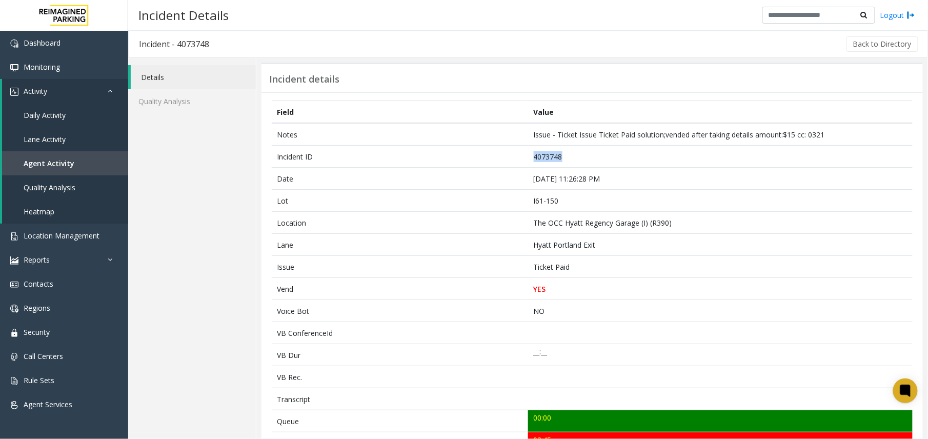
copy td "4073748"
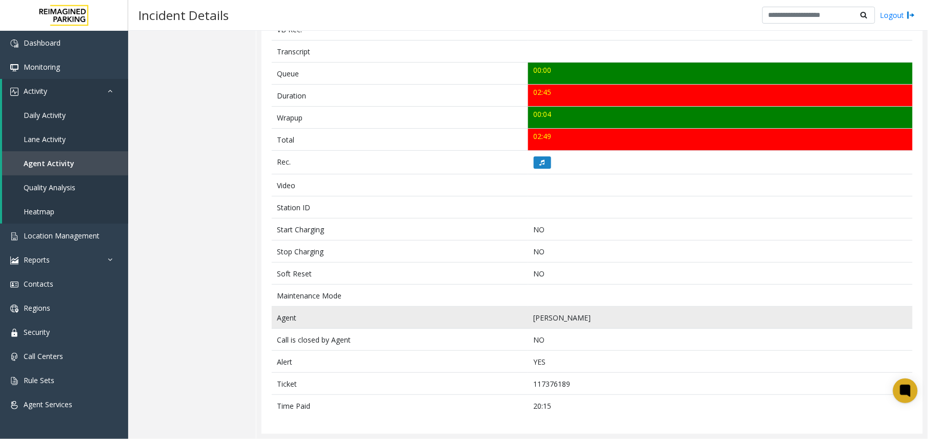
scroll to position [353, 0]
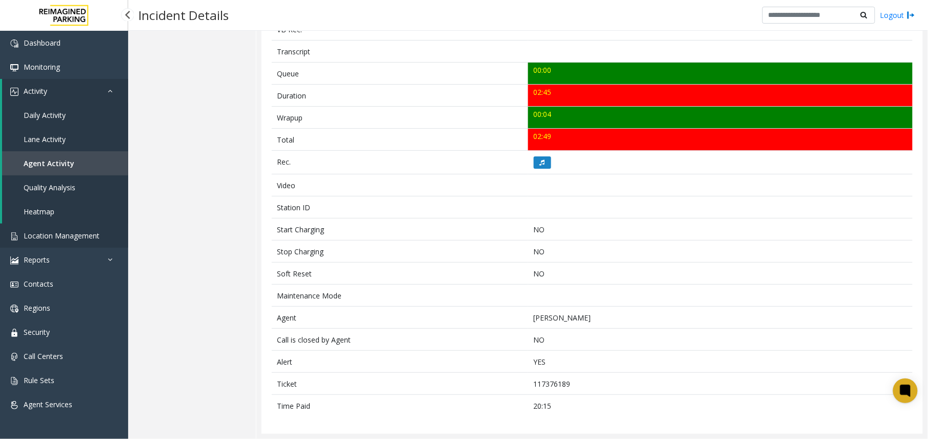
click at [64, 240] on link "Location Management" at bounding box center [64, 235] width 128 height 24
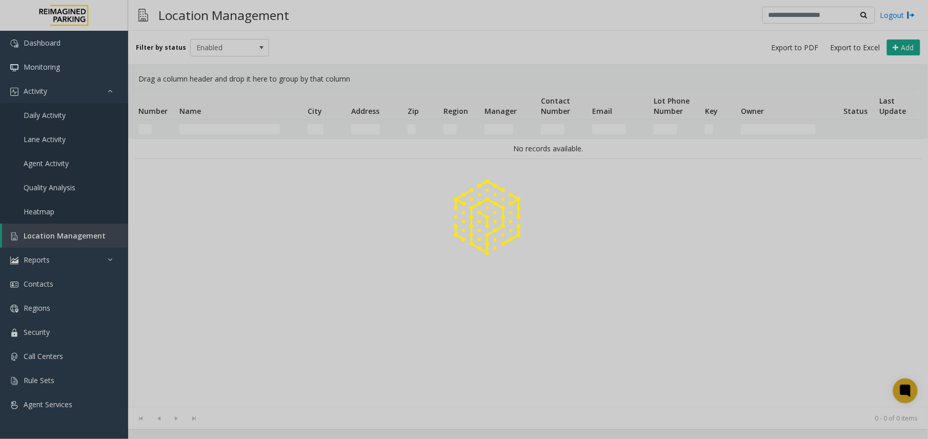
click at [213, 128] on div at bounding box center [464, 219] width 928 height 439
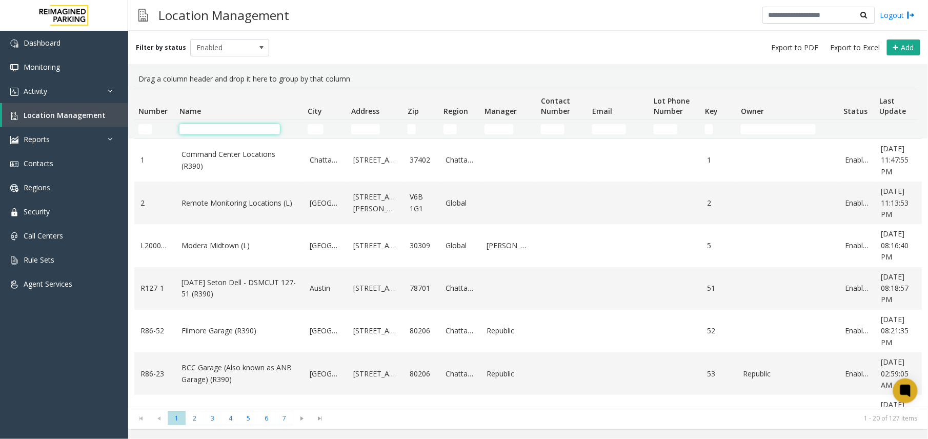
click at [230, 124] on input "Name Filter" at bounding box center [229, 129] width 100 height 10
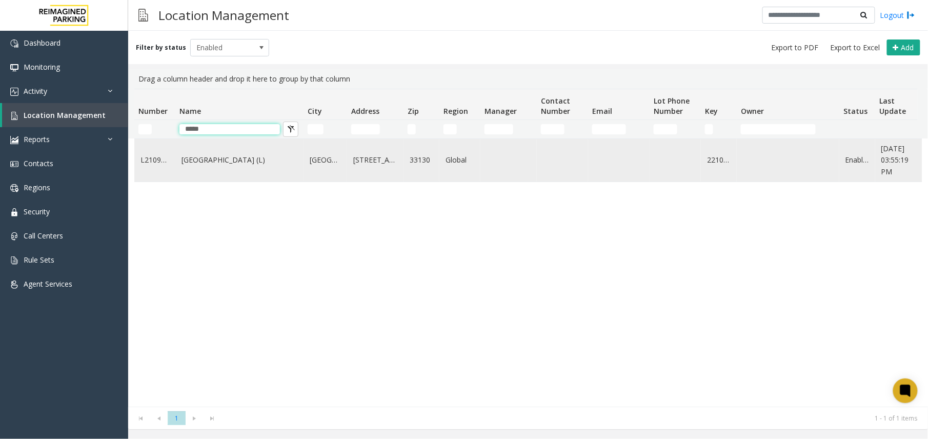
type input "*****"
click at [222, 169] on td "[GEOGRAPHIC_DATA] (L)" at bounding box center [239, 160] width 128 height 43
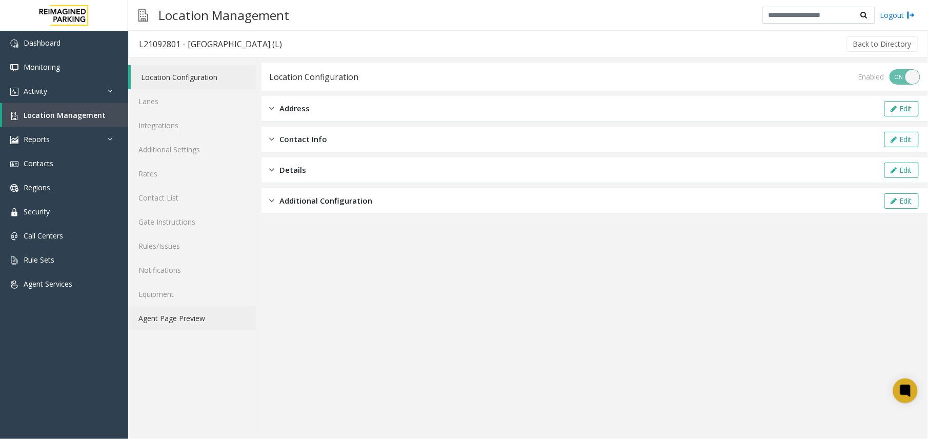
click at [199, 315] on link "Agent Page Preview" at bounding box center [192, 318] width 128 height 24
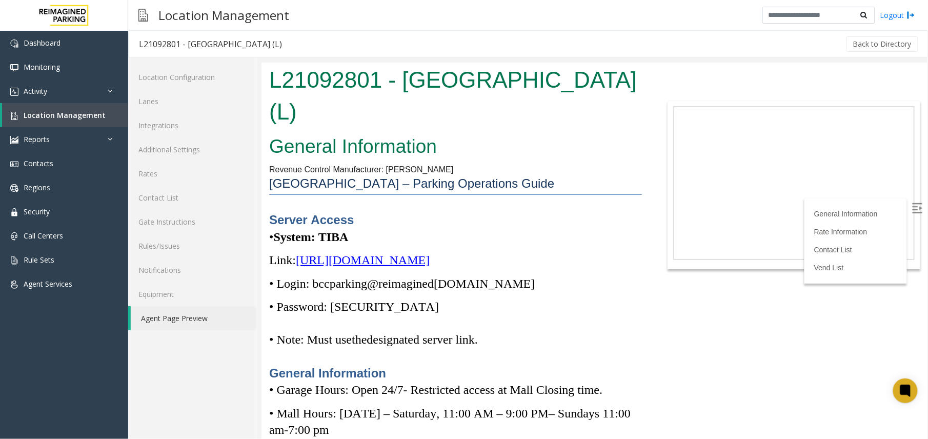
scroll to position [68, 0]
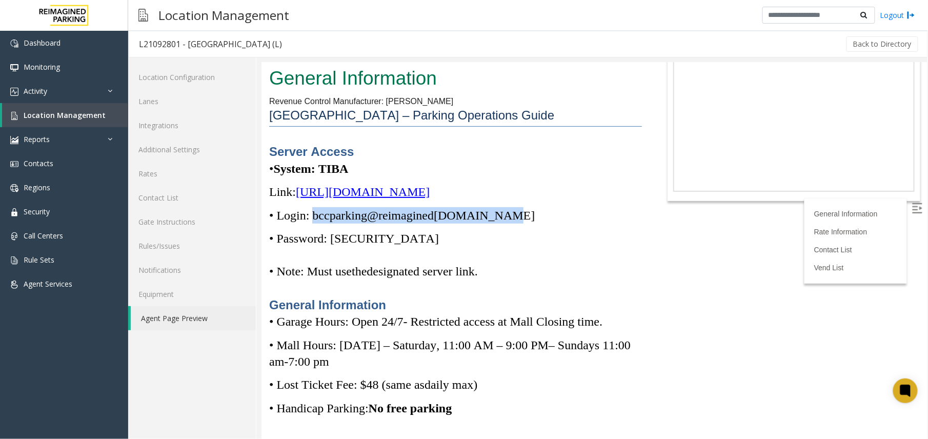
drag, startPoint x: 504, startPoint y: 202, endPoint x: 312, endPoint y: 206, distance: 192.2
click at [312, 207] on p "• Login: bccparking@re imagined [DOMAIN_NAME]" at bounding box center [455, 215] width 373 height 16
copy span "bccparking@re imagined [DOMAIN_NAME]"
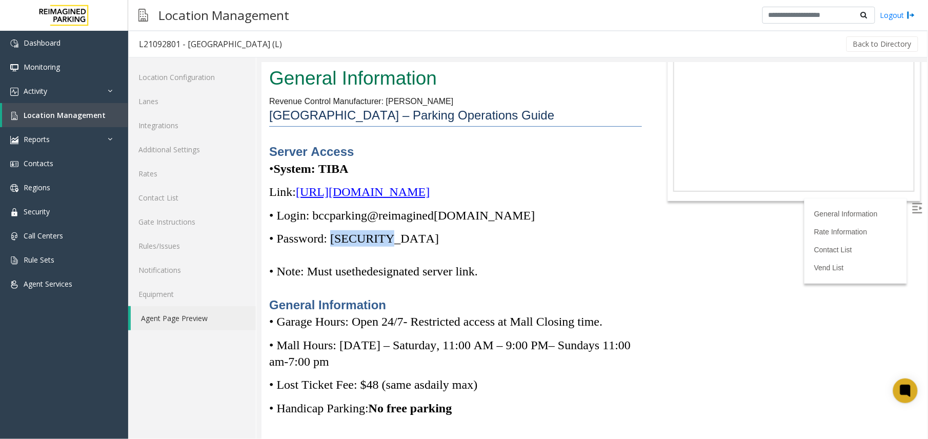
drag, startPoint x: 386, startPoint y: 220, endPoint x: 334, endPoint y: 222, distance: 51.8
click at [334, 230] on p "• Password: [SECURITY_DATA]" at bounding box center [455, 238] width 373 height 16
copy span "Parking1!"
click at [46, 124] on link "Location Management" at bounding box center [65, 115] width 126 height 24
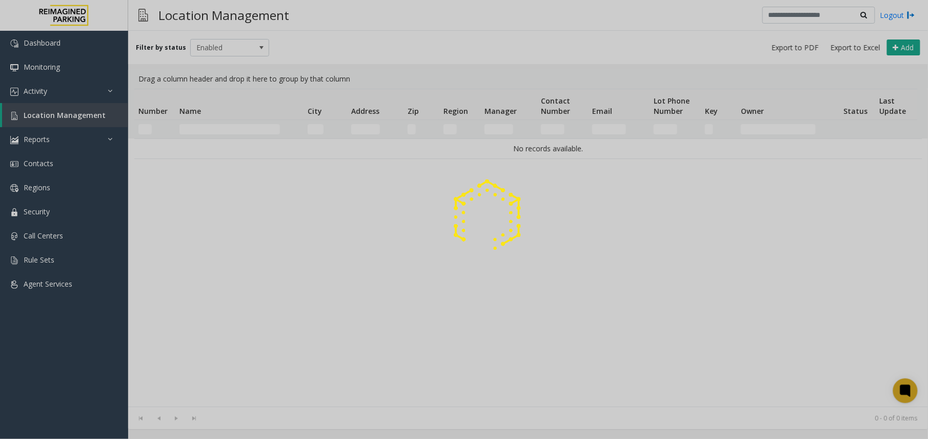
click at [49, 120] on div at bounding box center [464, 219] width 928 height 439
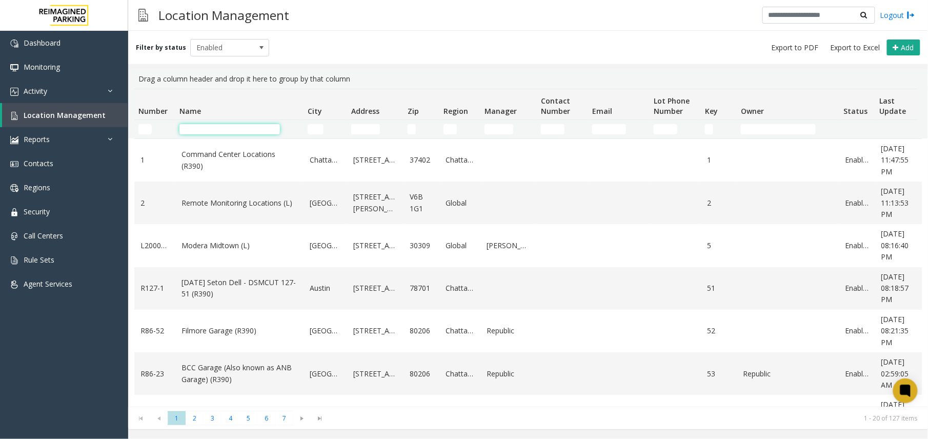
click at [210, 132] on input "Name Filter" at bounding box center [229, 129] width 100 height 10
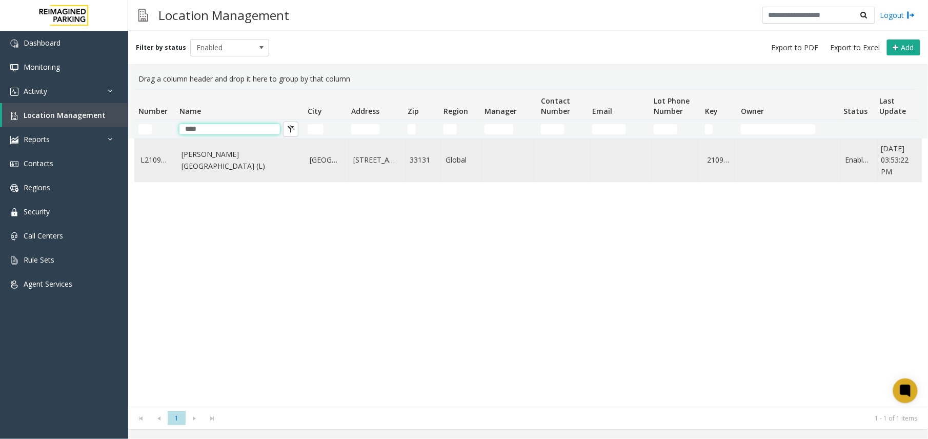
type input "****"
click at [232, 164] on link "[PERSON_NAME][GEOGRAPHIC_DATA] (L)" at bounding box center [239, 160] width 116 height 23
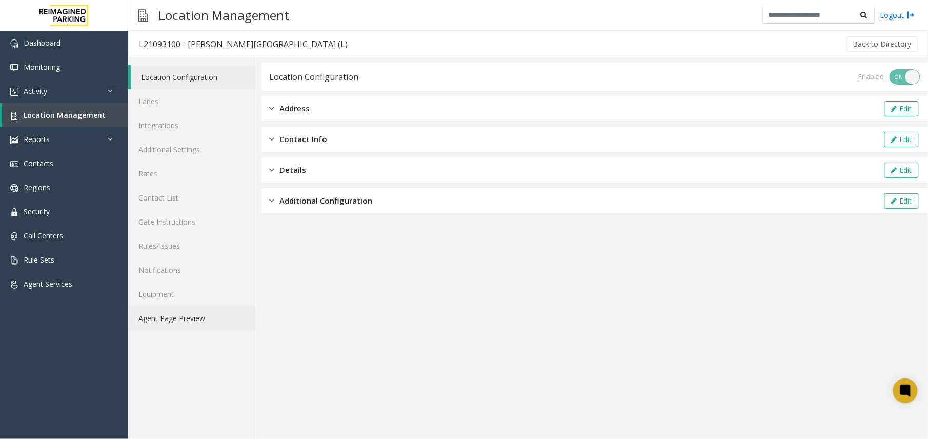
click at [199, 314] on link "Agent Page Preview" at bounding box center [192, 318] width 128 height 24
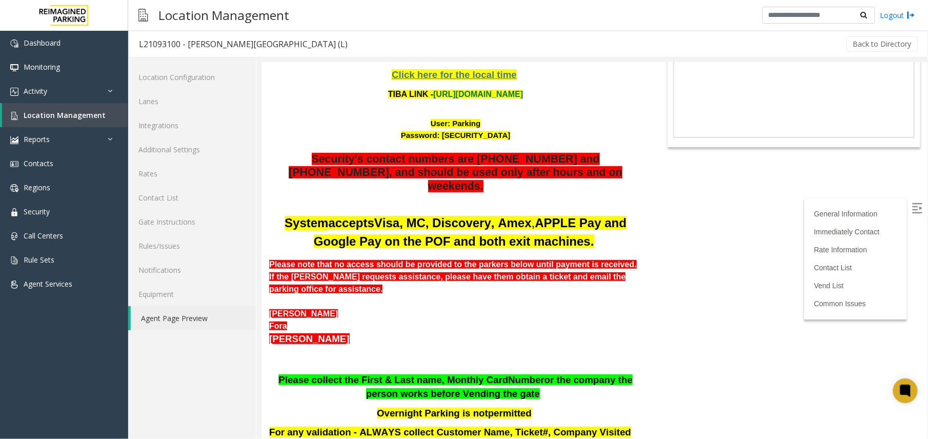
scroll to position [68, 0]
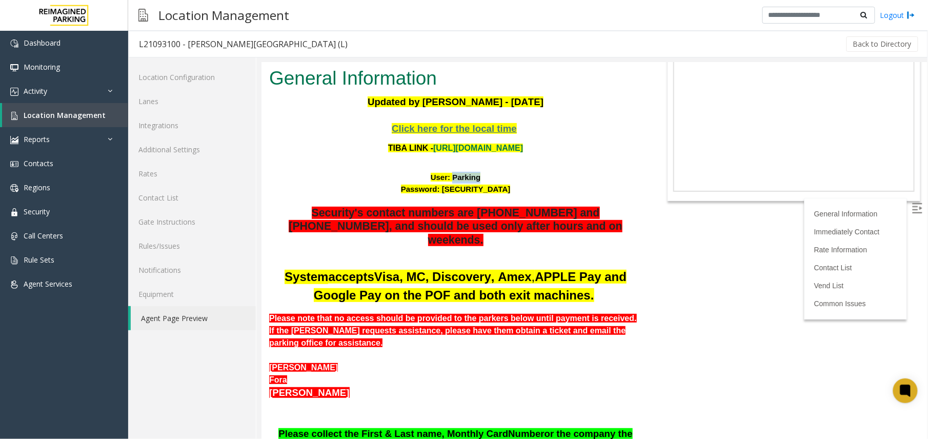
drag, startPoint x: 475, startPoint y: 144, endPoint x: 447, endPoint y: 141, distance: 27.8
click at [447, 172] on font "User: Parking" at bounding box center [455, 176] width 50 height 9
copy font "Parking"
drag, startPoint x: 508, startPoint y: 153, endPoint x: 436, endPoint y: 151, distance: 72.3
click at [436, 183] on div "Password: [SECURITY_DATA]" at bounding box center [455, 189] width 373 height 12
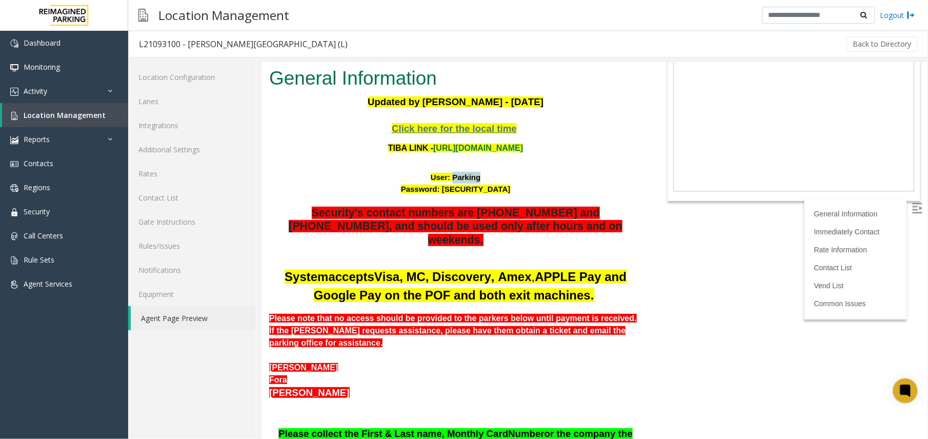
copy font "P@rking@21093100"
click at [44, 109] on link "Location Management" at bounding box center [65, 115] width 126 height 24
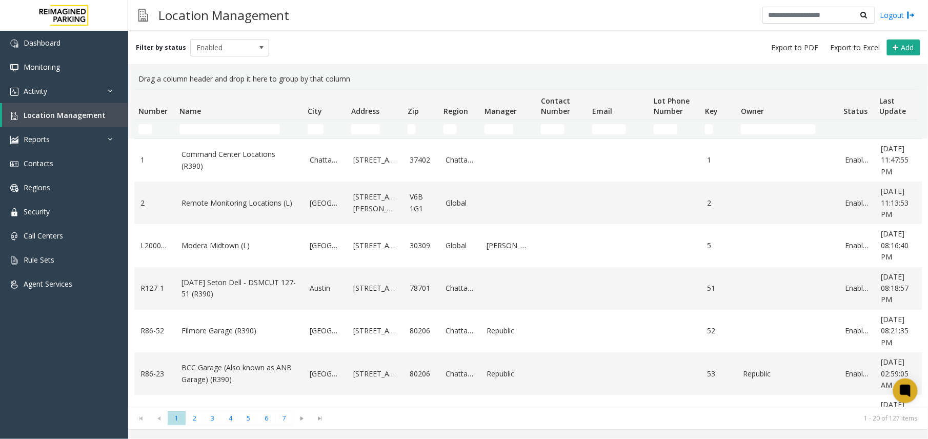
click at [244, 122] on td "Name Filter" at bounding box center [239, 129] width 128 height 18
click at [240, 126] on input "Name Filter" at bounding box center [229, 129] width 100 height 10
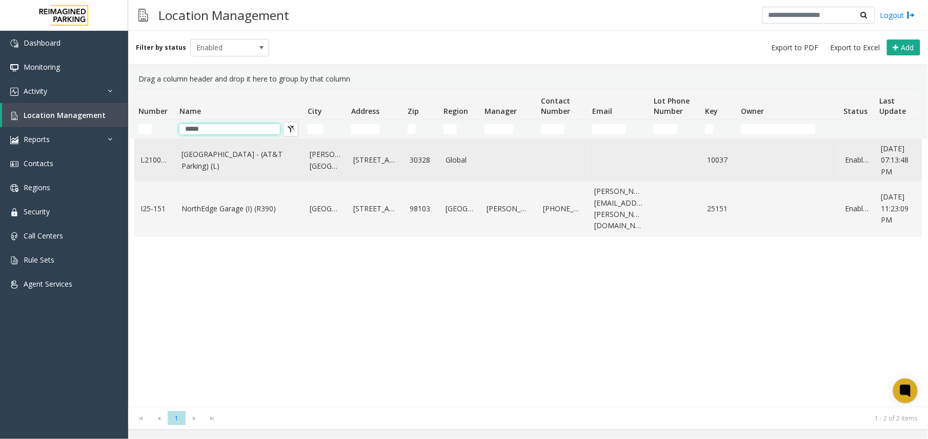
type input "*****"
click at [217, 167] on link "[GEOGRAPHIC_DATA] - (AT&T Parking) (L)" at bounding box center [239, 160] width 116 height 23
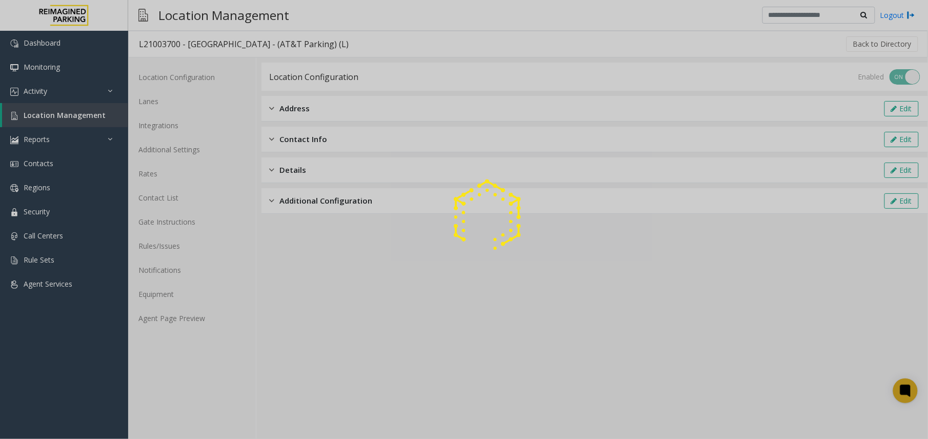
click at [221, 331] on div "Location Configuration Lanes Integrations Additional Settings Rates Contact Lis…" at bounding box center [192, 247] width 128 height 381
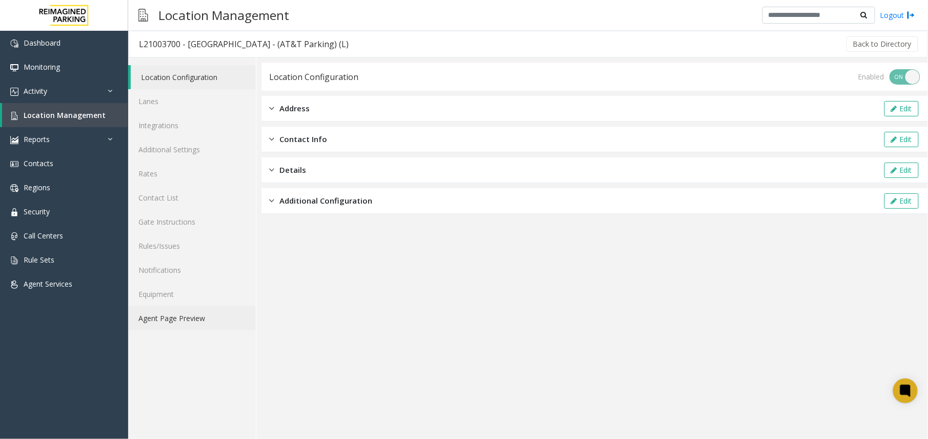
click at [216, 323] on link "Agent Page Preview" at bounding box center [192, 318] width 128 height 24
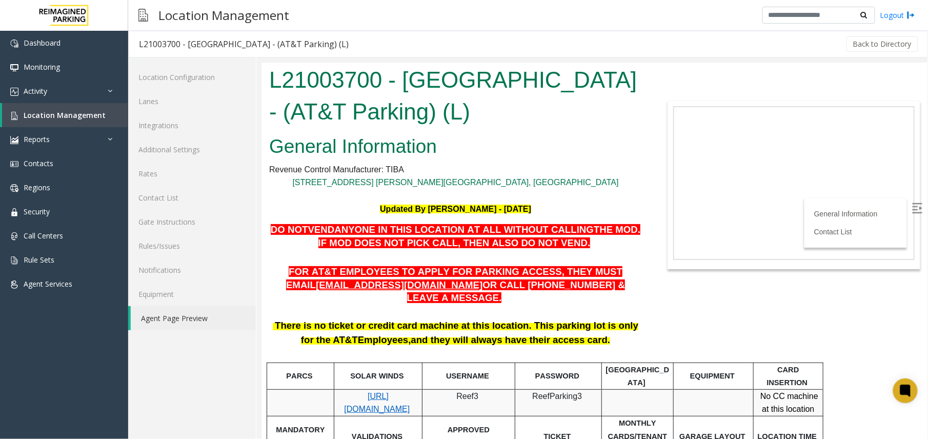
scroll to position [68, 0]
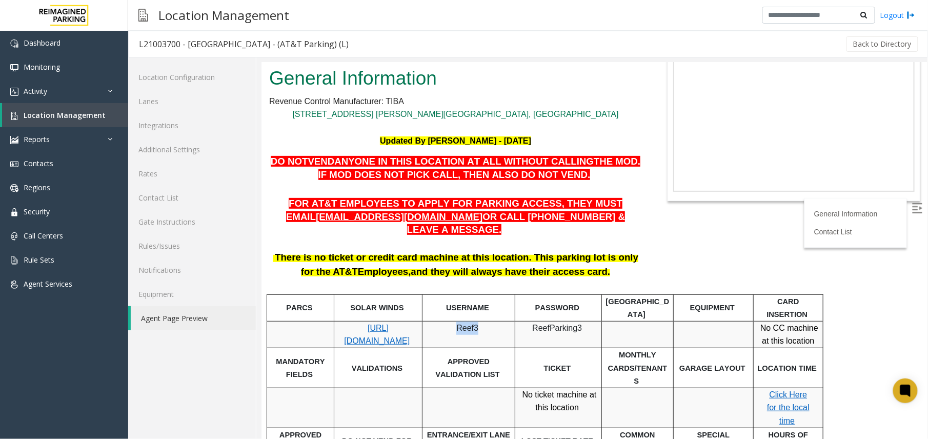
drag, startPoint x: 459, startPoint y: 309, endPoint x: 476, endPoint y: 311, distance: 17.5
click at [476, 321] on p "Reef3" at bounding box center [467, 327] width 85 height 13
copy span "Reef3"
drag, startPoint x: 537, startPoint y: 310, endPoint x: 578, endPoint y: 311, distance: 41.5
click at [578, 321] on p "ReefParking3" at bounding box center [557, 334] width 79 height 26
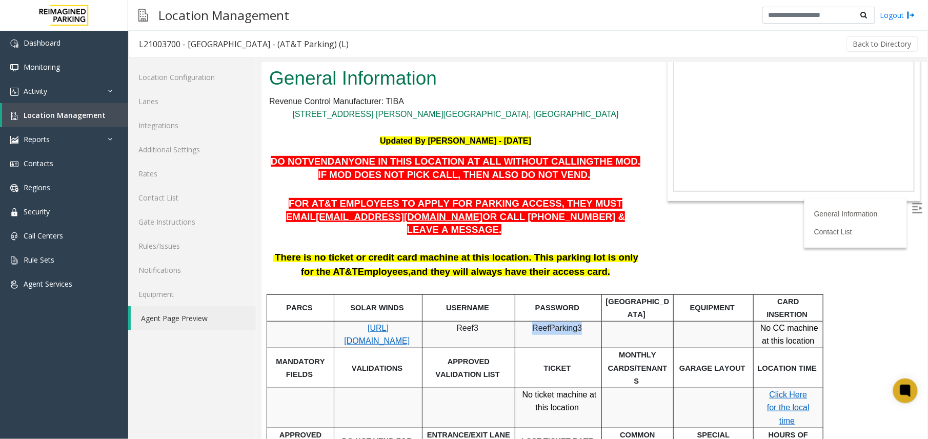
copy span "ReefParking3"
click at [381, 323] on span "[URL][DOMAIN_NAME]" at bounding box center [376, 334] width 66 height 22
drag, startPoint x: 459, startPoint y: 310, endPoint x: 476, endPoint y: 313, distance: 17.2
click at [476, 323] on span "Reef3" at bounding box center [467, 327] width 22 height 9
copy span "Reef3"
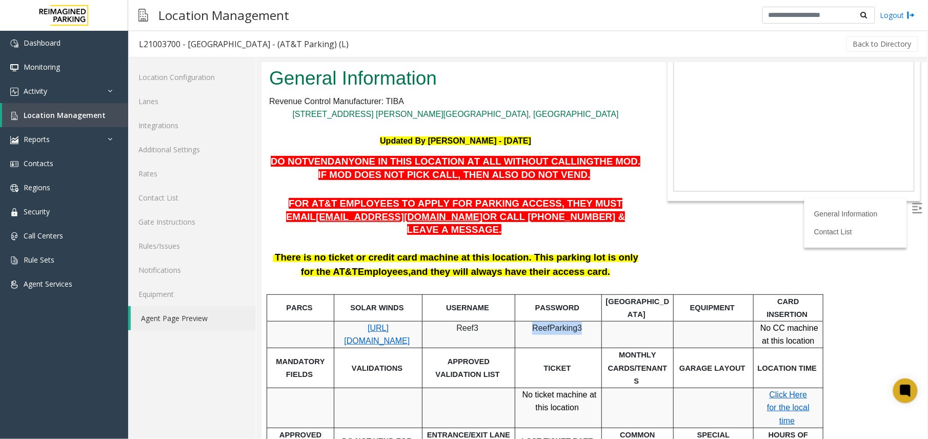
drag, startPoint x: 535, startPoint y: 310, endPoint x: 578, endPoint y: 311, distance: 43.1
click at [578, 321] on p "ReefParking3" at bounding box center [557, 334] width 79 height 26
copy span "ReefParking3"
click at [44, 113] on span "Location Management" at bounding box center [65, 115] width 82 height 10
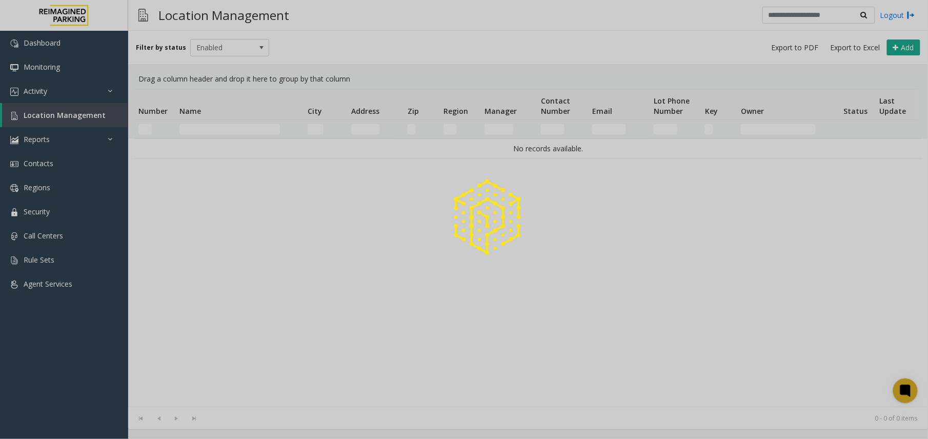
click at [245, 130] on div at bounding box center [464, 219] width 928 height 439
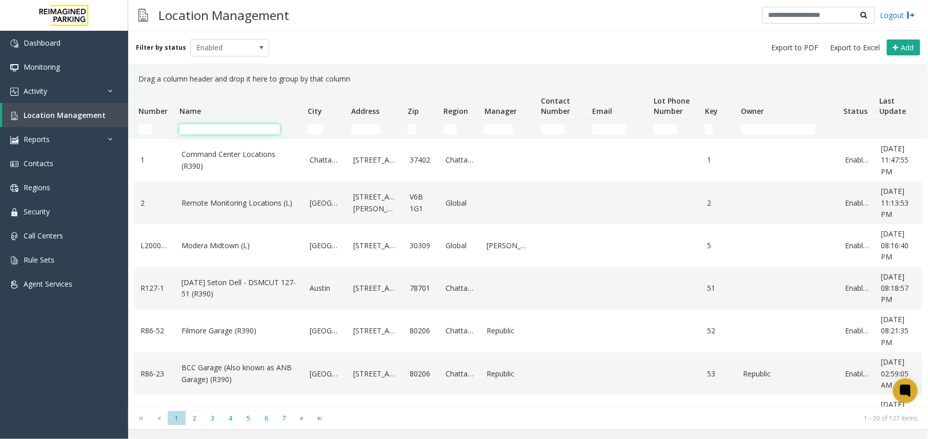
click at [242, 129] on input "Name Filter" at bounding box center [229, 129] width 100 height 10
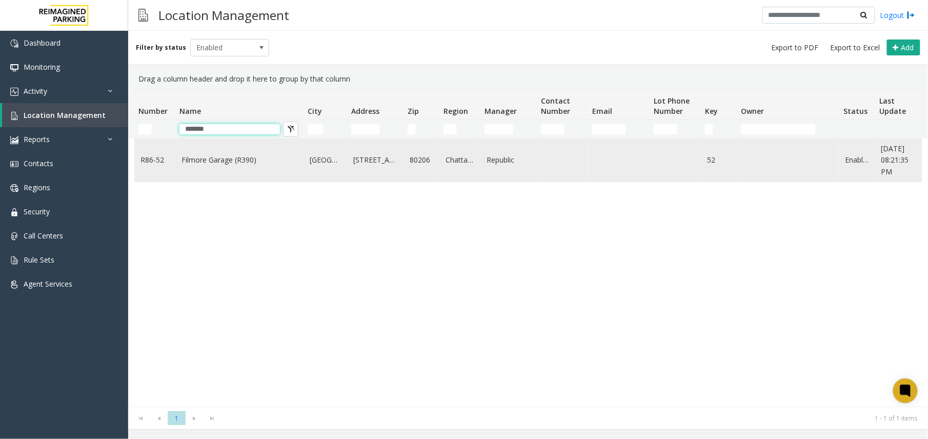
type input "*******"
click at [212, 162] on link "Filmore Garage (R390)" at bounding box center [239, 159] width 116 height 11
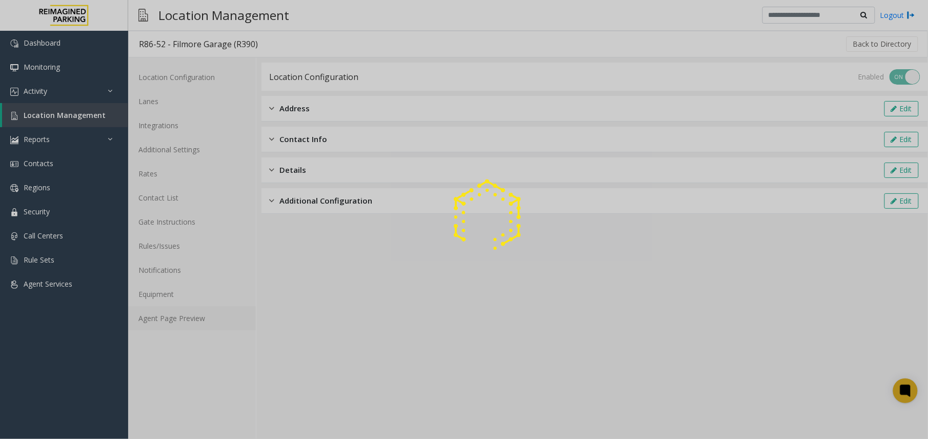
click at [205, 310] on link "Agent Page Preview" at bounding box center [192, 318] width 128 height 24
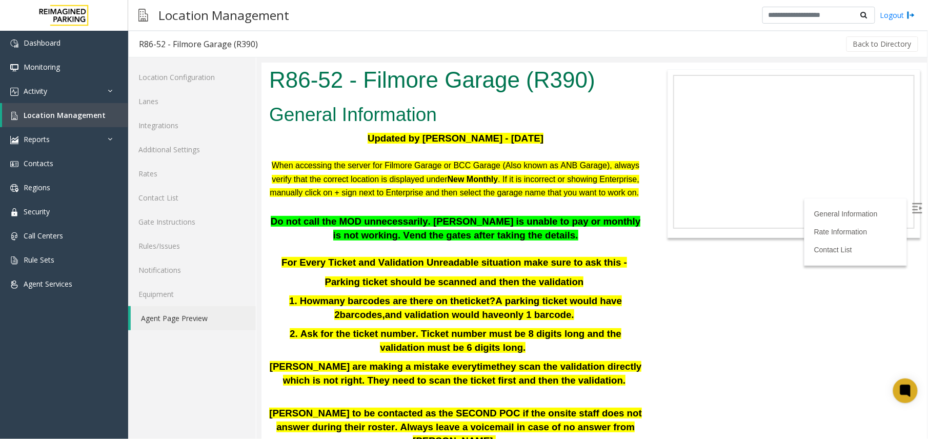
scroll to position [410, 0]
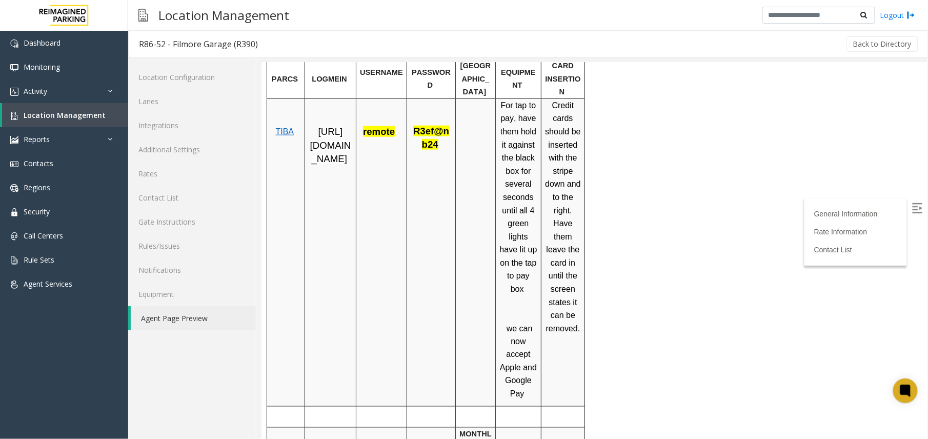
click at [325, 149] on span "[URL][DOMAIN_NAME]" at bounding box center [330, 145] width 41 height 38
drag, startPoint x: 366, startPoint y: 131, endPoint x: 373, endPoint y: 133, distance: 6.5
click at [373, 133] on span "remote" at bounding box center [378, 131] width 32 height 11
click at [371, 136] on span "remote" at bounding box center [378, 131] width 32 height 11
drag, startPoint x: 364, startPoint y: 132, endPoint x: 392, endPoint y: 132, distance: 27.2
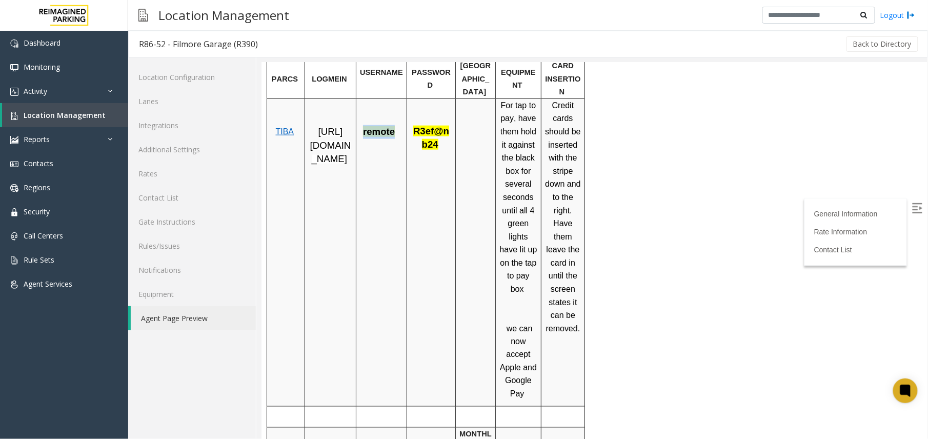
click at [392, 132] on span "remote" at bounding box center [378, 131] width 32 height 11
copy span "remote"
click at [335, 165] on p "[URL][DOMAIN_NAME]" at bounding box center [330, 145] width 44 height 41
click at [284, 130] on span "TIBA" at bounding box center [284, 131] width 18 height 9
drag, startPoint x: 412, startPoint y: 134, endPoint x: 435, endPoint y: 145, distance: 25.4
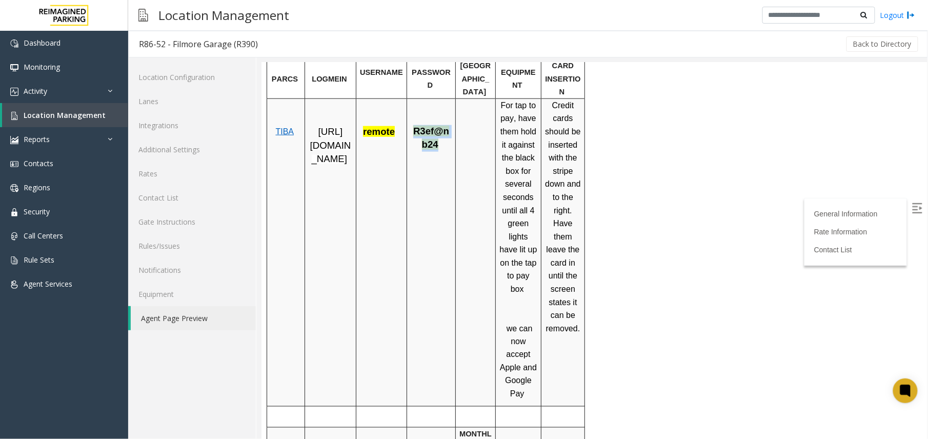
click at [435, 145] on span "R3ef@nb24" at bounding box center [431, 138] width 36 height 22
copy span "R3ef@nb24"
